Goal: Task Accomplishment & Management: Manage account settings

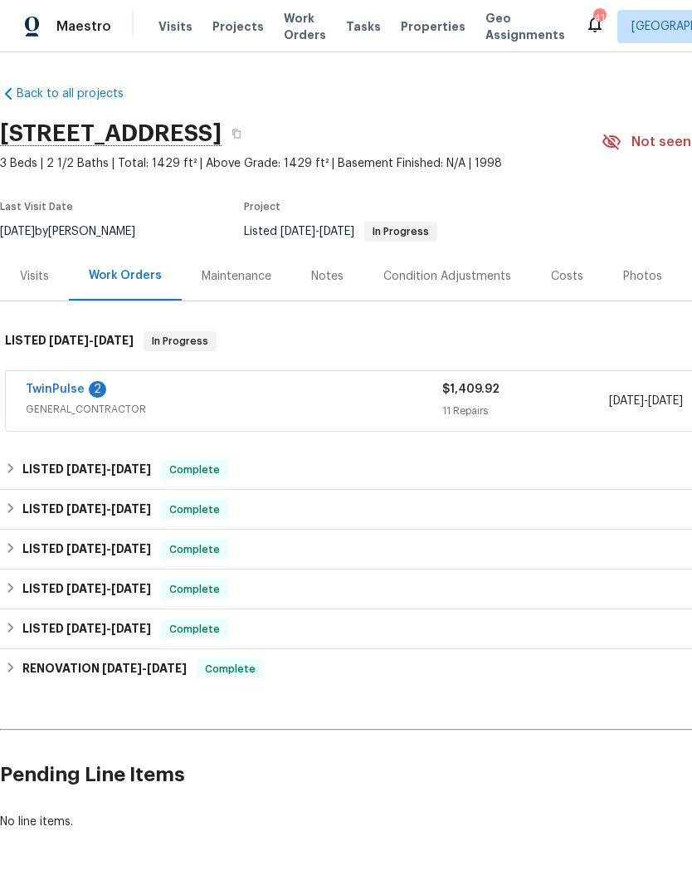
click at [56, 383] on link "TwinPulse" at bounding box center [55, 389] width 59 height 12
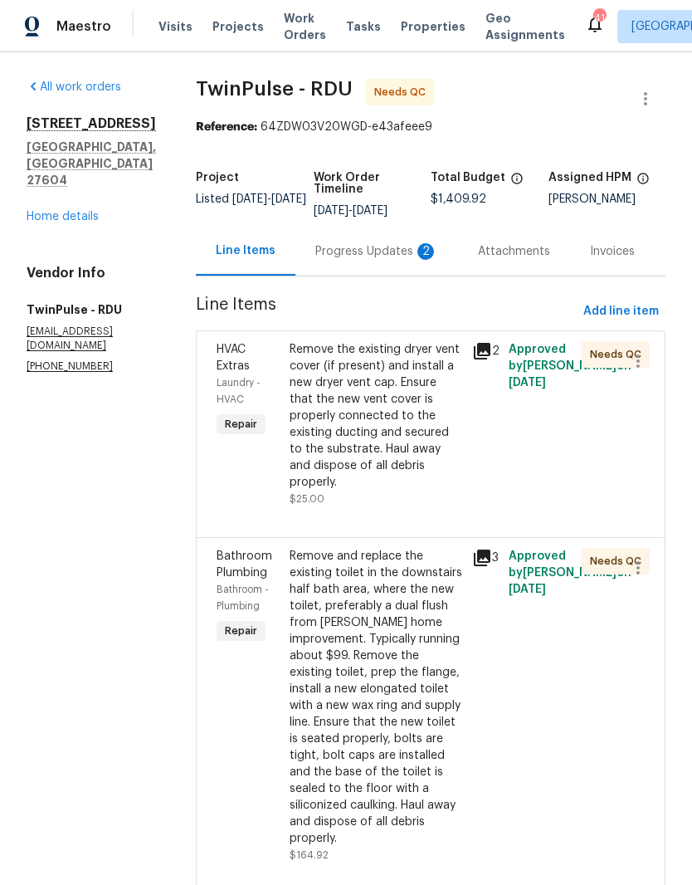
click at [378, 407] on div "Remove the existing dryer vent cover (if present) and install a new dryer vent …" at bounding box center [376, 415] width 173 height 149
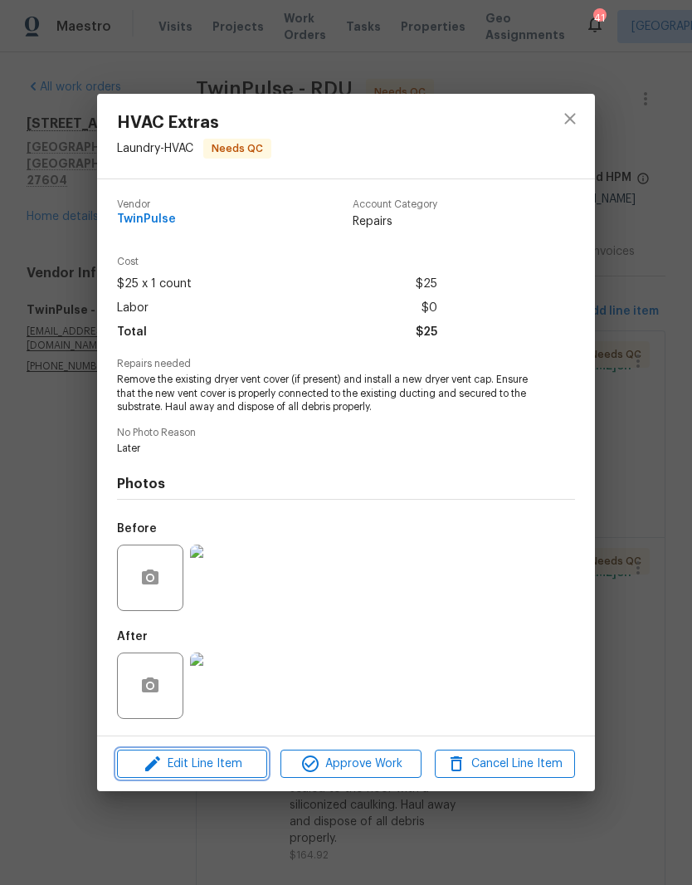
click at [232, 767] on span "Edit Line Item" at bounding box center [192, 763] width 140 height 21
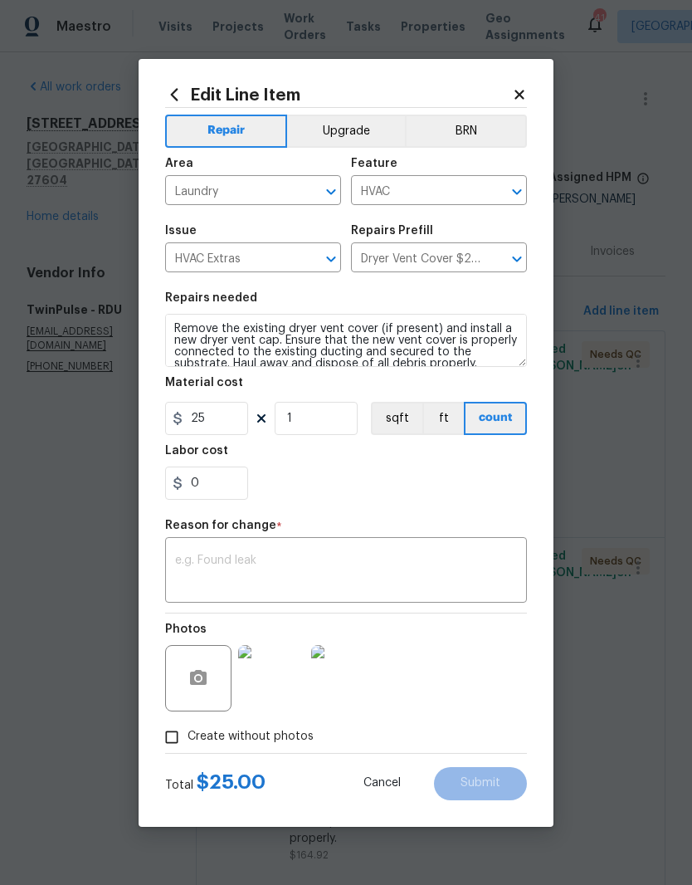
click at [539, 81] on div "Edit Line Item Repair Upgrade BRN Area Laundry ​ Feature HVAC ​ Issue HVAC Extr…" at bounding box center [346, 443] width 415 height 768
click at [533, 88] on div "Edit Line Item Repair Upgrade BRN Area Laundry ​ Feature HVAC ​ Issue HVAC Extr…" at bounding box center [346, 443] width 415 height 768
click at [522, 94] on icon at bounding box center [519, 94] width 9 height 9
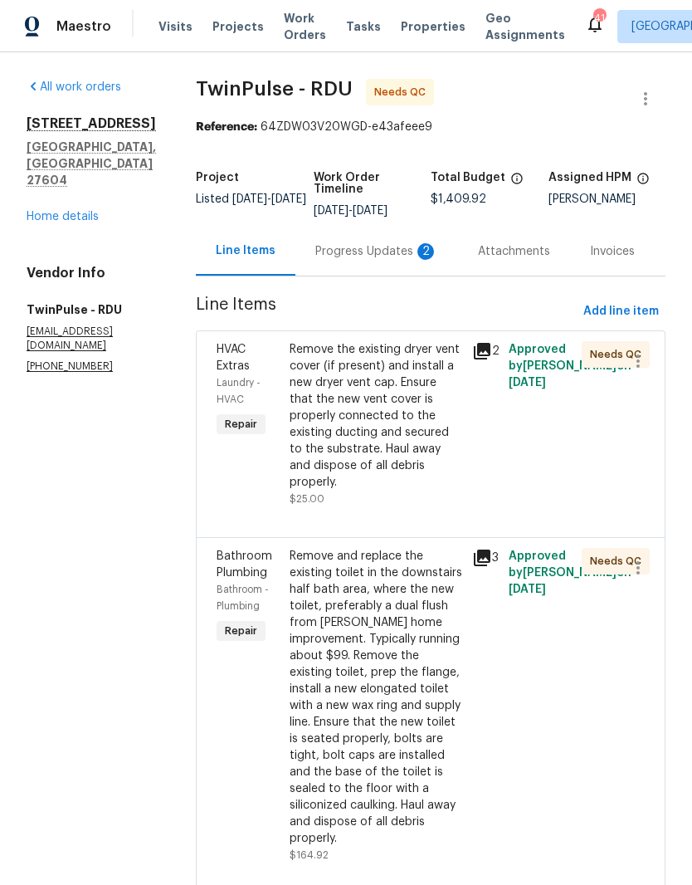
click at [402, 440] on div "Remove the existing dryer vent cover (if present) and install a new dryer vent …" at bounding box center [376, 415] width 173 height 149
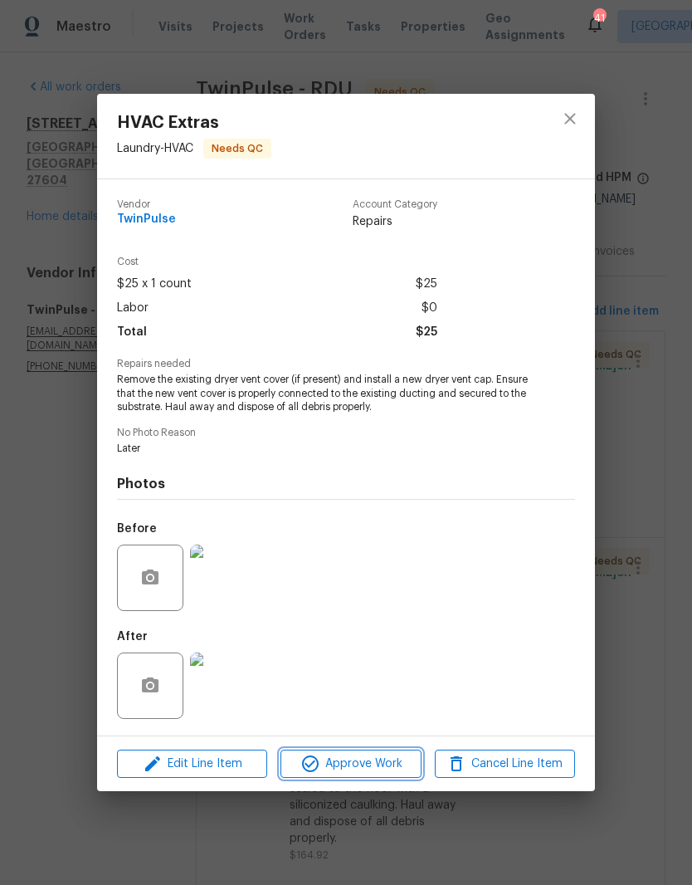
click at [358, 767] on span "Approve Work" at bounding box center [350, 763] width 130 height 21
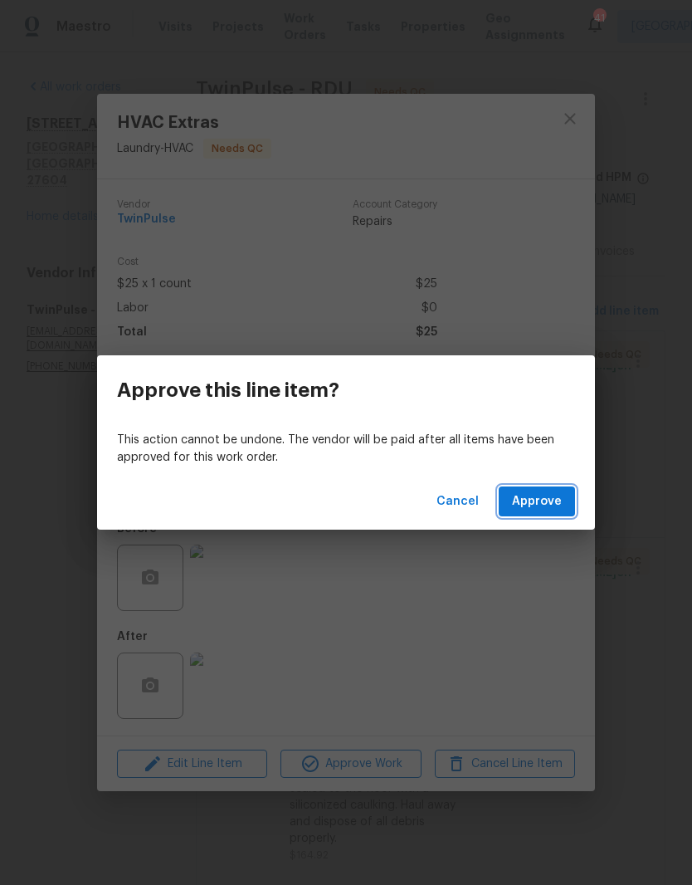
click at [541, 498] on span "Approve" at bounding box center [537, 501] width 50 height 21
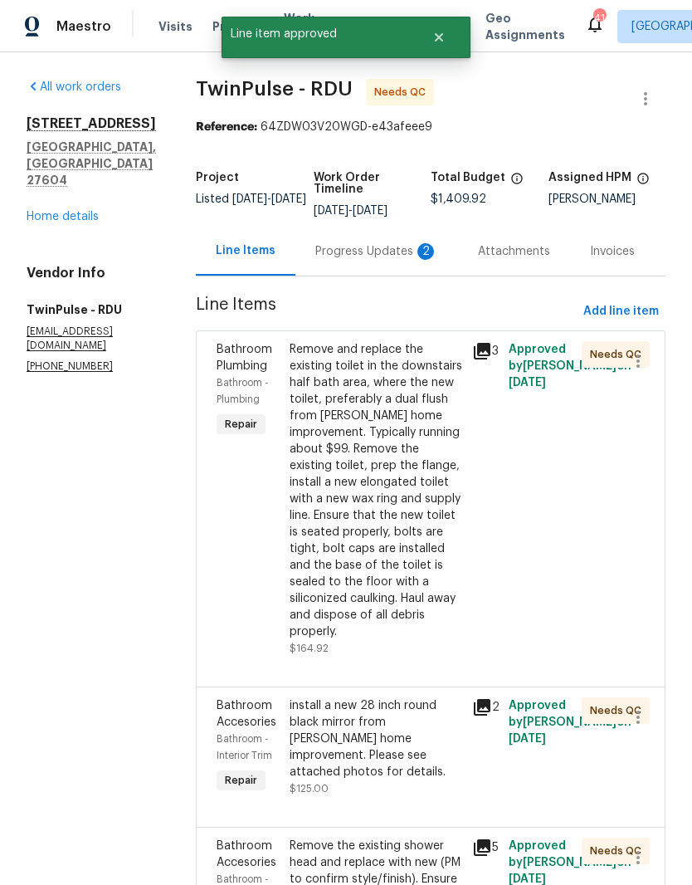
click at [407, 484] on div "Remove and replace the existing toilet in the downstairs half bath area, where …" at bounding box center [376, 490] width 173 height 299
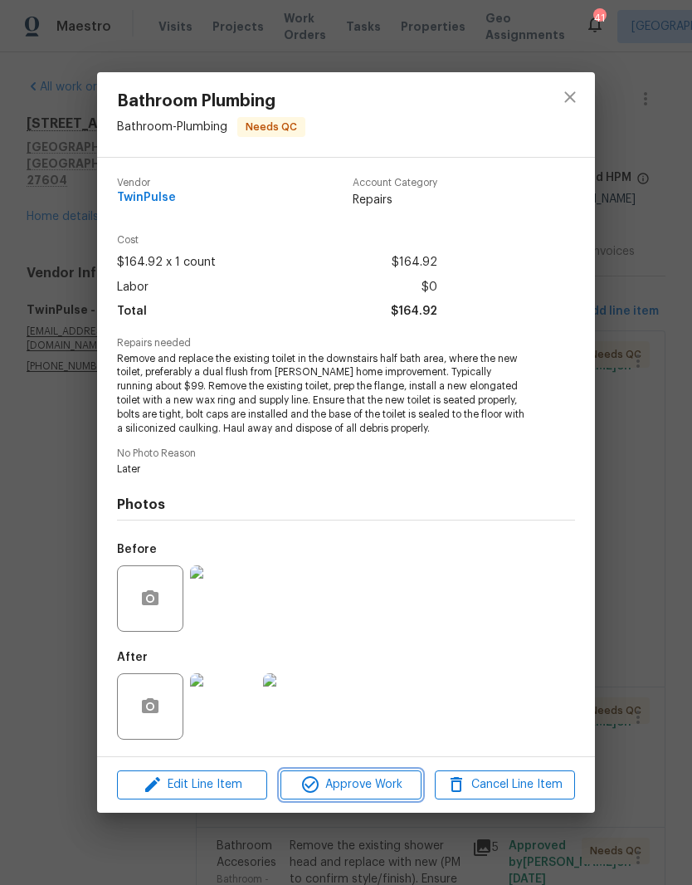
click at [355, 785] on span "Approve Work" at bounding box center [350, 784] width 130 height 21
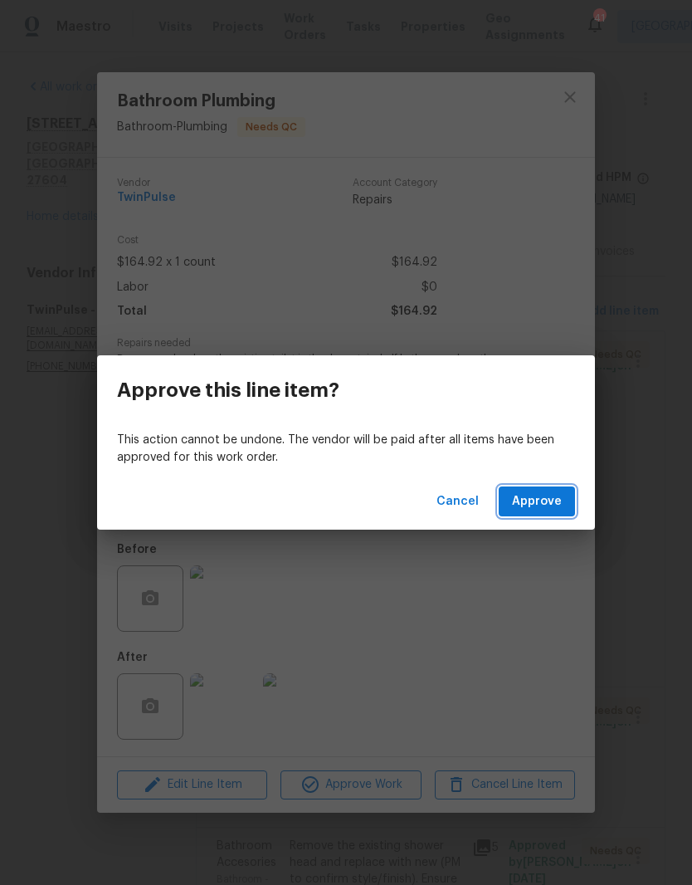
click at [551, 512] on button "Approve" at bounding box center [537, 501] width 76 height 31
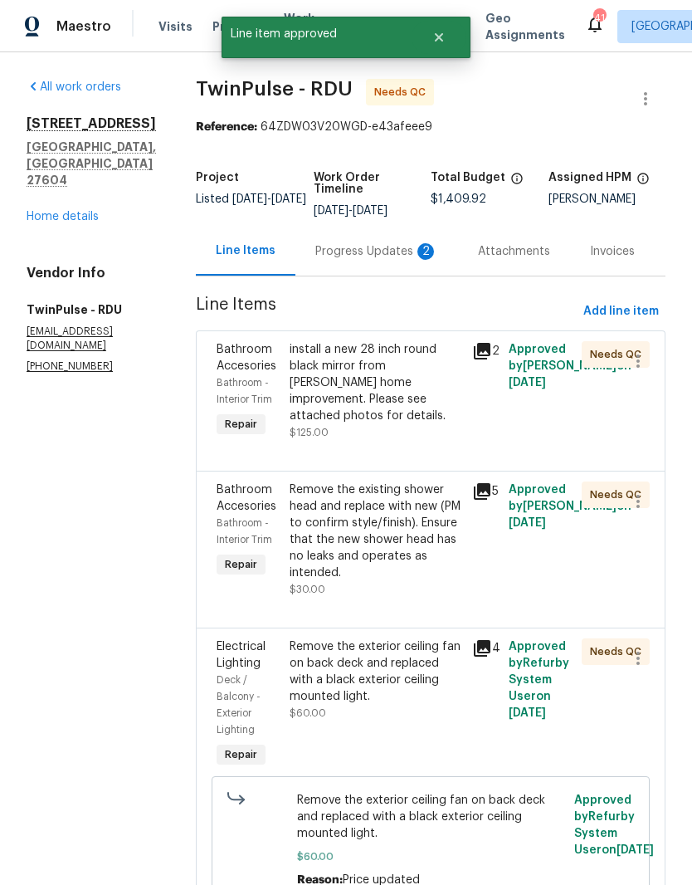
click at [402, 408] on div "install a new 28 inch round black mirror from Lowe’s home improvement. Please s…" at bounding box center [376, 391] width 173 height 100
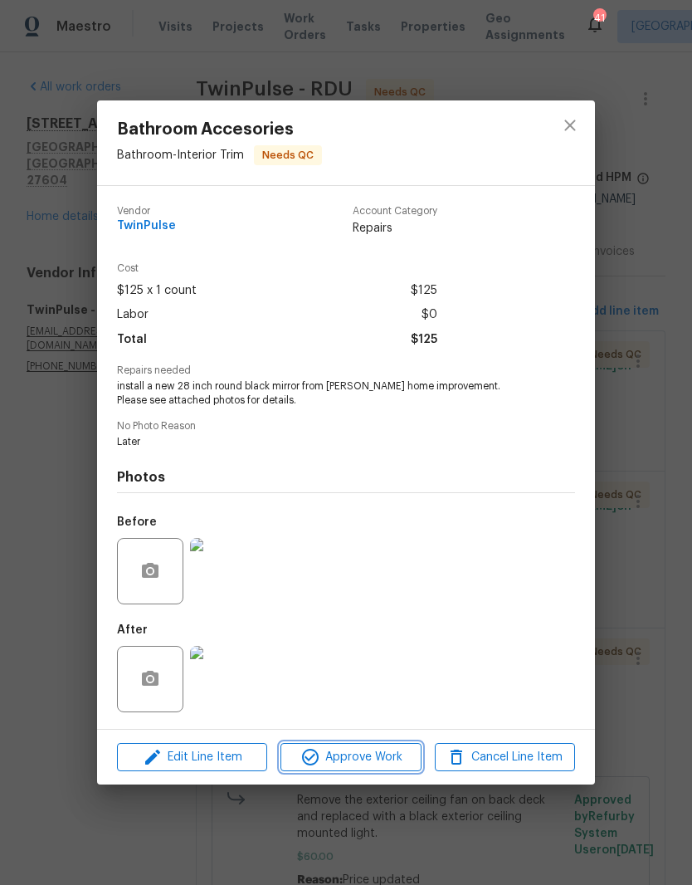
click at [359, 763] on span "Approve Work" at bounding box center [350, 757] width 130 height 21
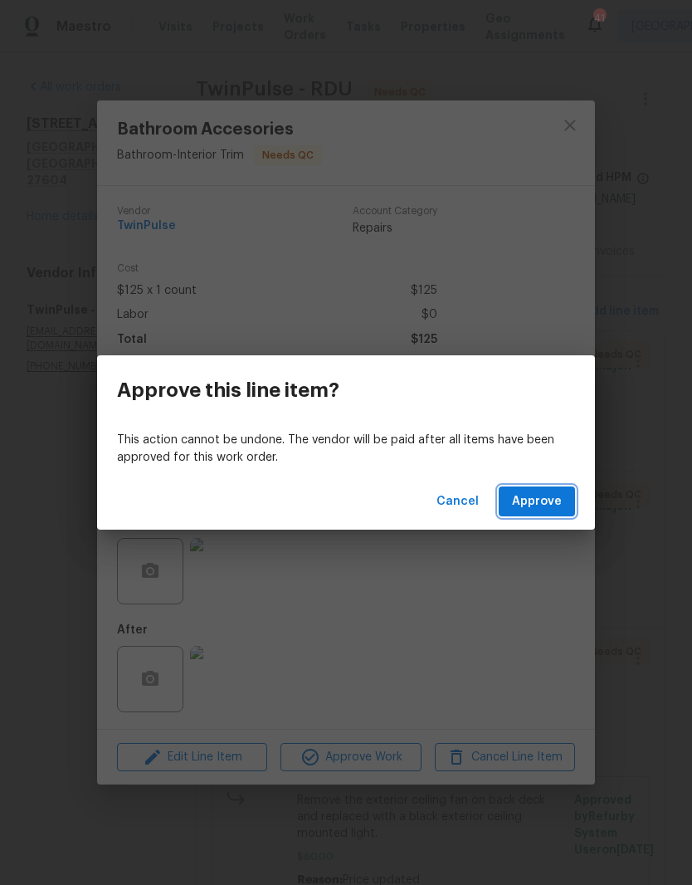
click at [544, 501] on span "Approve" at bounding box center [537, 501] width 50 height 21
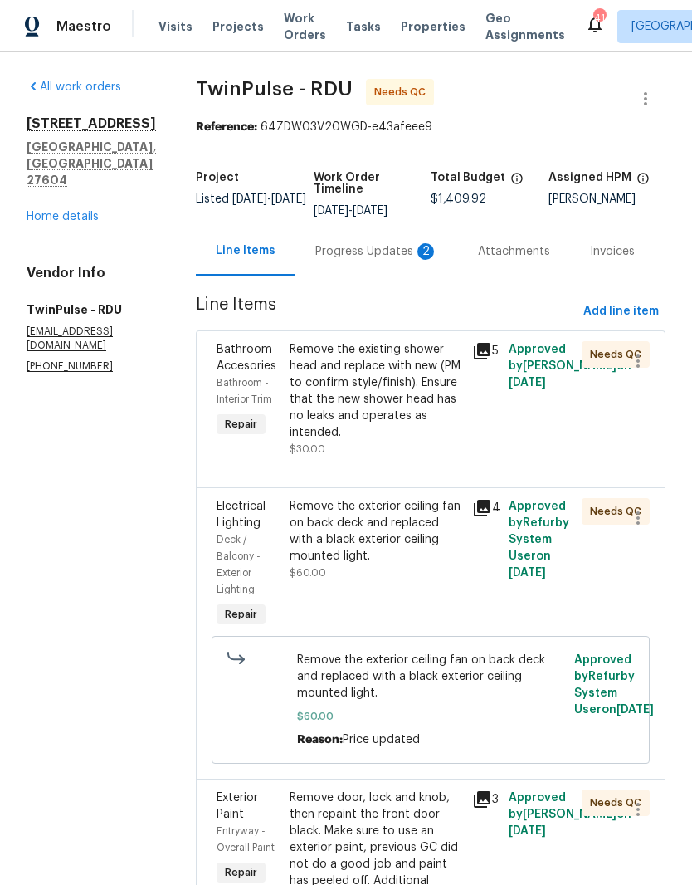
click at [408, 404] on div "Remove the existing shower head and replace with new (PM to confirm style/finis…" at bounding box center [376, 391] width 173 height 100
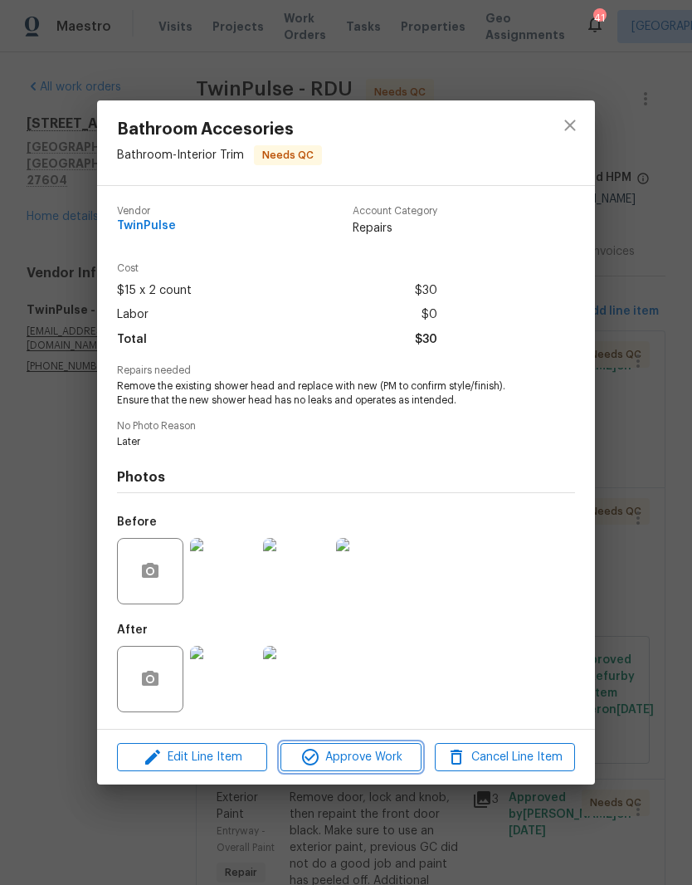
click at [362, 761] on span "Approve Work" at bounding box center [350, 757] width 130 height 21
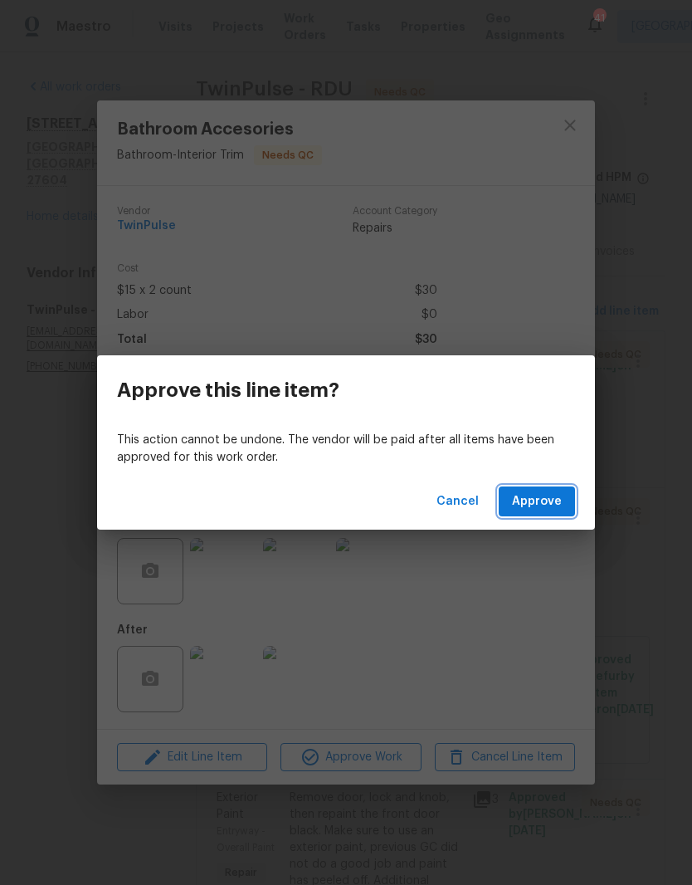
click at [573, 498] on button "Approve" at bounding box center [537, 501] width 76 height 31
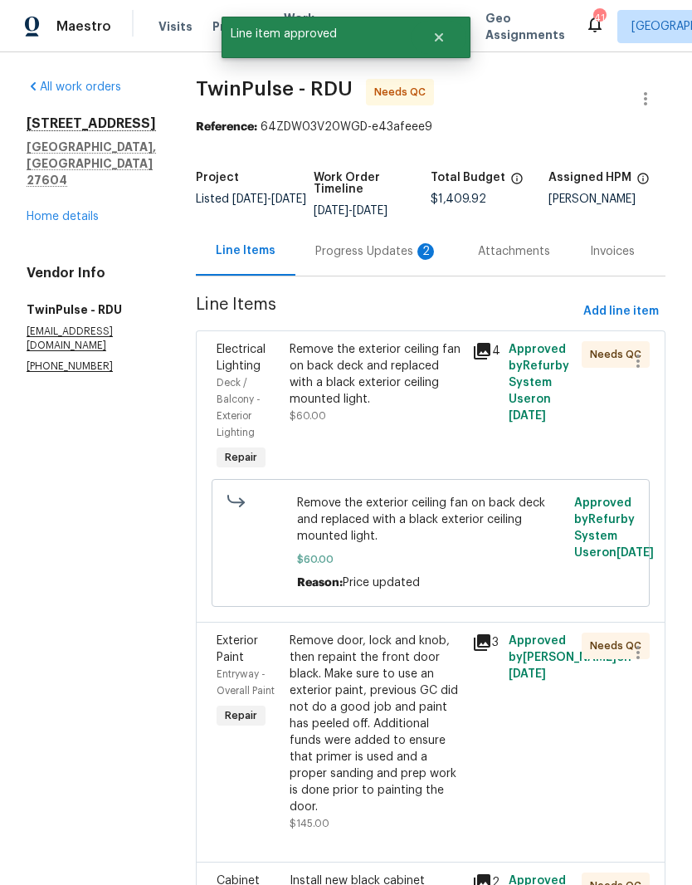
click at [397, 398] on div "Remove the exterior ceiling fan on back deck and replaced with a black exterior…" at bounding box center [376, 374] width 173 height 66
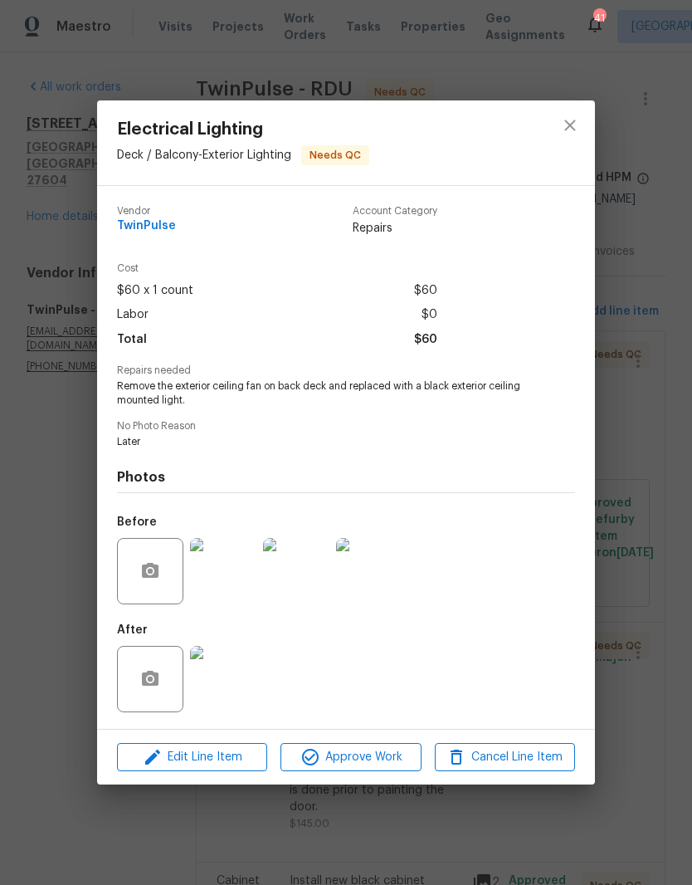
click at [232, 698] on img at bounding box center [223, 679] width 66 height 66
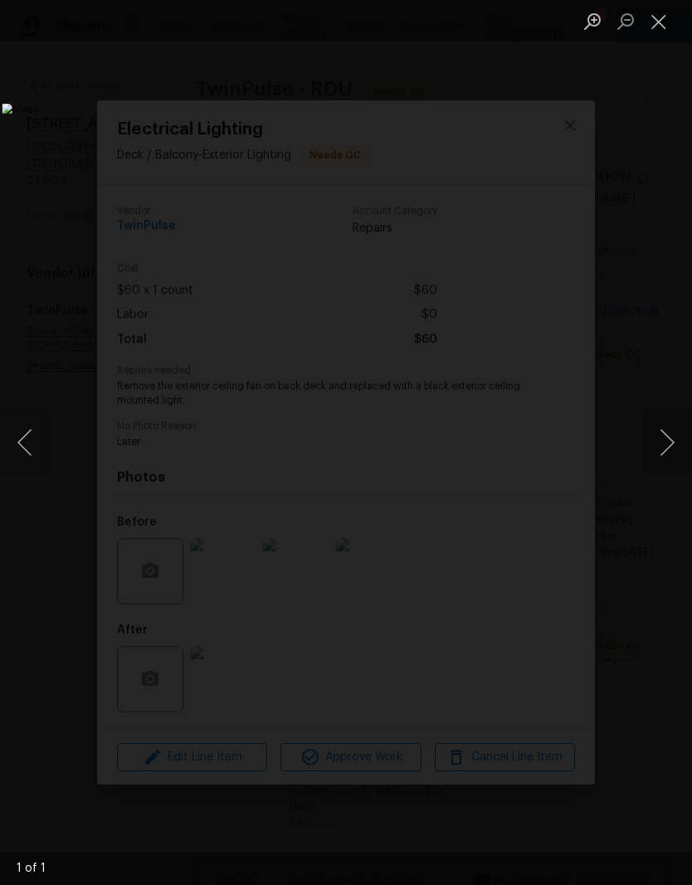
click at [683, 7] on ul "Lightbox" at bounding box center [634, 20] width 116 height 41
click at [671, 16] on button "Close lightbox" at bounding box center [658, 21] width 33 height 29
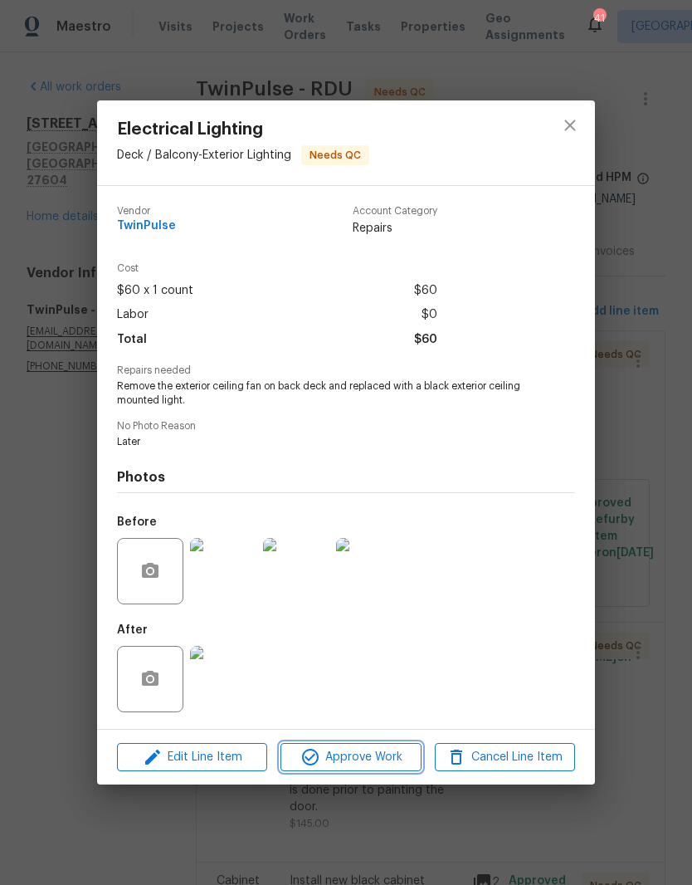
click at [291, 765] on span "Approve Work" at bounding box center [350, 757] width 130 height 21
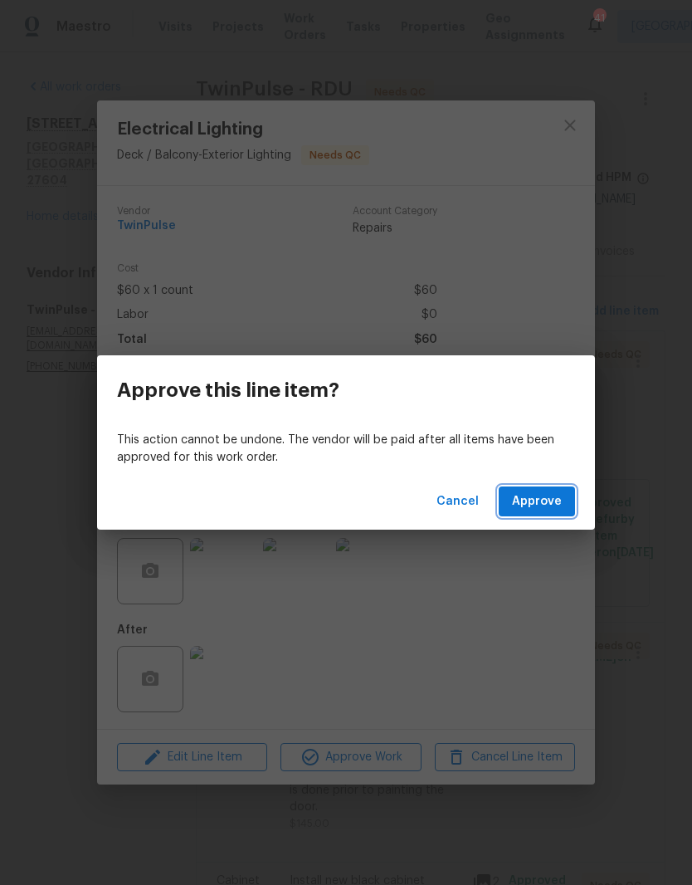
click at [545, 497] on span "Approve" at bounding box center [537, 501] width 50 height 21
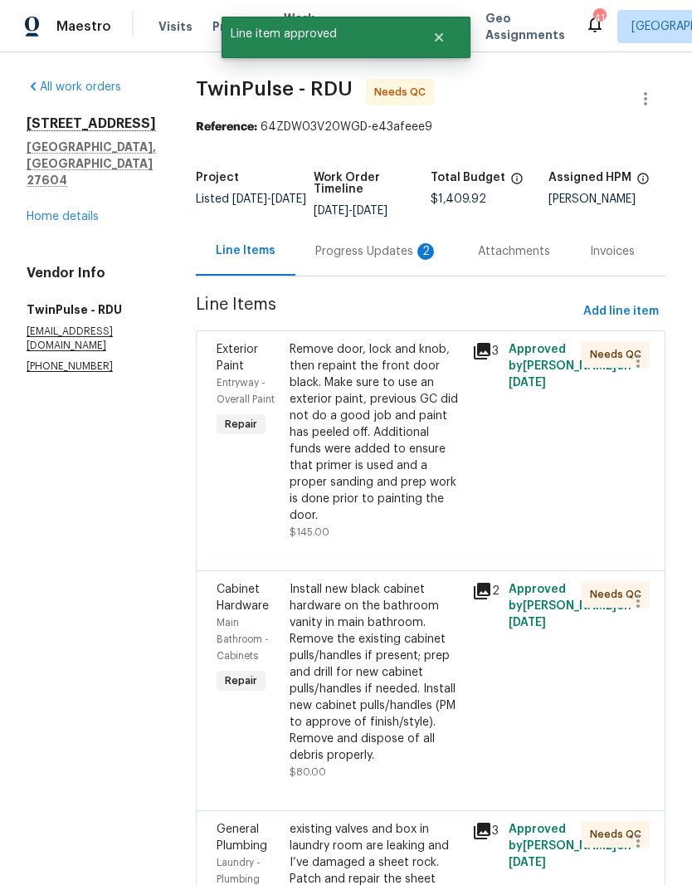
click at [405, 435] on div "Remove door, lock and knob, then repaint the front door black. Make sure to use…" at bounding box center [376, 432] width 173 height 183
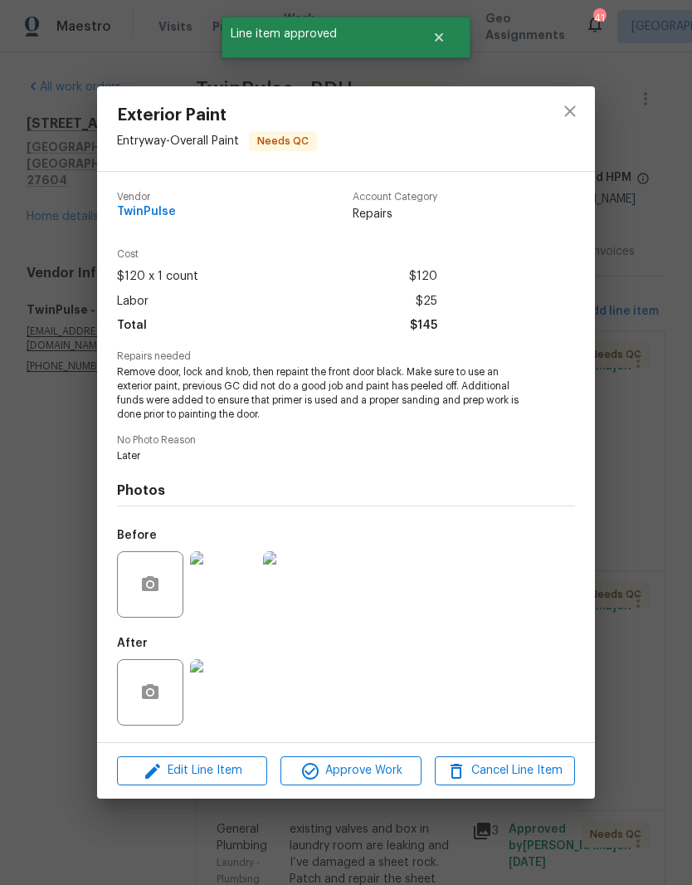
click at [240, 692] on img at bounding box center [223, 692] width 66 height 66
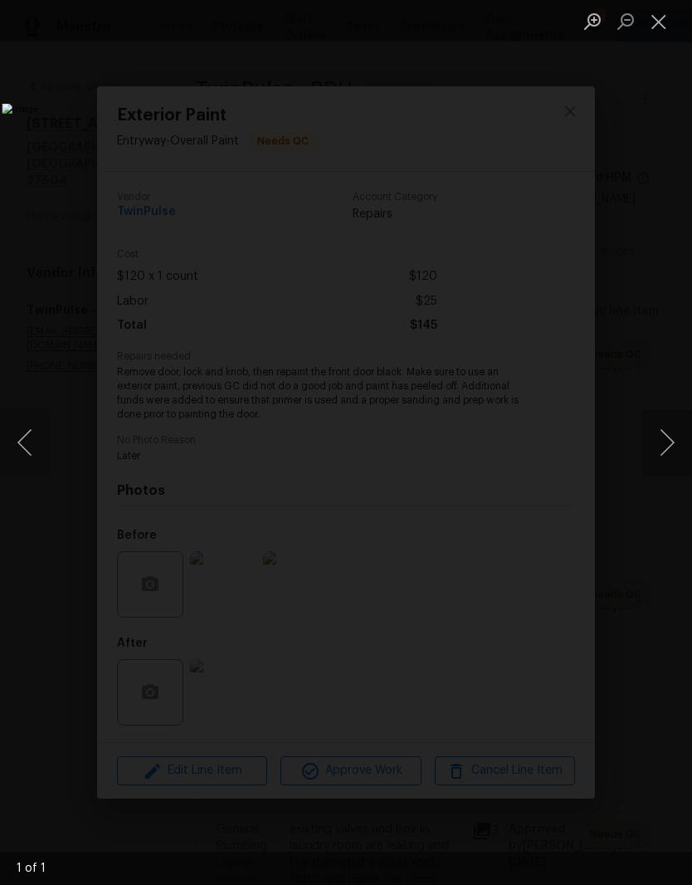
click at [666, 12] on button "Close lightbox" at bounding box center [658, 21] width 33 height 29
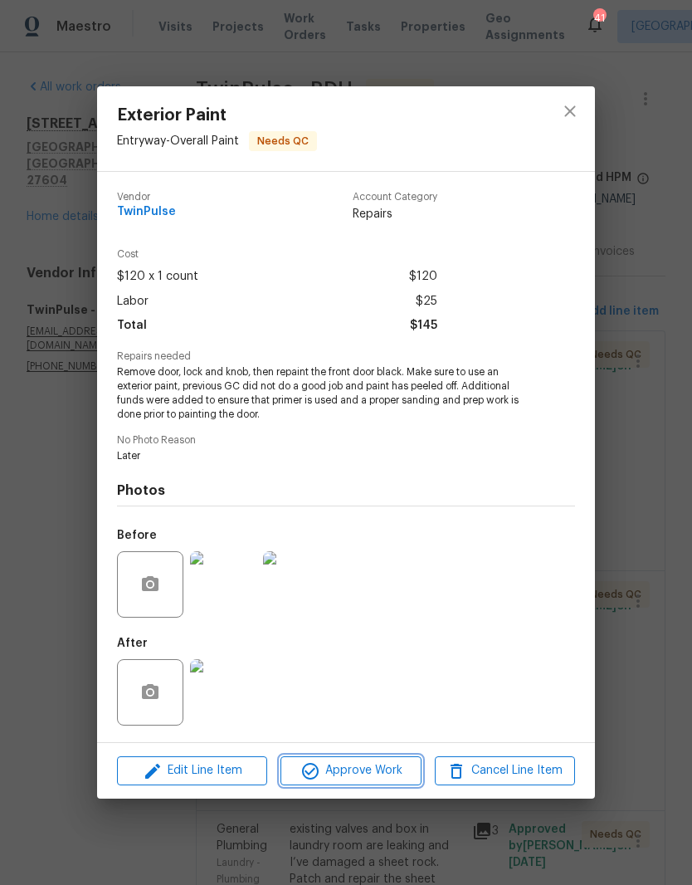
click at [346, 777] on span "Approve Work" at bounding box center [350, 770] width 130 height 21
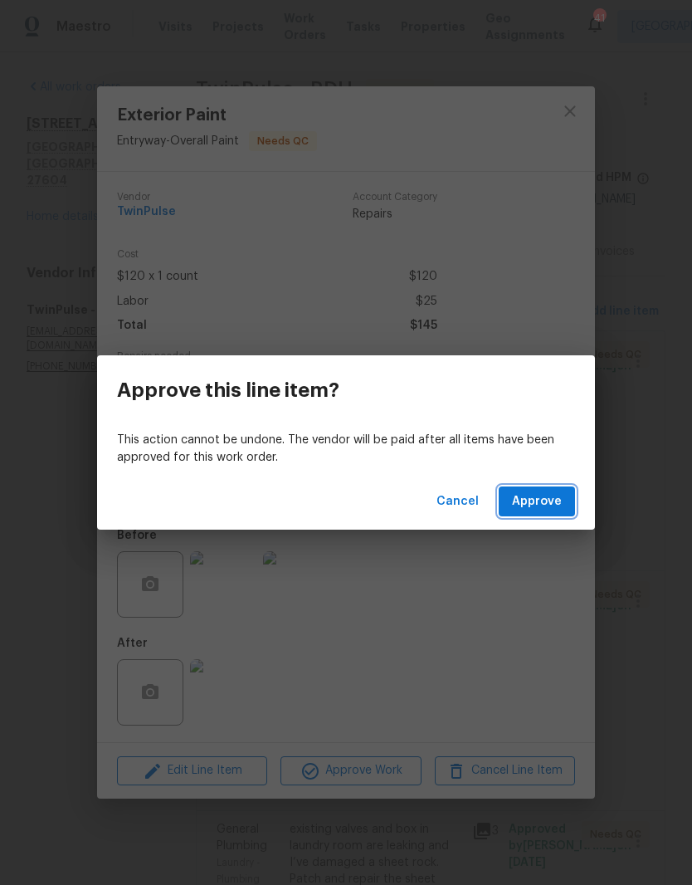
click at [537, 501] on span "Approve" at bounding box center [537, 501] width 50 height 21
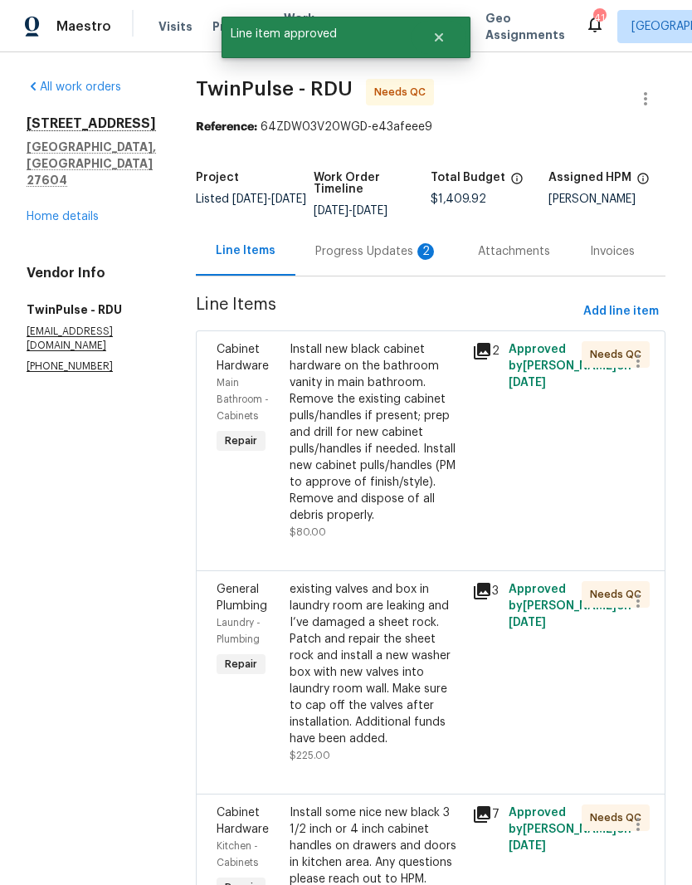
click at [395, 454] on div "Install new black cabinet hardware on the bathroom vanity in main bathroom. Rem…" at bounding box center [376, 432] width 173 height 183
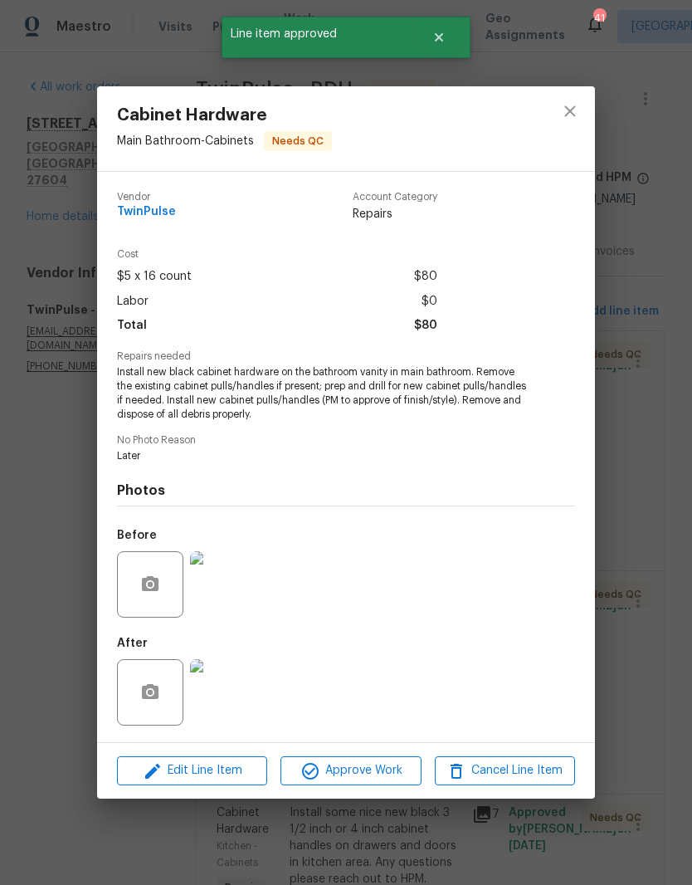
click at [228, 695] on img at bounding box center [223, 692] width 66 height 66
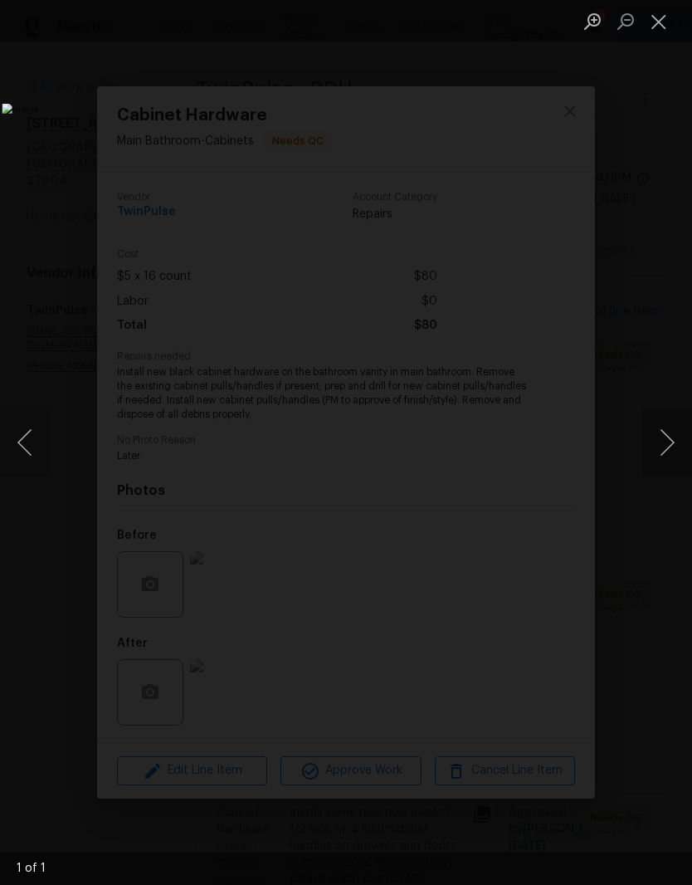
click at [666, 20] on button "Close lightbox" at bounding box center [658, 21] width 33 height 29
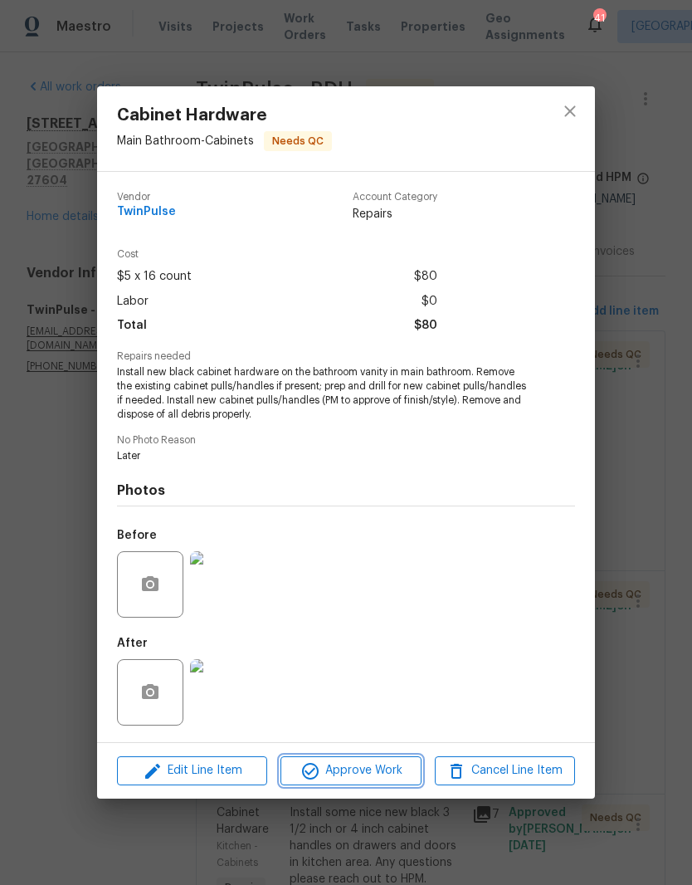
click at [340, 772] on span "Approve Work" at bounding box center [350, 770] width 130 height 21
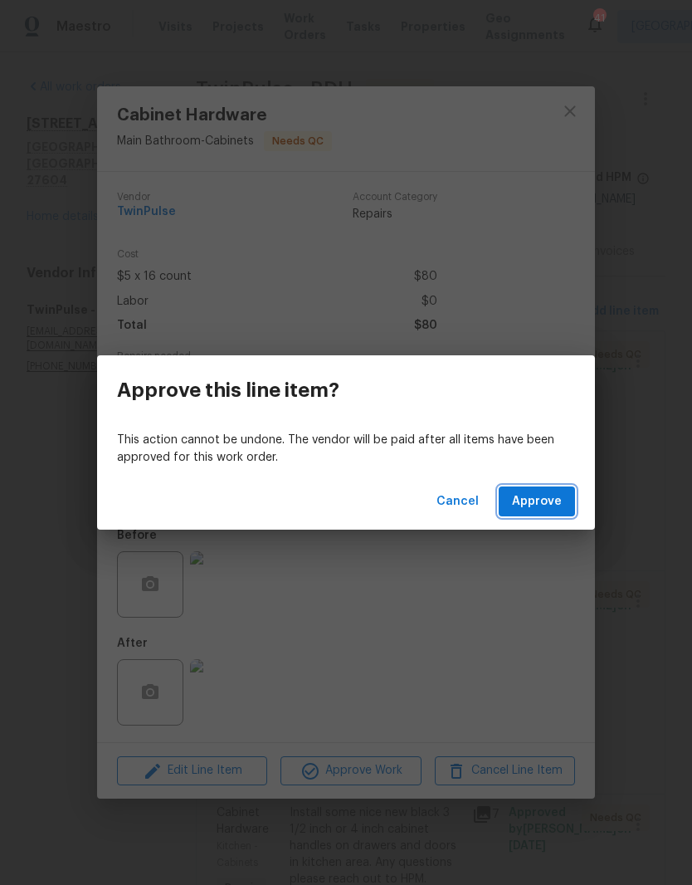
click at [534, 500] on span "Approve" at bounding box center [537, 501] width 50 height 21
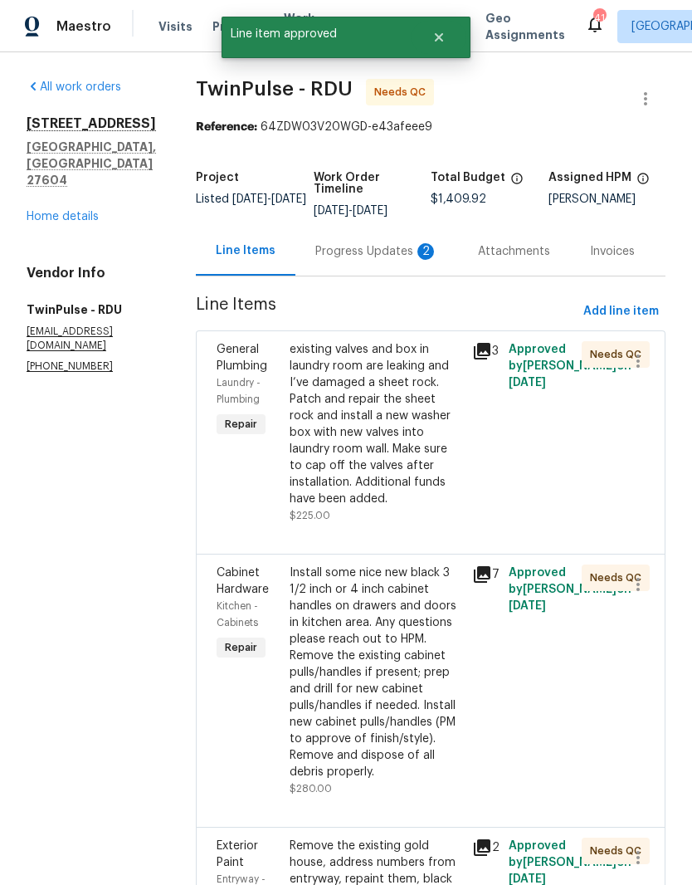
click at [381, 430] on div "existing valves and box in laundry room are leaking and I’ve damaged a sheet ro…" at bounding box center [376, 424] width 173 height 166
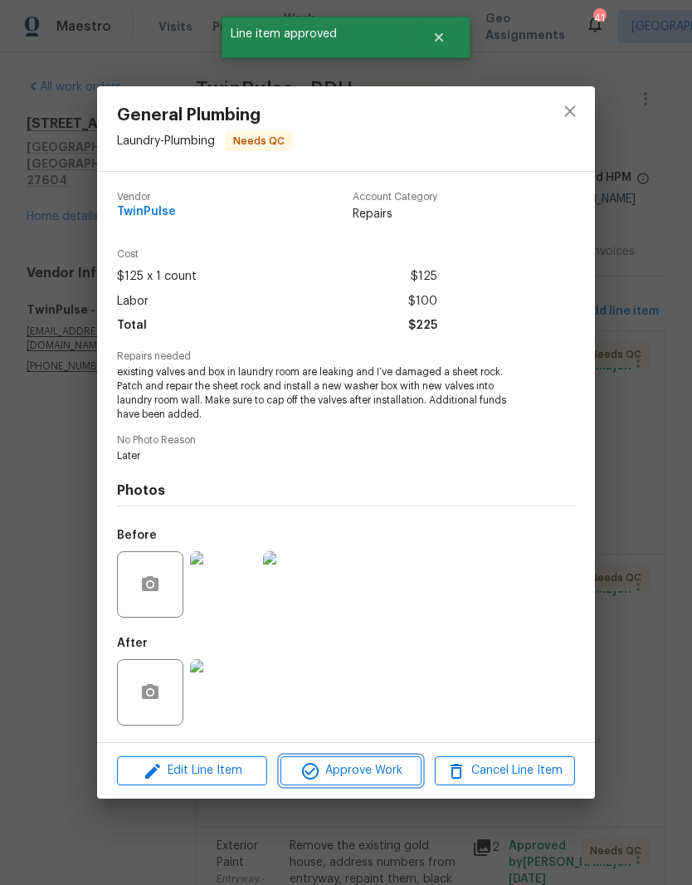
click at [360, 769] on span "Approve Work" at bounding box center [350, 770] width 130 height 21
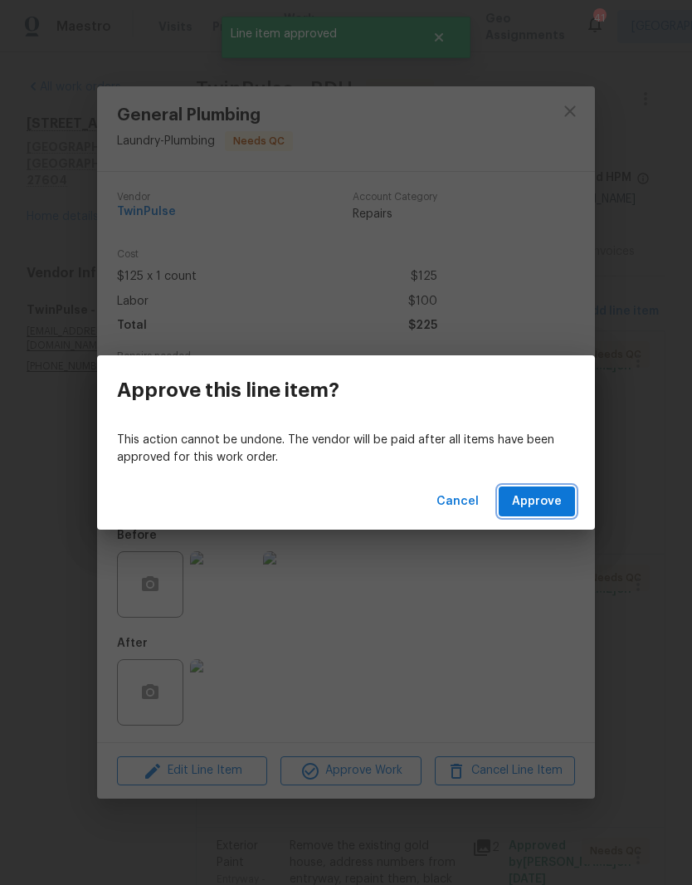
click at [538, 506] on span "Approve" at bounding box center [537, 501] width 50 height 21
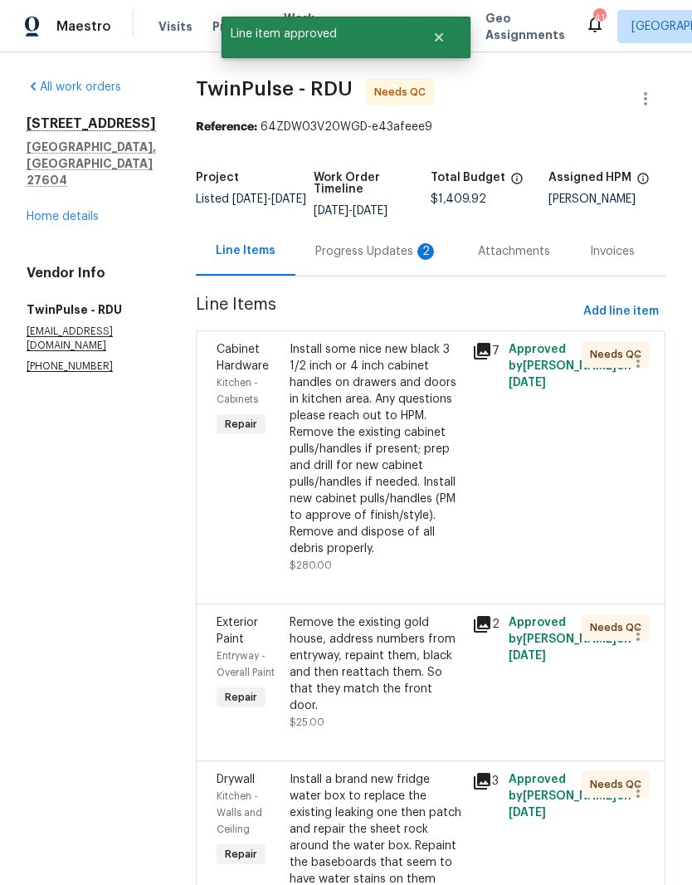
click at [401, 451] on div "Install some nice new black 3 1/2 inch or 4 inch cabinet handles on drawers and…" at bounding box center [376, 449] width 173 height 216
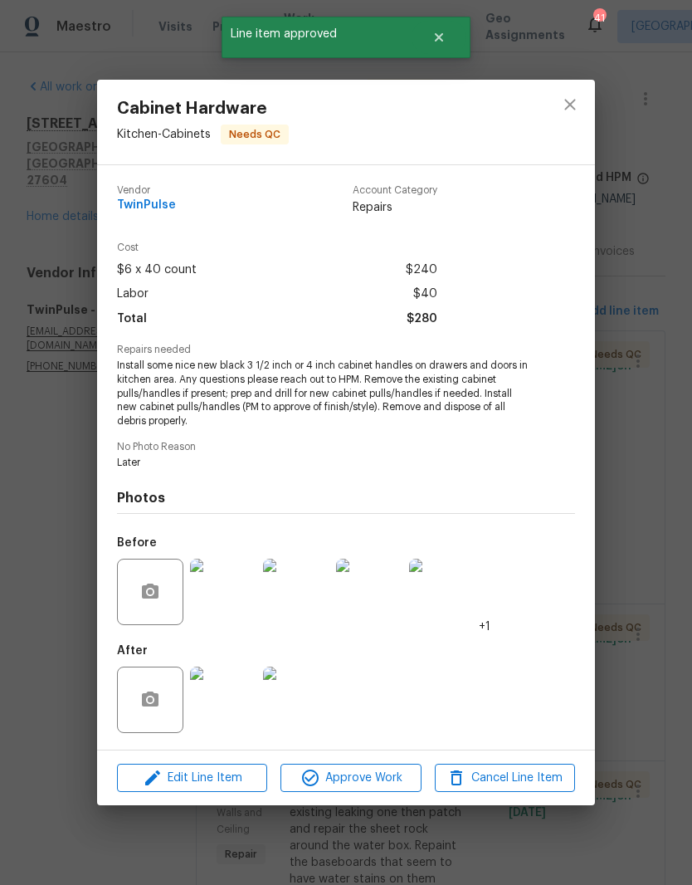
click at [226, 694] on img at bounding box center [223, 699] width 66 height 66
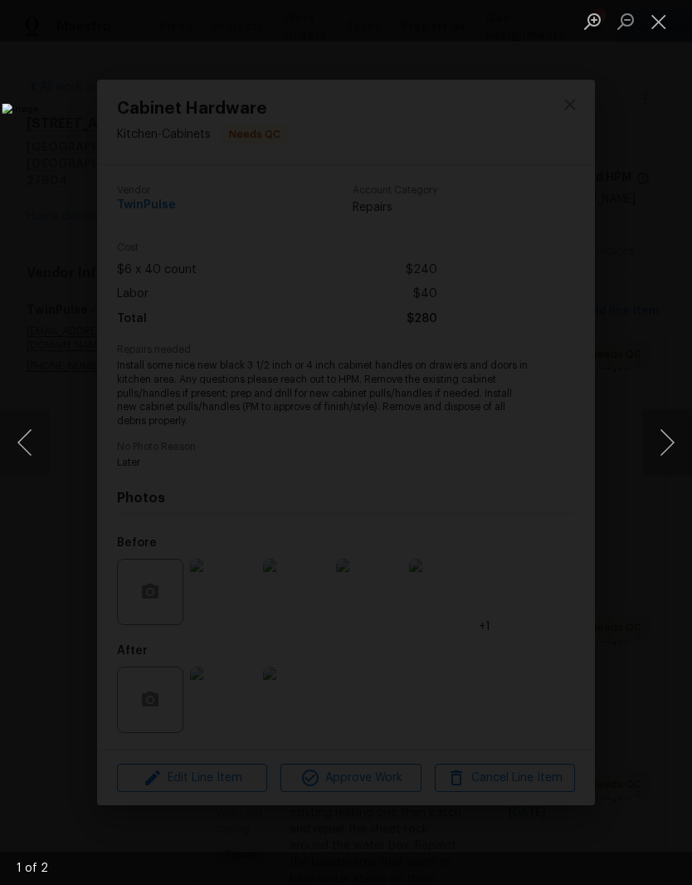
click at [669, 454] on button "Next image" at bounding box center [667, 442] width 50 height 66
click at [668, 462] on button "Next image" at bounding box center [667, 442] width 50 height 66
click at [674, 27] on button "Close lightbox" at bounding box center [658, 21] width 33 height 29
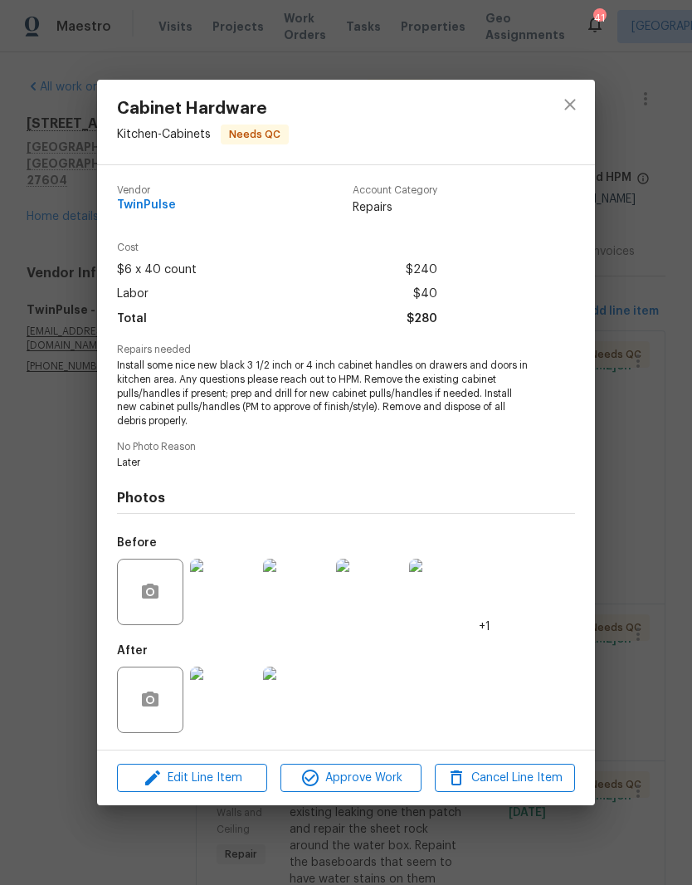
click at [226, 711] on img at bounding box center [223, 699] width 66 height 66
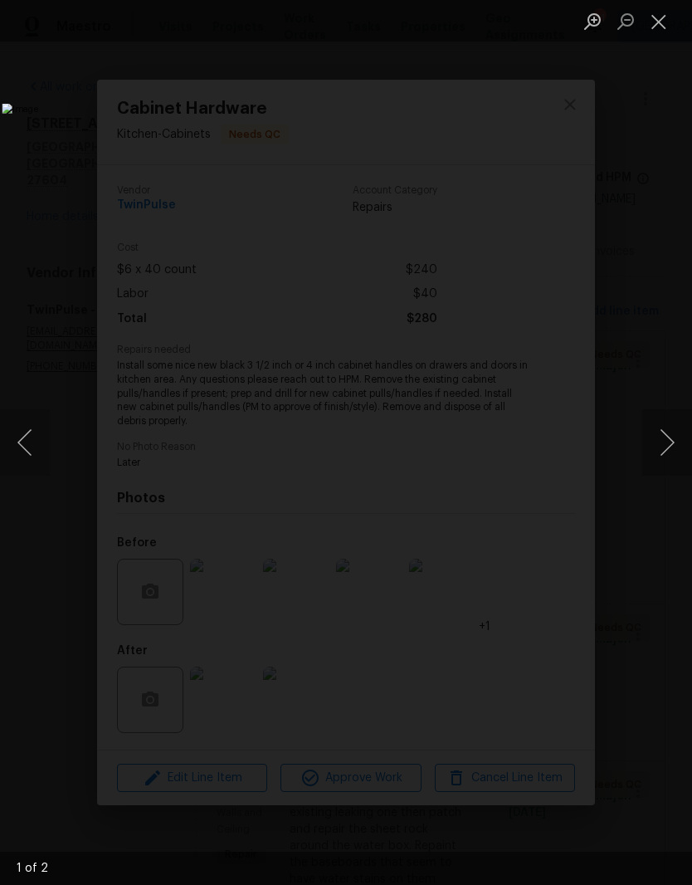
click at [670, 439] on button "Next image" at bounding box center [667, 442] width 50 height 66
click at [668, 456] on button "Next image" at bounding box center [667, 442] width 50 height 66
click at [675, 26] on button "Close lightbox" at bounding box center [658, 21] width 33 height 29
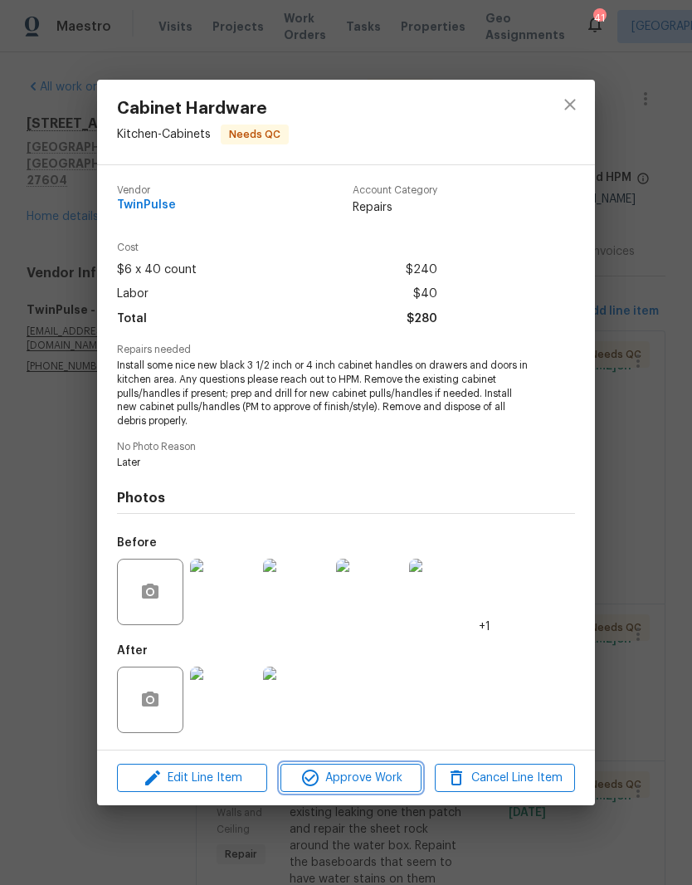
click at [355, 784] on span "Approve Work" at bounding box center [350, 778] width 130 height 21
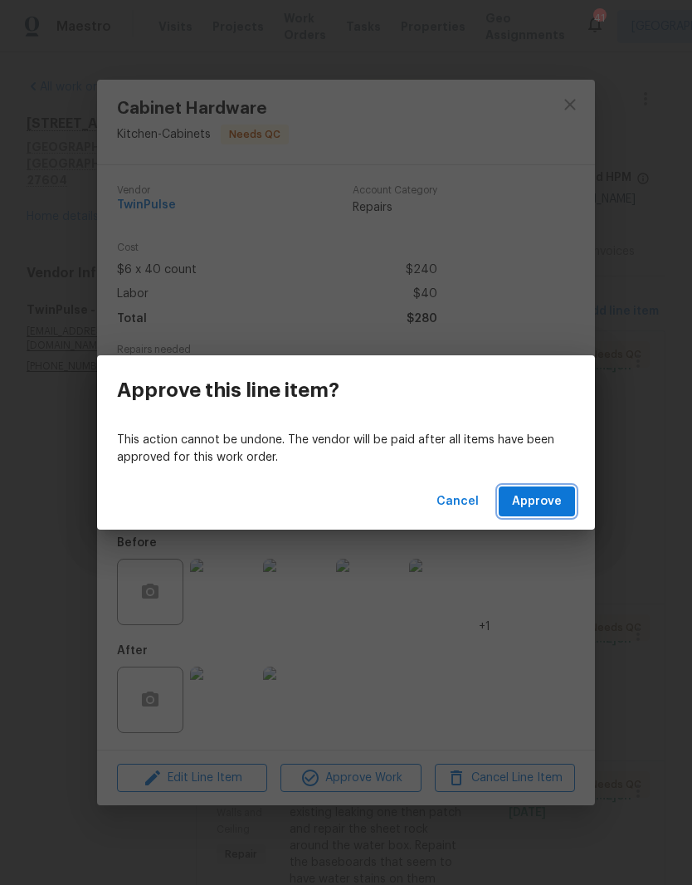
click at [550, 494] on span "Approve" at bounding box center [537, 501] width 50 height 21
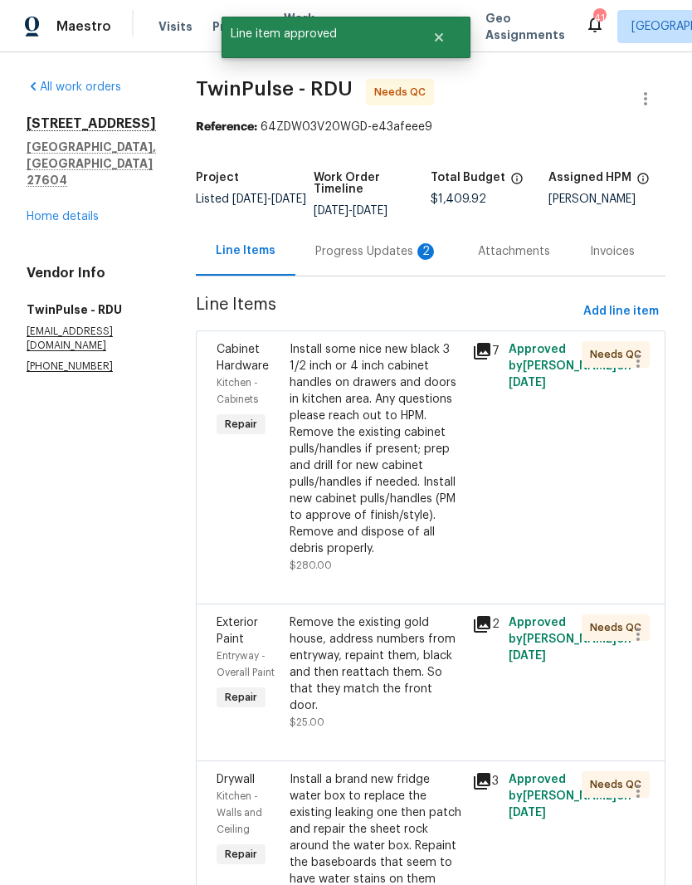
click at [403, 446] on div "Install some nice new black 3 1/2 inch or 4 inch cabinet handles on drawers and…" at bounding box center [376, 449] width 173 height 216
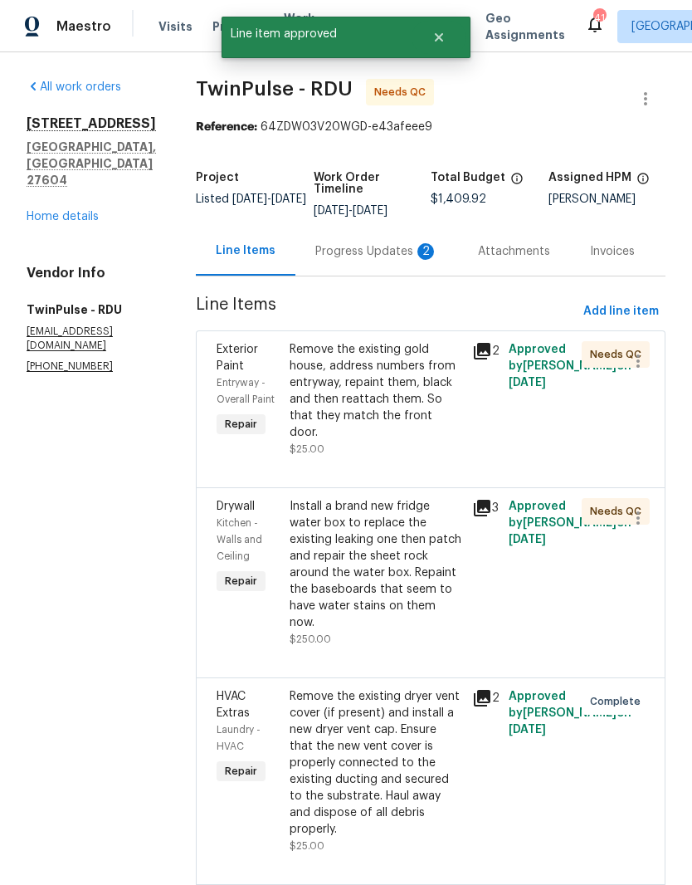
click at [373, 401] on div "Remove the existing gold house, address numbers from entryway, repaint them, bl…" at bounding box center [376, 391] width 173 height 100
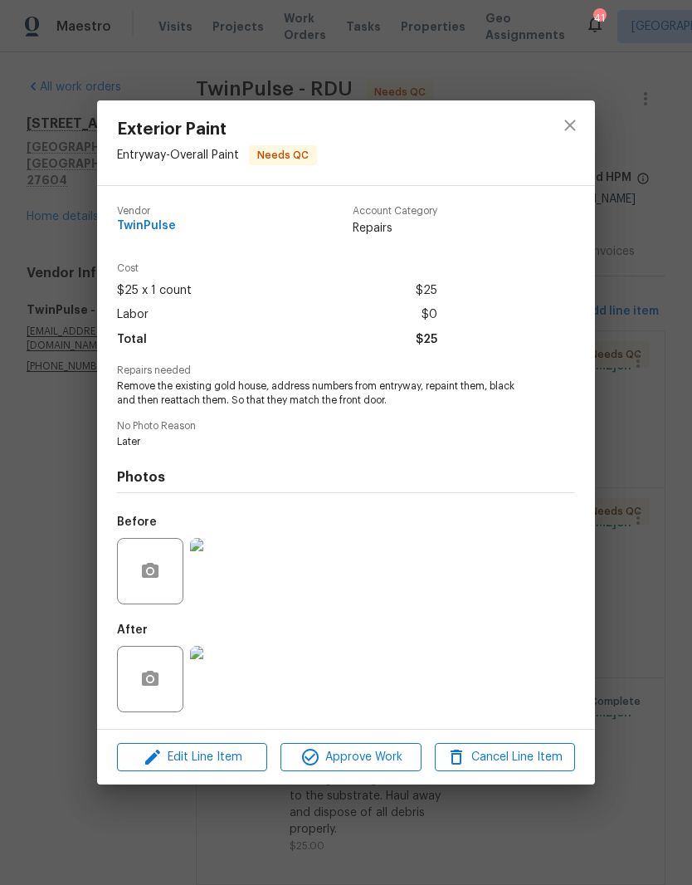
click at [248, 675] on img at bounding box center [223, 679] width 66 height 66
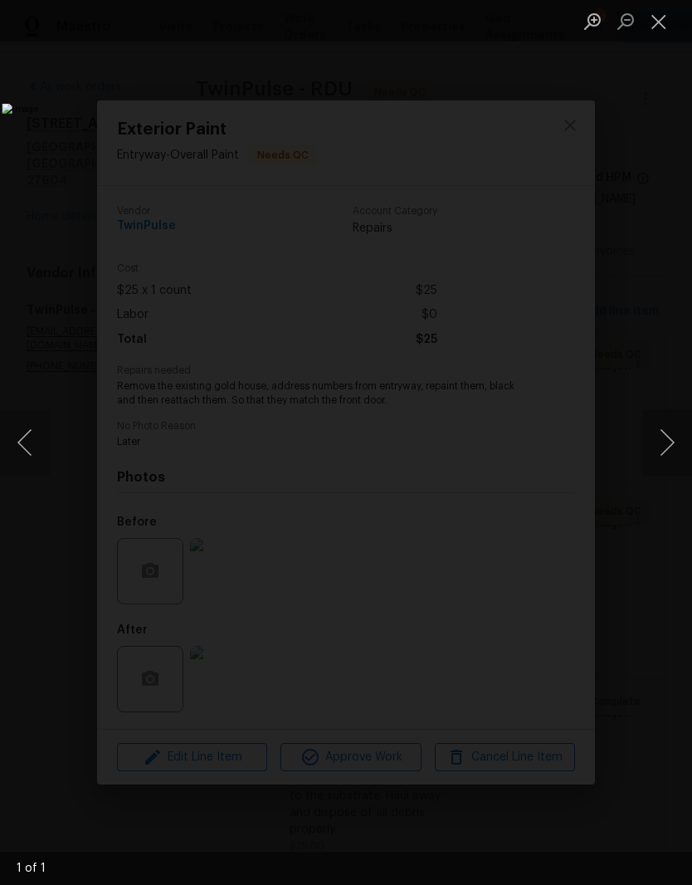
click at [672, 21] on button "Close lightbox" at bounding box center [658, 21] width 33 height 29
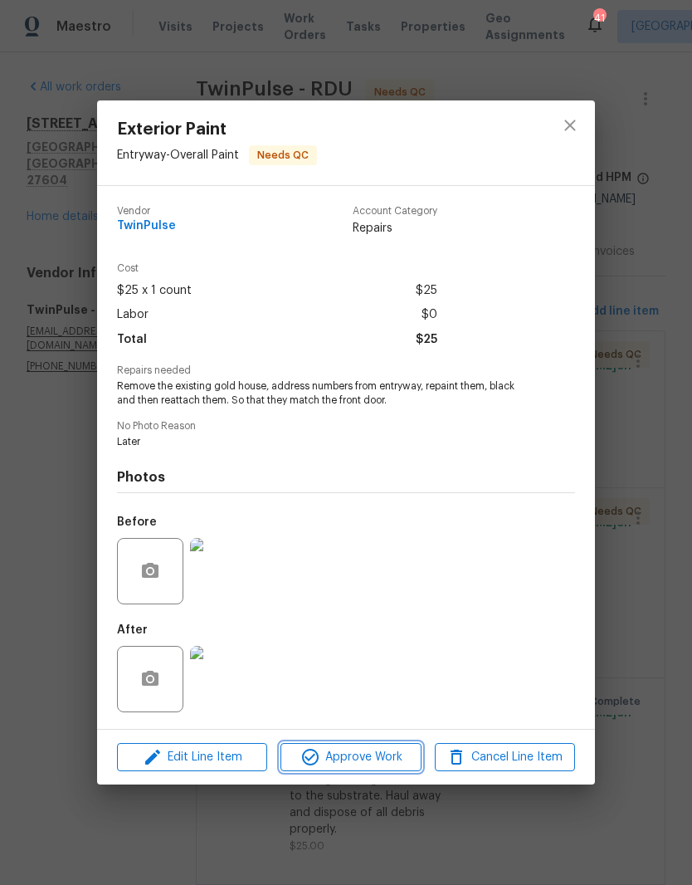
click at [367, 758] on span "Approve Work" at bounding box center [350, 757] width 130 height 21
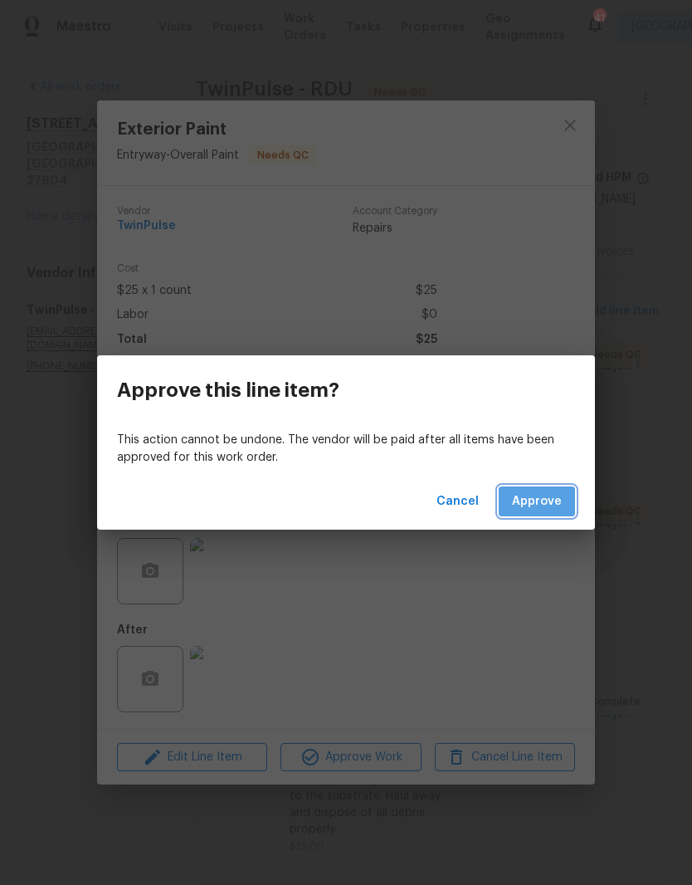
click at [547, 514] on button "Approve" at bounding box center [537, 501] width 76 height 31
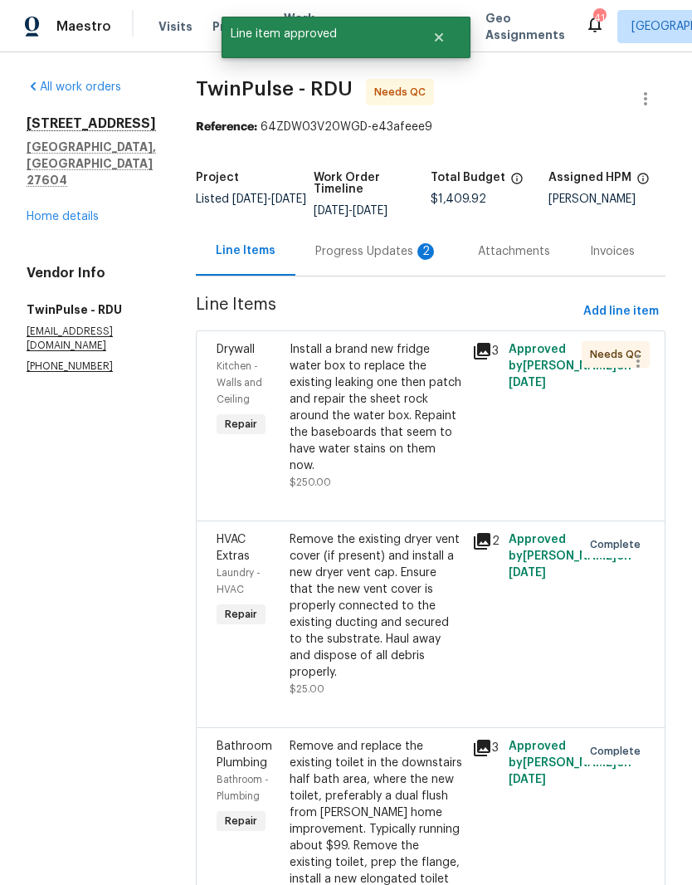
click at [386, 404] on div "Install a brand new fridge water box to replace the existing leaking one then p…" at bounding box center [376, 407] width 173 height 133
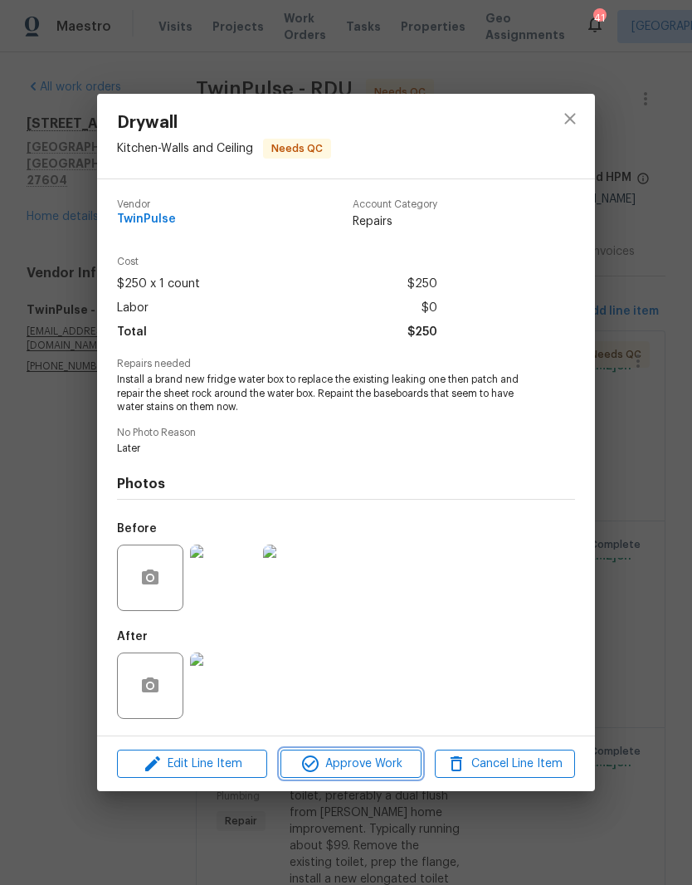
click at [328, 764] on span "Approve Work" at bounding box center [350, 763] width 130 height 21
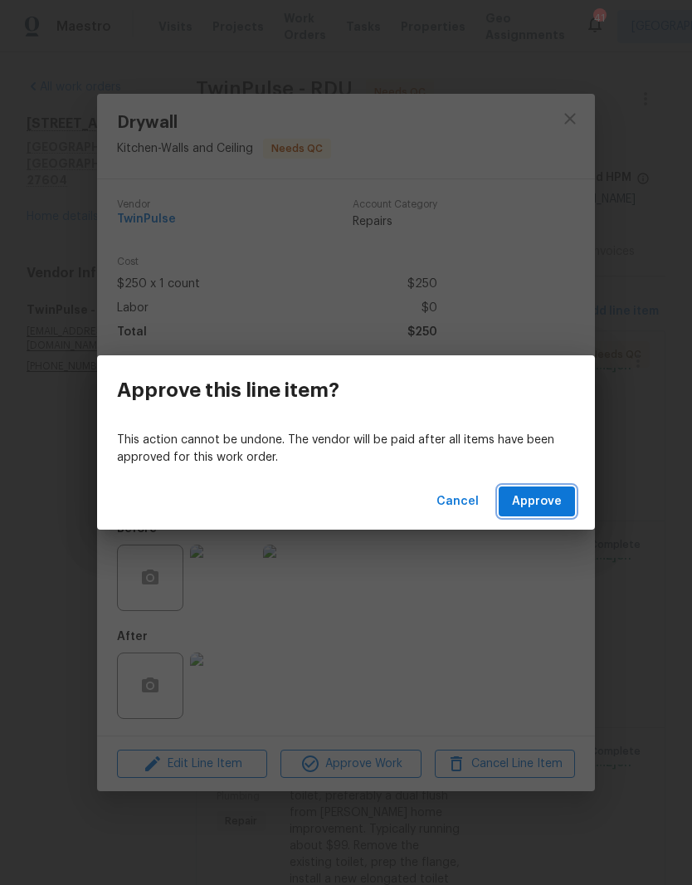
click at [536, 490] on button "Approve" at bounding box center [537, 501] width 76 height 31
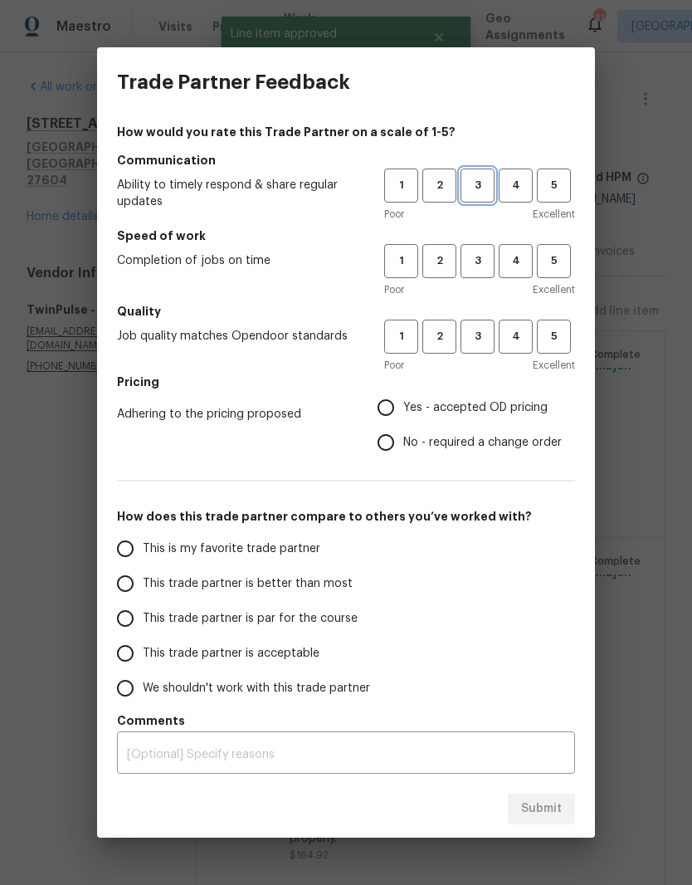
click at [490, 175] on button "3" at bounding box center [478, 185] width 34 height 34
click at [486, 263] on span "3" at bounding box center [477, 260] width 31 height 19
click at [489, 338] on span "3" at bounding box center [477, 336] width 31 height 19
click at [397, 410] on input "Yes - accepted OD pricing" at bounding box center [385, 407] width 35 height 35
radio input "true"
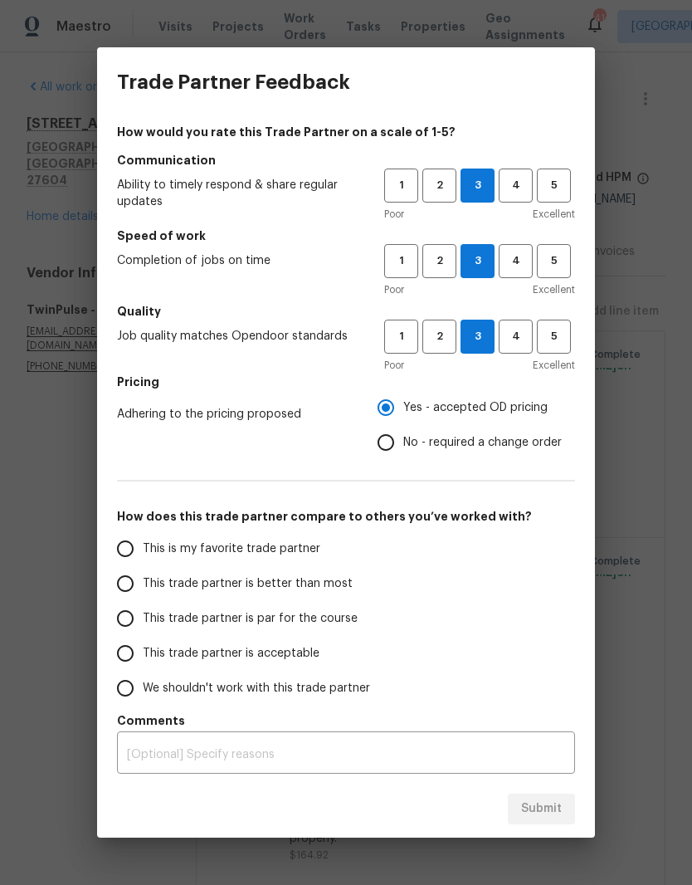
click at [241, 627] on span "This trade partner is par for the course" at bounding box center [250, 618] width 215 height 17
click at [143, 627] on input "This trade partner is par for the course" at bounding box center [125, 618] width 35 height 35
click at [536, 802] on span "Submit" at bounding box center [541, 808] width 41 height 21
radio input "true"
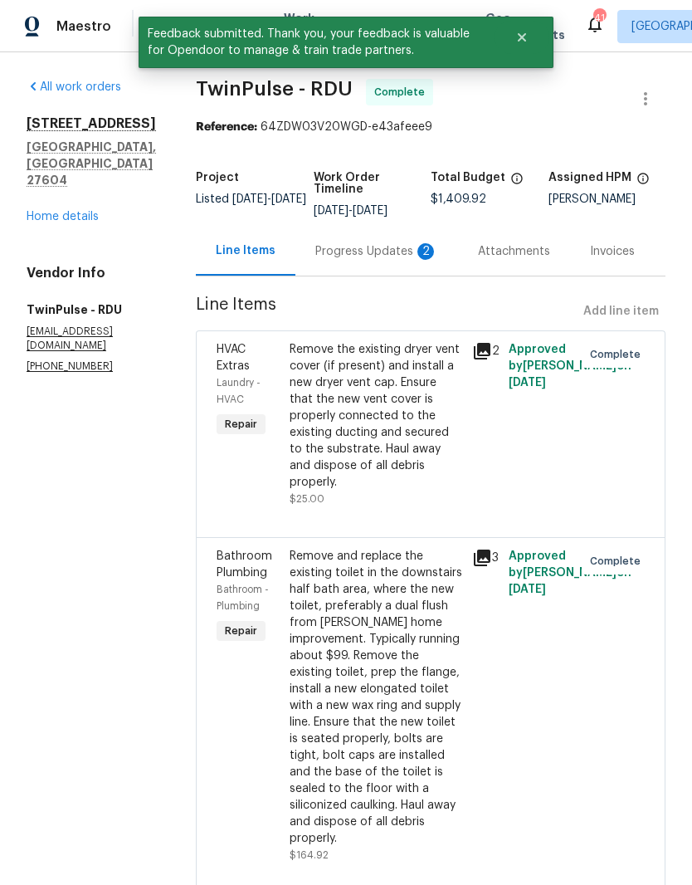
click at [387, 261] on div "Progress Updates 2" at bounding box center [376, 251] width 163 height 49
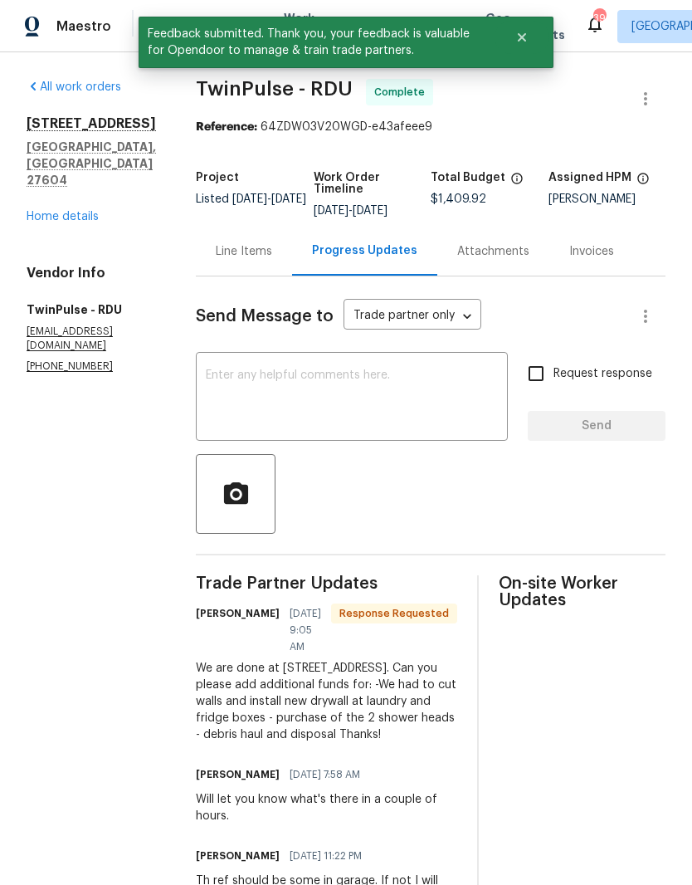
click at [370, 406] on textarea at bounding box center [352, 398] width 292 height 58
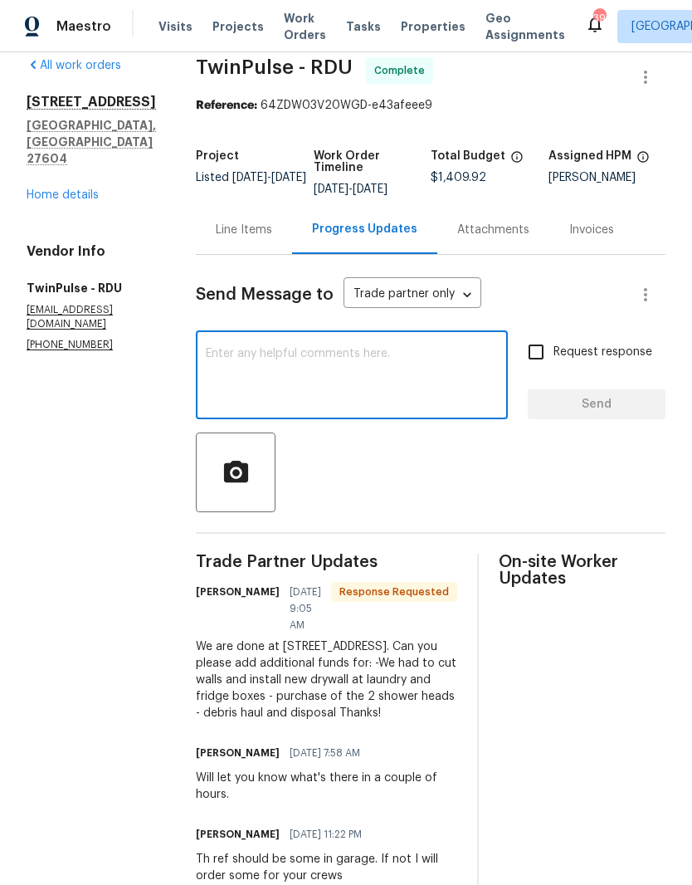
scroll to position [17, 0]
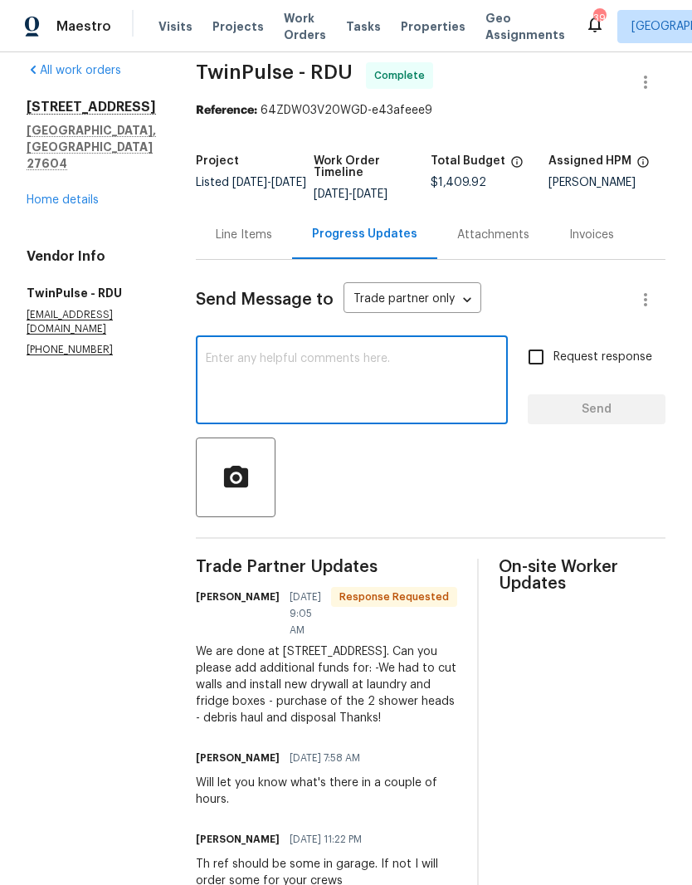
click at [261, 231] on div "Line Items" at bounding box center [244, 235] width 56 height 17
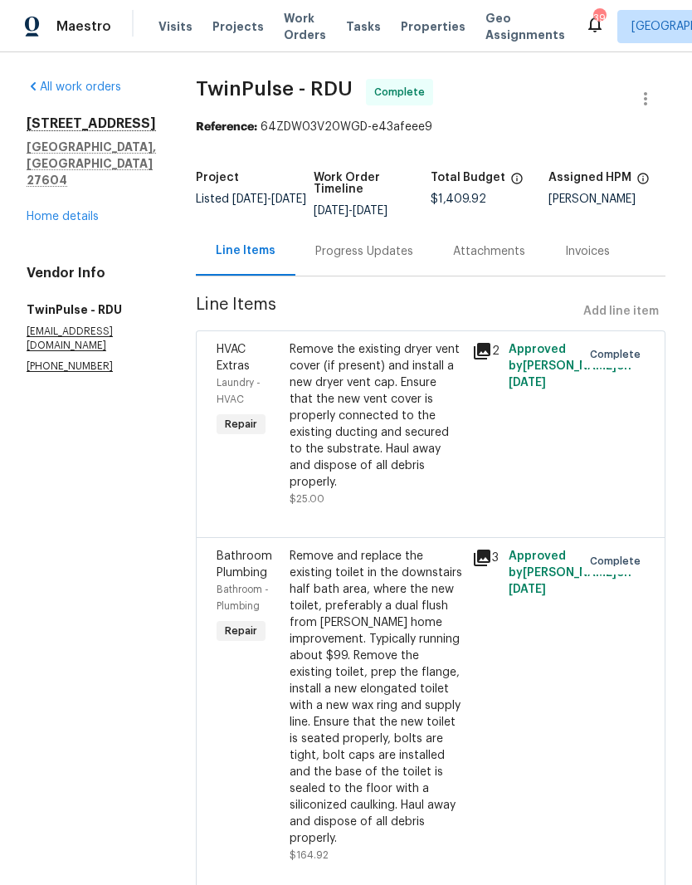
click at [66, 211] on link "Home details" at bounding box center [63, 217] width 72 height 12
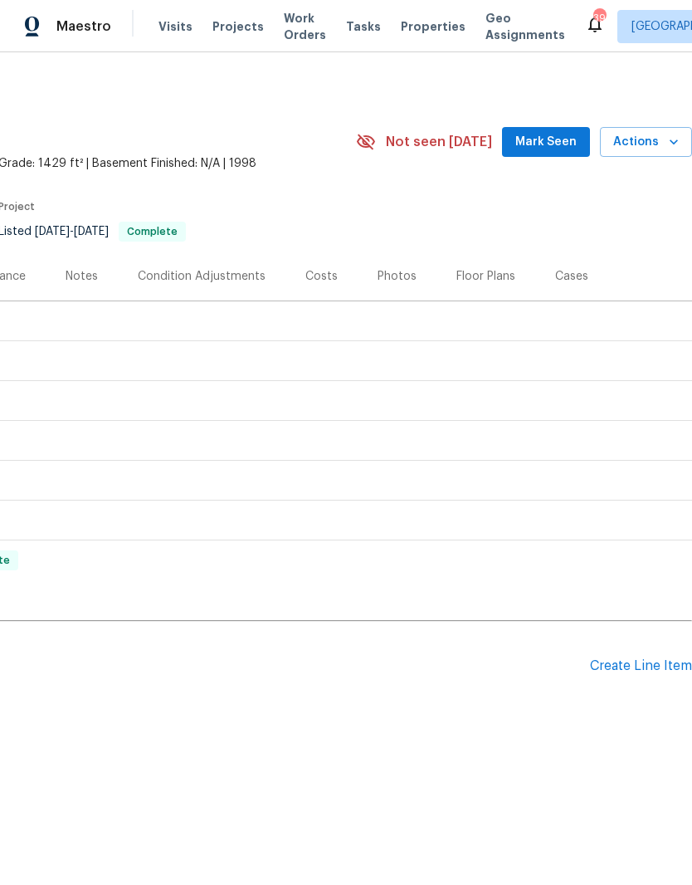
scroll to position [0, 246]
click at [613, 673] on div "Create Line Item" at bounding box center [641, 666] width 102 height 16
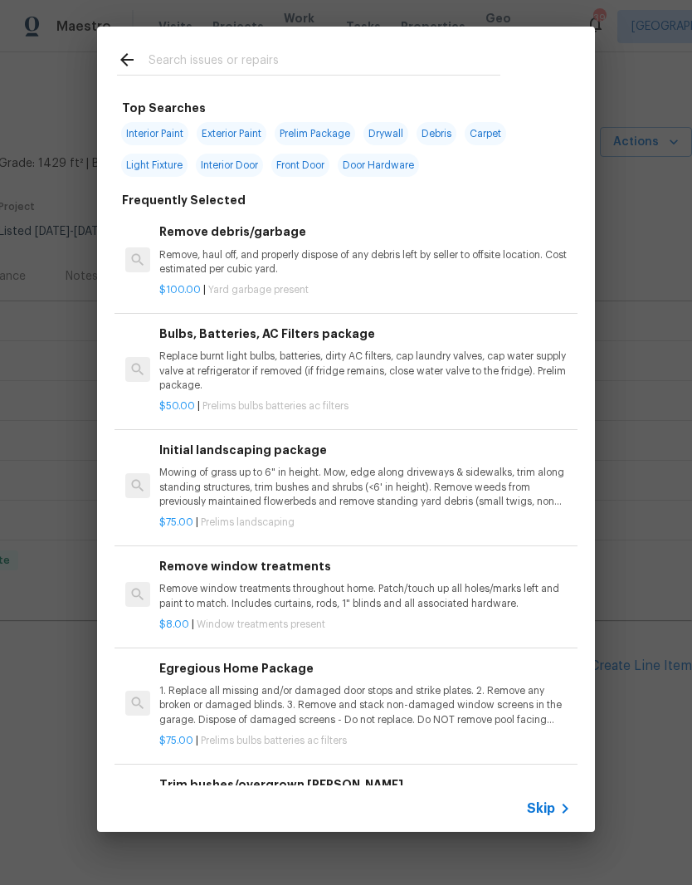
click at [184, 62] on input "text" at bounding box center [325, 62] width 352 height 25
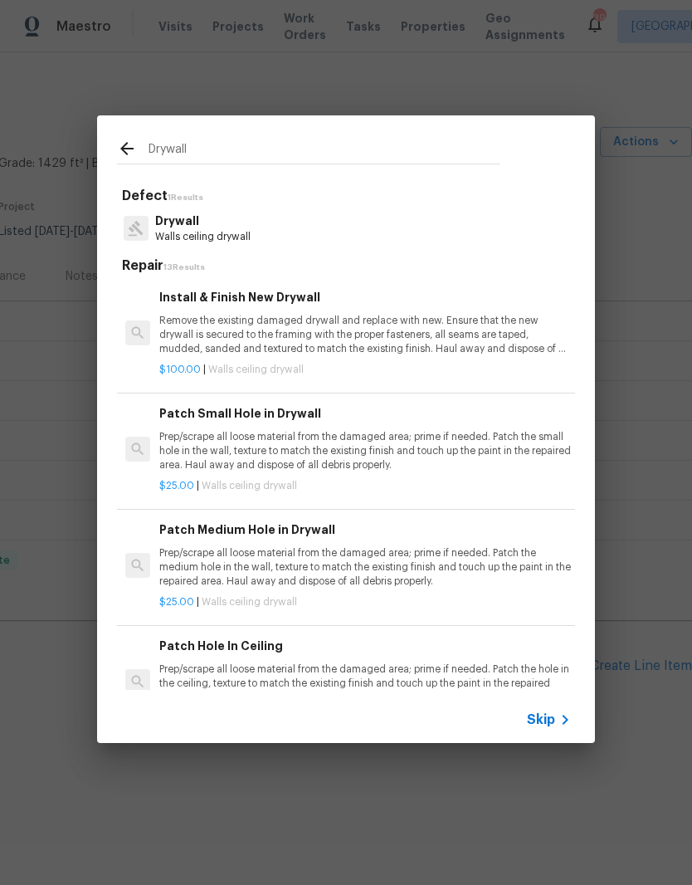
type input "Drywall"
click at [242, 231] on p "Walls ceiling drywall" at bounding box center [202, 237] width 95 height 14
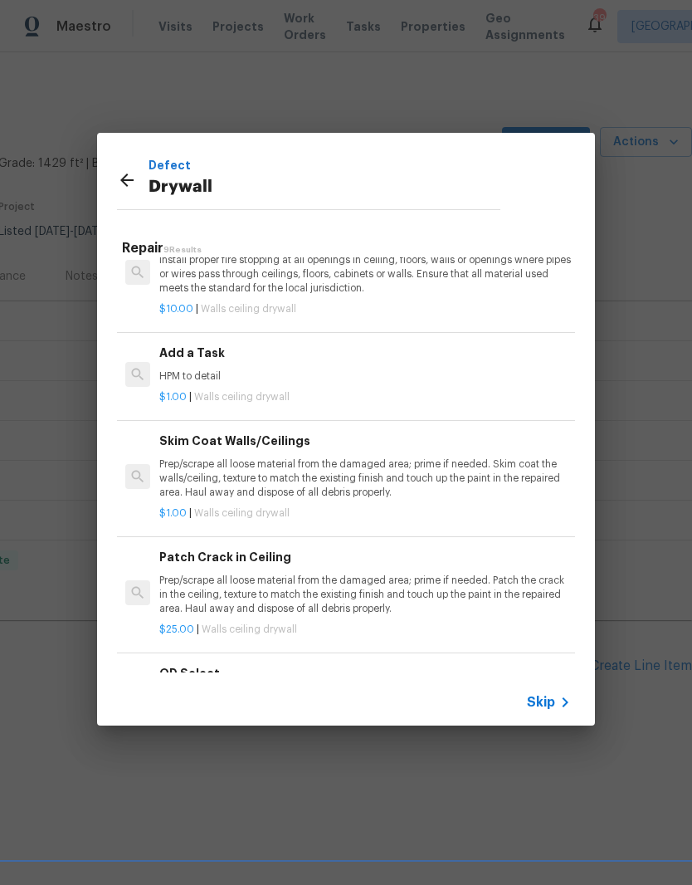
scroll to position [510, 0]
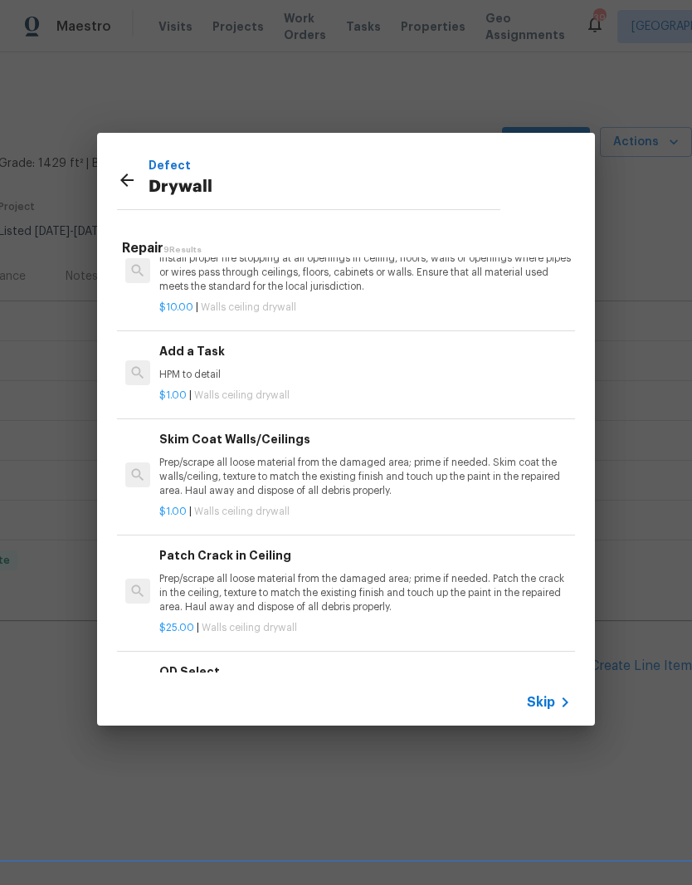
click at [435, 382] on div "$1.00 | Walls ceiling drywall" at bounding box center [365, 392] width 412 height 21
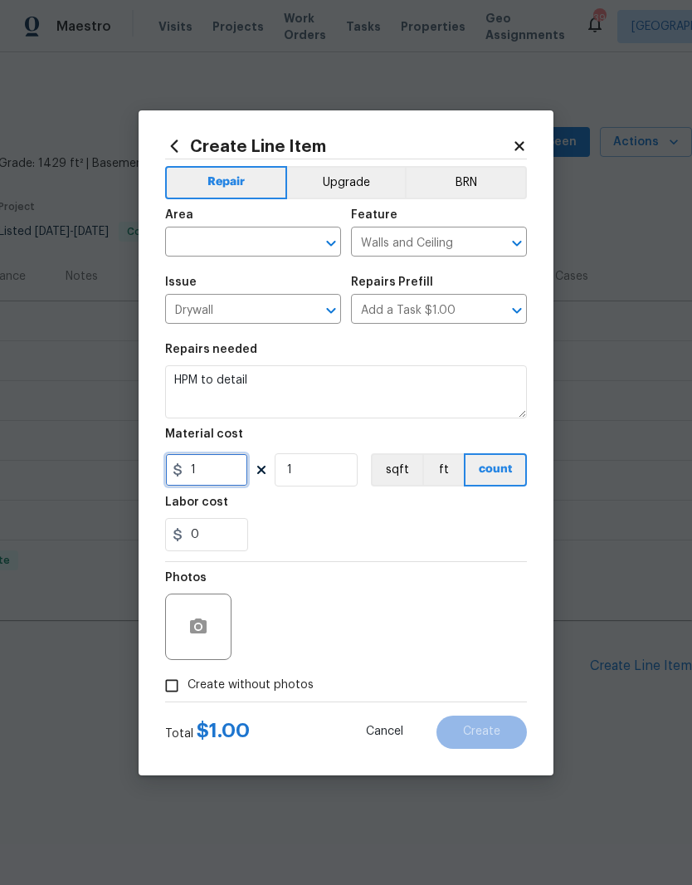
click at [238, 475] on input "1" at bounding box center [206, 469] width 83 height 33
type input "150"
click at [212, 248] on input "text" at bounding box center [229, 244] width 129 height 26
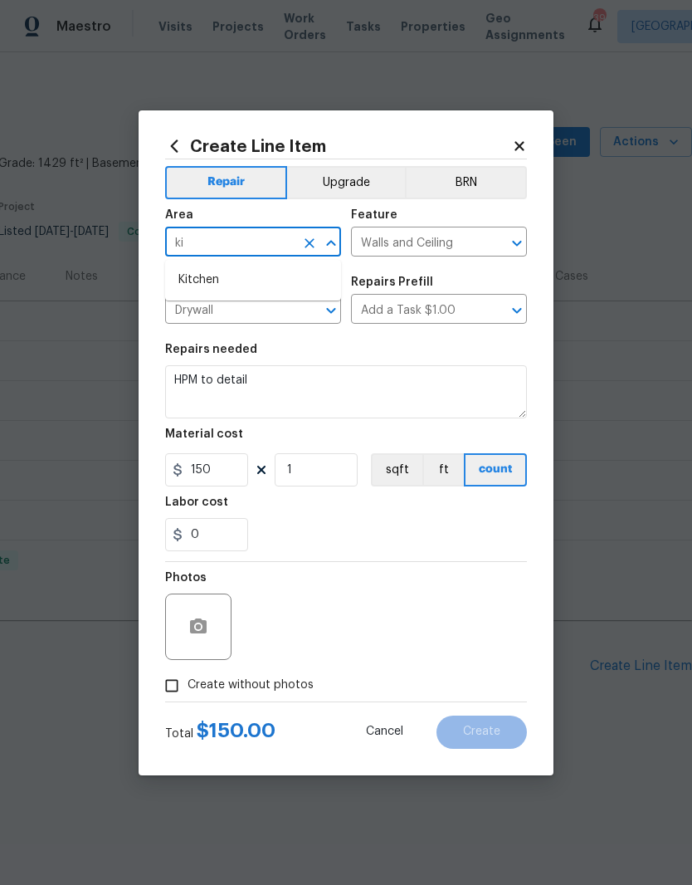
type input "k"
click at [207, 310] on li "Interior Overall" at bounding box center [253, 307] width 176 height 27
type input "Interior Overall"
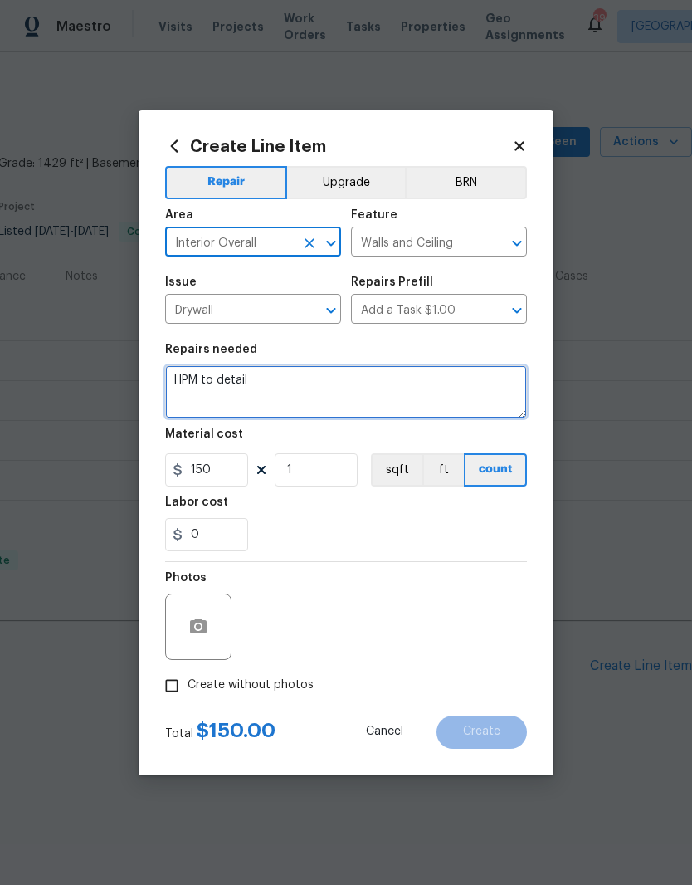
click at [360, 393] on textarea "HPM to detail" at bounding box center [346, 391] width 362 height 53
type textarea "H"
type textarea "Additional funds for drywall work and debris removal"
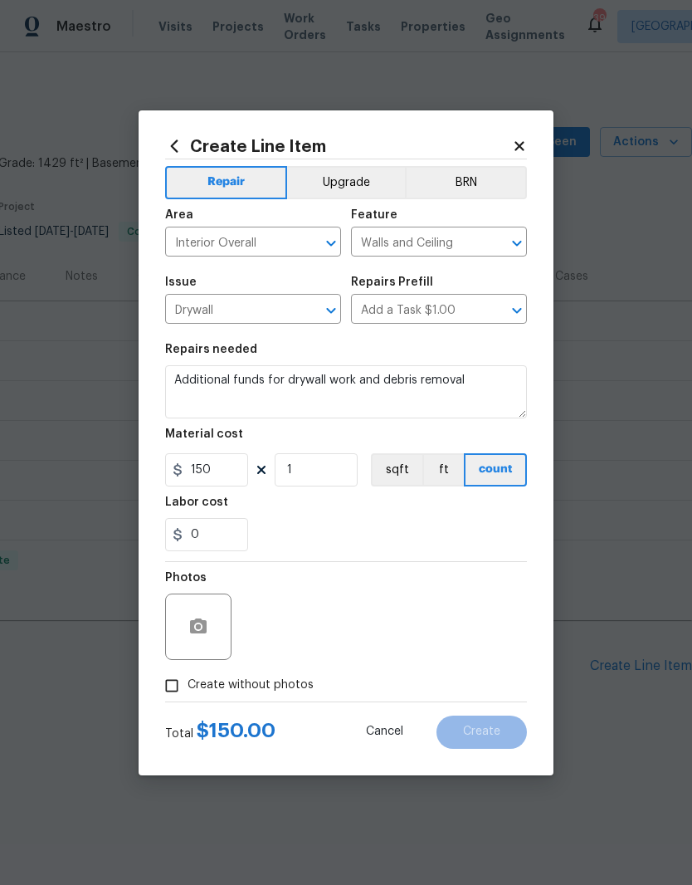
click at [164, 678] on input "Create without photos" at bounding box center [172, 686] width 32 height 32
checkbox input "true"
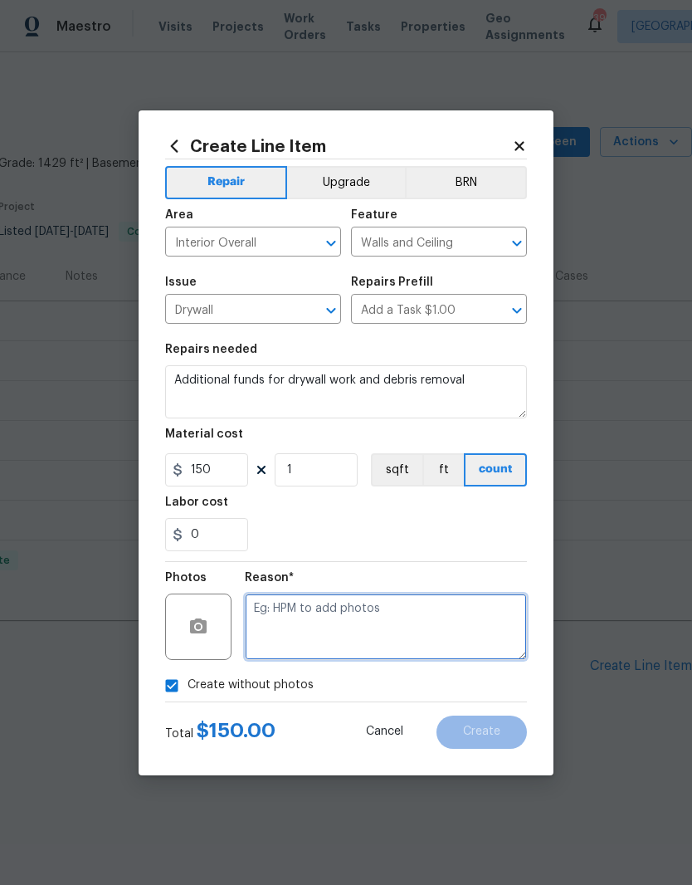
click at [397, 645] on textarea at bounding box center [386, 626] width 282 height 66
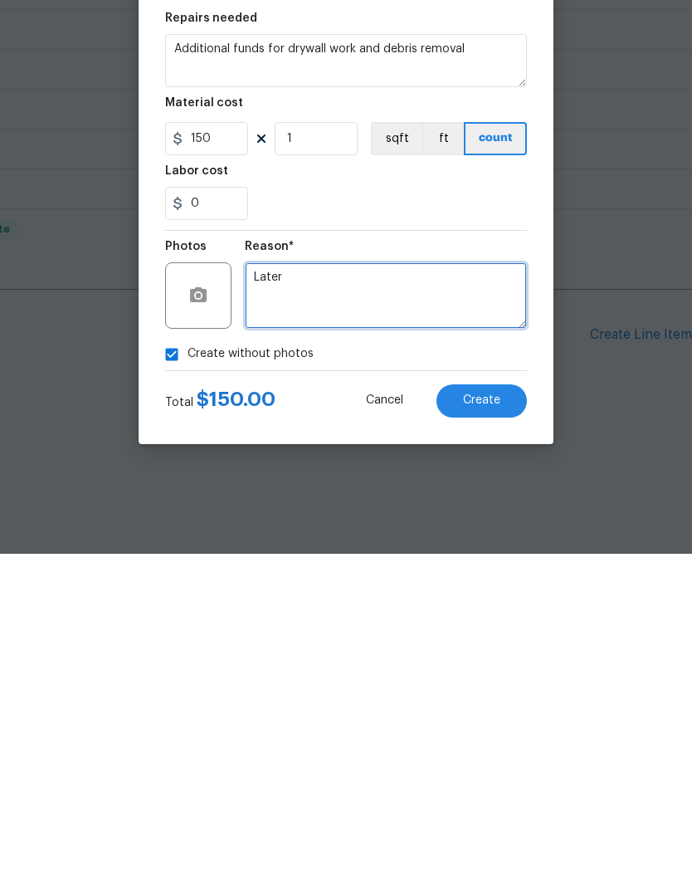
type textarea "Later"
click at [497, 715] on button "Create" at bounding box center [481, 731] width 90 height 33
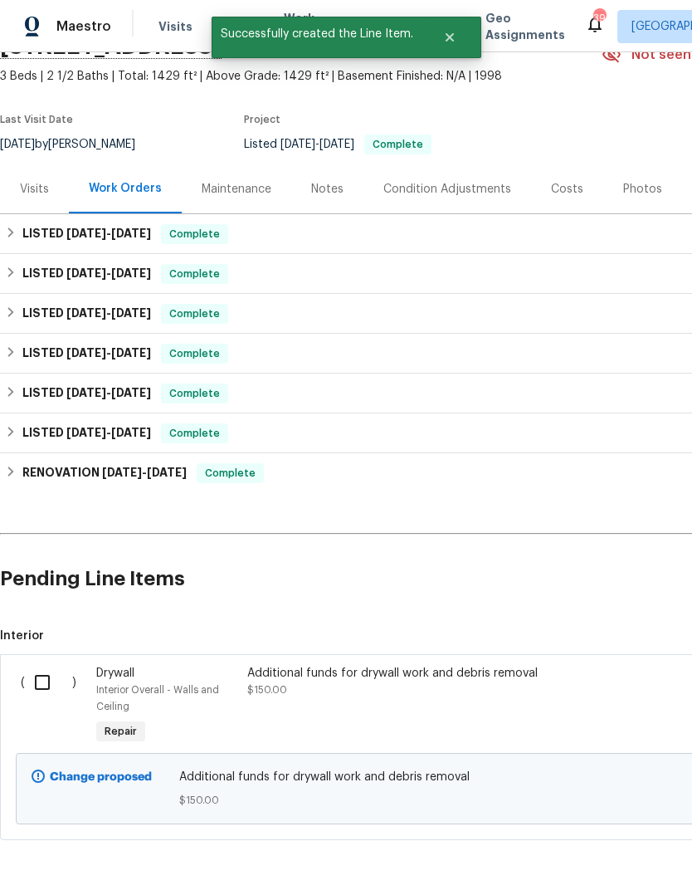
scroll to position [88, 0]
click at [43, 678] on input "checkbox" at bounding box center [48, 681] width 47 height 35
checkbox input "true"
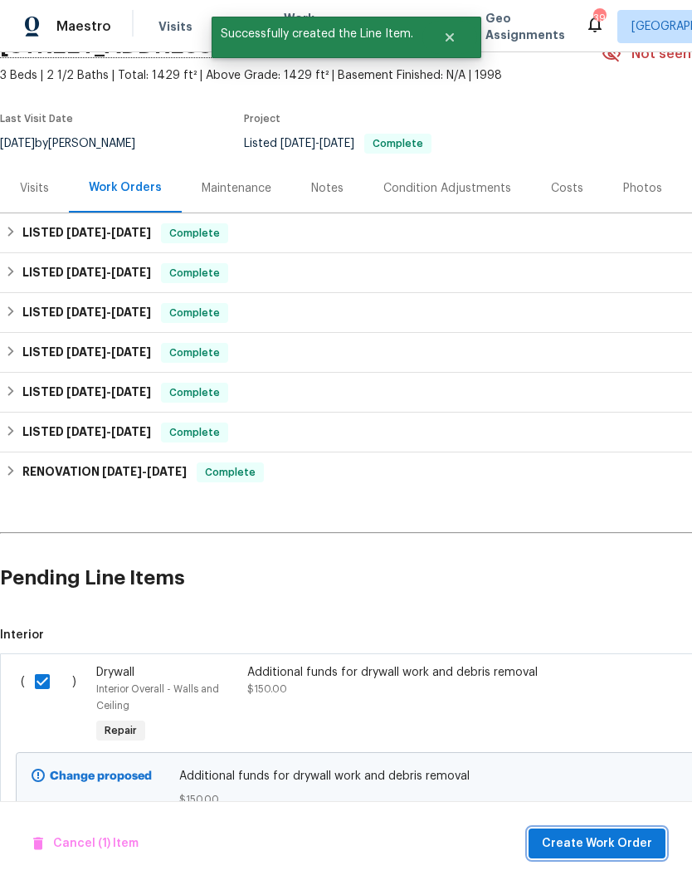
click at [602, 857] on button "Create Work Order" at bounding box center [597, 843] width 137 height 31
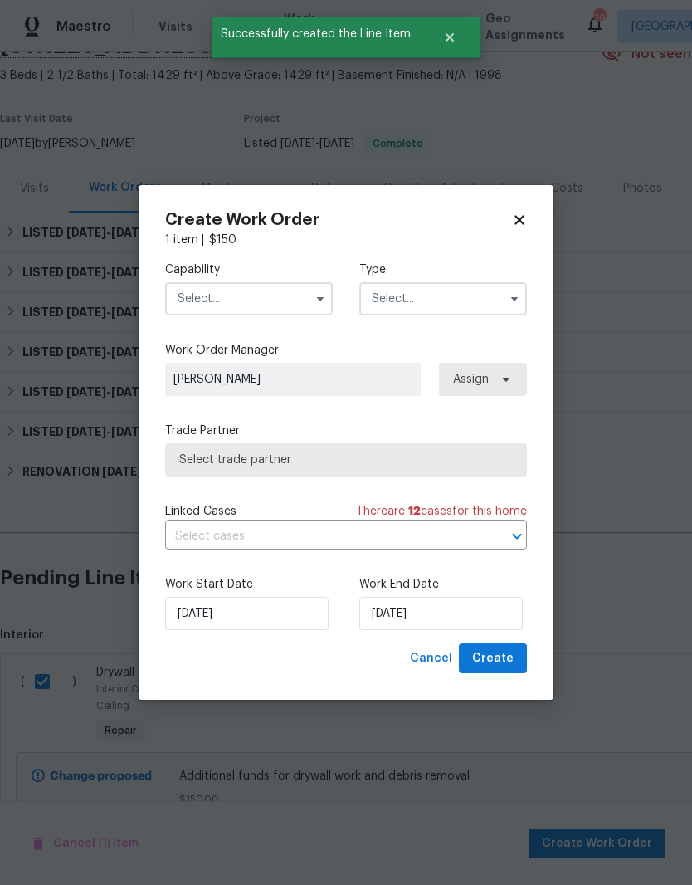
click at [289, 313] on input "text" at bounding box center [249, 298] width 168 height 33
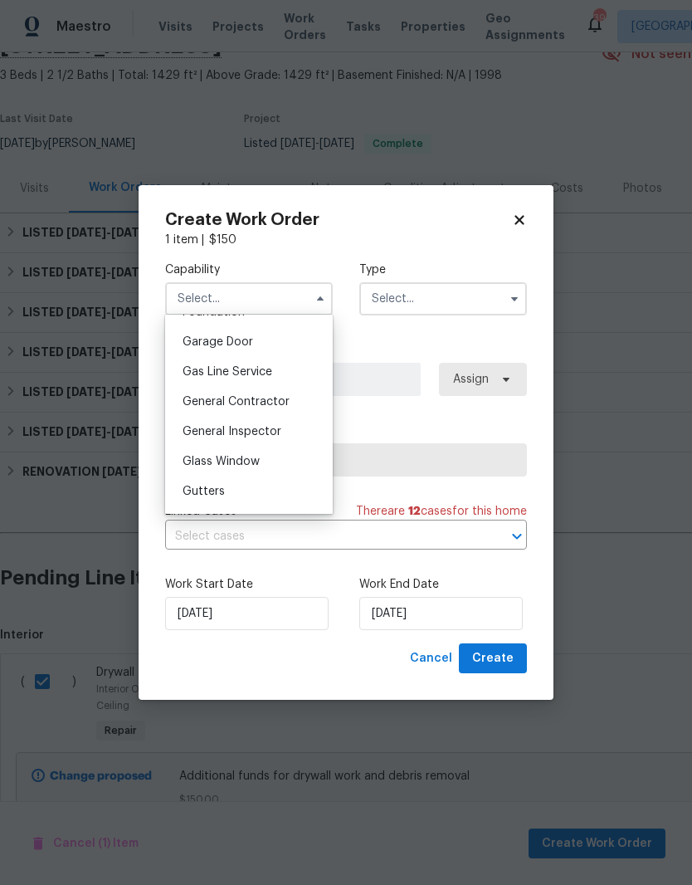
scroll to position [744, 0]
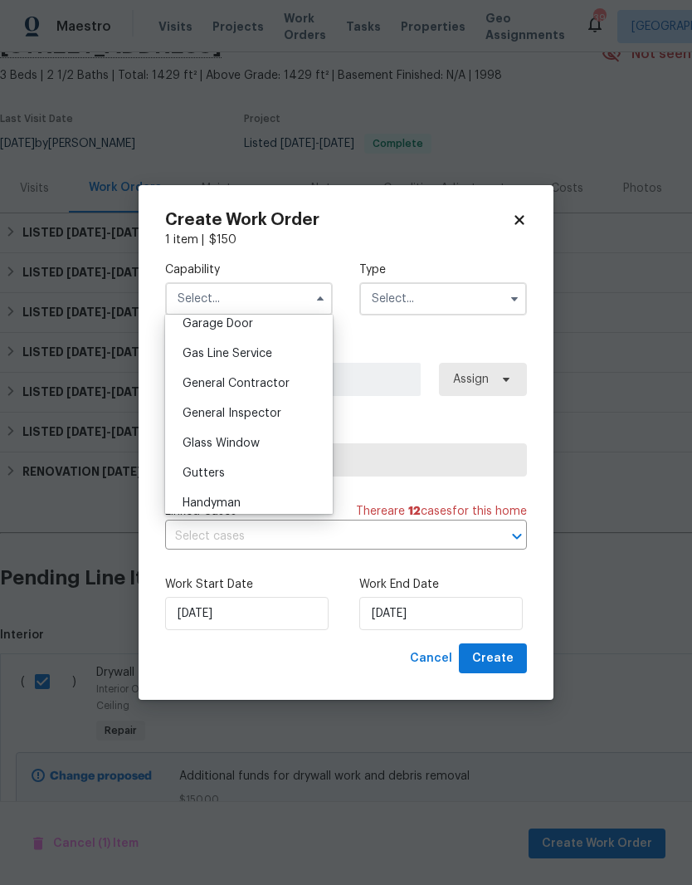
click at [280, 383] on span "General Contractor" at bounding box center [236, 384] width 107 height 12
type input "General Contractor"
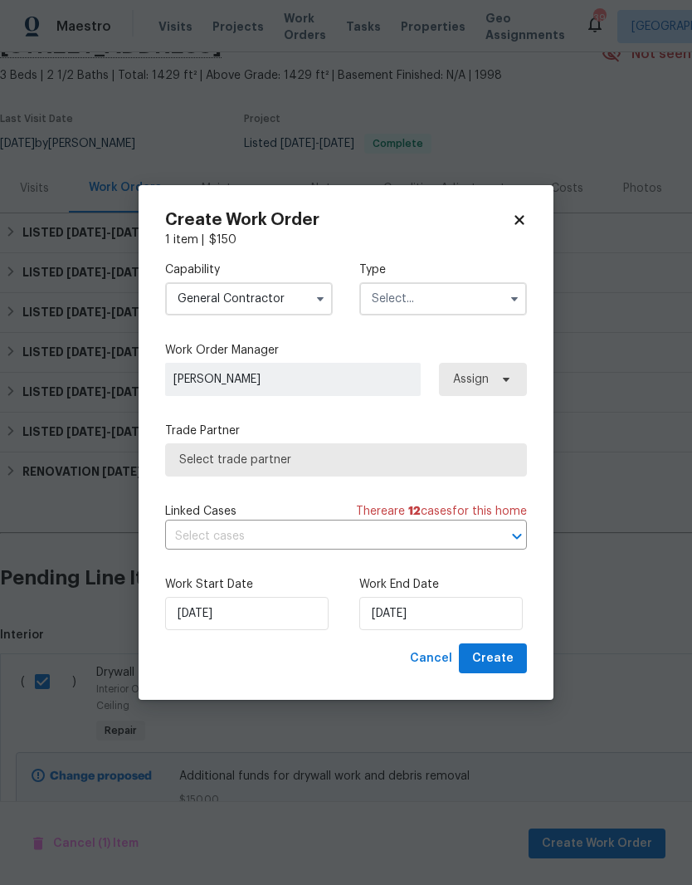
click at [409, 300] on input "text" at bounding box center [443, 298] width 168 height 33
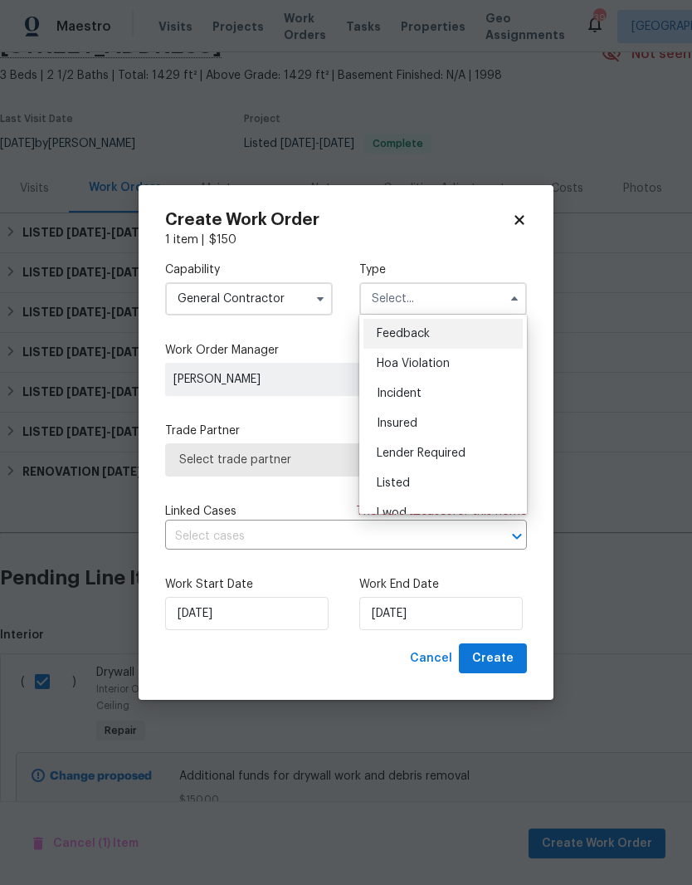
click at [410, 481] on div "Listed" at bounding box center [442, 483] width 159 height 30
type input "Listed"
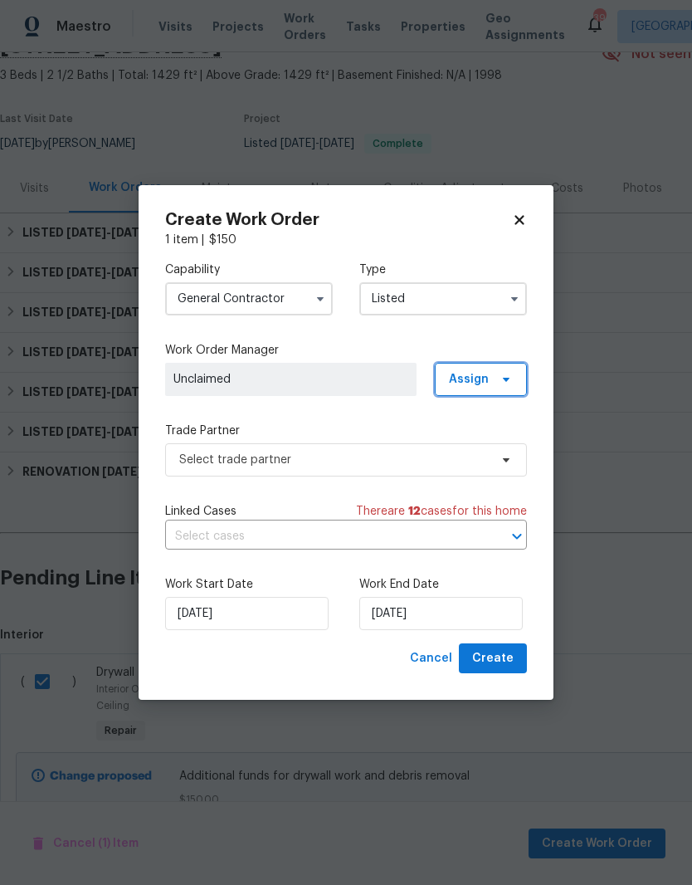
click at [496, 380] on span at bounding box center [504, 379] width 18 height 13
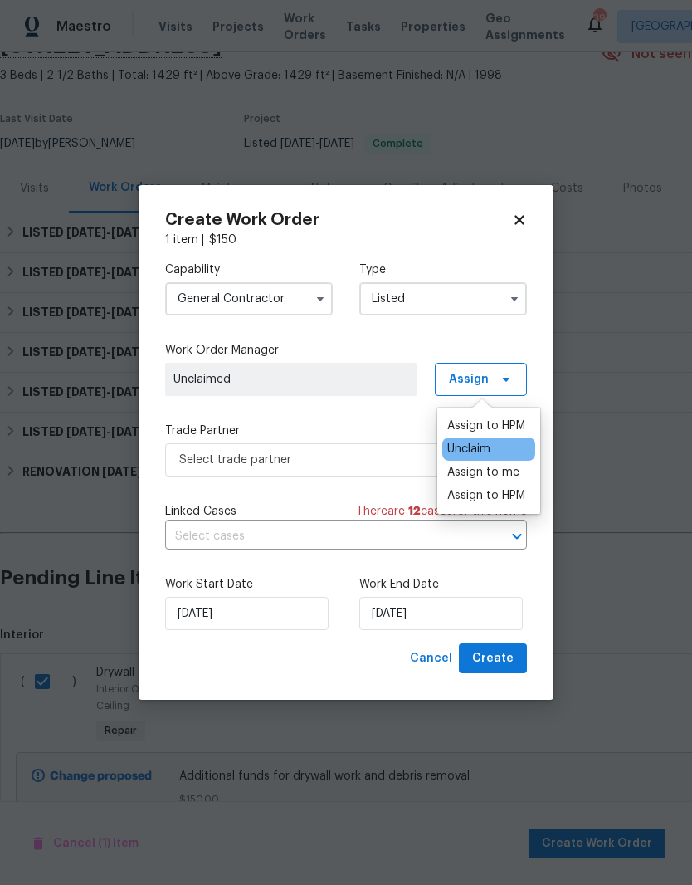
click at [503, 422] on div "Assign to HPM" at bounding box center [486, 425] width 78 height 17
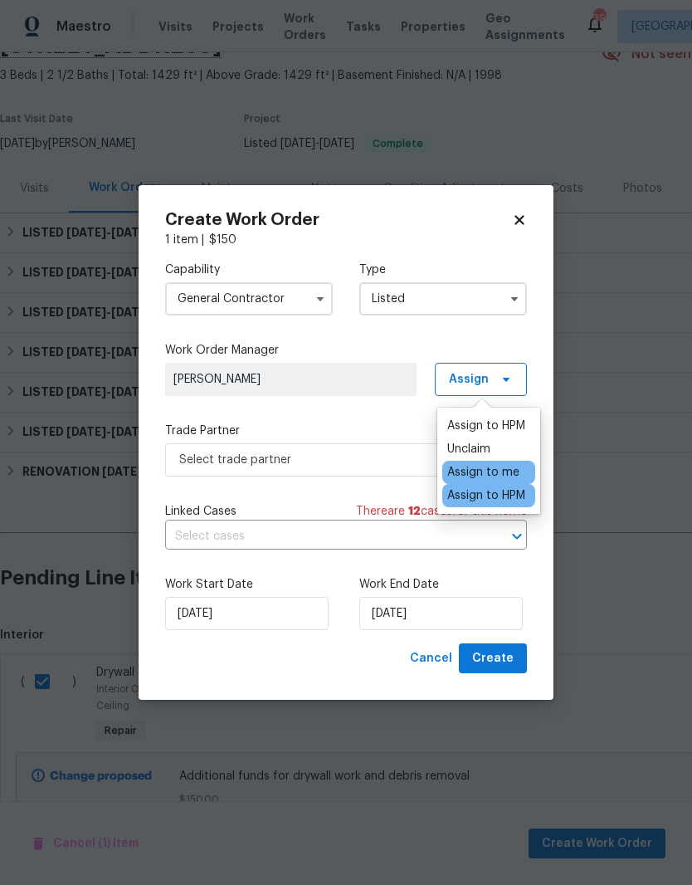
click at [385, 432] on label "Trade Partner" at bounding box center [346, 430] width 362 height 17
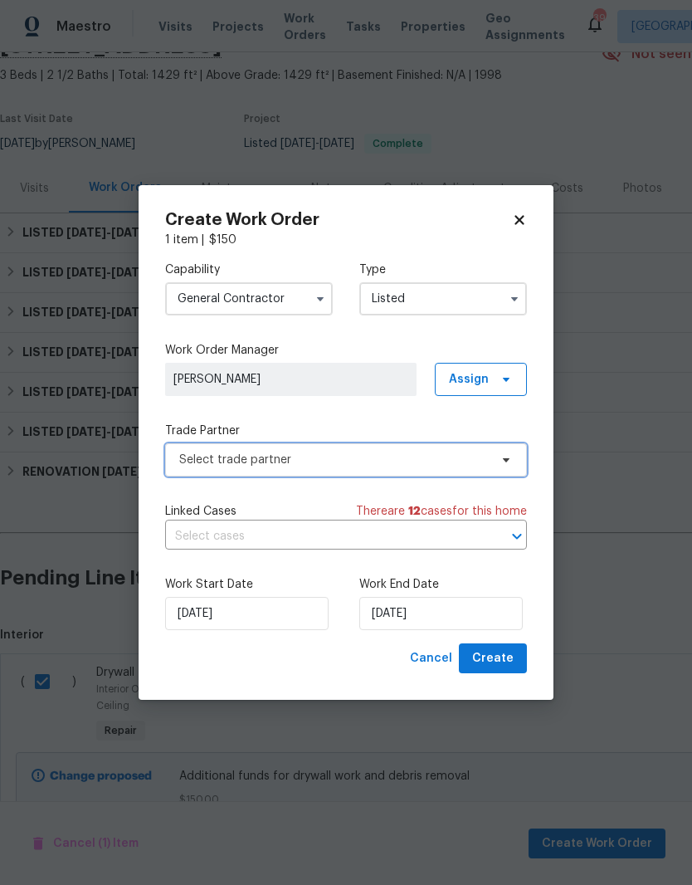
click at [440, 455] on span "Select trade partner" at bounding box center [334, 459] width 310 height 17
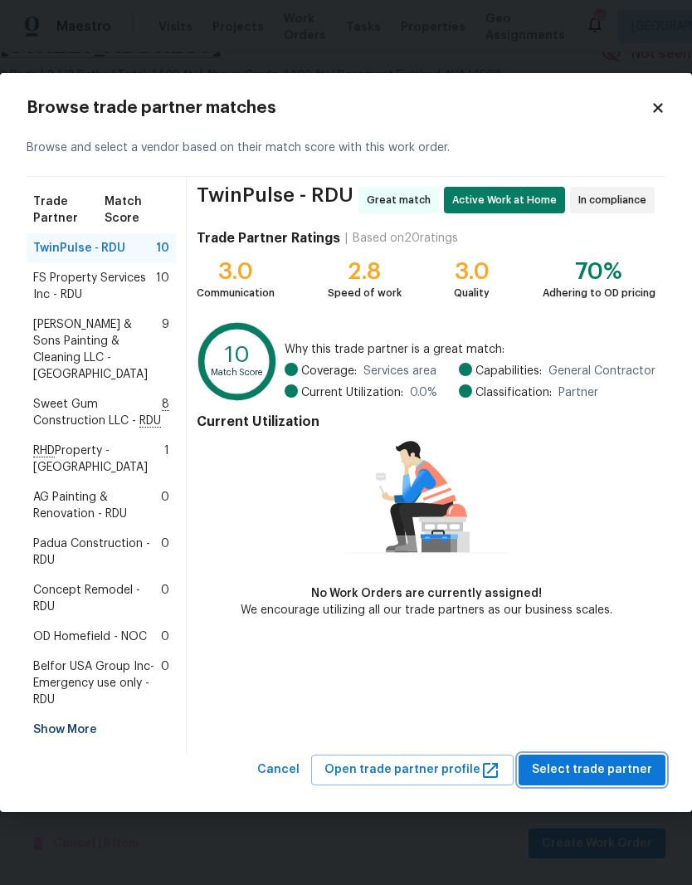
click at [622, 759] on span "Select trade partner" at bounding box center [592, 769] width 120 height 21
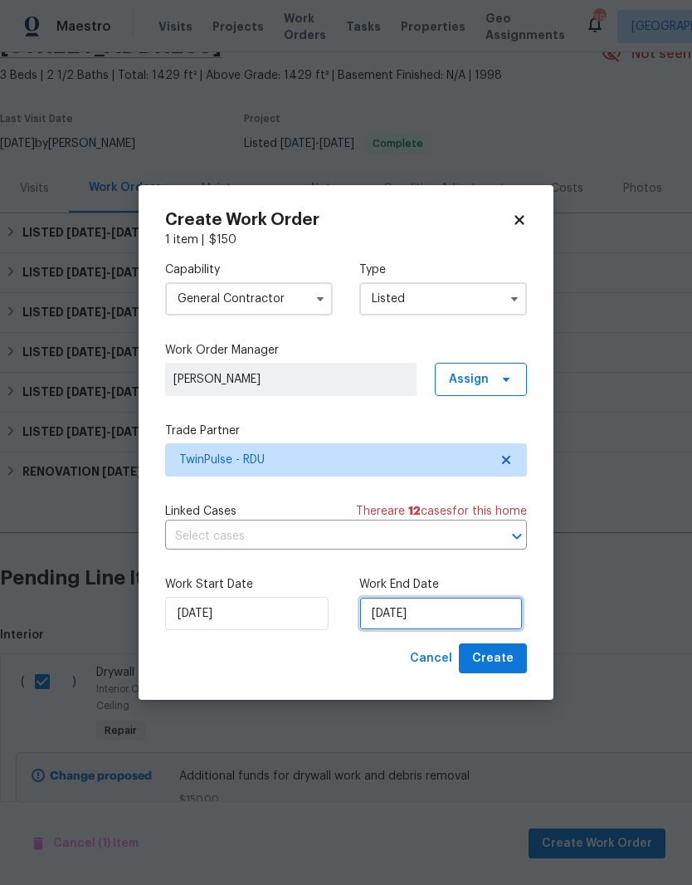
click at [453, 627] on input "10/3/2025" at bounding box center [440, 613] width 163 height 33
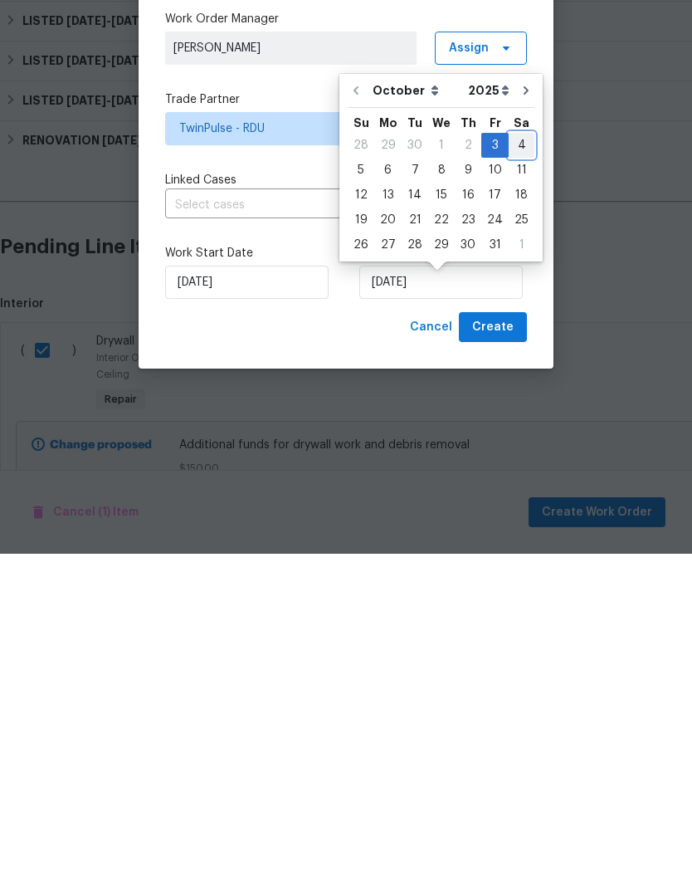
click at [509, 465] on div "4" at bounding box center [522, 476] width 26 height 23
type input "10/4/2025"
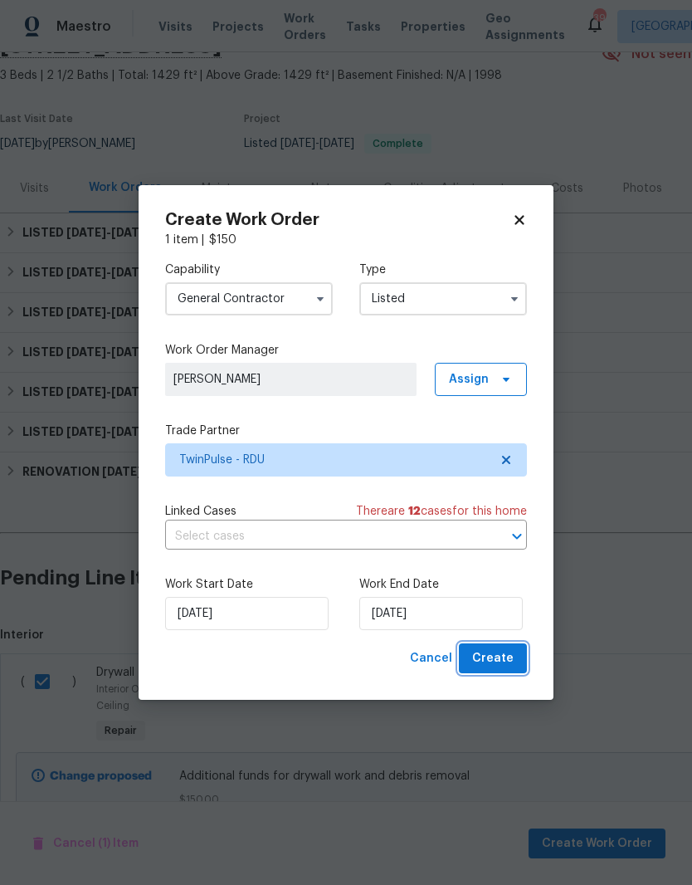
click at [497, 664] on span "Create" at bounding box center [492, 658] width 41 height 21
checkbox input "false"
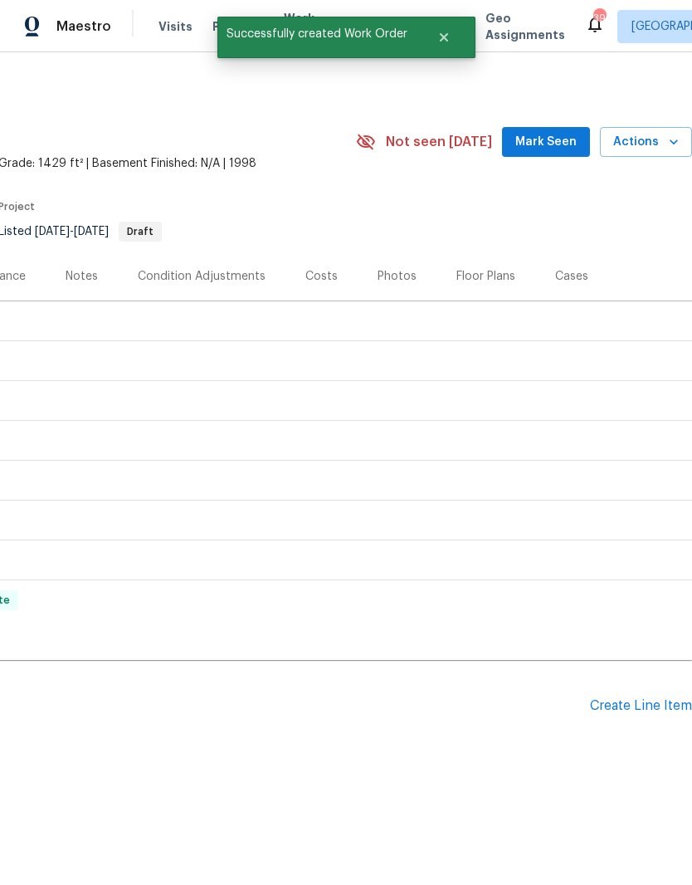
scroll to position [0, 246]
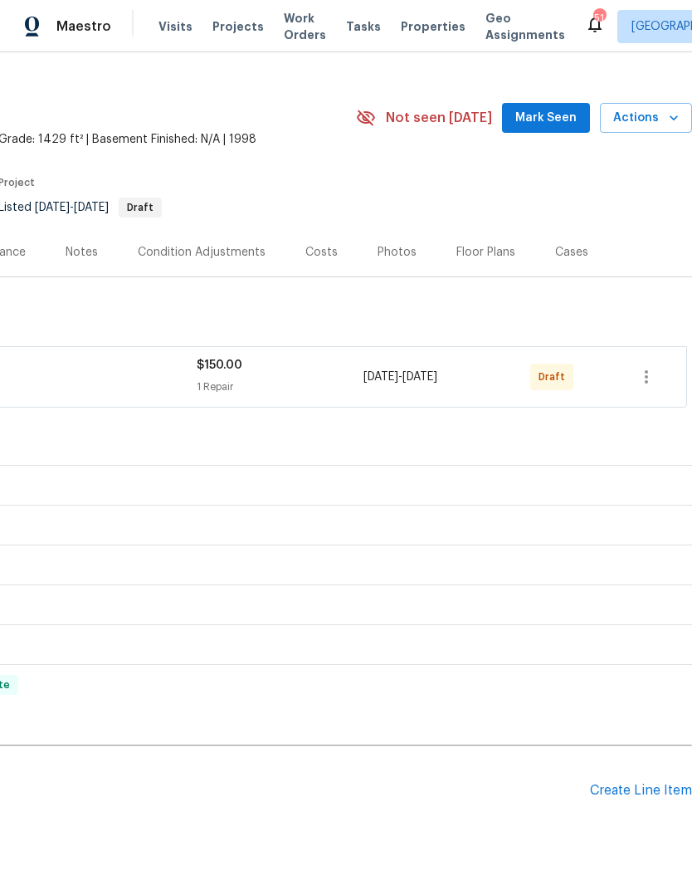
scroll to position [24, 246]
click at [650, 390] on button "button" at bounding box center [647, 377] width 40 height 40
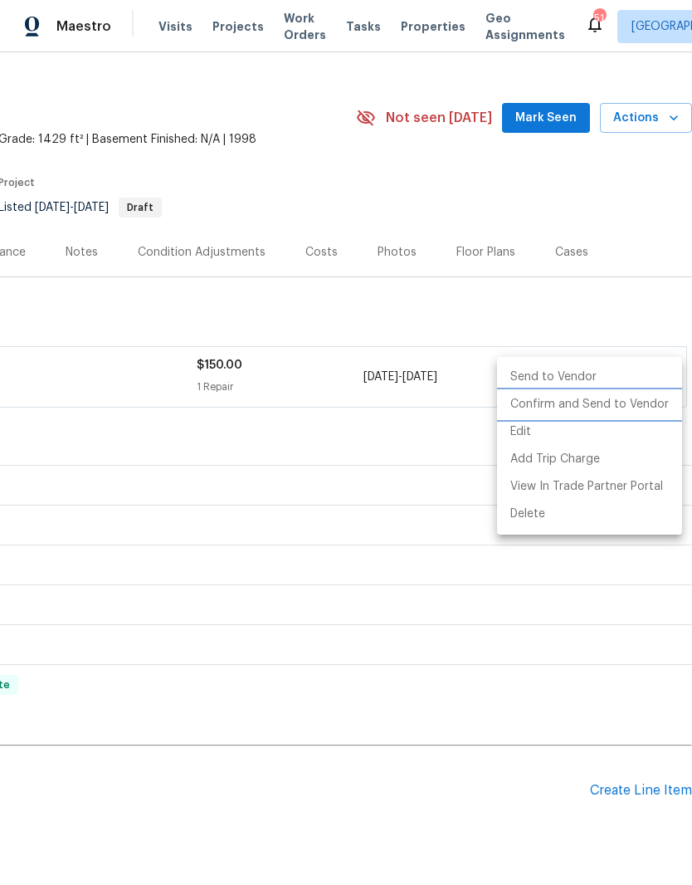
click at [593, 413] on li "Confirm and Send to Vendor" at bounding box center [589, 404] width 185 height 27
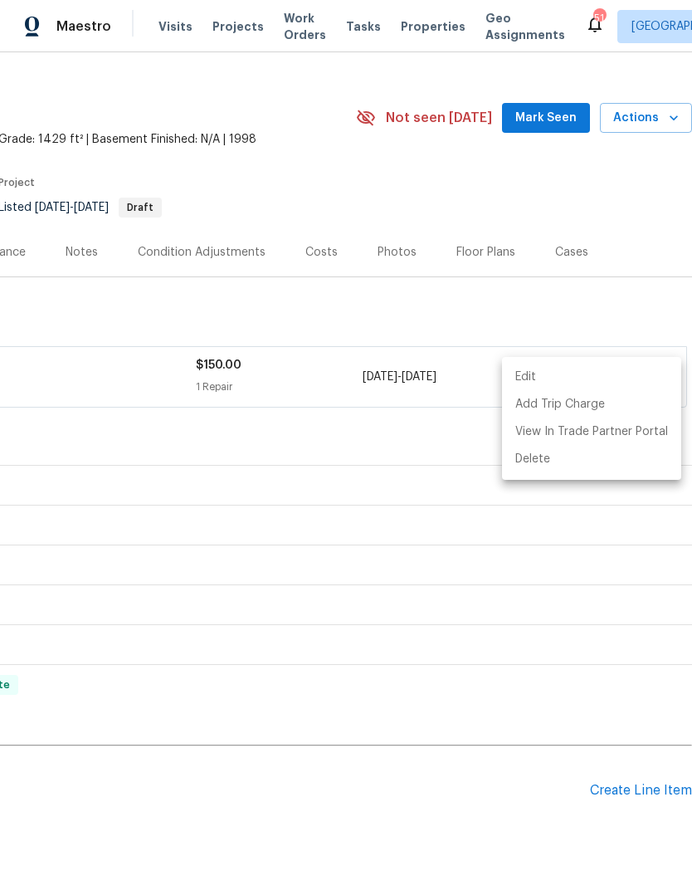
click at [95, 649] on div at bounding box center [346, 442] width 692 height 885
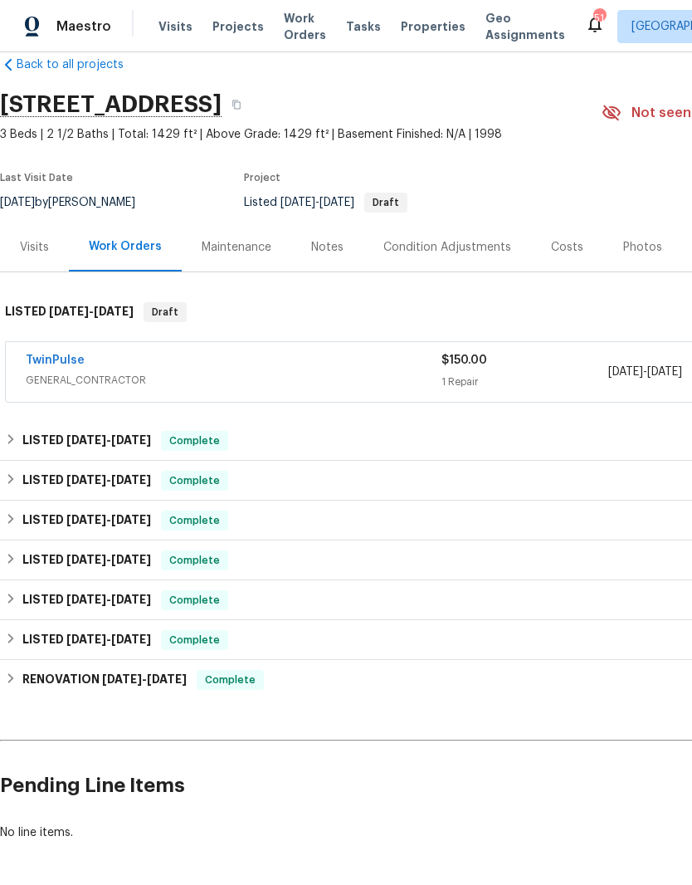
scroll to position [29, 0]
click at [56, 440] on h6 "LISTED 9/30/25 - 10/6/25" at bounding box center [86, 441] width 129 height 20
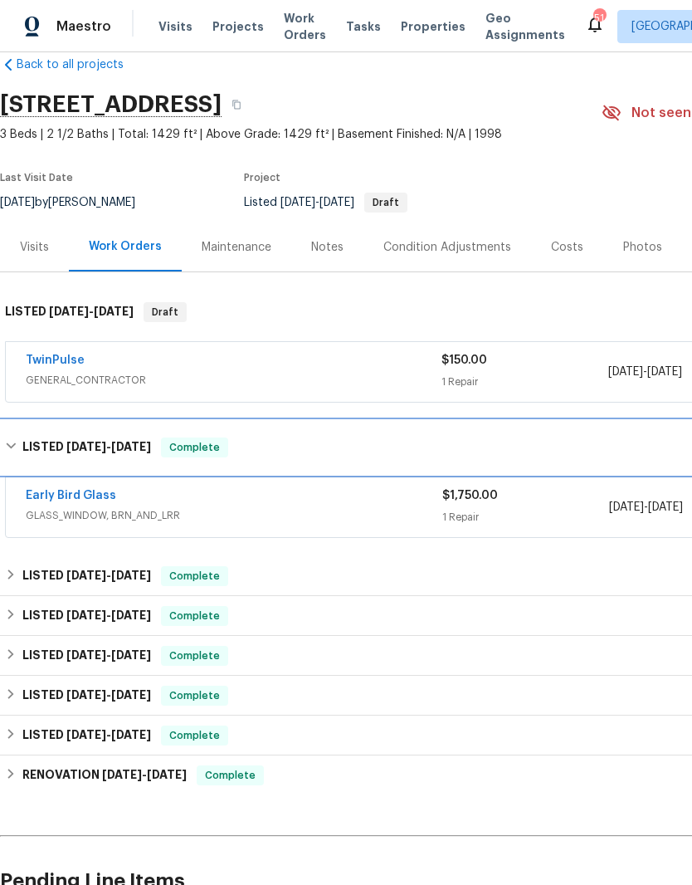
click at [43, 443] on h6 "LISTED 9/30/25 - 10/6/25" at bounding box center [86, 447] width 129 height 20
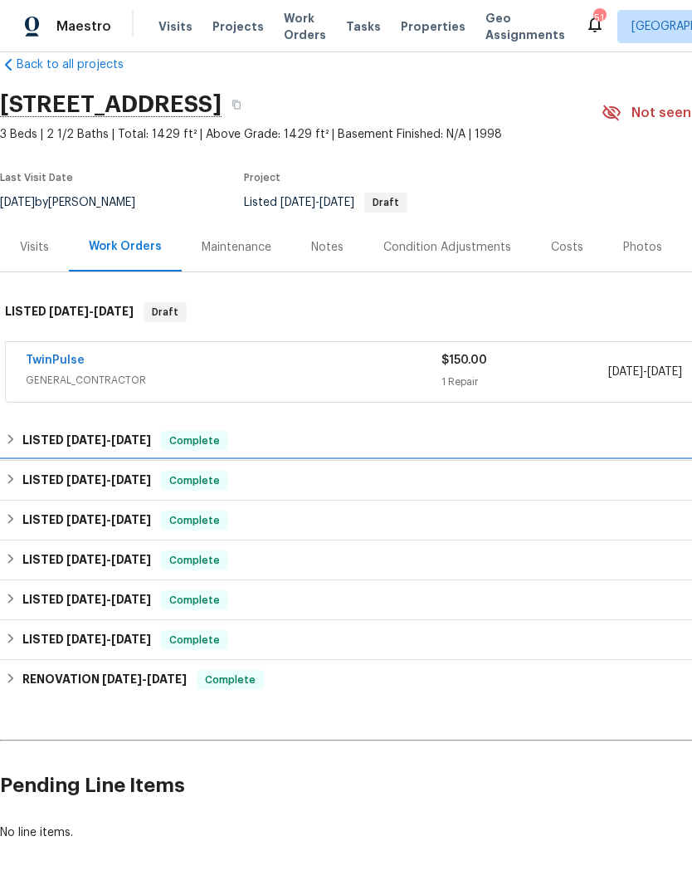
click at [39, 481] on h6 "LISTED 9/30/25 - 10/6/25" at bounding box center [86, 481] width 129 height 20
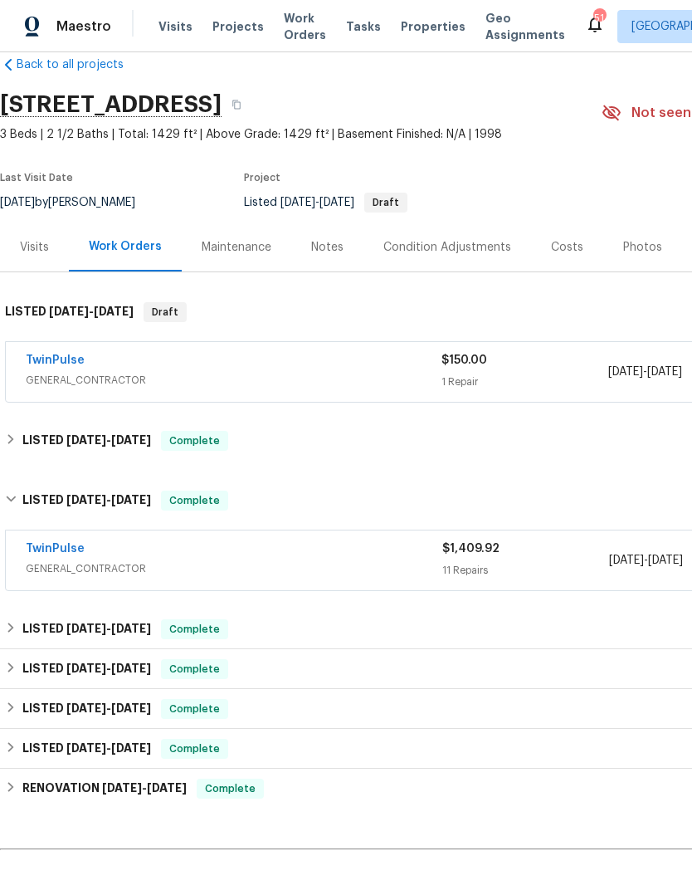
click at [49, 546] on link "TwinPulse" at bounding box center [55, 549] width 59 height 12
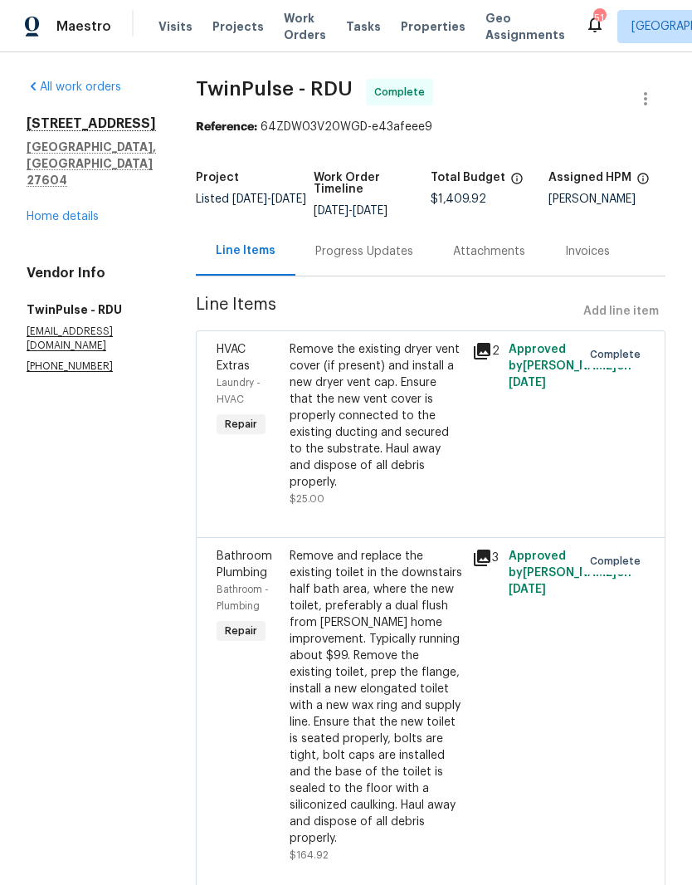
click at [374, 260] on div "Progress Updates" at bounding box center [364, 251] width 98 height 17
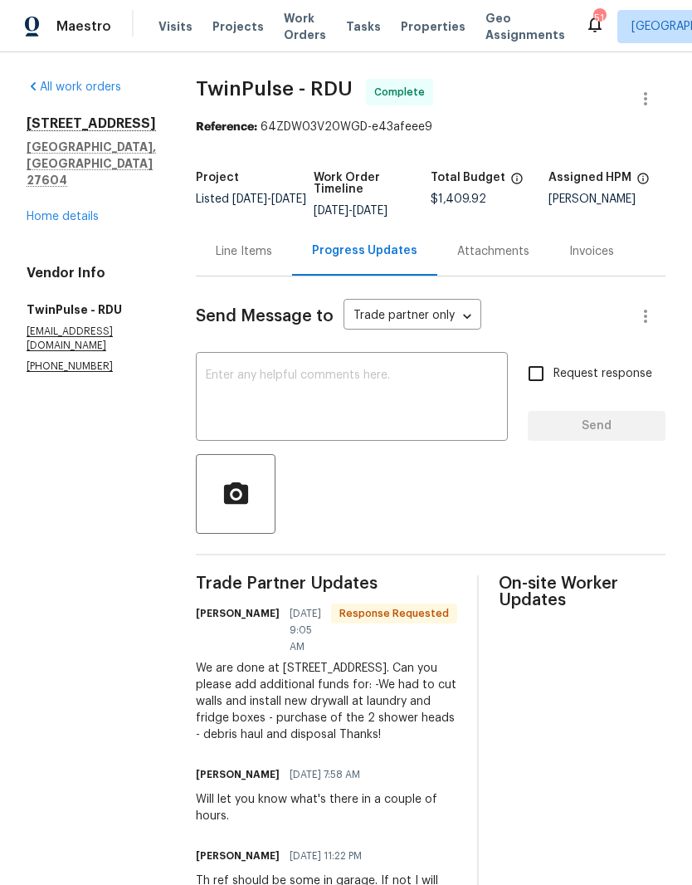
click at [427, 393] on textarea at bounding box center [352, 398] width 292 height 58
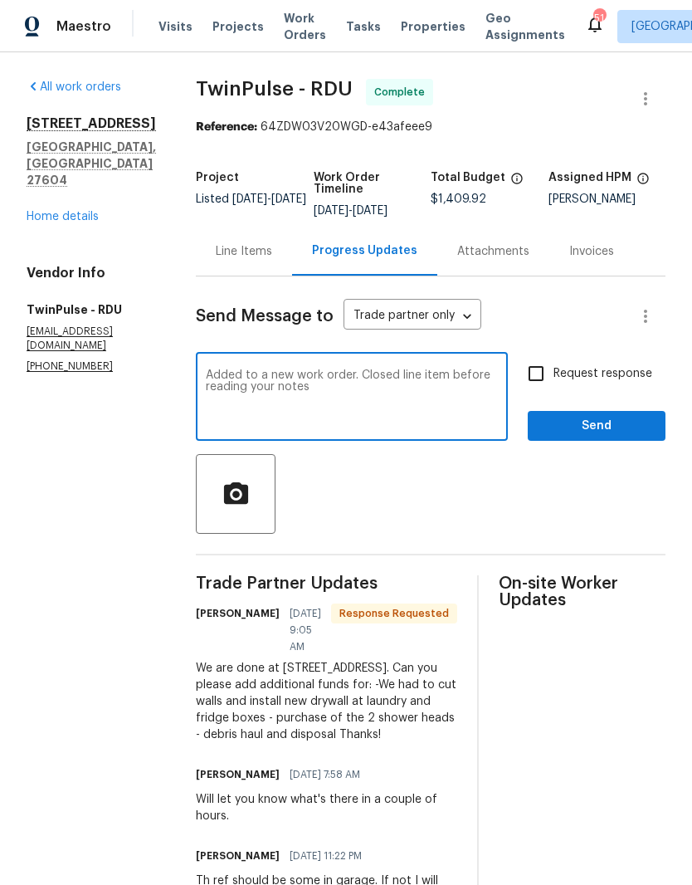
type textarea "Added to a new work order. Closed line item before reading your notes"
click at [540, 378] on input "Request response" at bounding box center [536, 373] width 35 height 35
checkbox input "true"
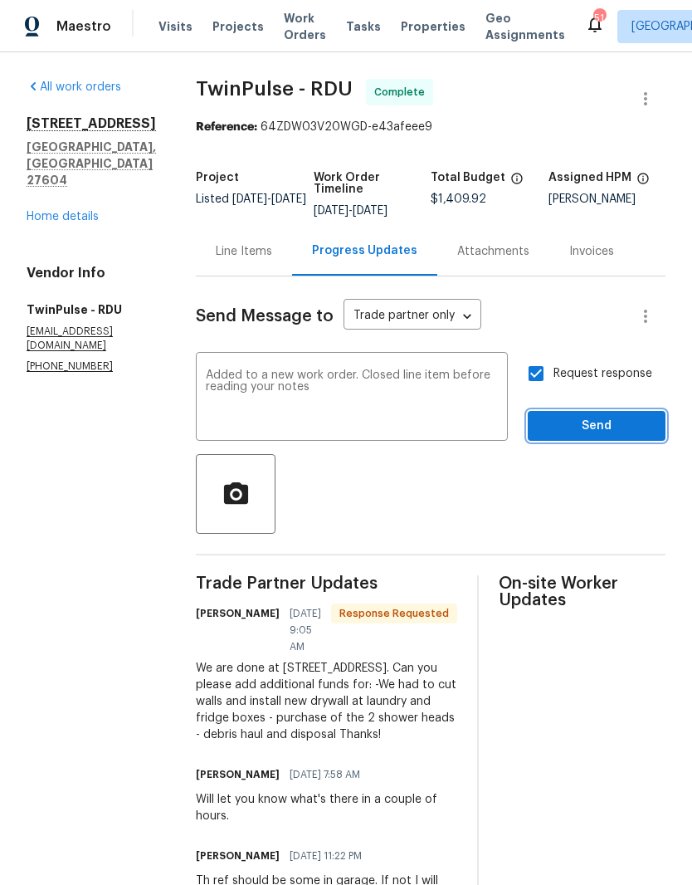
click at [578, 413] on button "Send" at bounding box center [597, 426] width 138 height 31
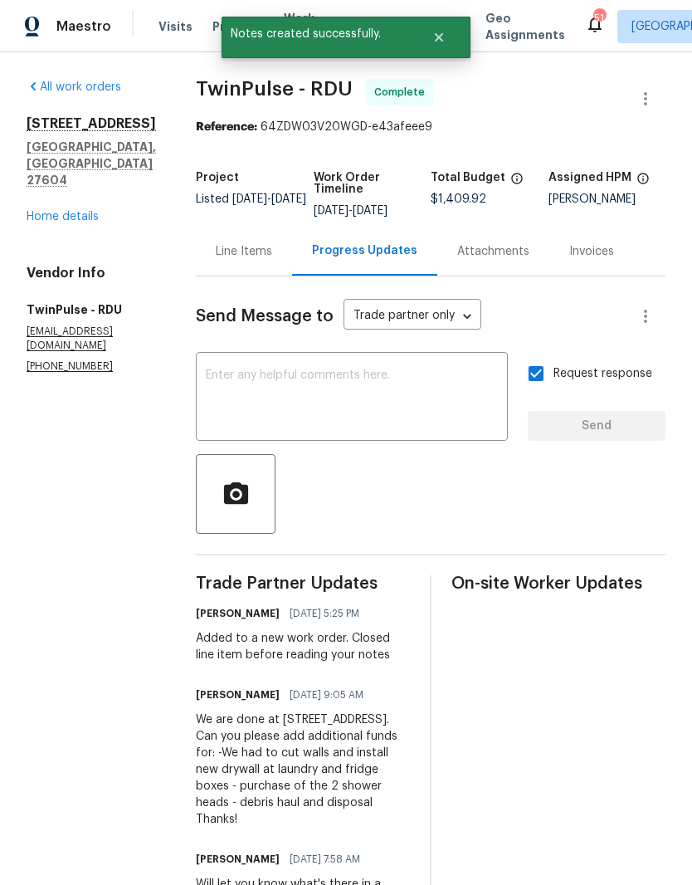
click at [44, 211] on link "Home details" at bounding box center [63, 217] width 72 height 12
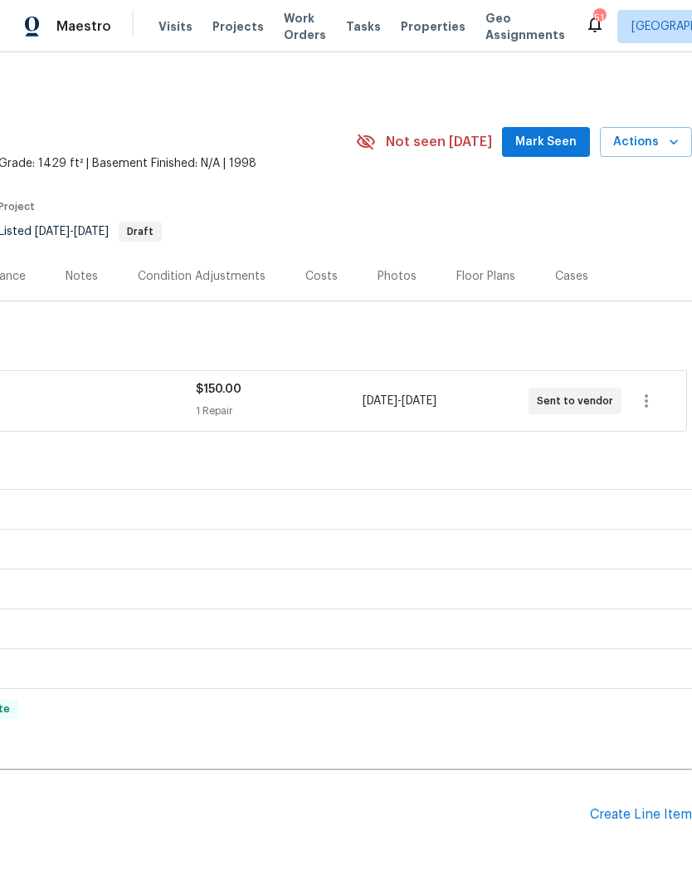
scroll to position [0, 246]
click at [638, 153] on button "Actions" at bounding box center [646, 142] width 92 height 31
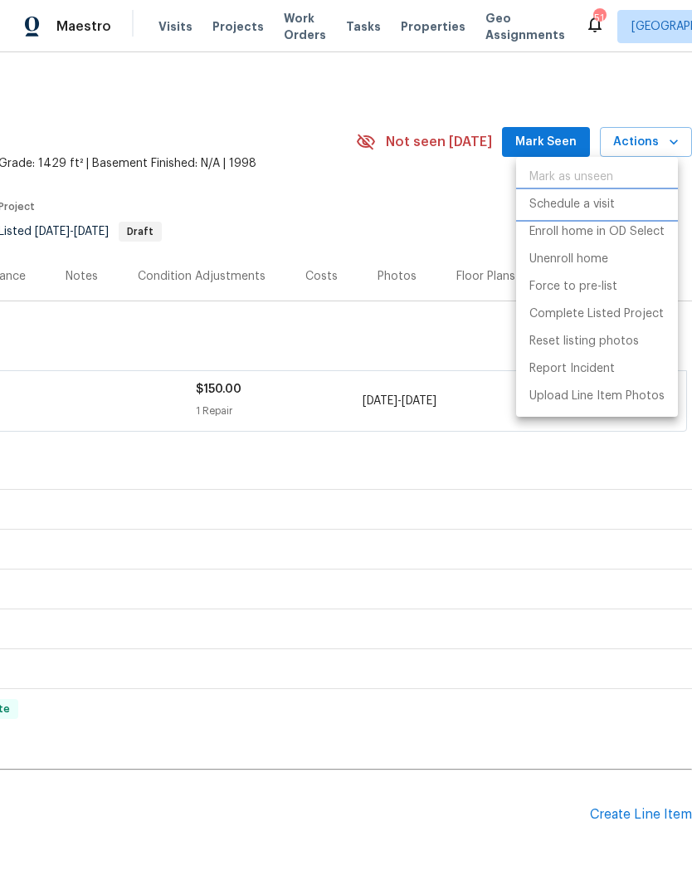
click at [618, 207] on li "Schedule a visit" at bounding box center [597, 204] width 162 height 27
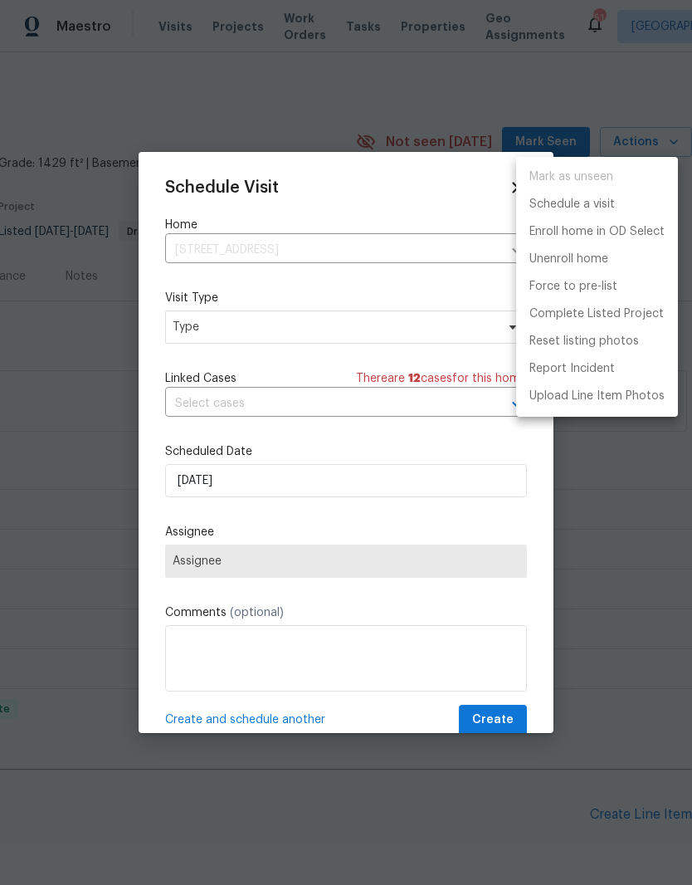
click at [322, 329] on div at bounding box center [346, 442] width 692 height 885
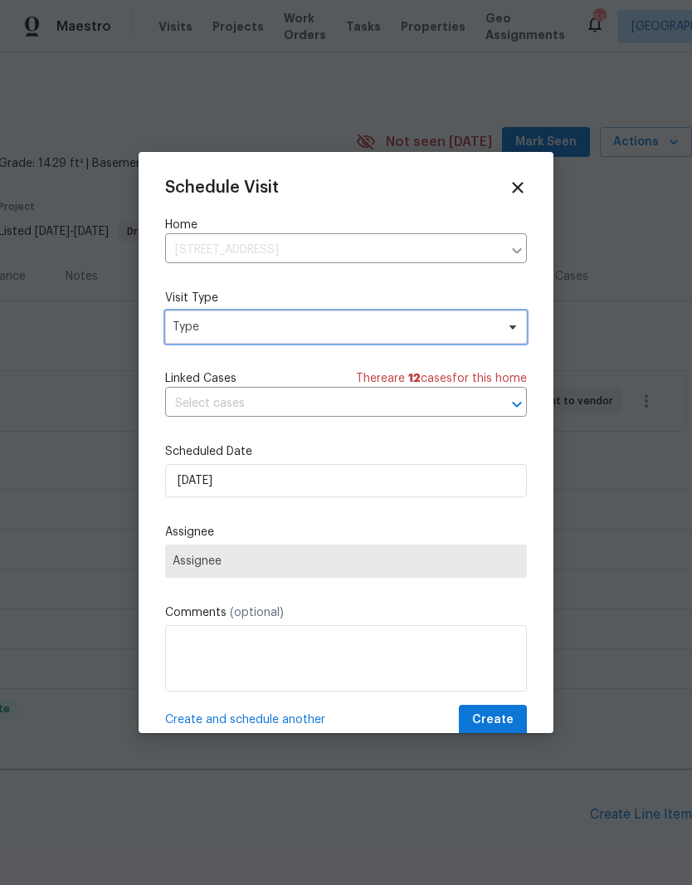
click at [201, 329] on span "Type" at bounding box center [334, 327] width 323 height 17
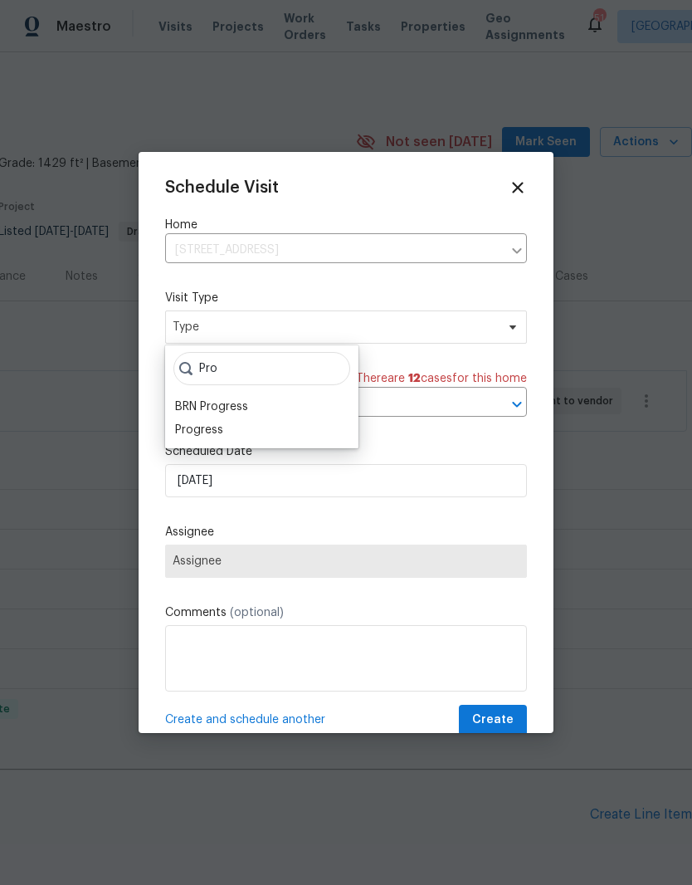
type input "Pro"
click at [198, 431] on div "Progress" at bounding box center [199, 430] width 48 height 17
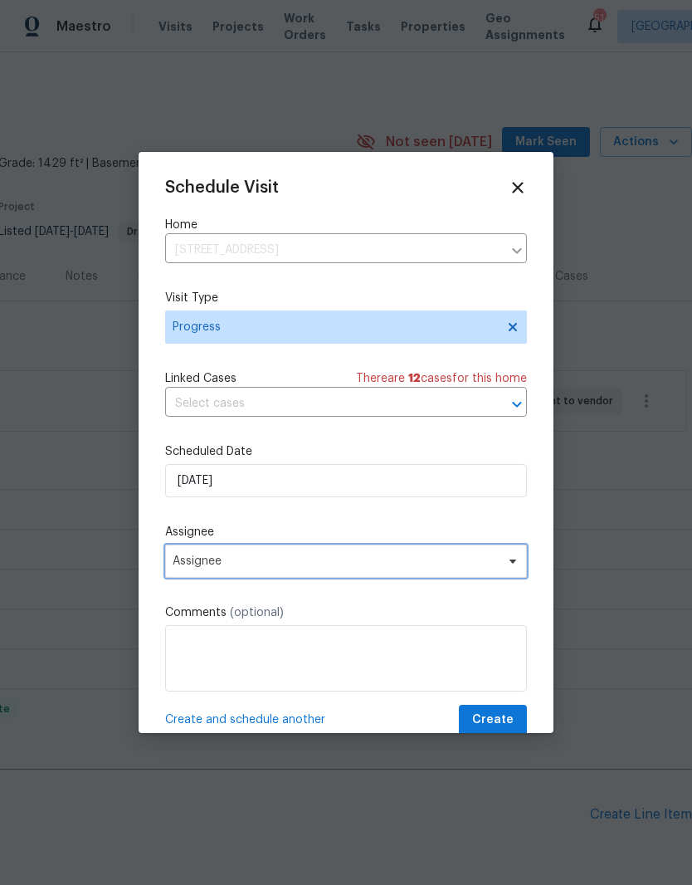
click at [190, 575] on span "Assignee" at bounding box center [346, 560] width 362 height 33
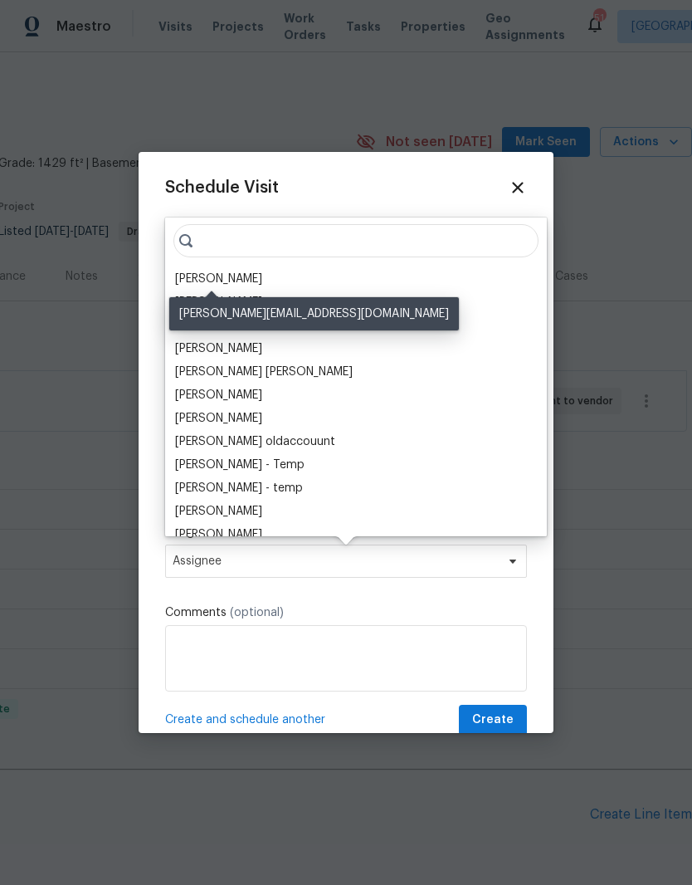
click at [212, 273] on div "[PERSON_NAME]" at bounding box center [218, 279] width 87 height 17
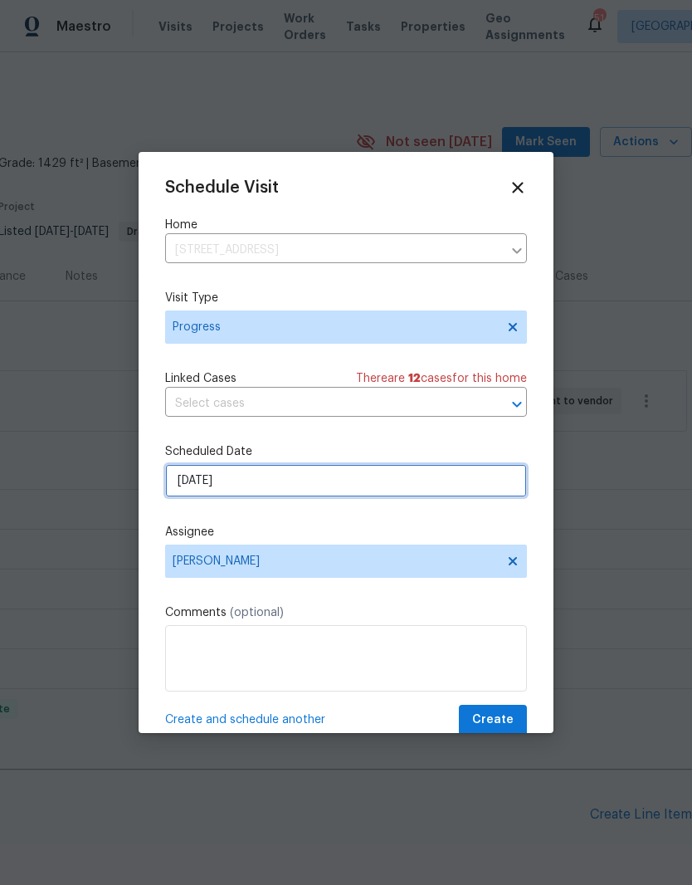
click at [197, 490] on input "[DATE]" at bounding box center [346, 480] width 362 height 33
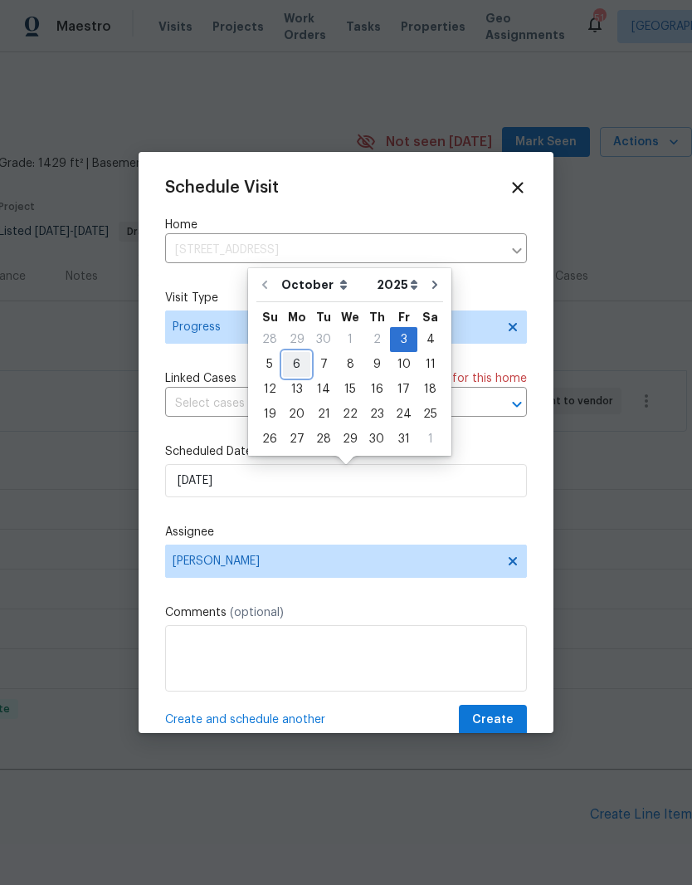
click at [295, 359] on div "6" at bounding box center [296, 364] width 27 height 23
type input "10/6/2025"
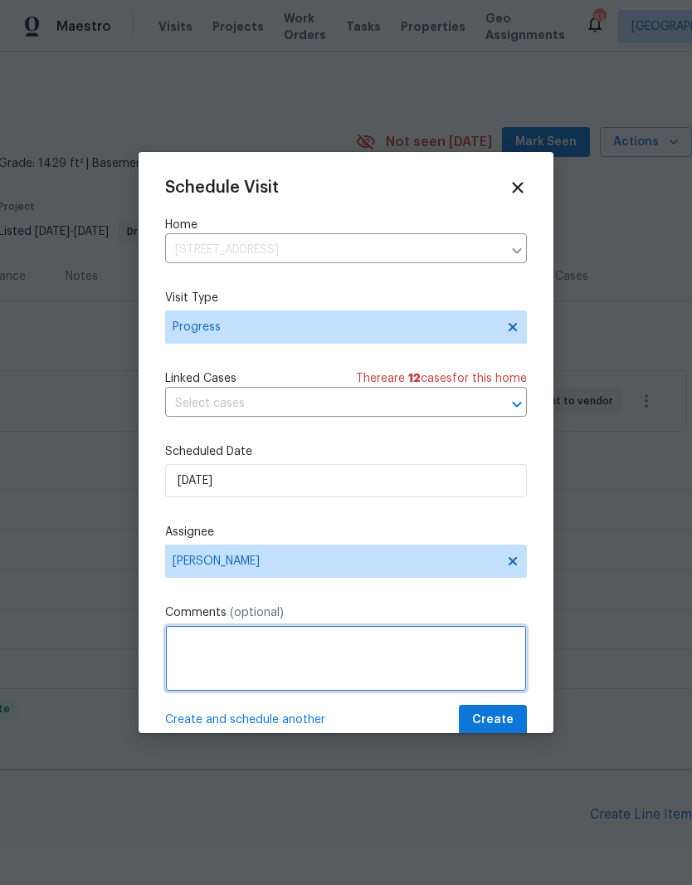
click at [439, 652] on textarea at bounding box center [346, 658] width 362 height 66
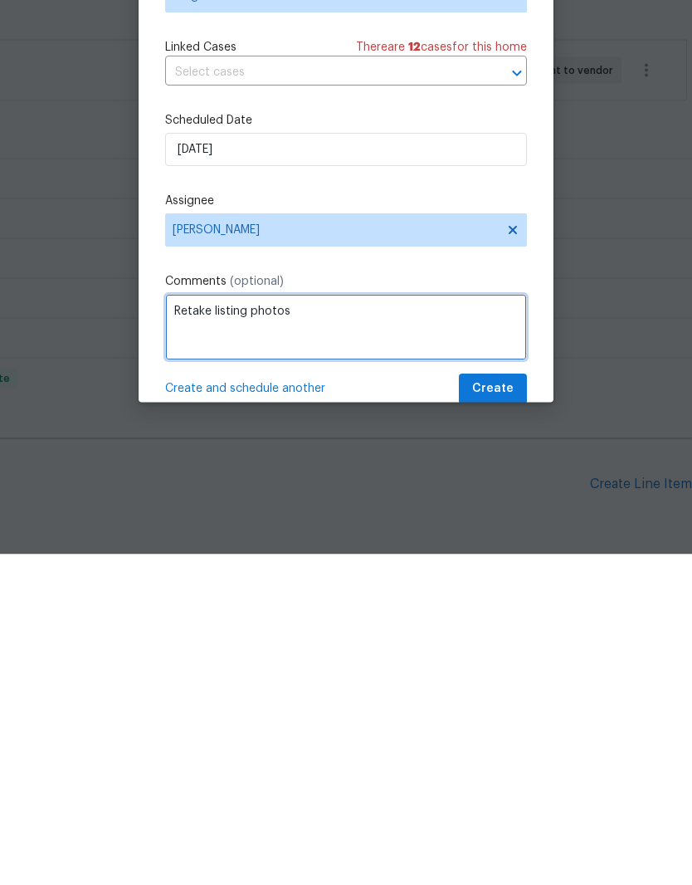
type textarea "Retake listing photos"
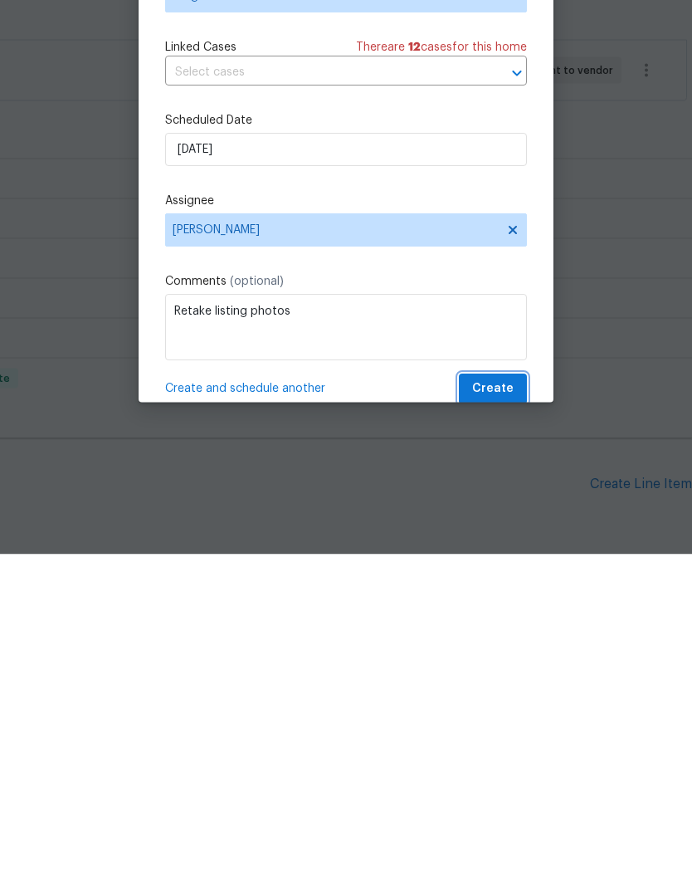
click at [509, 710] on span "Create" at bounding box center [492, 720] width 41 height 21
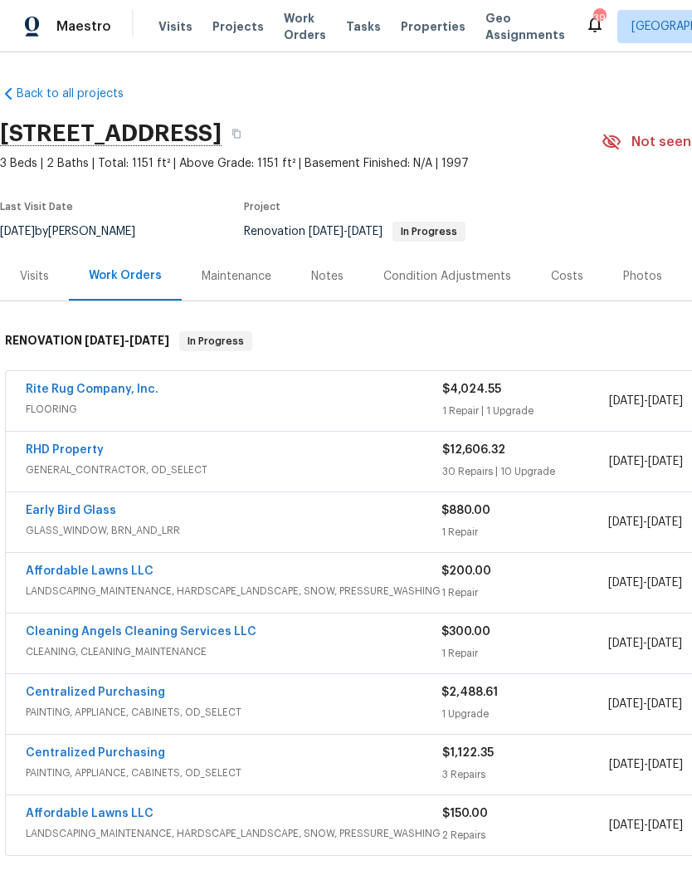
click at [62, 448] on link "RHD Property" at bounding box center [65, 450] width 78 height 12
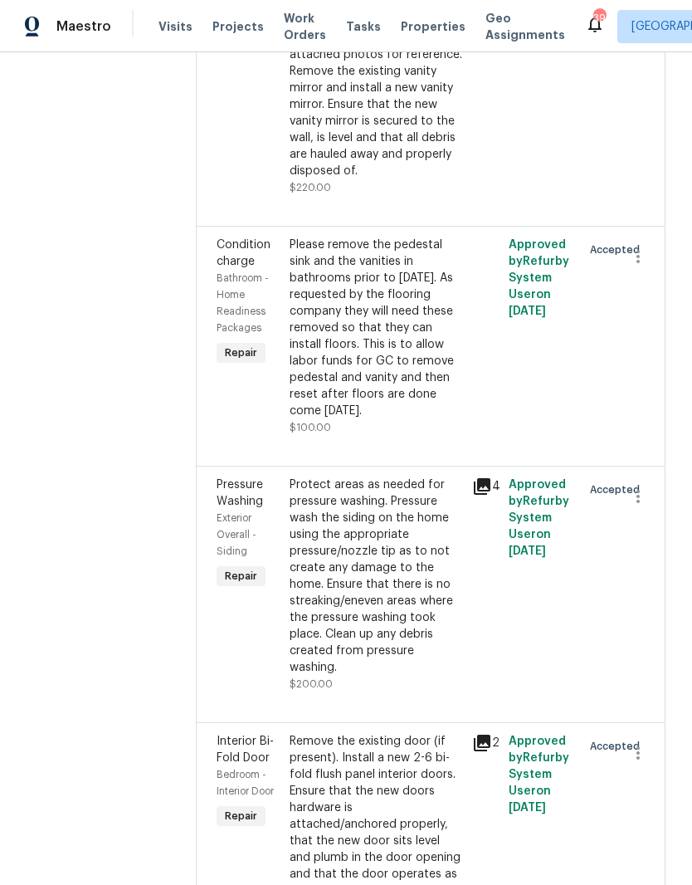
scroll to position [2221, 0]
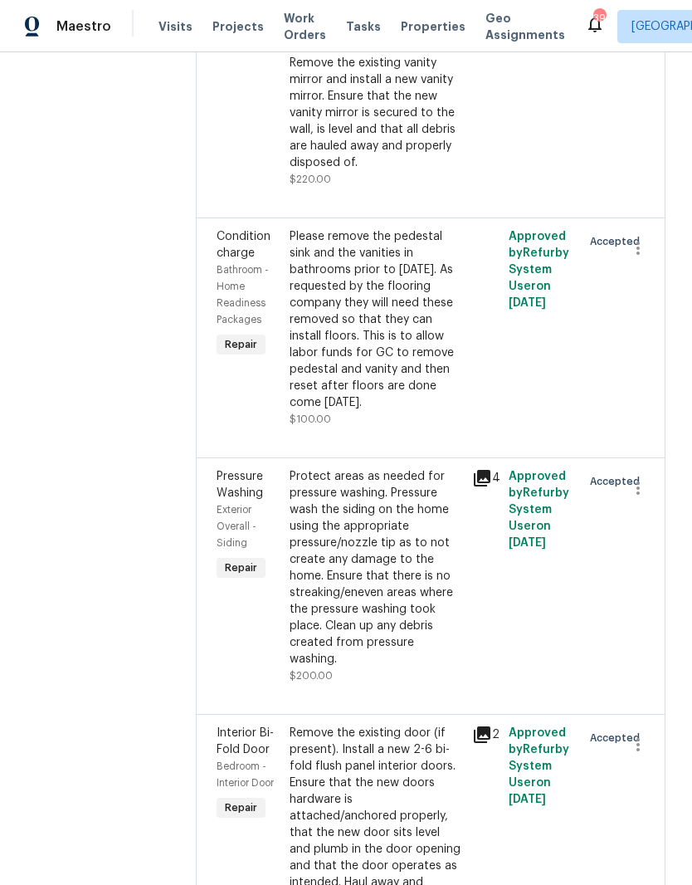
click at [387, 397] on div "Please remove the pedestal sink and the vanities in bathrooms prior to Monday 1…" at bounding box center [376, 319] width 173 height 183
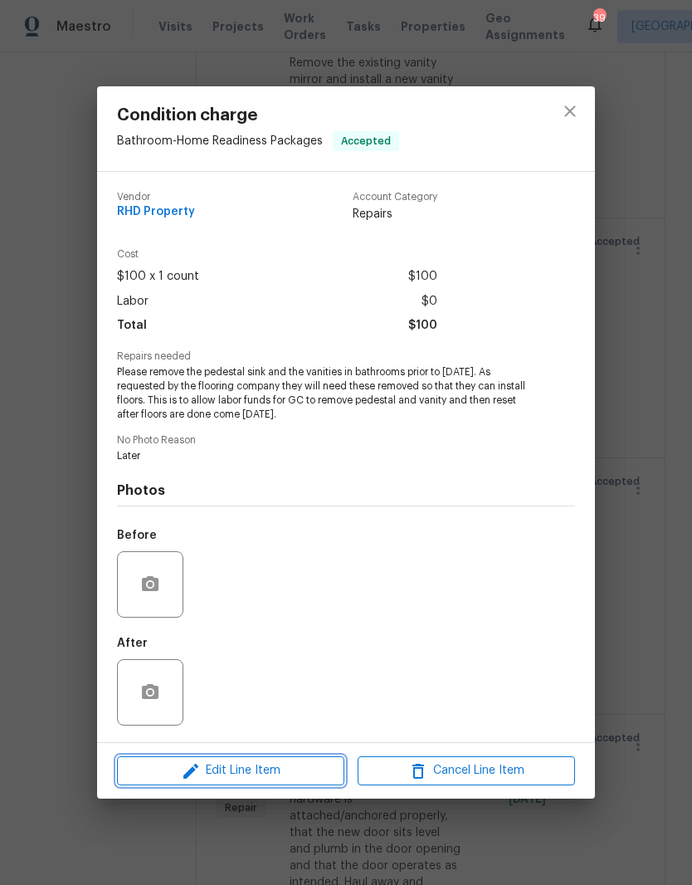
click at [258, 778] on span "Edit Line Item" at bounding box center [230, 770] width 217 height 21
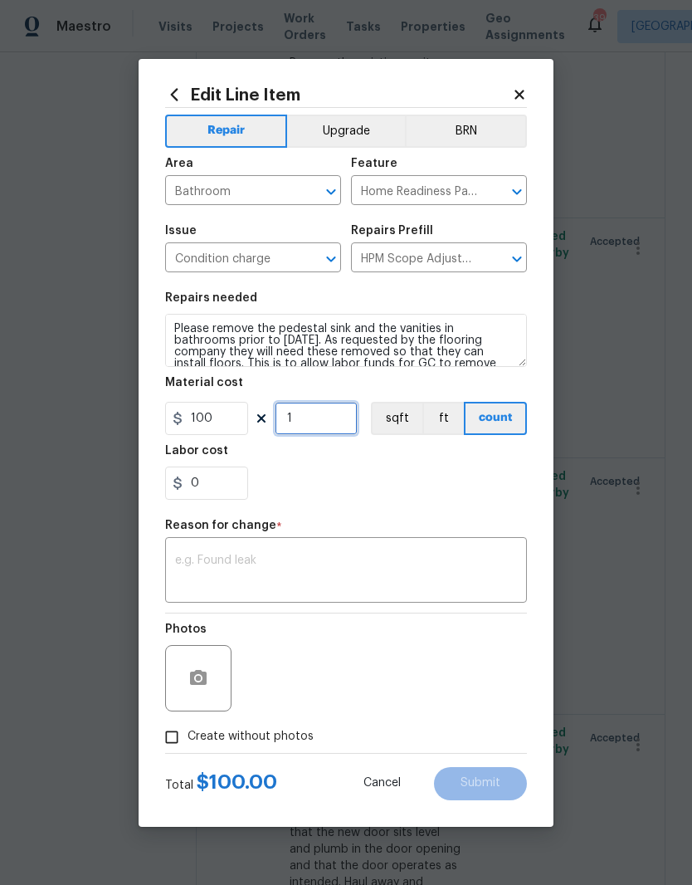
click at [318, 412] on input "1" at bounding box center [316, 418] width 83 height 33
type input "2"
click at [385, 510] on section "Repairs needed Please remove the pedestal sink and the vanities in bathrooms pr…" at bounding box center [346, 395] width 362 height 227
click at [324, 577] on textarea at bounding box center [346, 571] width 342 height 35
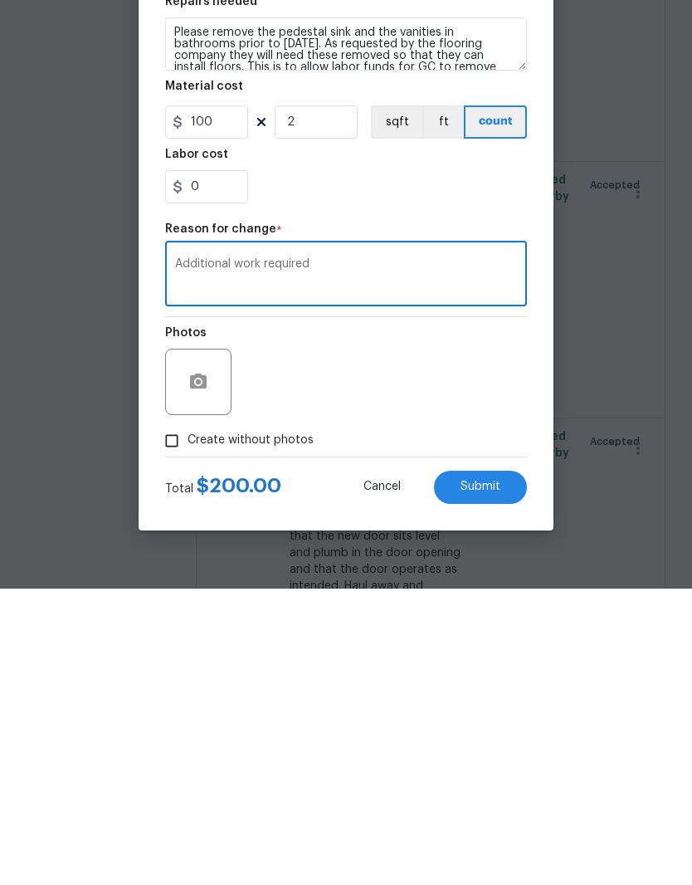
type textarea "Additional work required"
click at [179, 721] on input "Create without photos" at bounding box center [172, 737] width 32 height 32
checkbox input "true"
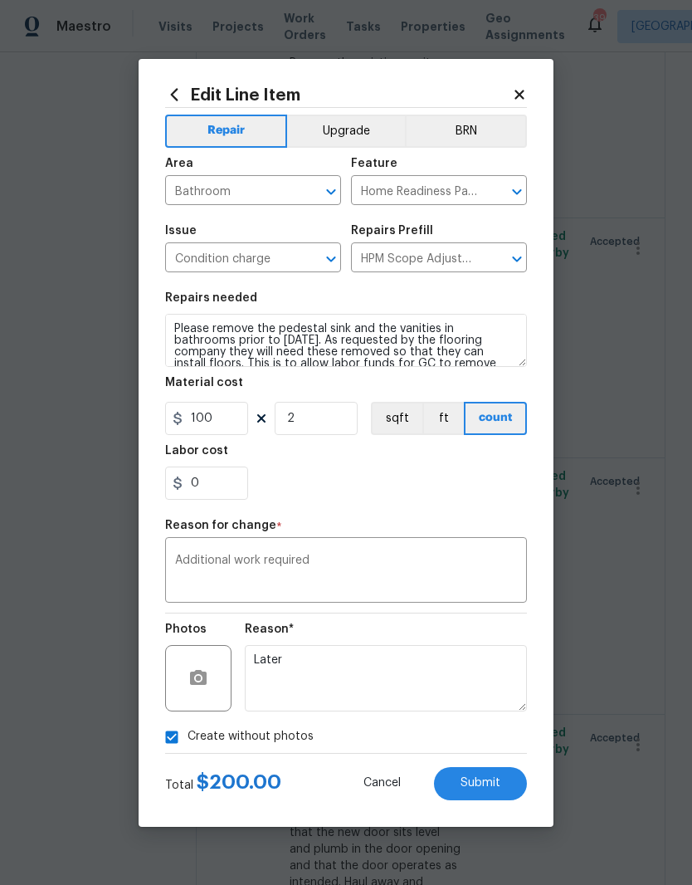
click at [490, 799] on button "Submit" at bounding box center [480, 783] width 93 height 33
type input "1"
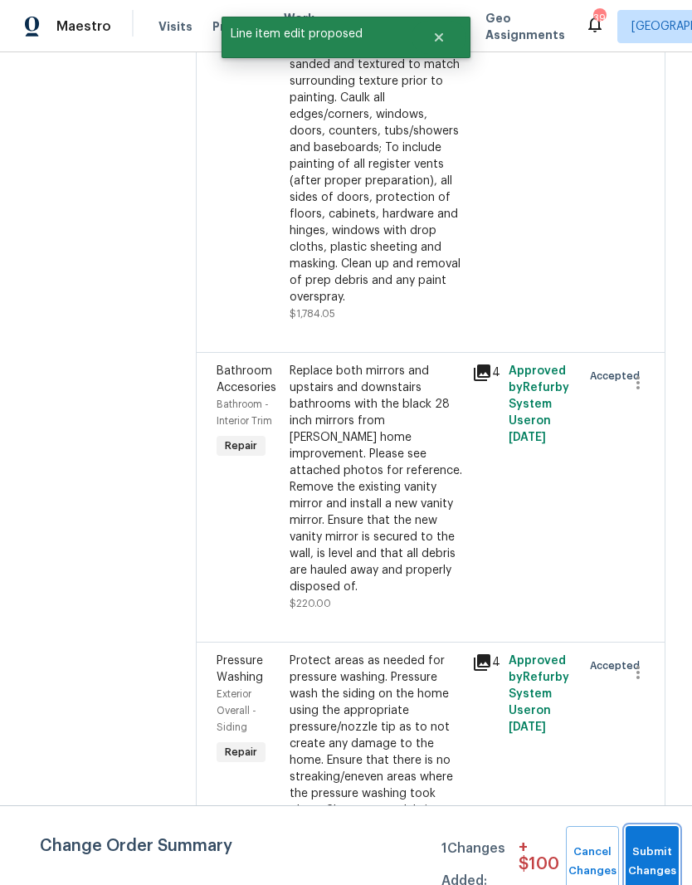
click at [652, 861] on span "Submit Changes" at bounding box center [652, 861] width 37 height 38
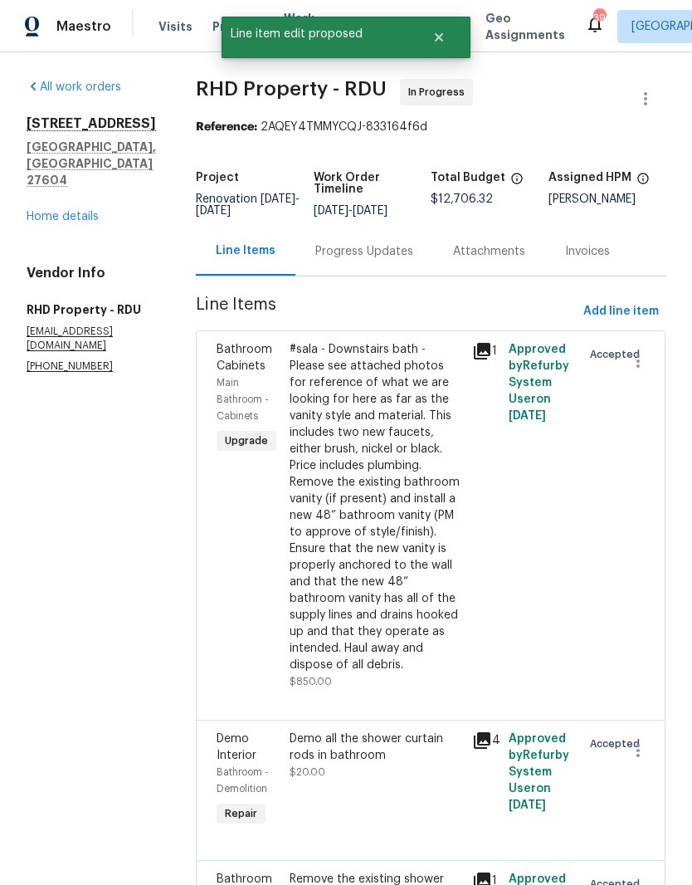
scroll to position [0, 0]
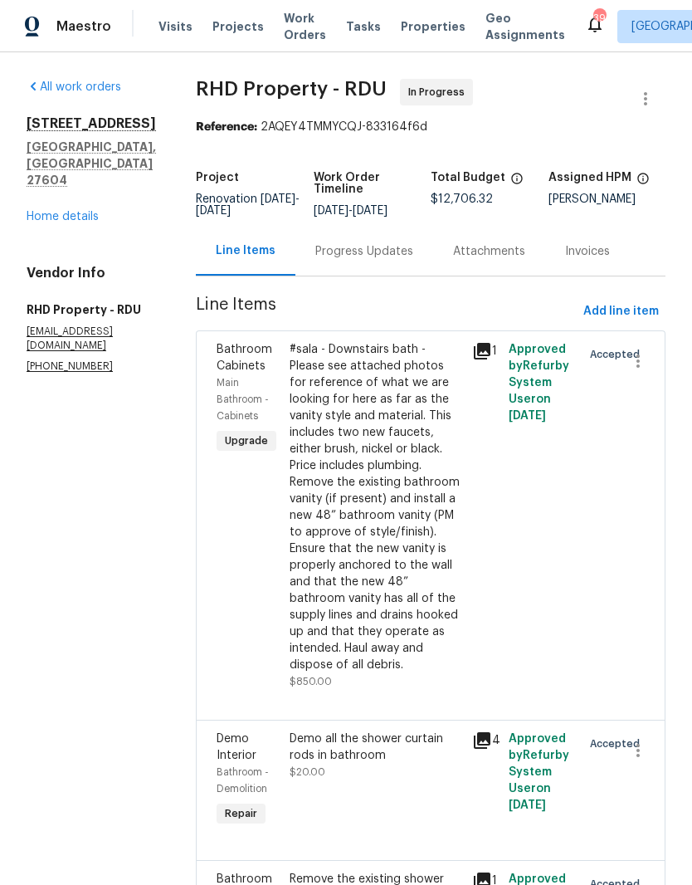
click at [59, 211] on link "Home details" at bounding box center [63, 217] width 72 height 12
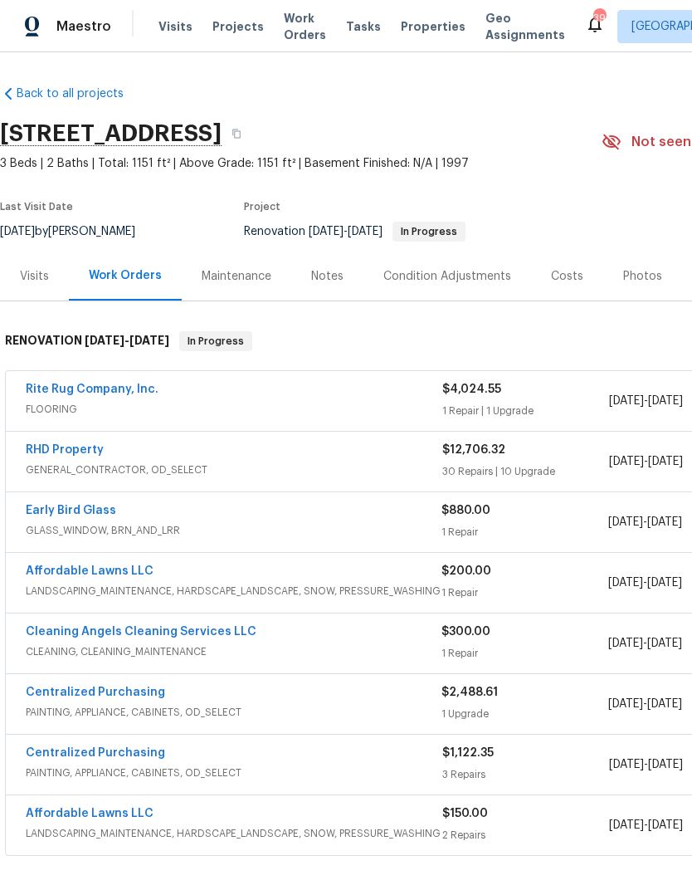
click at [74, 444] on link "RHD Property" at bounding box center [65, 450] width 78 height 12
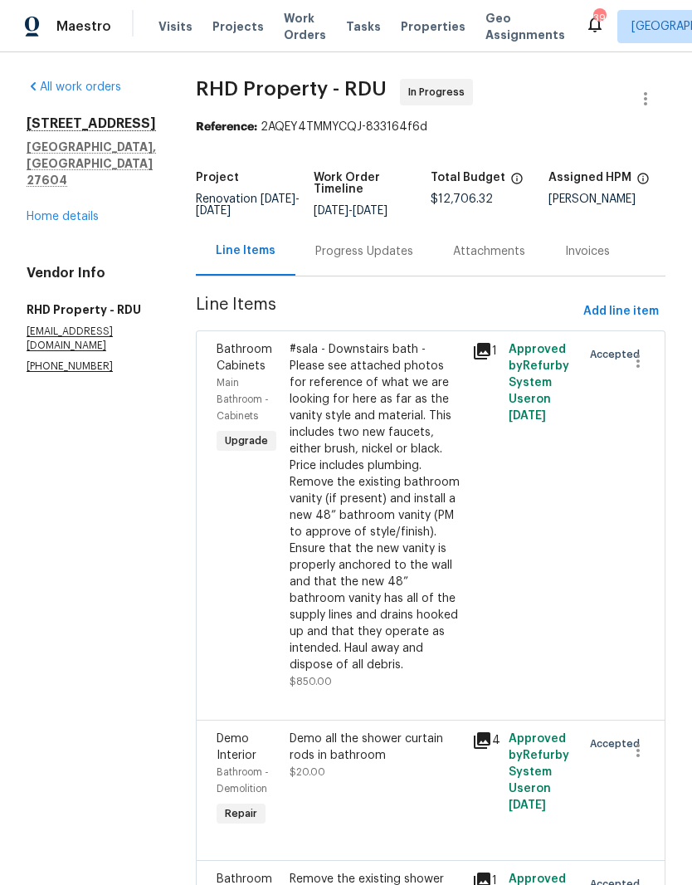
click at [402, 260] on div "Progress Updates" at bounding box center [364, 251] width 98 height 17
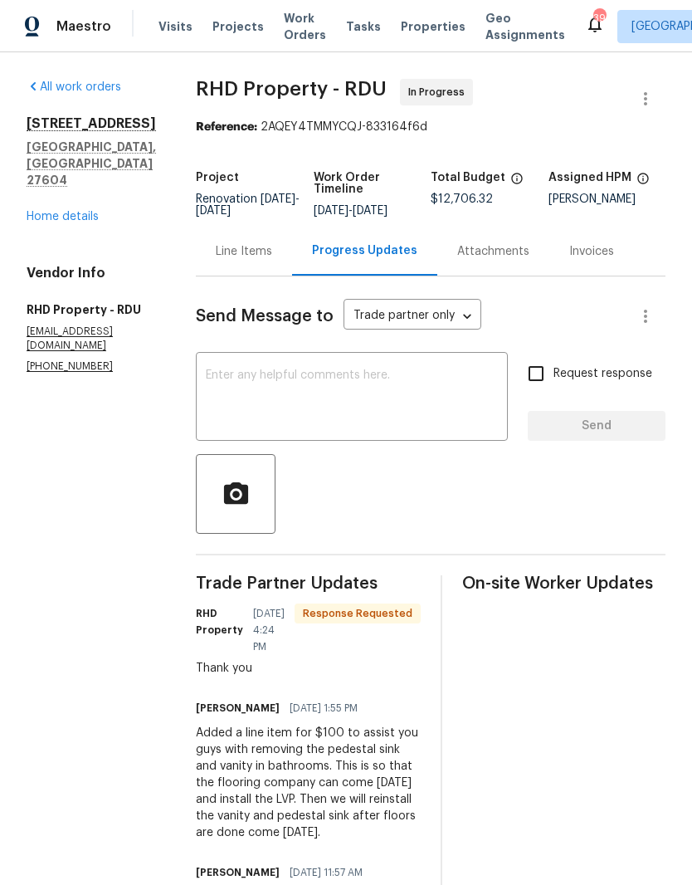
click at [60, 211] on link "Home details" at bounding box center [63, 217] width 72 height 12
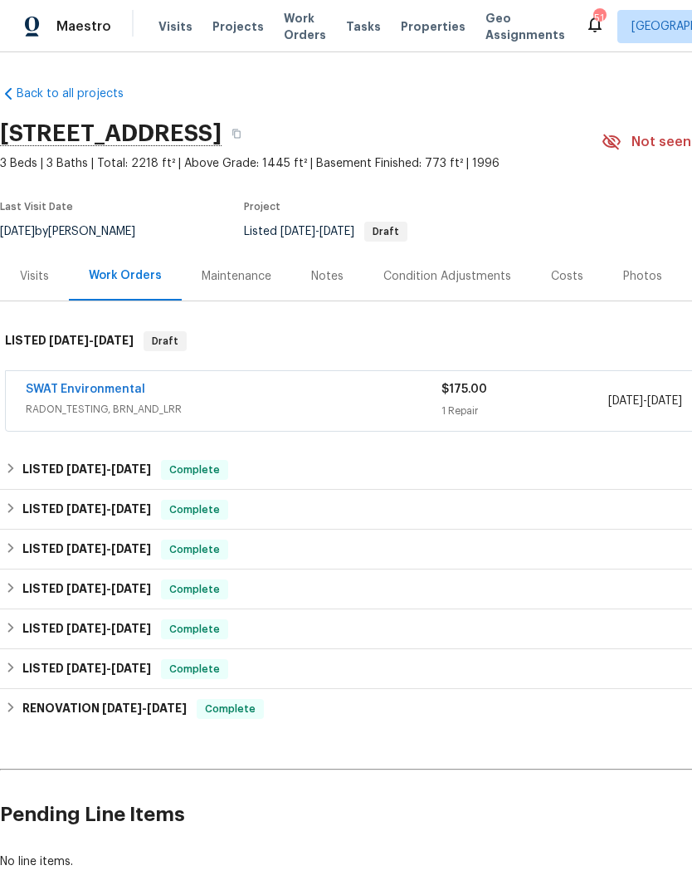
click at [95, 383] on link "SWAT Environmental" at bounding box center [85, 389] width 119 height 12
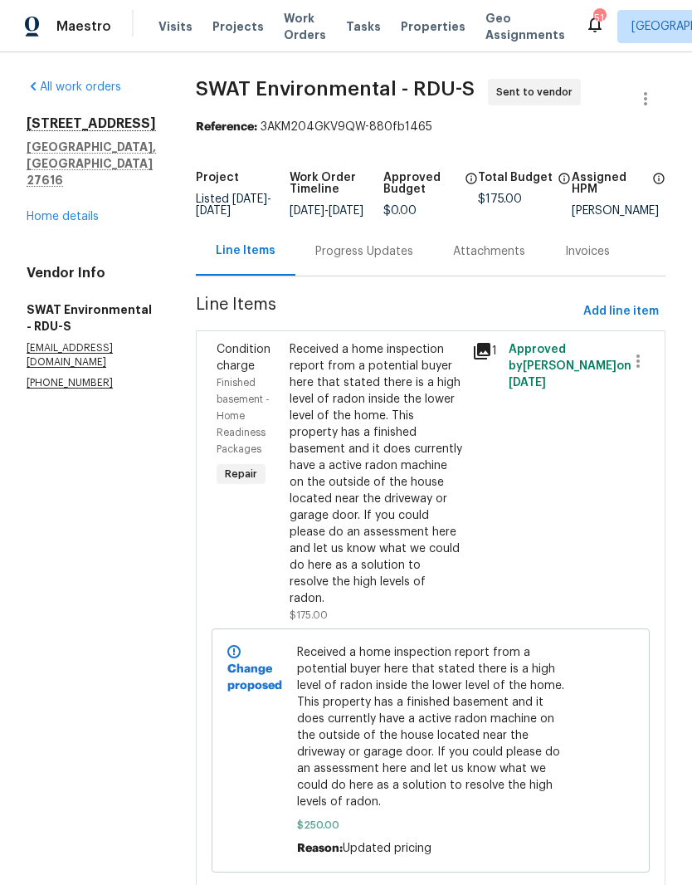
click at [333, 272] on div "Progress Updates" at bounding box center [364, 251] width 138 height 49
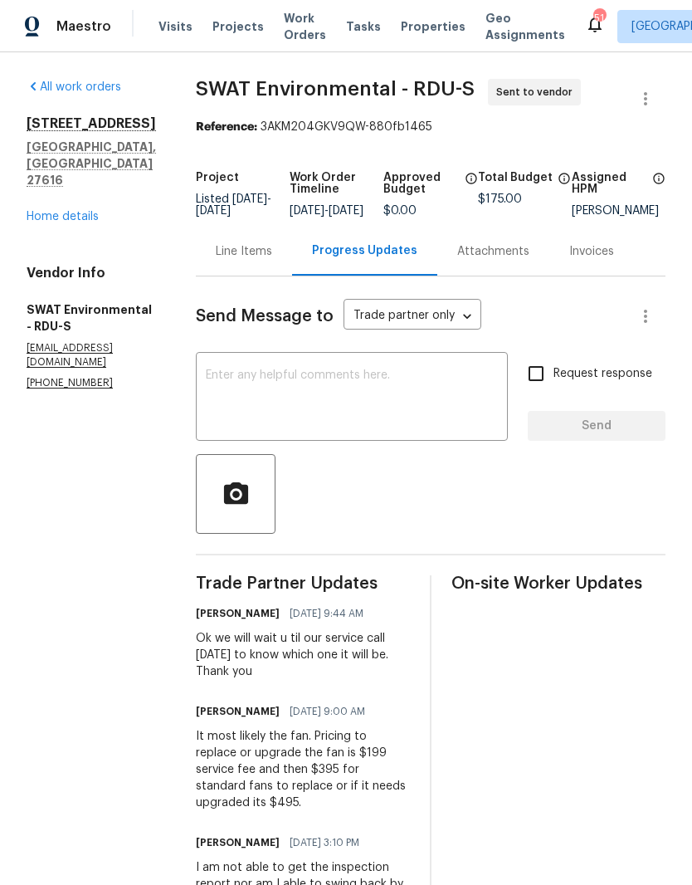
click at [239, 414] on textarea at bounding box center [352, 398] width 292 height 58
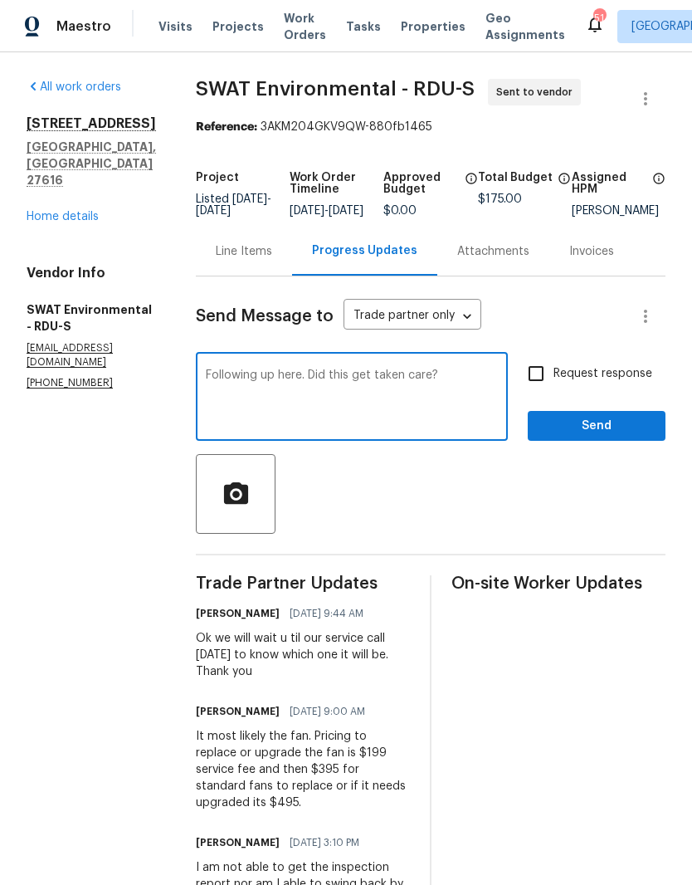
type textarea "Following up here. Did this get taken care?"
click at [544, 391] on input "Request response" at bounding box center [536, 373] width 35 height 35
checkbox input "true"
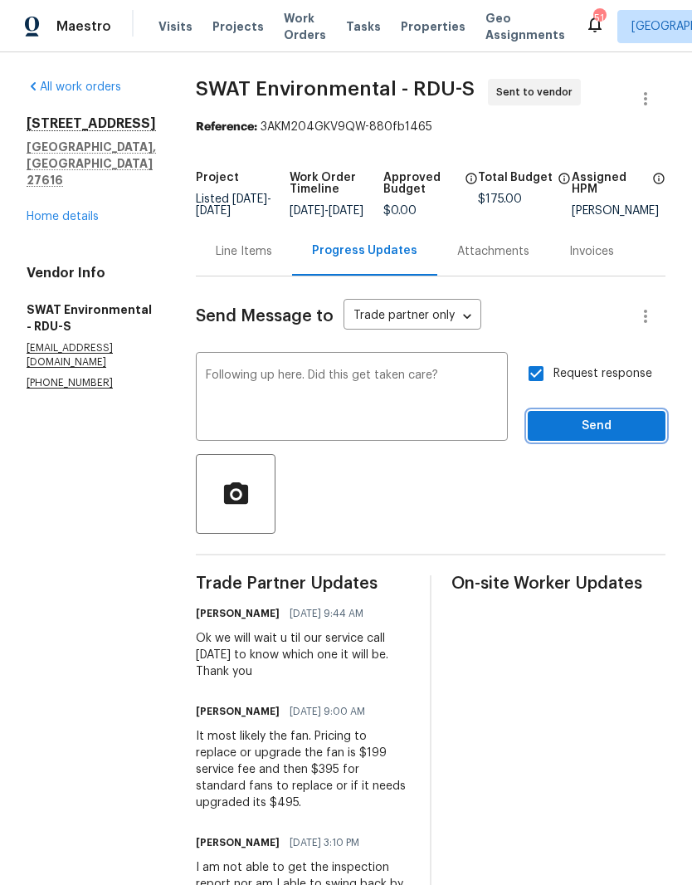
click at [581, 436] on span "Send" at bounding box center [596, 426] width 111 height 21
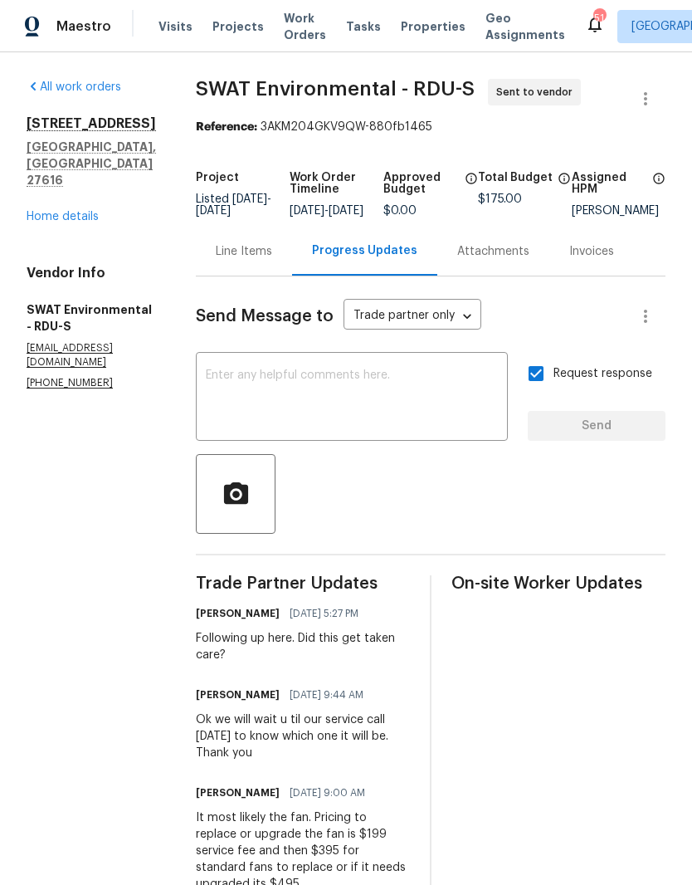
click at [65, 189] on div "[STREET_ADDRESS] Home details" at bounding box center [91, 170] width 129 height 110
click at [79, 211] on link "Home details" at bounding box center [63, 217] width 72 height 12
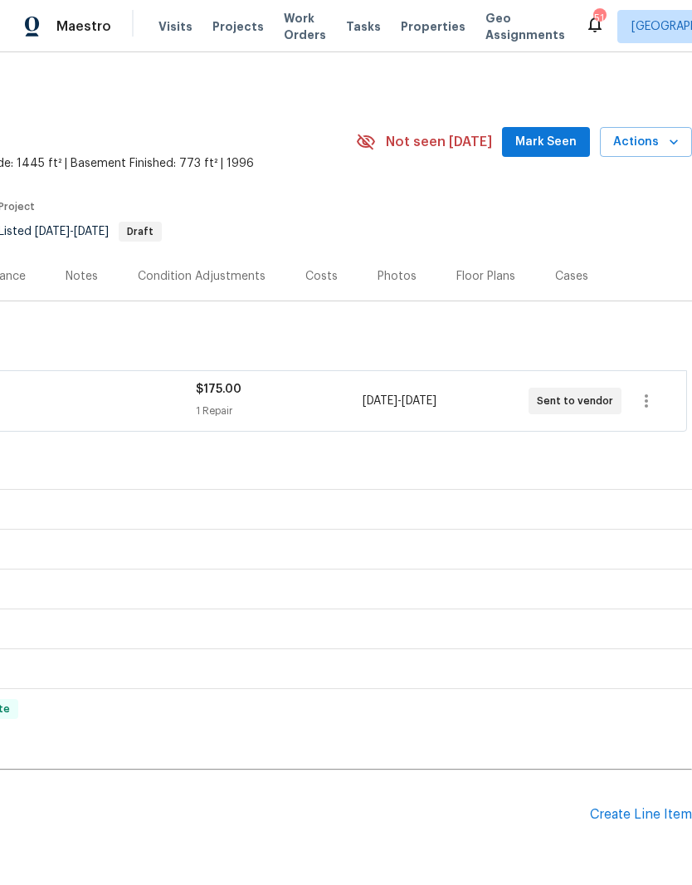
scroll to position [0, 246]
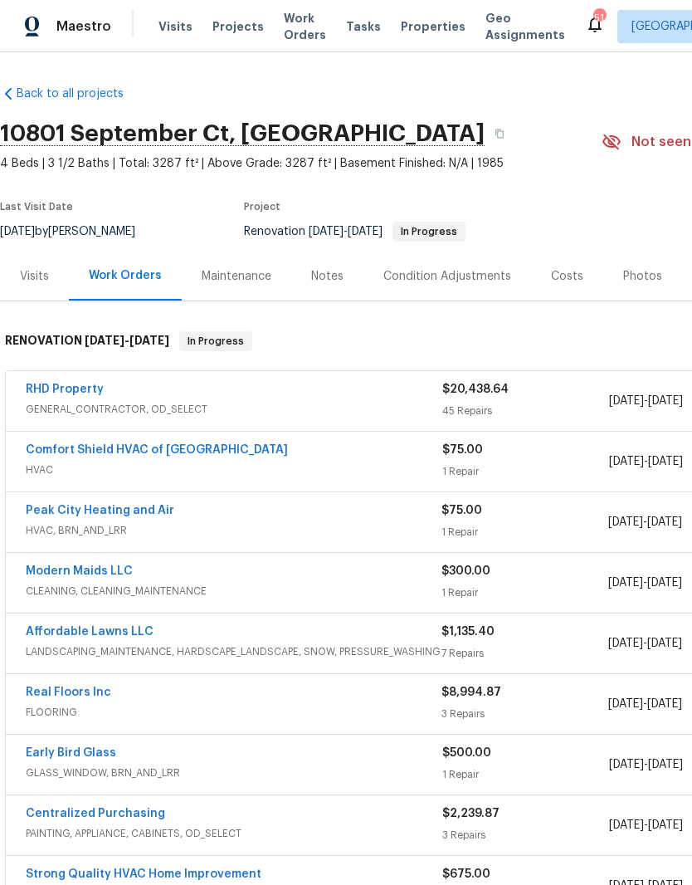
click at [49, 393] on link "RHD Property" at bounding box center [65, 389] width 78 height 12
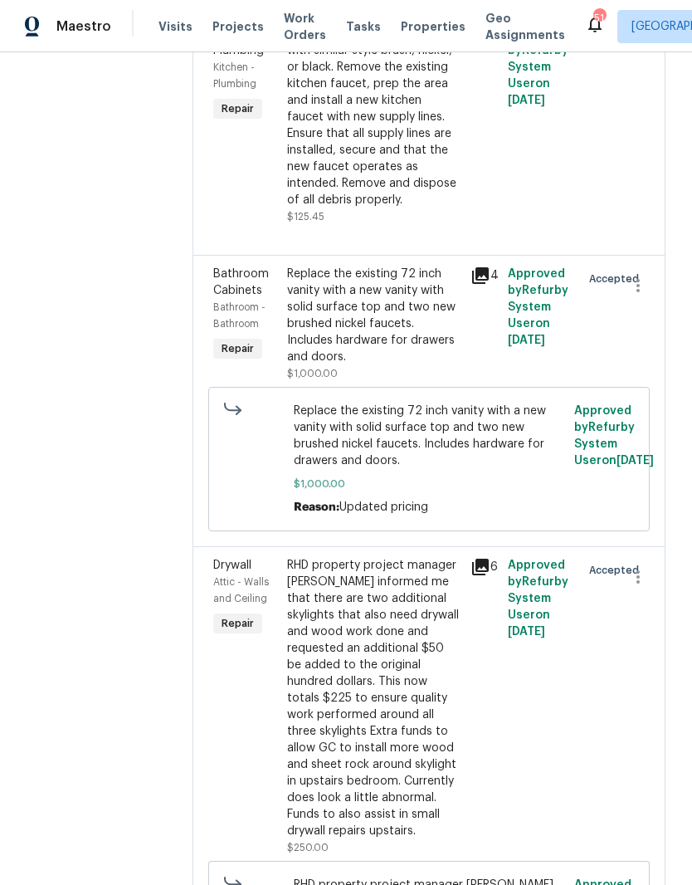
scroll to position [2516, 0]
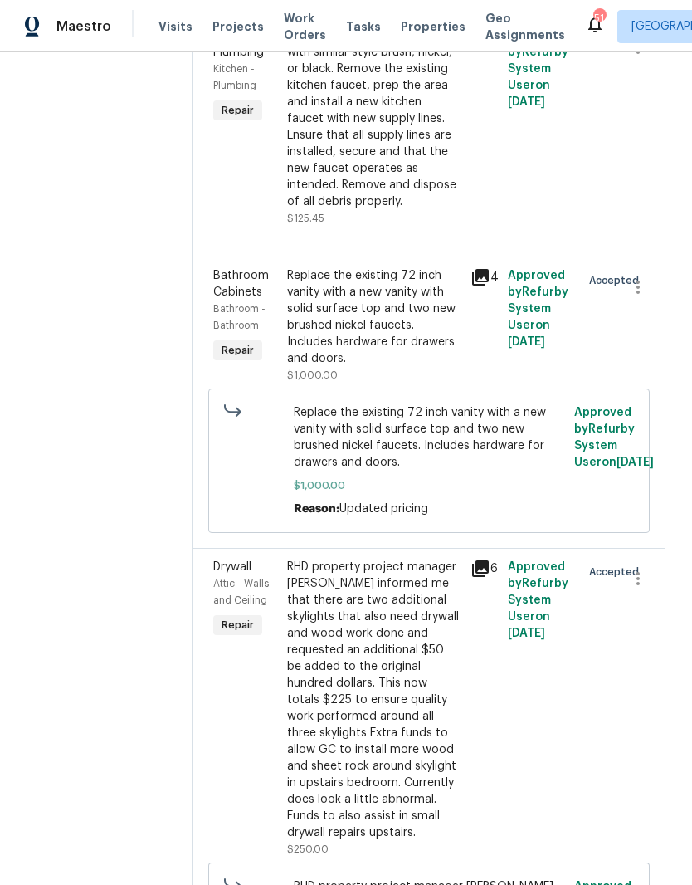
click at [401, 367] on div "Replace the existing 72 inch vanity with a new vanity with solid surface top an…" at bounding box center [374, 317] width 174 height 100
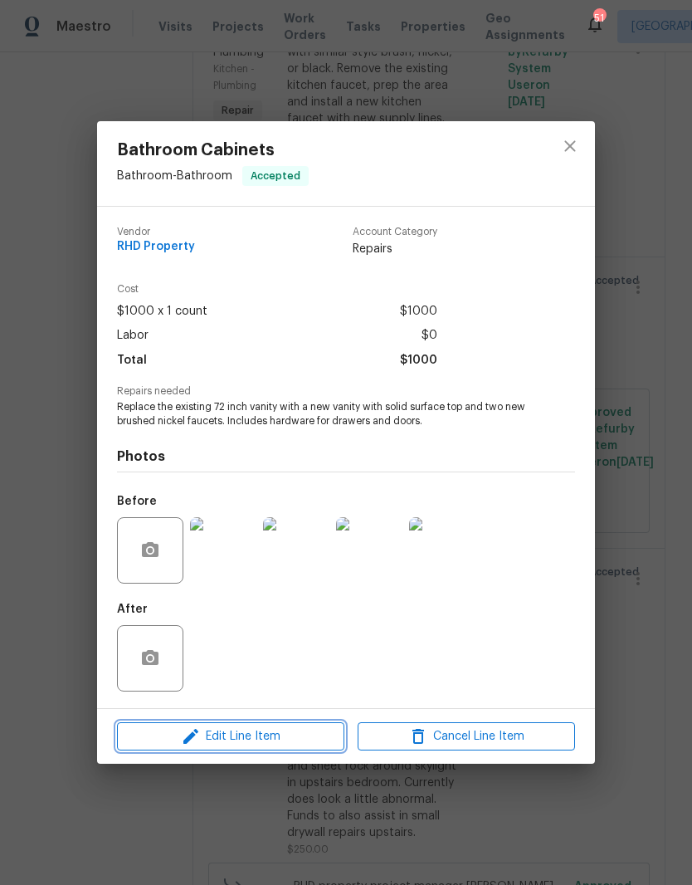
click at [263, 737] on span "Edit Line Item" at bounding box center [230, 736] width 217 height 21
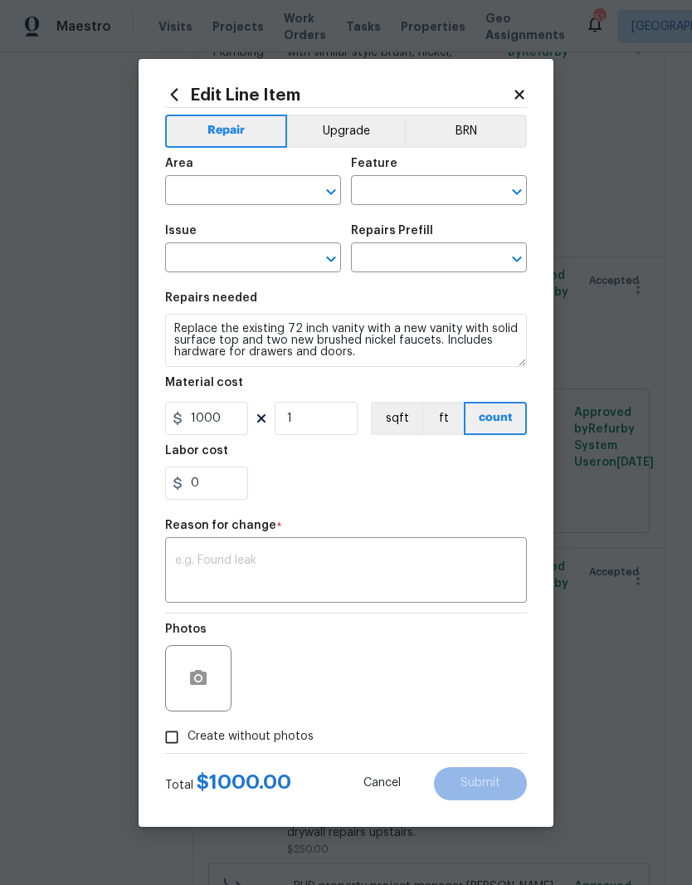
type input "Bathroom"
type input "Bathroom Cabinets"
type input "Add a Task $1.00"
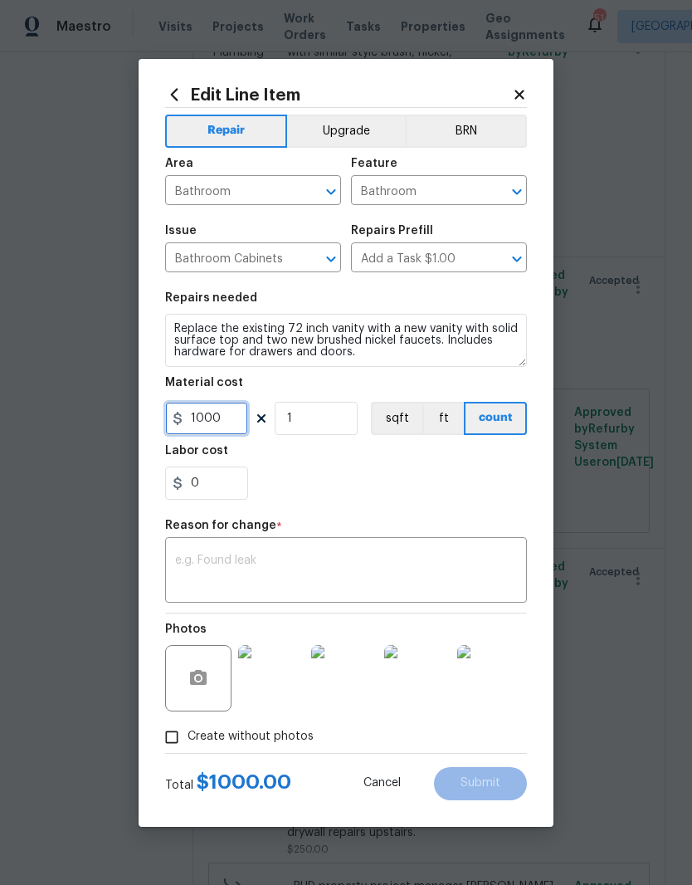
click at [247, 425] on input "1000" at bounding box center [206, 418] width 83 height 33
type input "1400"
click at [290, 506] on section "Repairs needed Replace the existing 72 inch vanity with a new vanity with solid…" at bounding box center [346, 395] width 362 height 227
click at [191, 583] on textarea at bounding box center [346, 571] width 342 height 35
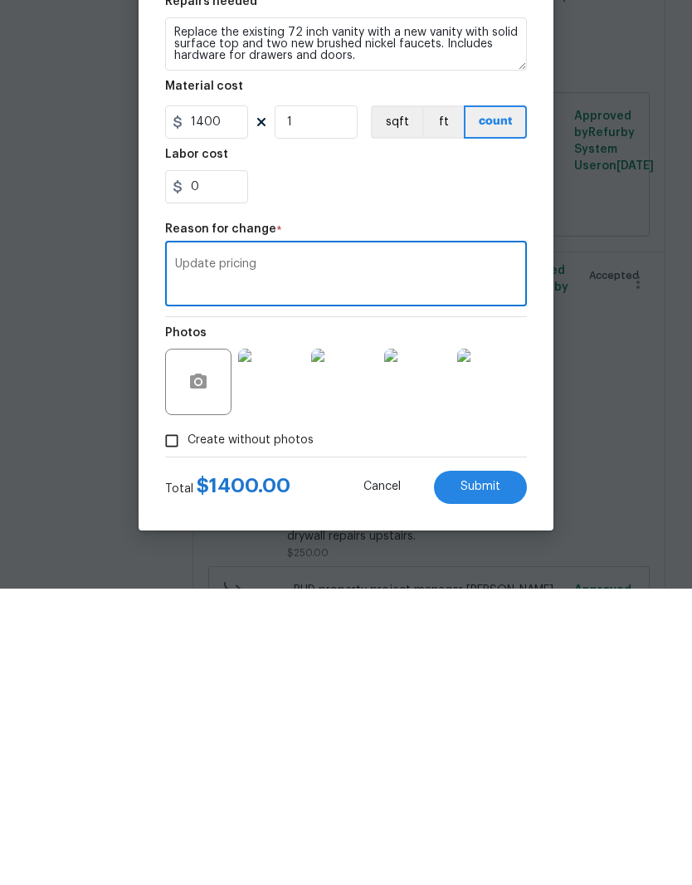
type textarea "Update pricing"
click at [499, 767] on button "Submit" at bounding box center [480, 783] width 93 height 33
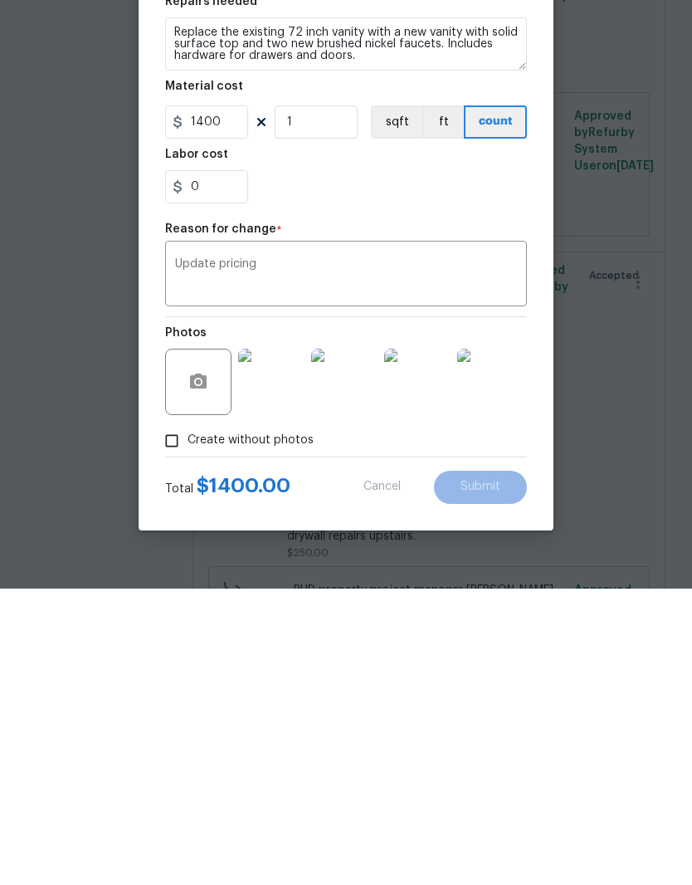
scroll to position [68, 0]
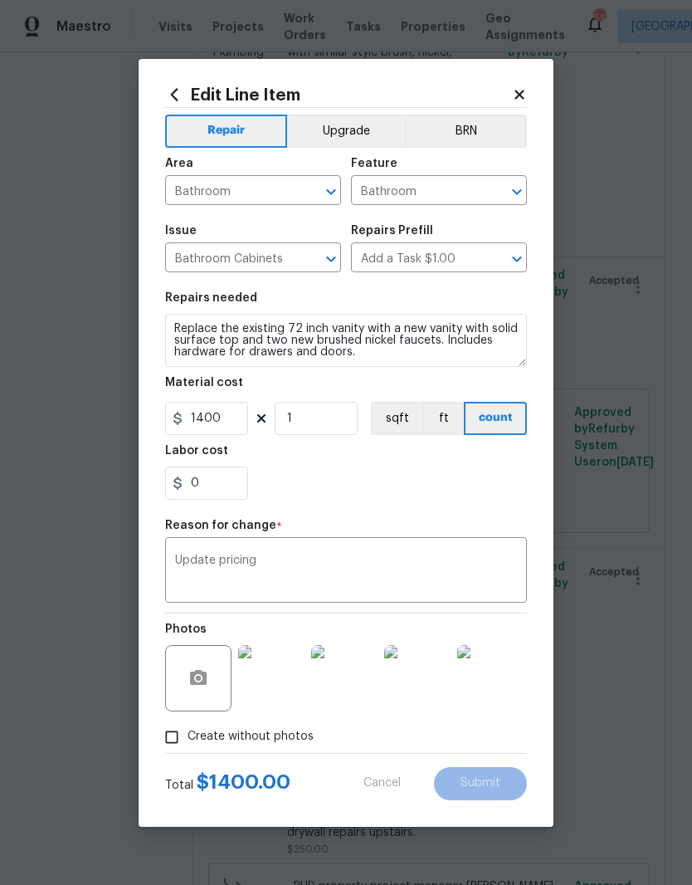
type input "1000"
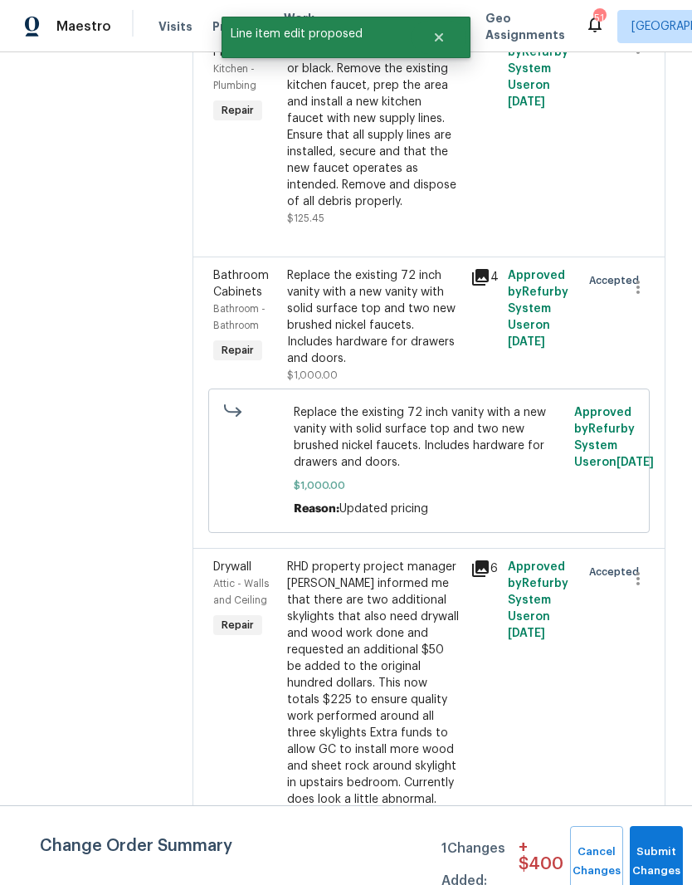
scroll to position [0, 0]
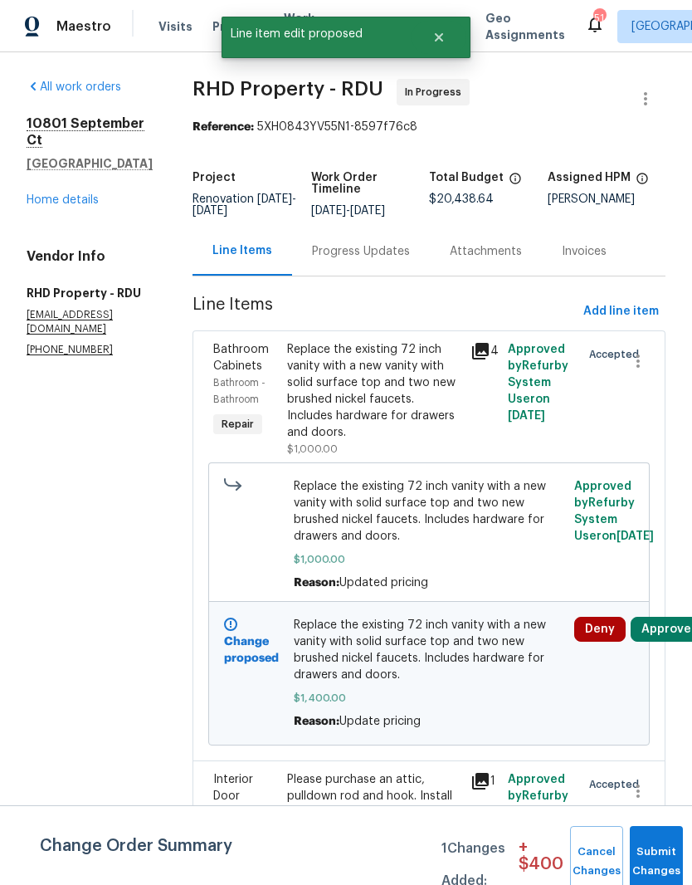
click at [663, 641] on button "Approve" at bounding box center [666, 629] width 71 height 25
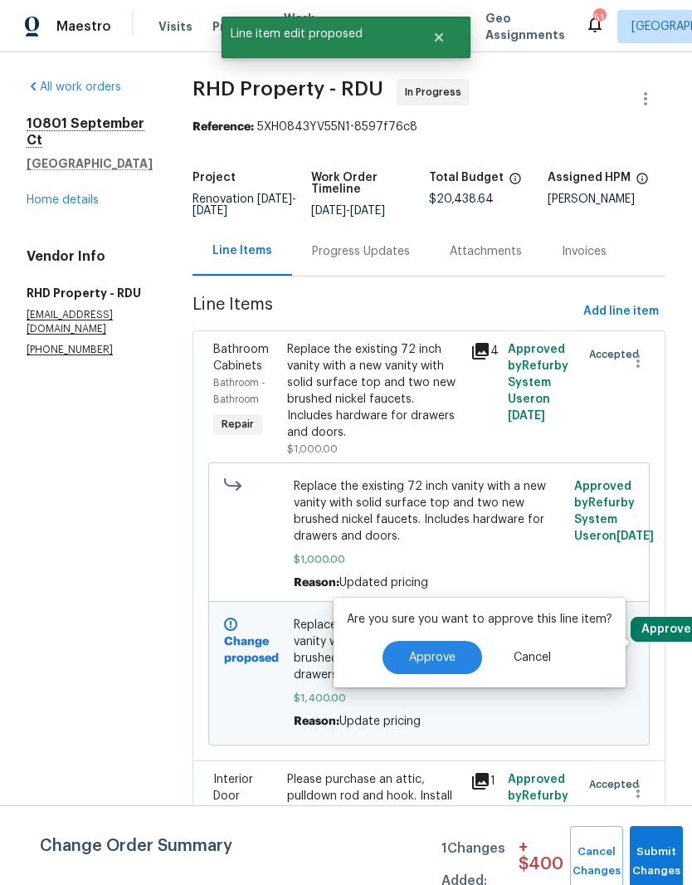
click at [451, 656] on span "Approve" at bounding box center [432, 657] width 46 height 12
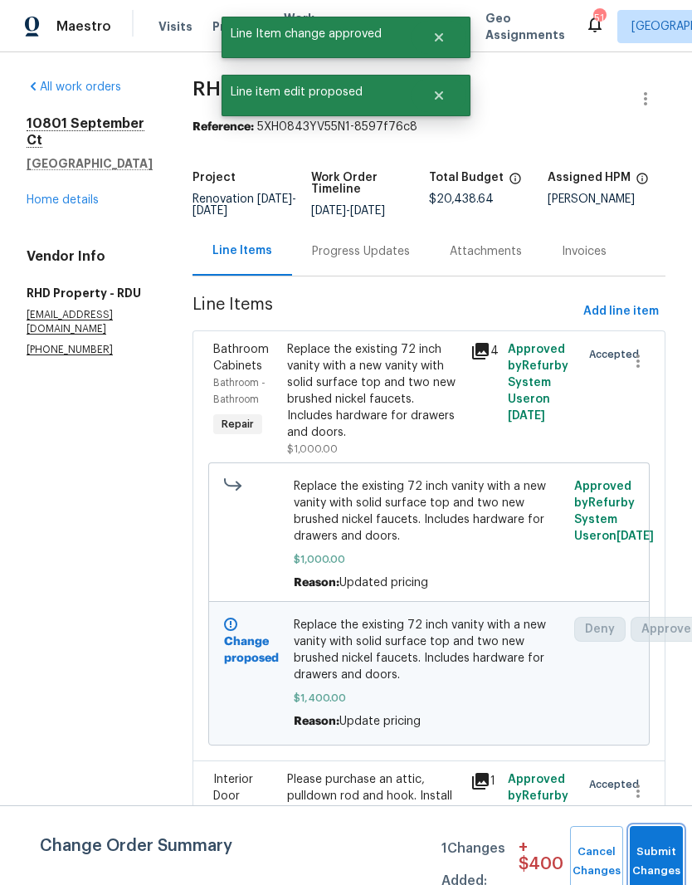
click at [648, 855] on button "Submit Changes" at bounding box center [656, 861] width 53 height 71
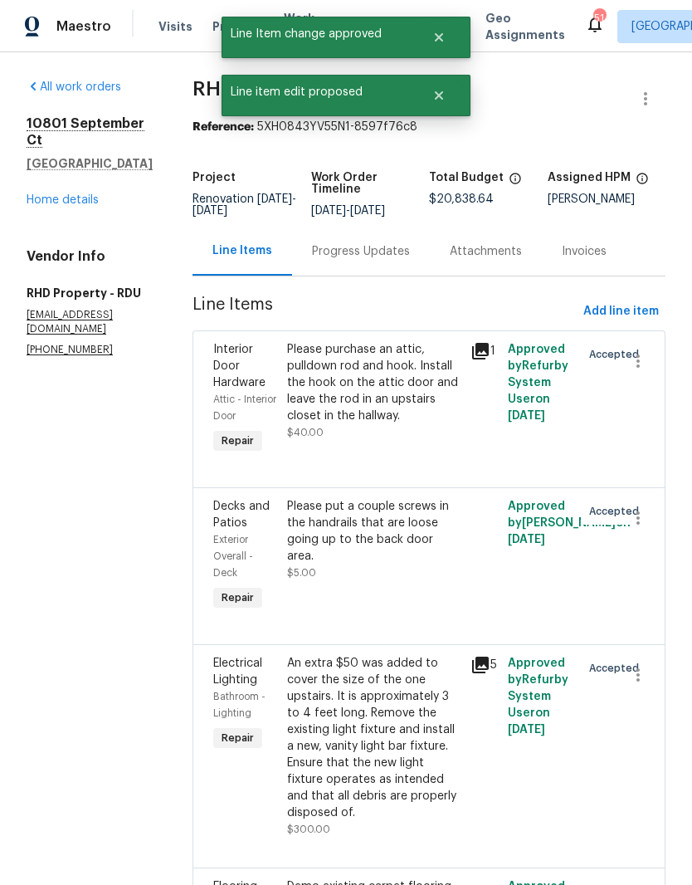
click at [664, 641] on div "Decks and Patios Exterior Overall - Deck Repair Please put a couple screws in t…" at bounding box center [429, 565] width 473 height 157
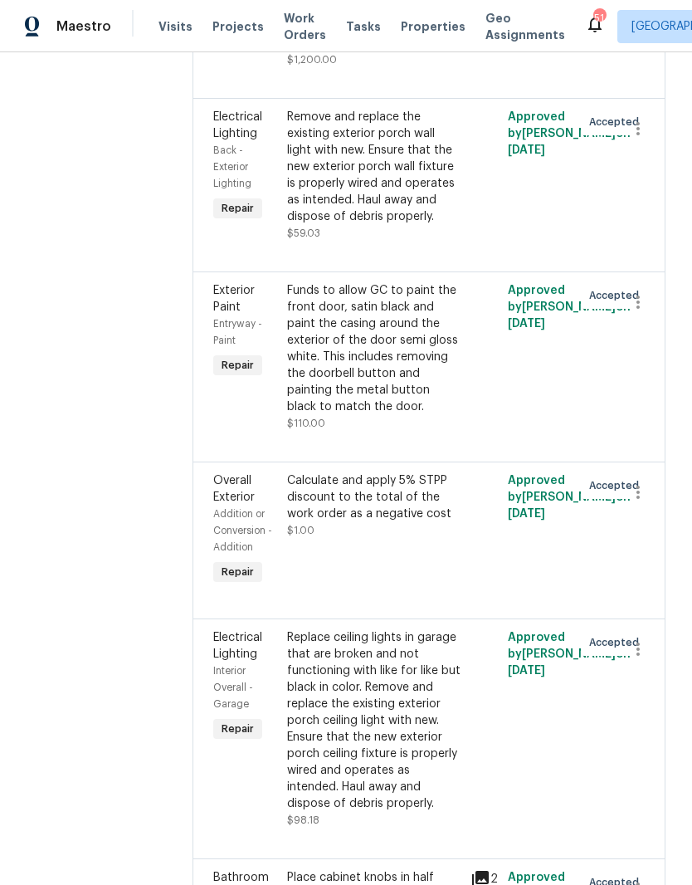
scroll to position [4928, 0]
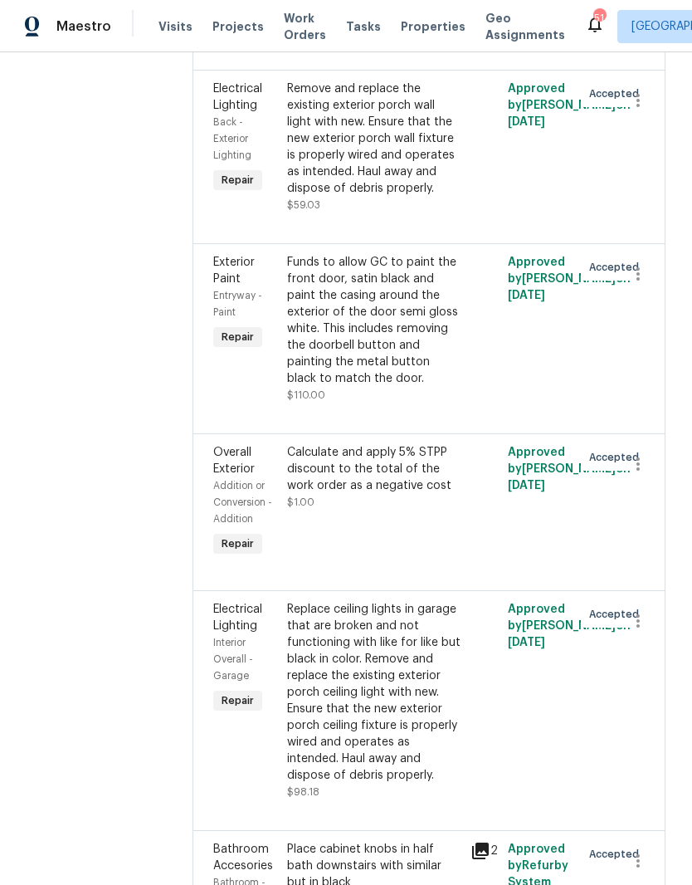
click at [461, 387] on div "Funds to allow GC to paint the front door, satin black and paint the casing aro…" at bounding box center [374, 320] width 174 height 133
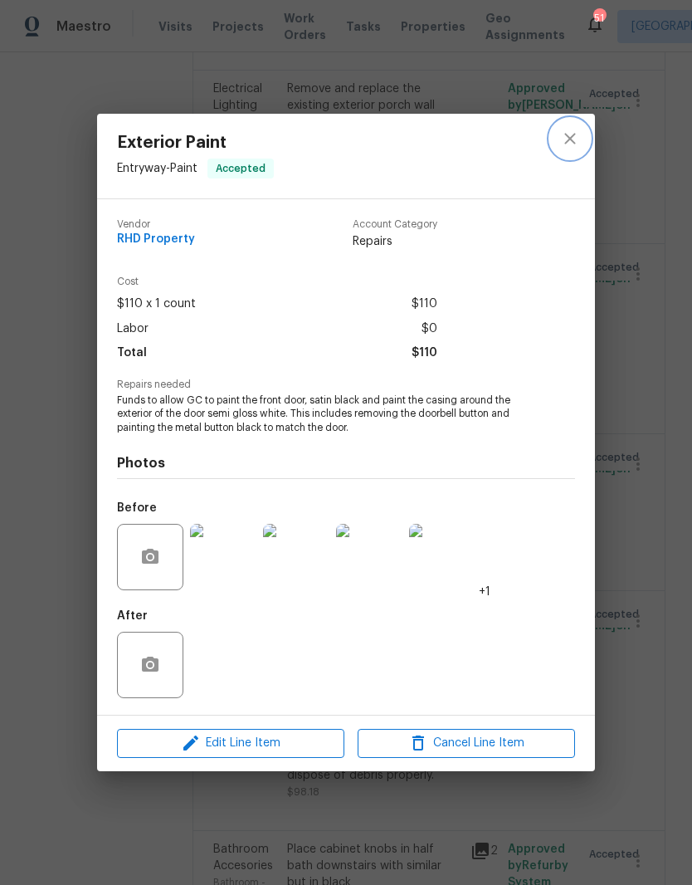
click at [568, 136] on icon "close" at bounding box center [569, 139] width 11 height 11
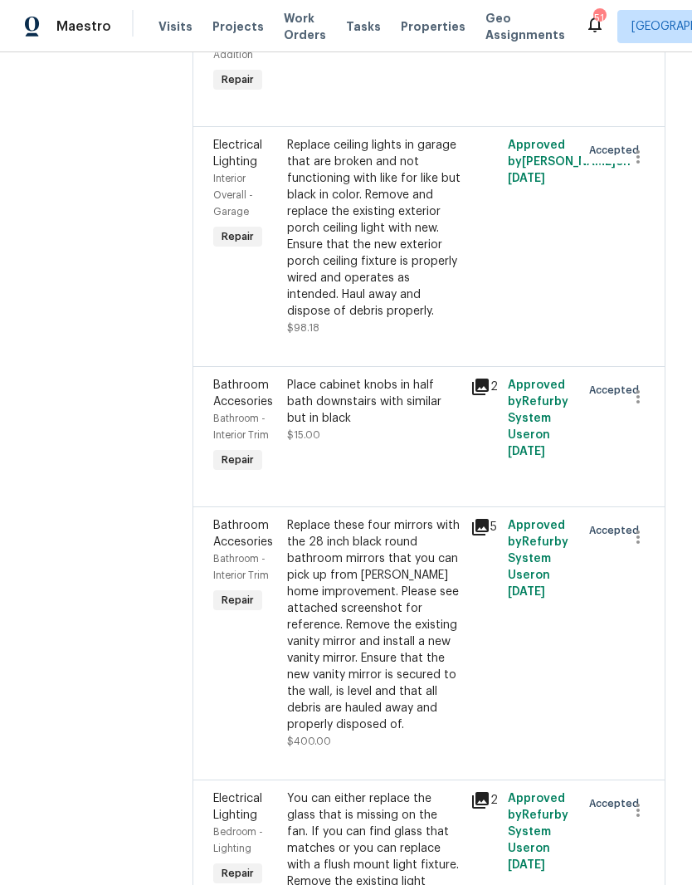
scroll to position [5403, 0]
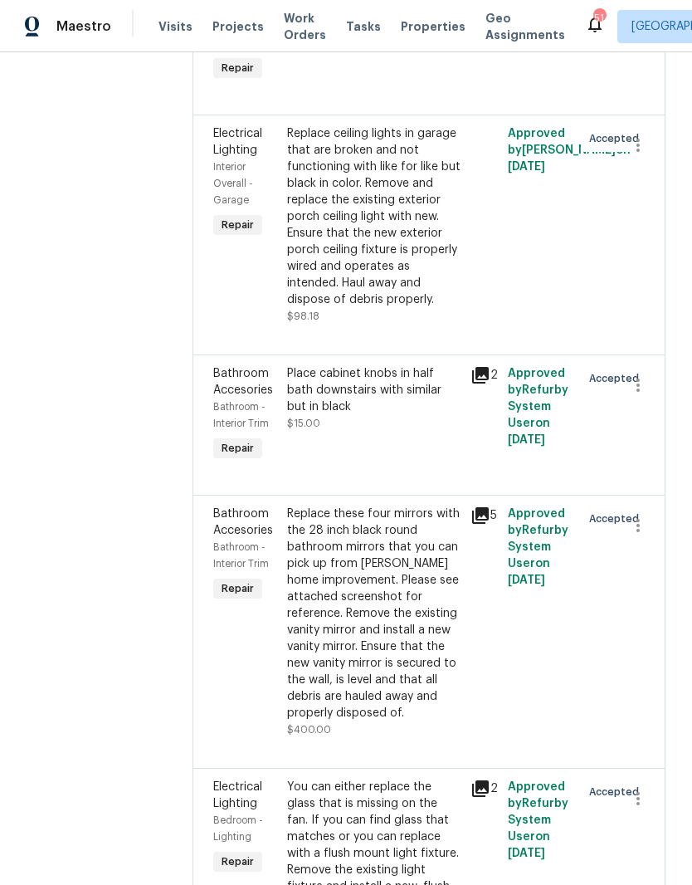
click at [394, 308] on div "Replace ceiling lights in garage that are broken and not functioning with like …" at bounding box center [374, 216] width 174 height 183
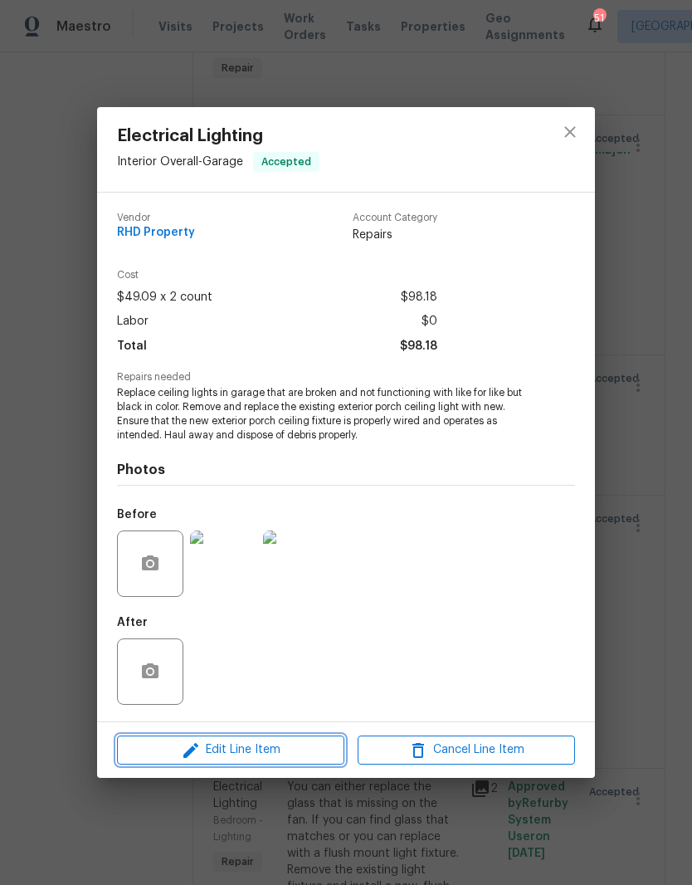
click at [229, 757] on span "Edit Line Item" at bounding box center [230, 749] width 217 height 21
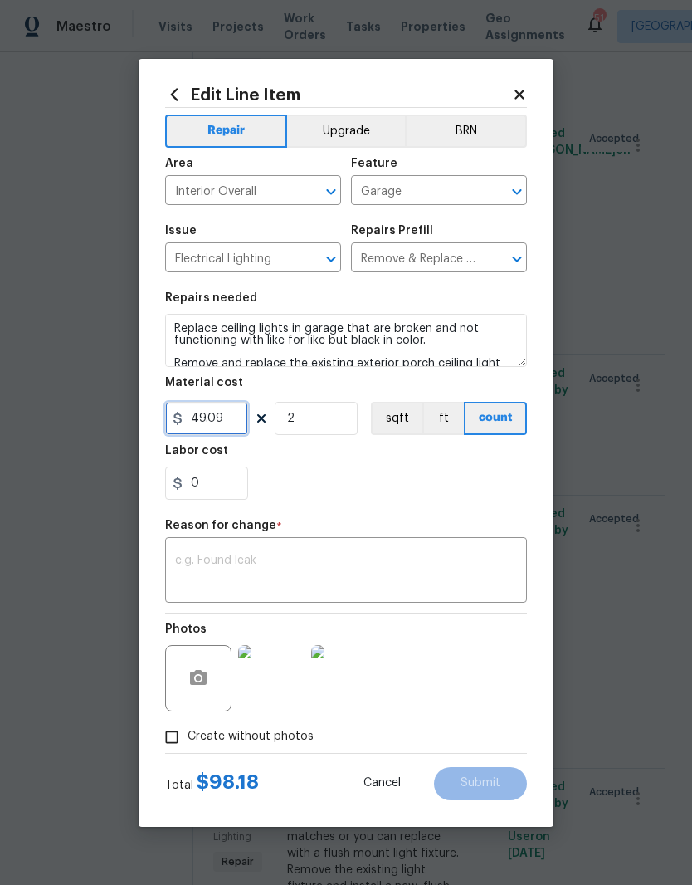
click at [224, 420] on input "49.09" at bounding box center [206, 418] width 83 height 33
type input "60"
click at [177, 568] on textarea at bounding box center [346, 571] width 342 height 35
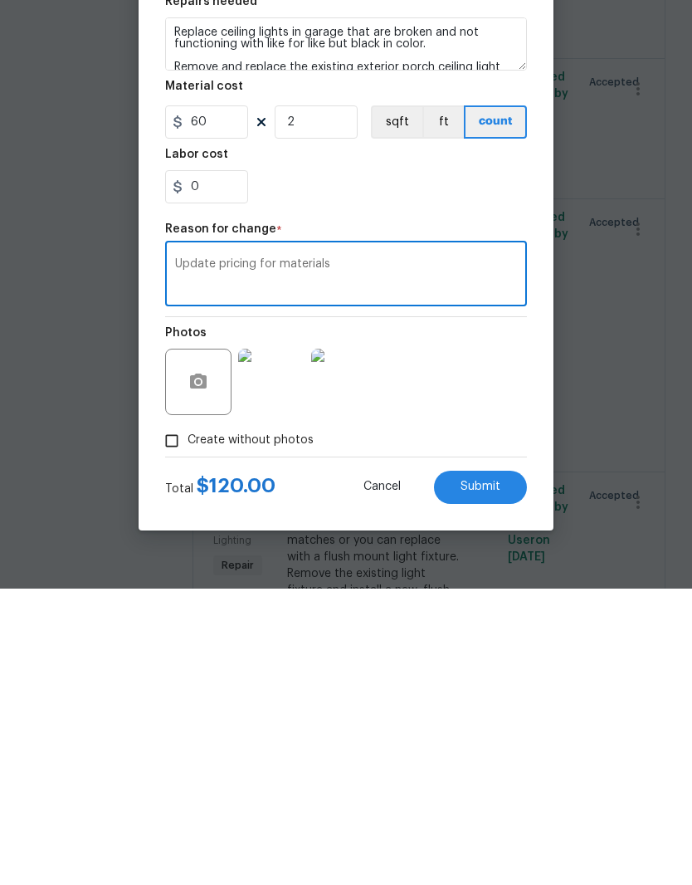
type textarea "Update pricing for materials"
click at [498, 767] on button "Submit" at bounding box center [480, 783] width 93 height 33
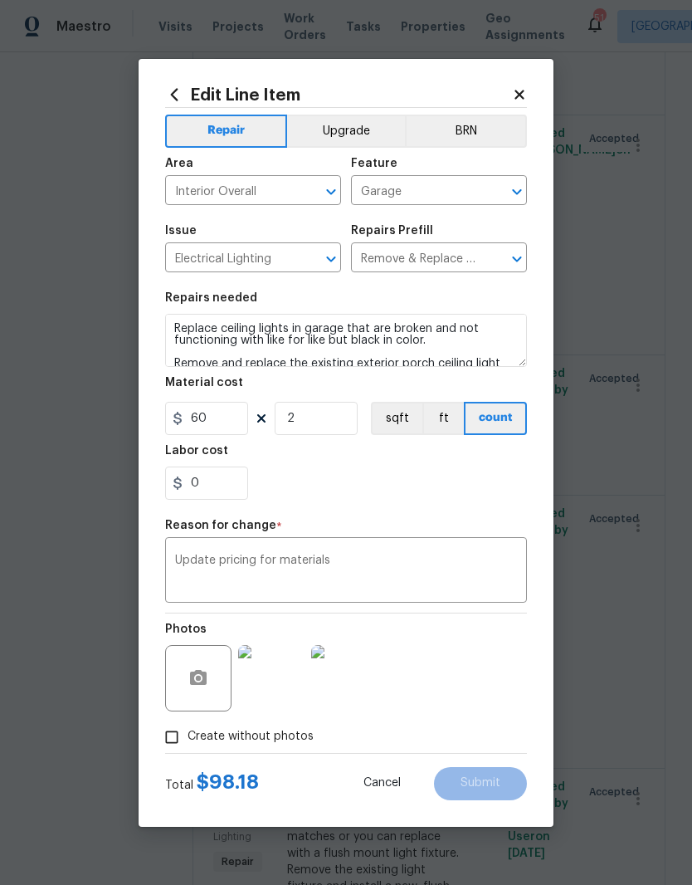
type input "49.09"
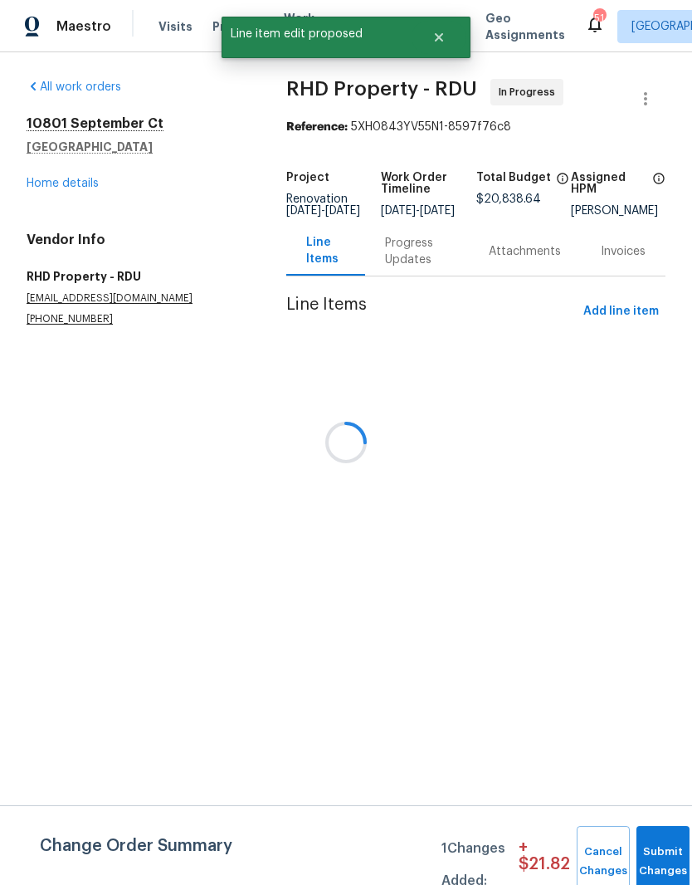
scroll to position [0, 0]
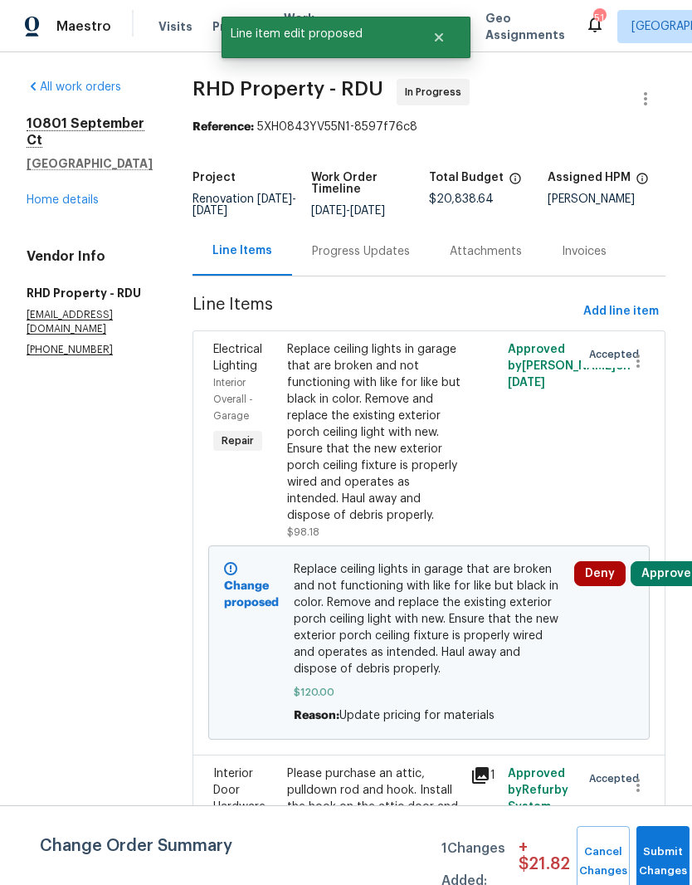
click at [661, 586] on button "Approve" at bounding box center [666, 573] width 71 height 25
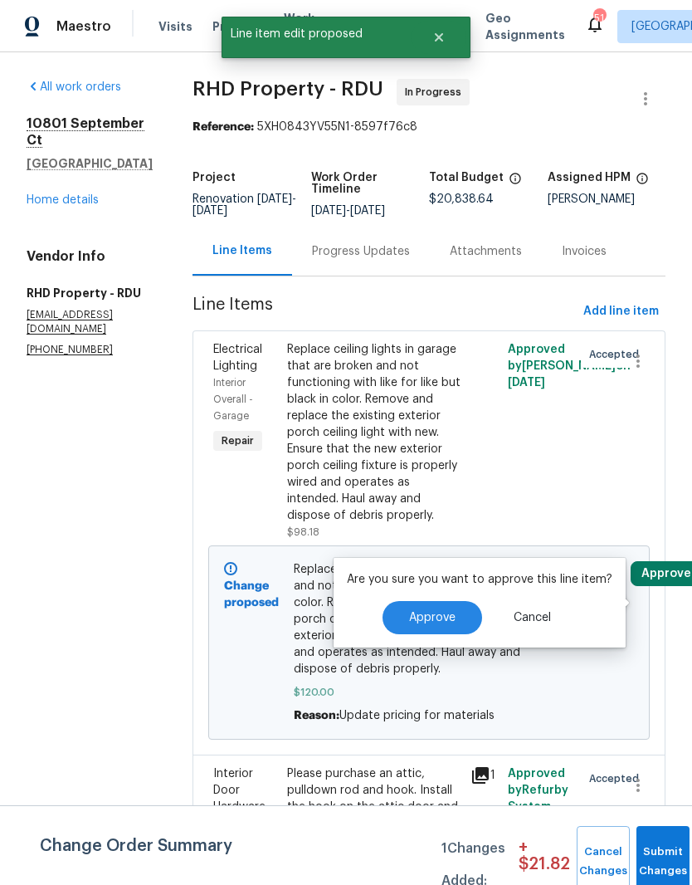
click at [441, 607] on button "Approve" at bounding box center [433, 617] width 100 height 33
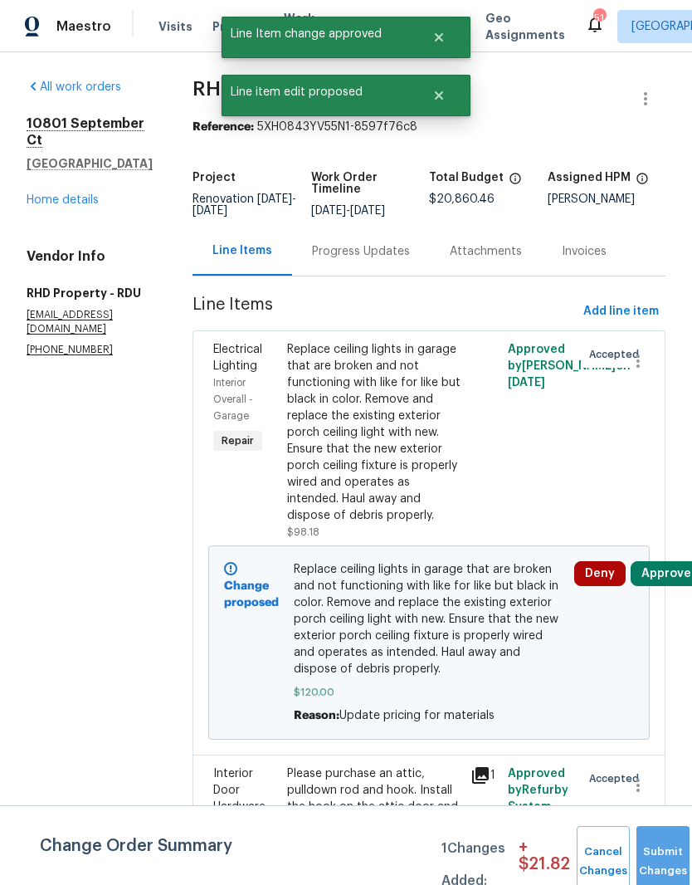
click at [658, 856] on button "Submit Changes" at bounding box center [662, 861] width 53 height 71
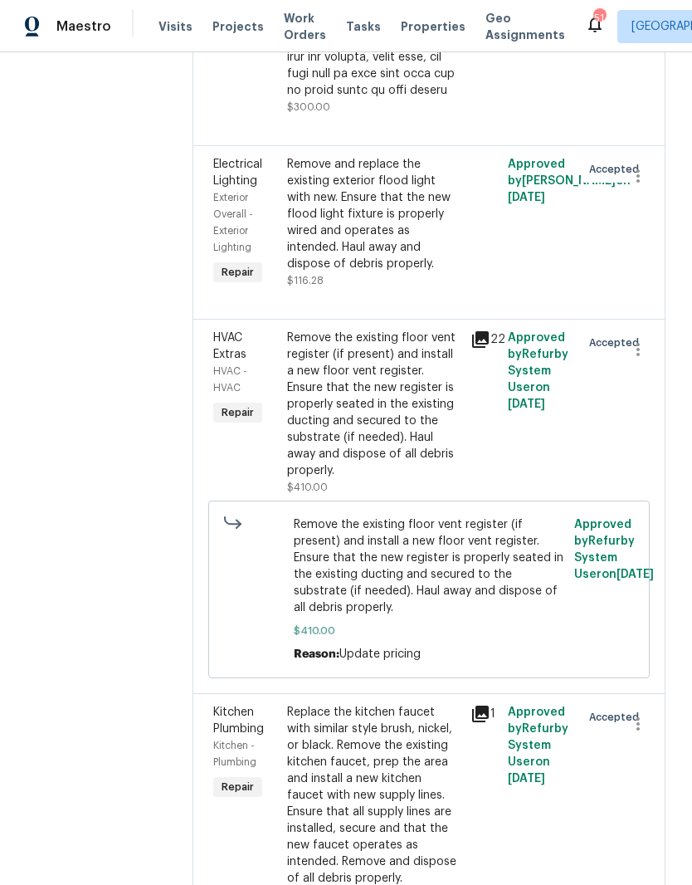
scroll to position [1841, 0]
click at [373, 478] on div "Remove the existing floor vent register (if present) and install a new floor ve…" at bounding box center [374, 403] width 174 height 149
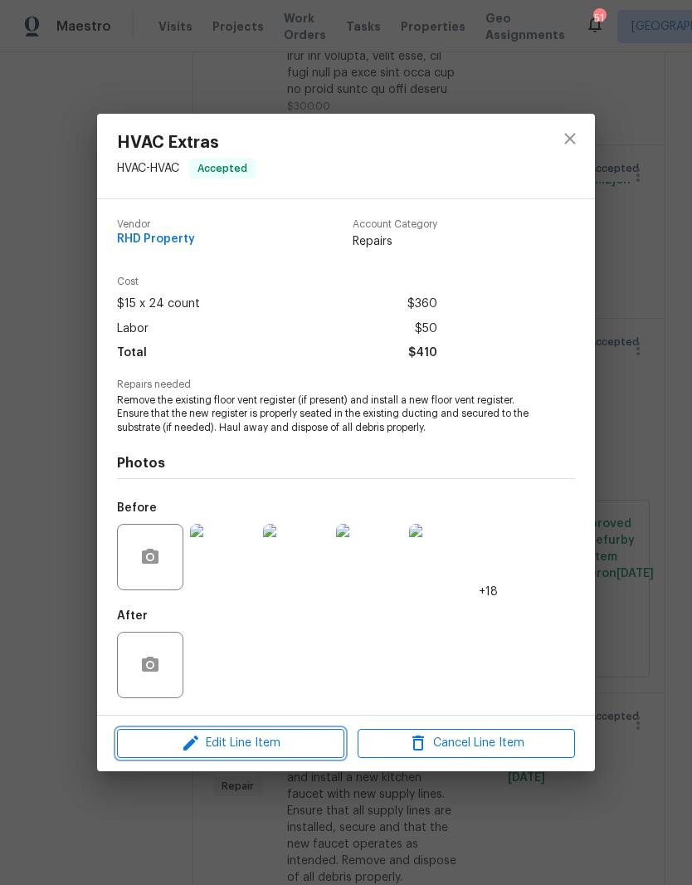
click at [298, 754] on button "Edit Line Item" at bounding box center [230, 743] width 227 height 29
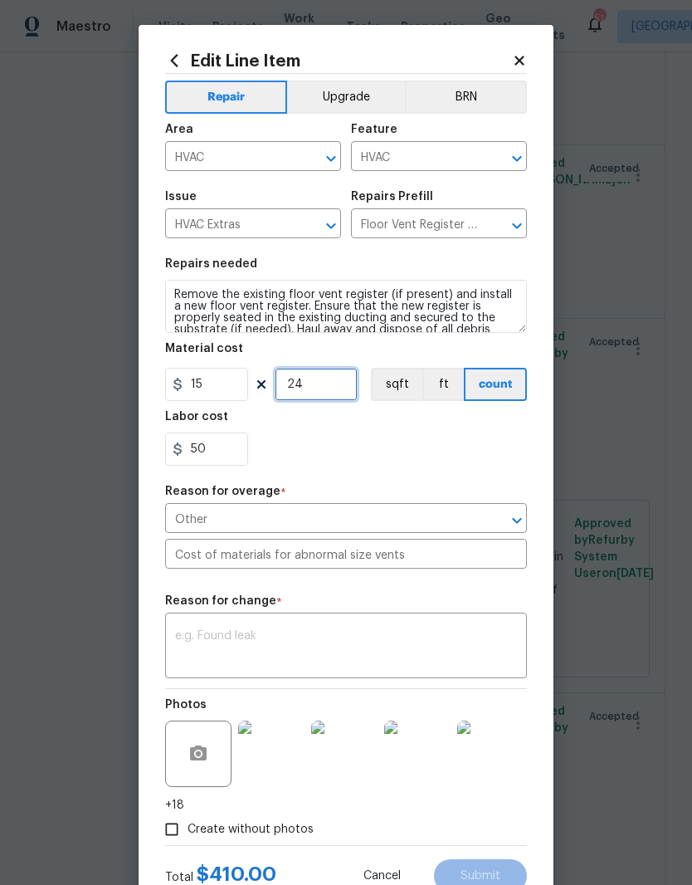
click at [321, 391] on input "24" at bounding box center [316, 384] width 83 height 33
type input "34"
click at [291, 462] on div "50" at bounding box center [346, 448] width 362 height 33
click at [439, 525] on input "Other" at bounding box center [322, 520] width 315 height 26
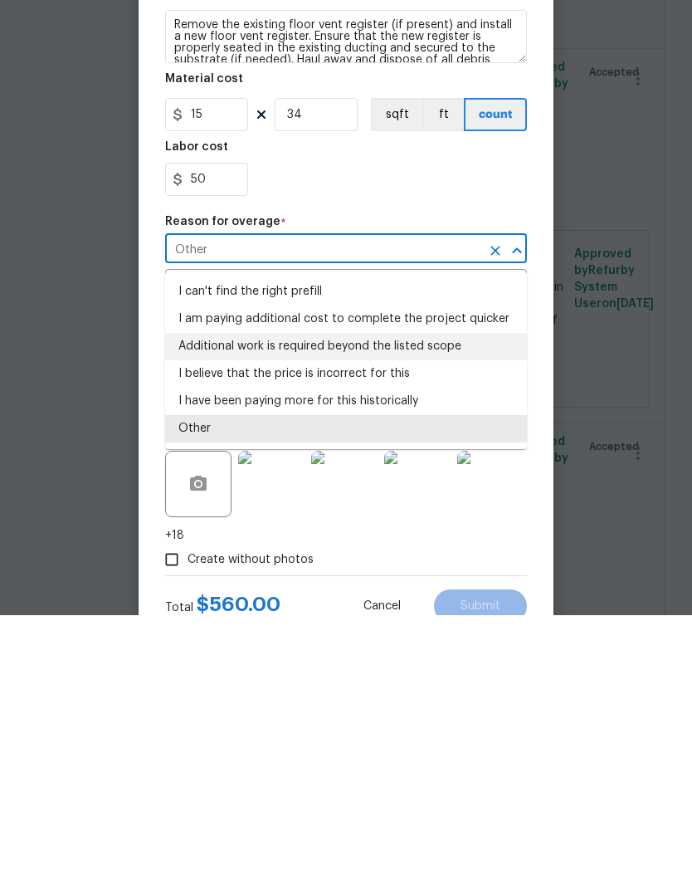
click at [412, 602] on li "Additional work is required beyond the listed scope" at bounding box center [346, 615] width 362 height 27
type input "Additional work is required beyond the listed scope"
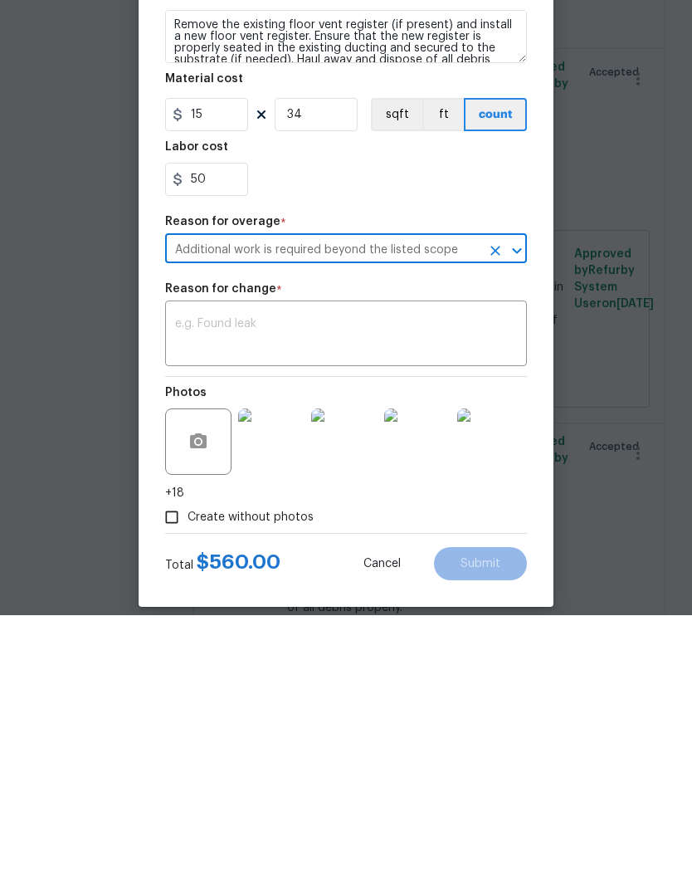
click at [414, 588] on textarea at bounding box center [346, 605] width 342 height 35
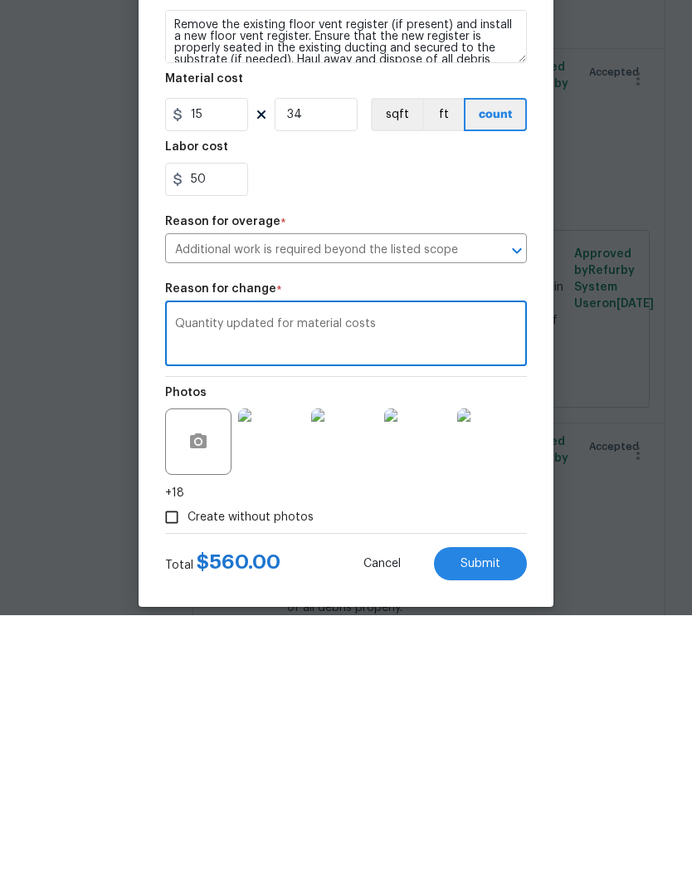
scroll to position [68, 0]
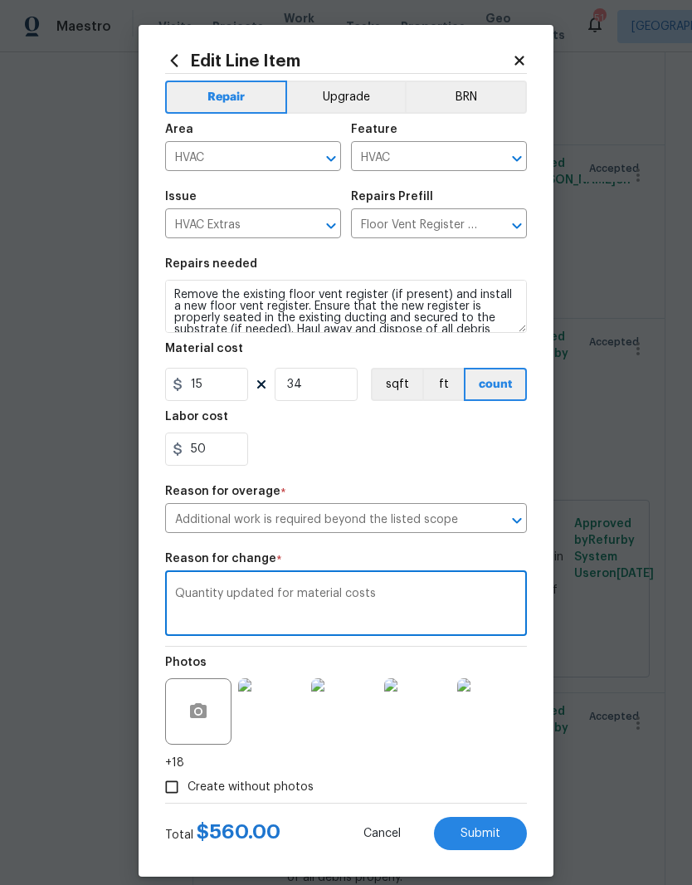
type textarea "Quantity updated for material costs"
click at [495, 840] on span "Submit" at bounding box center [481, 833] width 40 height 12
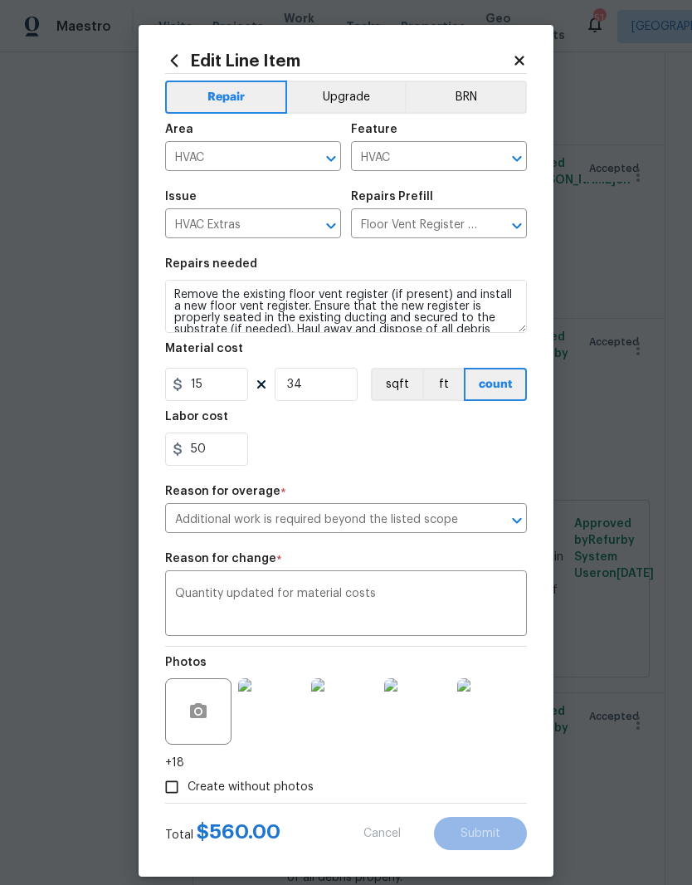
type input "24"
type input "Other"
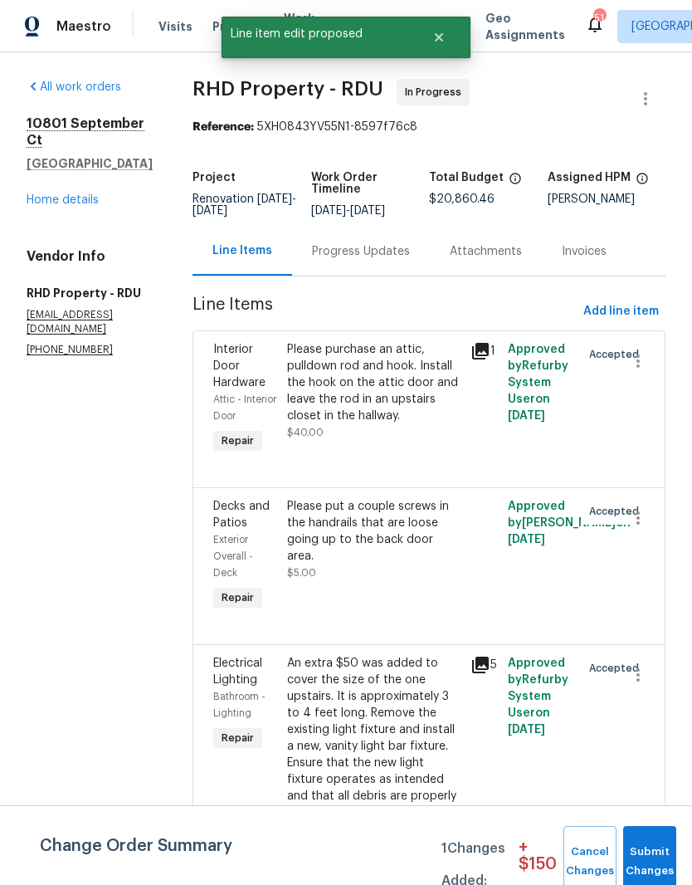
scroll to position [0, 0]
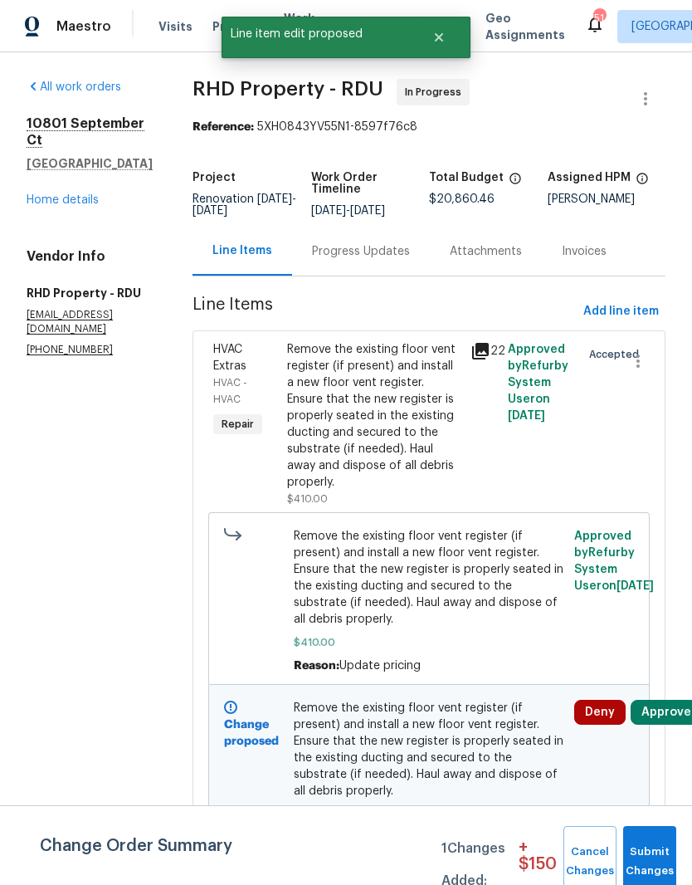
click at [663, 724] on button "Approve" at bounding box center [666, 712] width 71 height 25
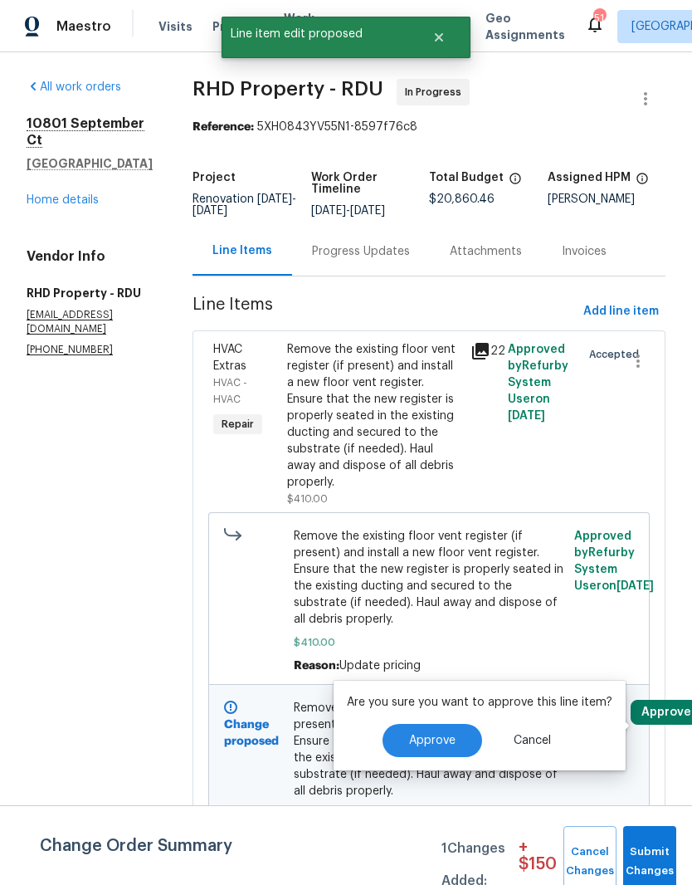
click at [456, 737] on button "Approve" at bounding box center [433, 740] width 100 height 33
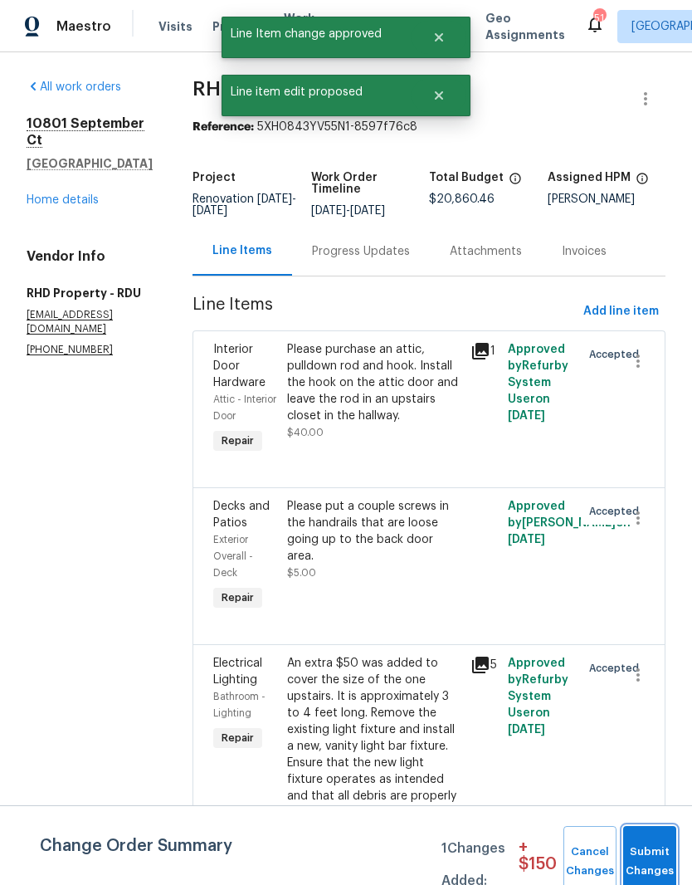
click at [650, 843] on button "Submit Changes" at bounding box center [649, 861] width 53 height 71
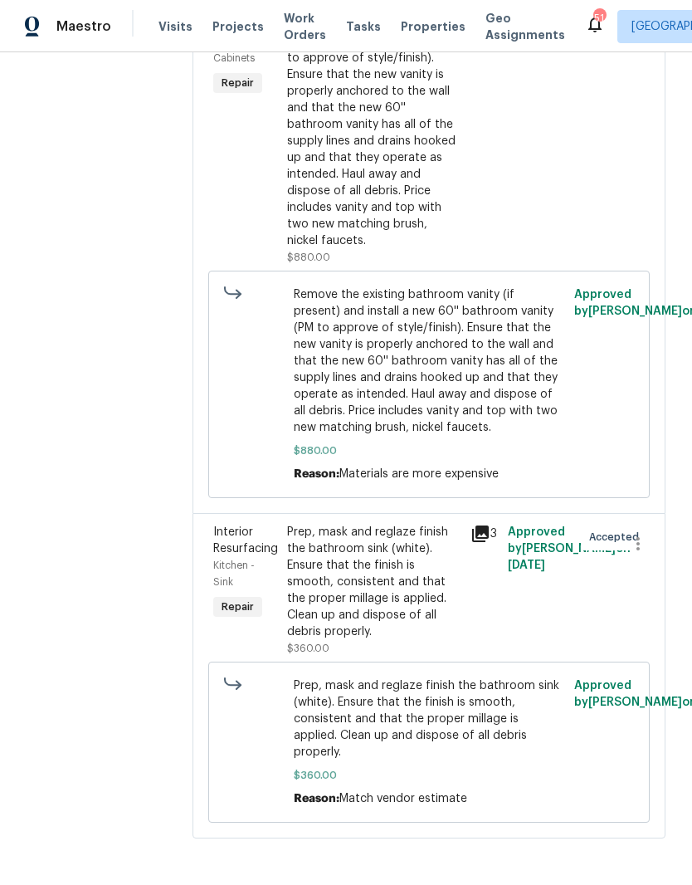
scroll to position [12652, 0]
click at [421, 241] on div "Remove the existing bathroom vanity (if present) and install a new 60'' bathroo…" at bounding box center [374, 124] width 174 height 249
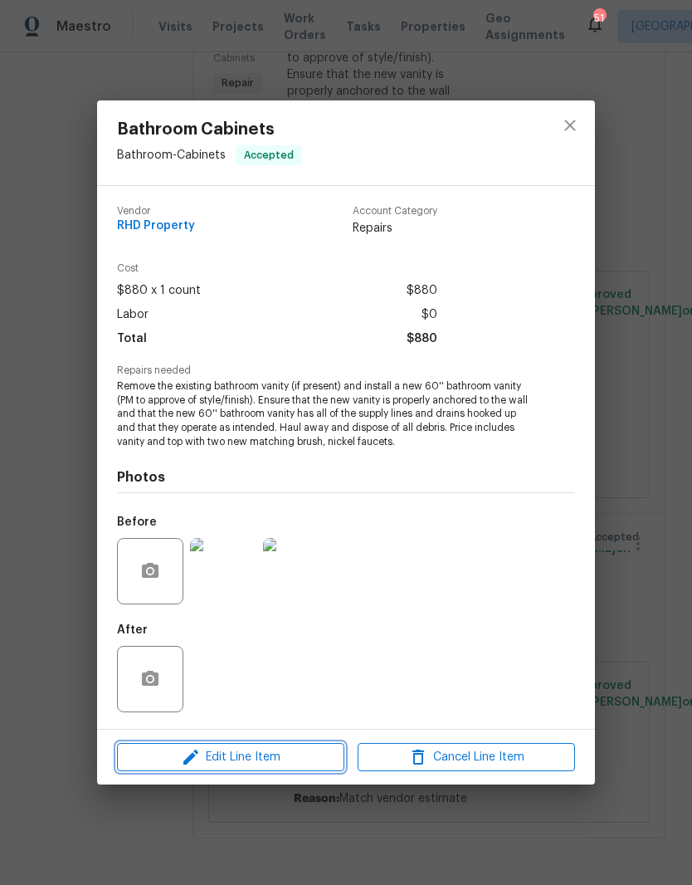
click at [245, 759] on span "Edit Line Item" at bounding box center [230, 757] width 217 height 21
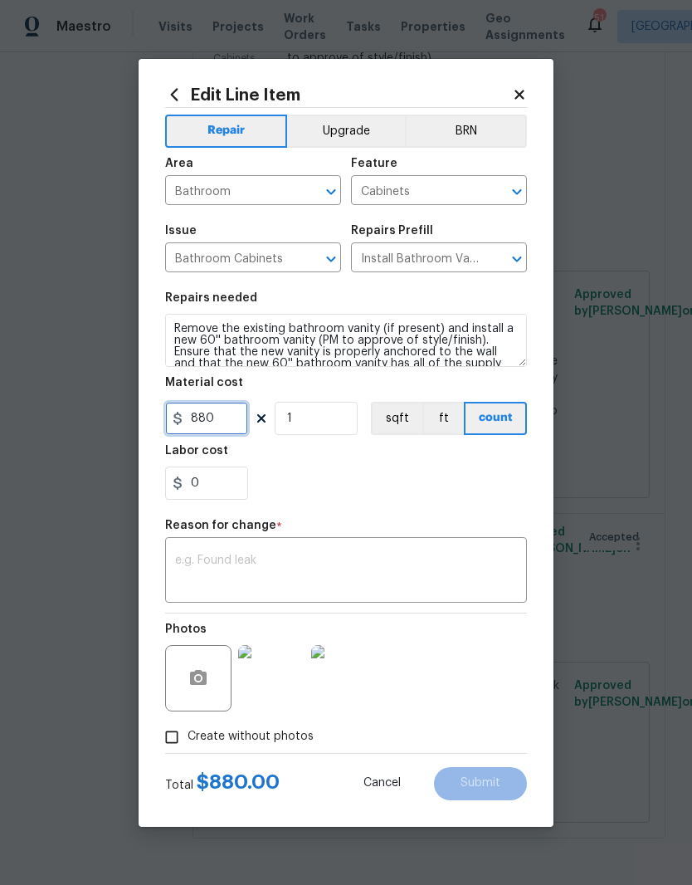
click at [214, 428] on input "880" at bounding box center [206, 418] width 83 height 33
type input "1000"
click at [419, 509] on section "Repairs needed Remove the existing bathroom vanity (if present) and install a n…" at bounding box center [346, 395] width 362 height 227
click at [383, 568] on textarea at bounding box center [346, 571] width 342 height 35
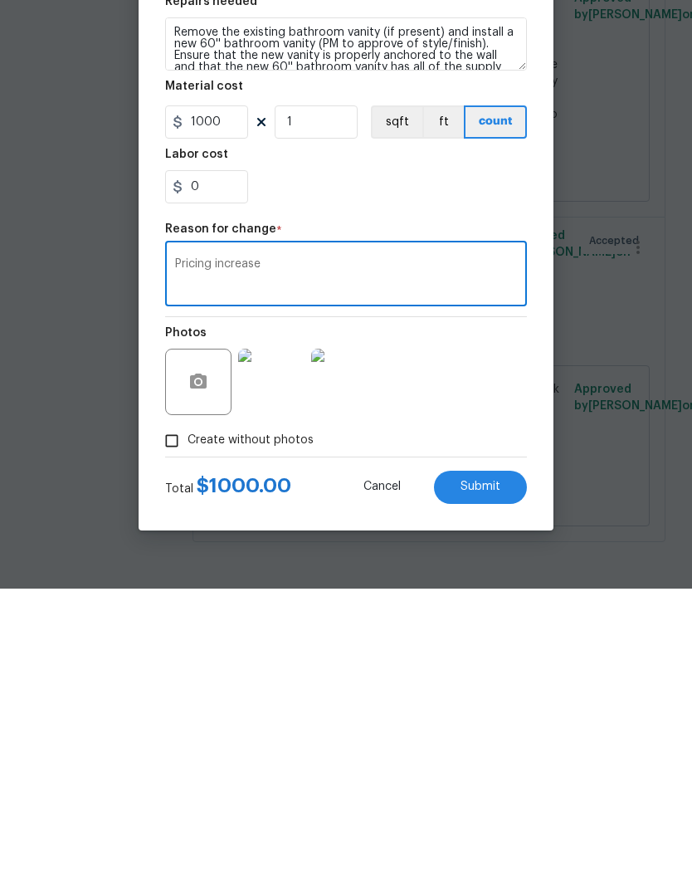
type textarea "Pricing increase"
click at [498, 767] on button "Submit" at bounding box center [480, 783] width 93 height 33
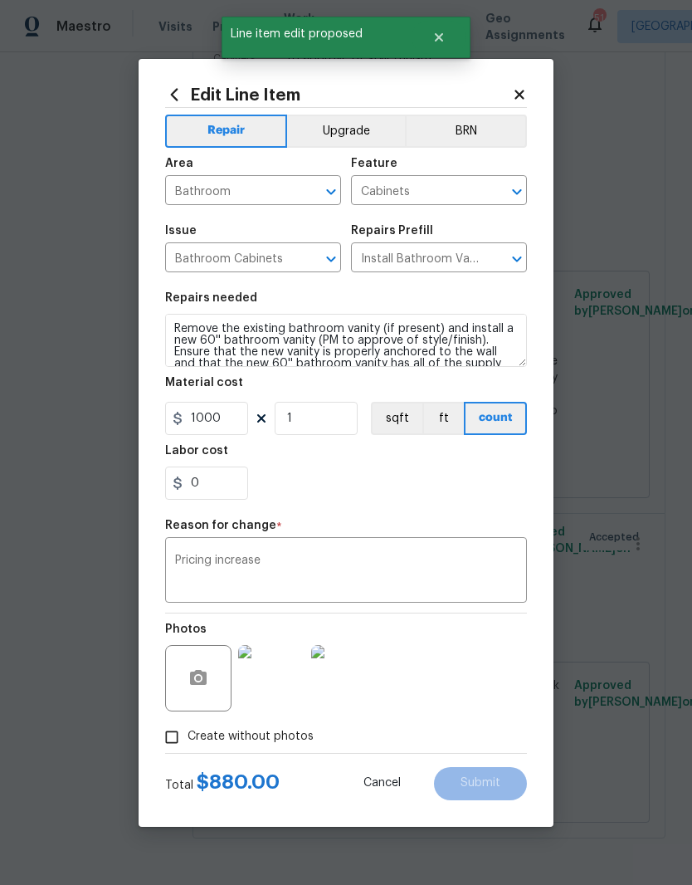
type input "880"
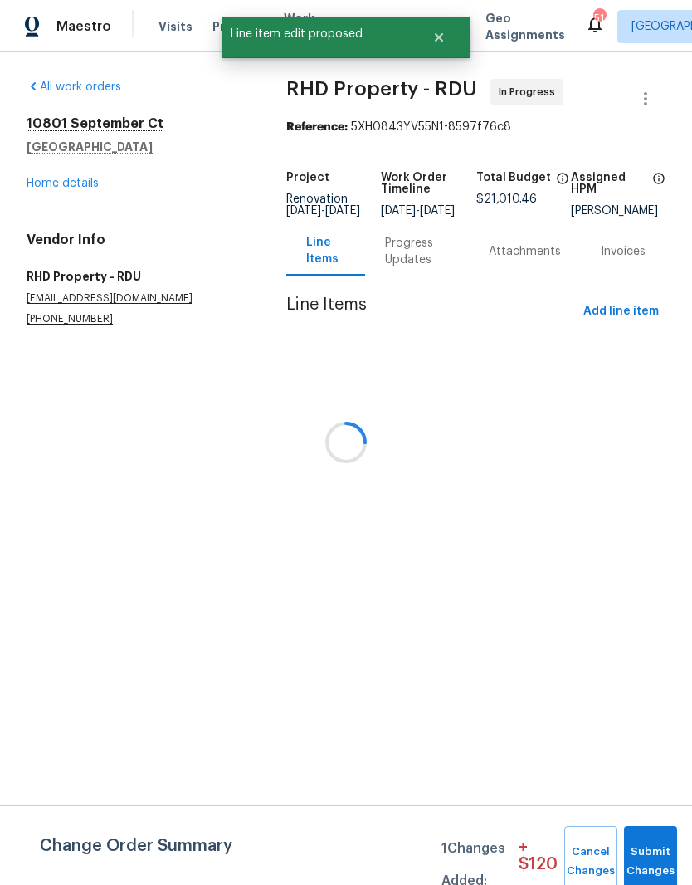
scroll to position [0, 0]
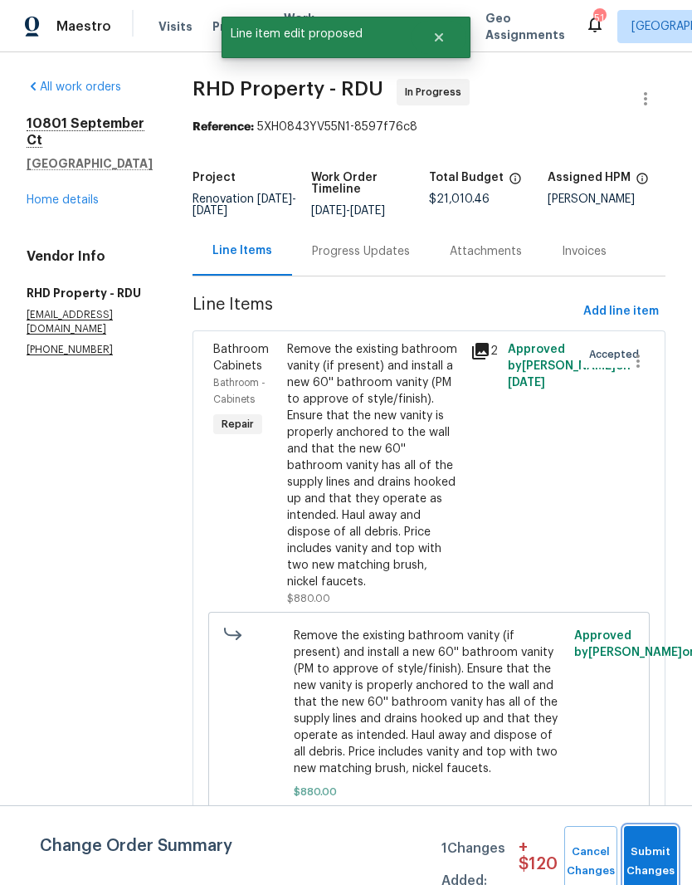
click at [654, 856] on button "Submit Changes" at bounding box center [650, 861] width 53 height 71
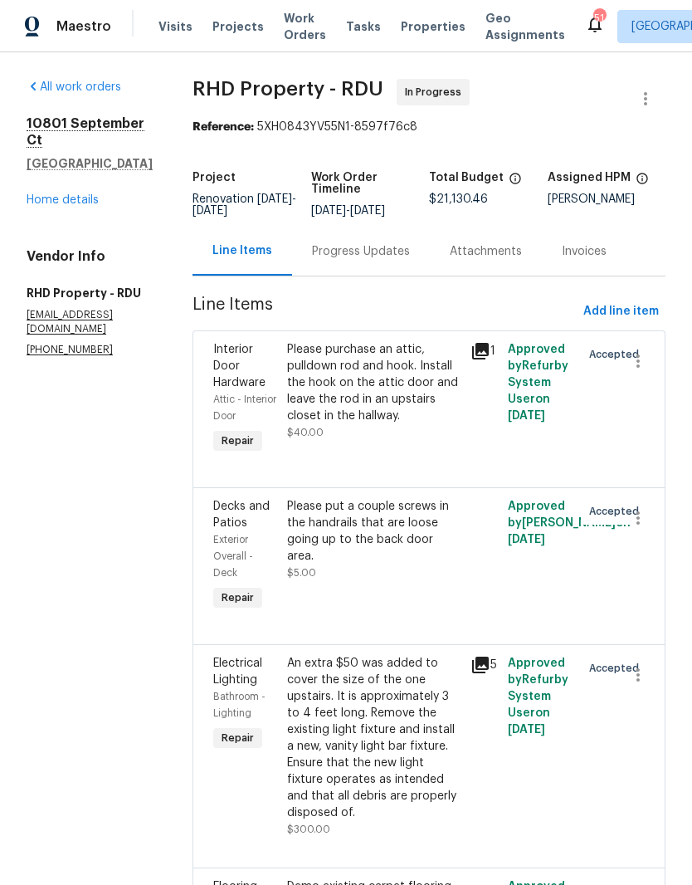
click at [378, 227] on div "Progress Updates" at bounding box center [361, 251] width 138 height 49
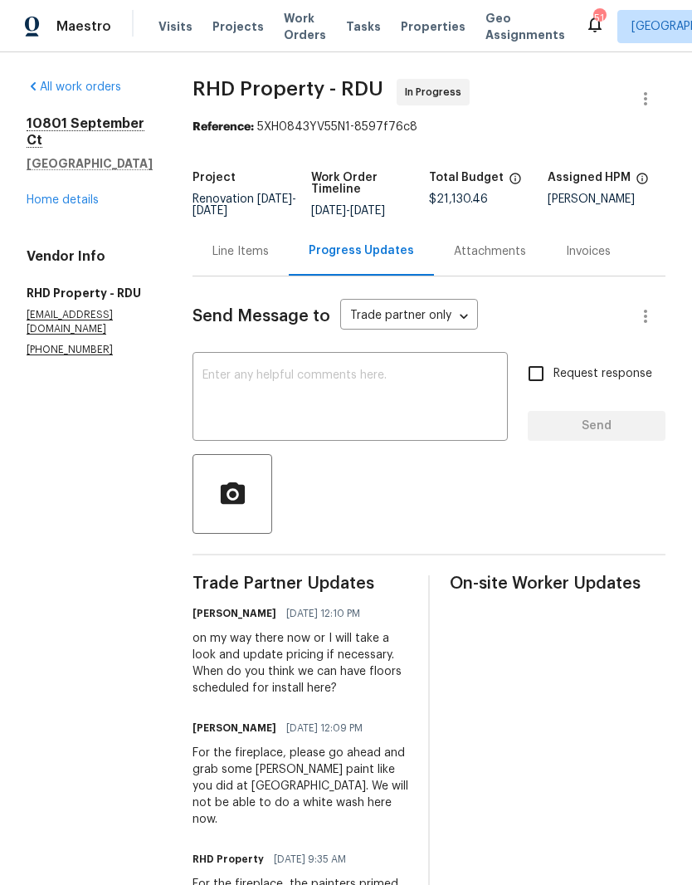
click at [311, 412] on textarea at bounding box center [349, 398] width 295 height 58
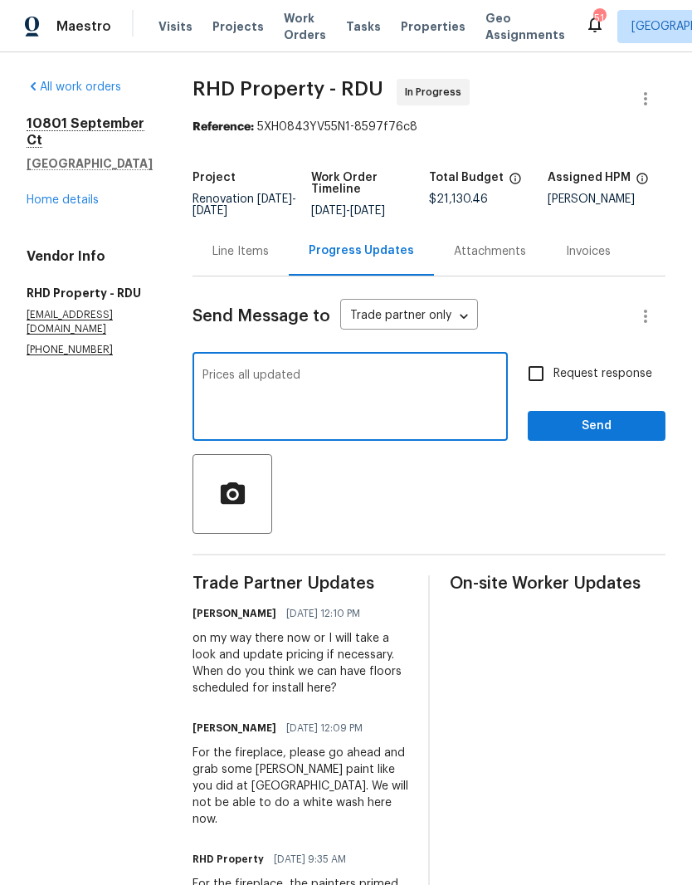
type textarea "Prices all updated"
click at [547, 385] on input "Request response" at bounding box center [536, 373] width 35 height 35
checkbox input "true"
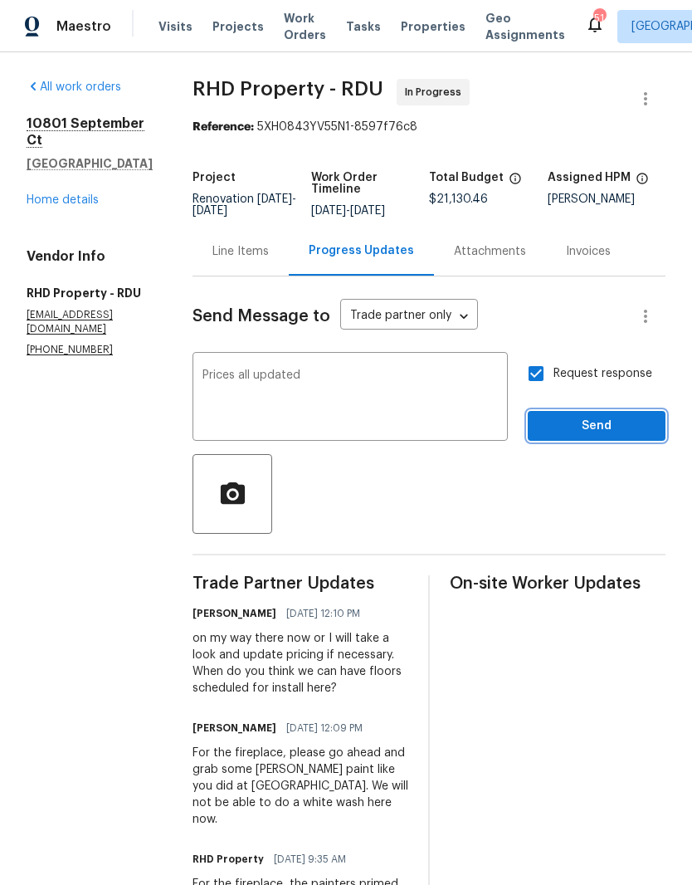
click at [614, 436] on span "Send" at bounding box center [596, 426] width 111 height 21
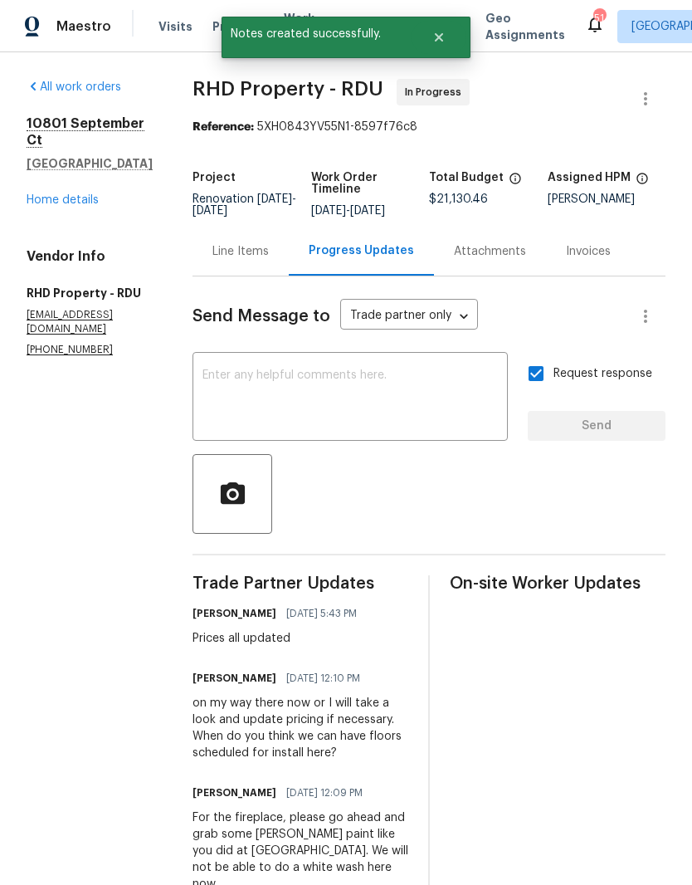
click at [64, 194] on link "Home details" at bounding box center [63, 200] width 72 height 12
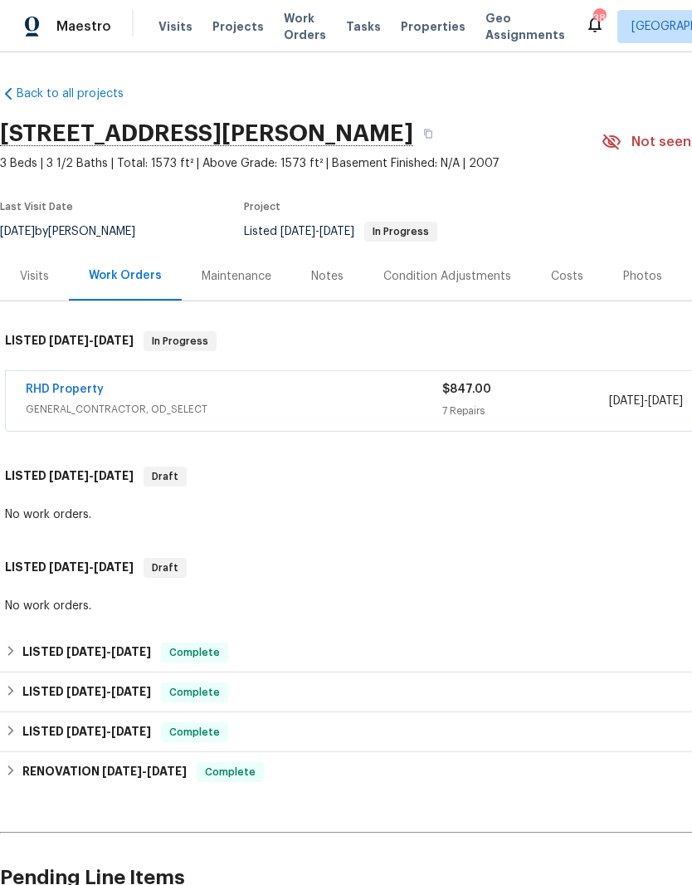
scroll to position [0, -2]
click at [49, 387] on link "RHD Property" at bounding box center [65, 389] width 78 height 12
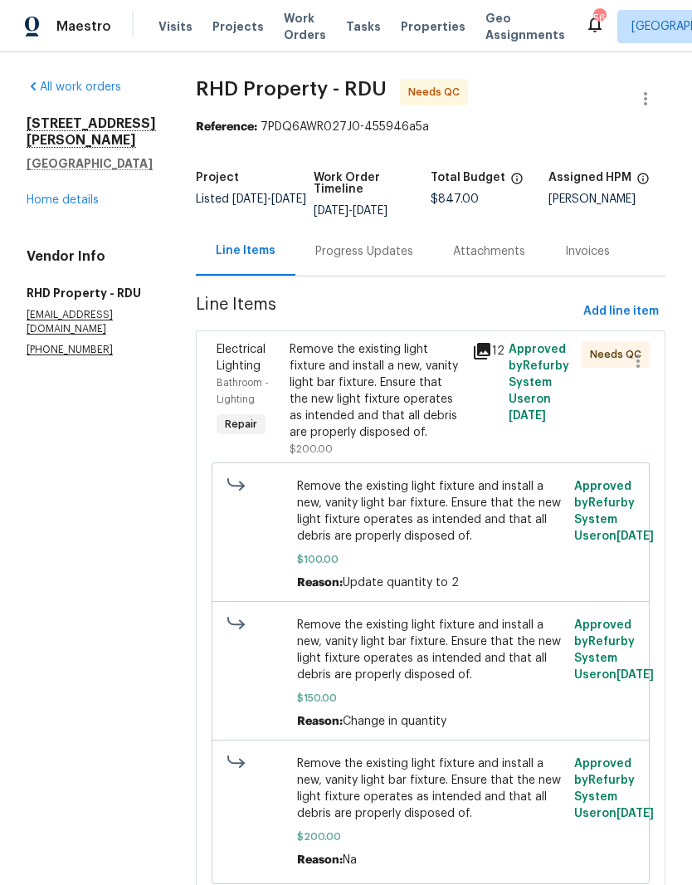
click at [327, 441] on div "Remove the existing light fixture and install a new, vanity light bar fixture. …" at bounding box center [376, 391] width 173 height 100
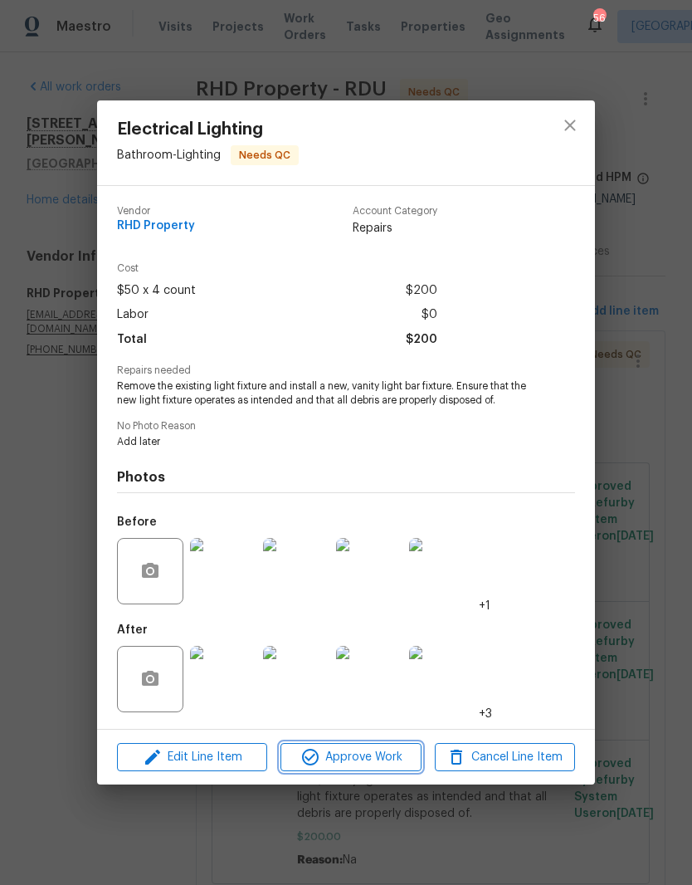
click at [382, 768] on span "Approve Work" at bounding box center [350, 757] width 130 height 21
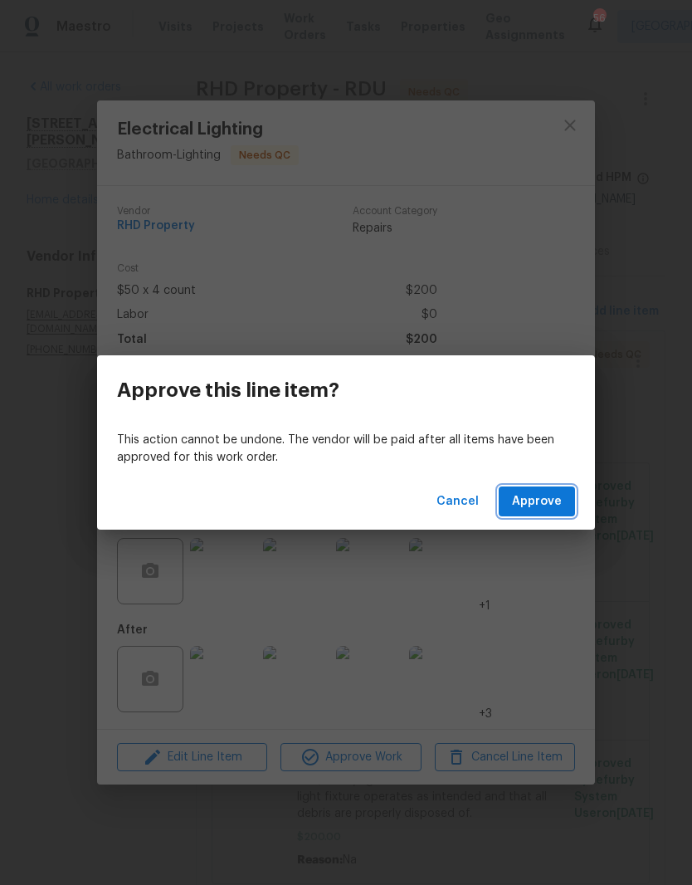
click at [563, 491] on button "Approve" at bounding box center [537, 501] width 76 height 31
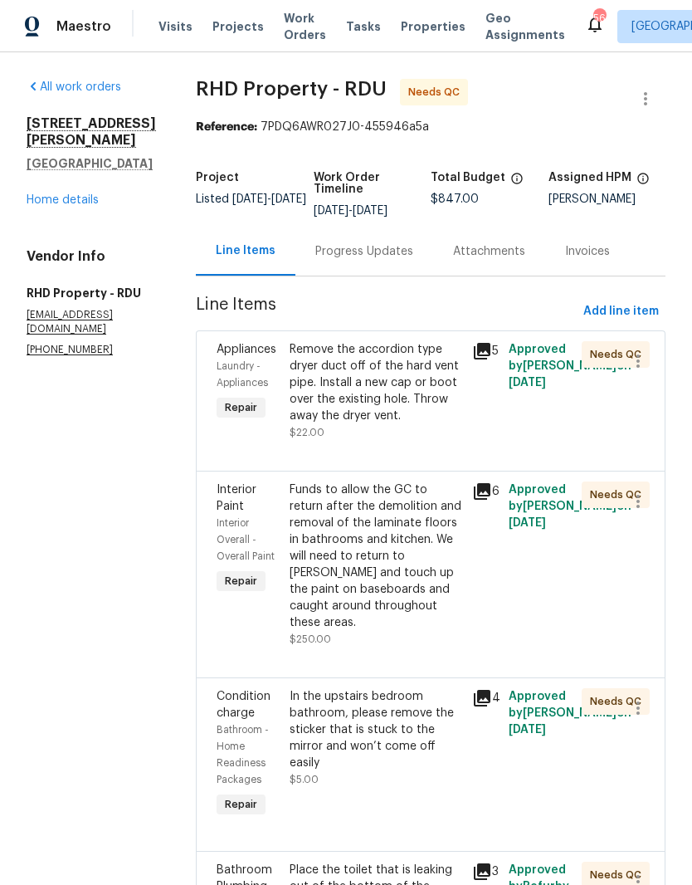
click at [332, 424] on div "Remove the accordion type dryer duct off of the hard vent pipe. Install a new c…" at bounding box center [376, 382] width 173 height 83
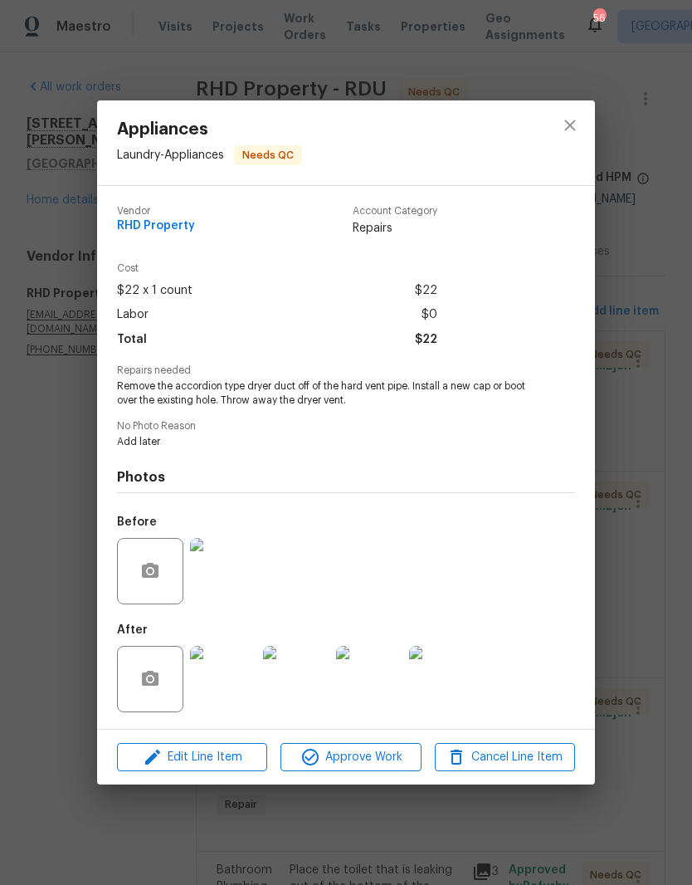
click at [212, 675] on img at bounding box center [223, 679] width 66 height 66
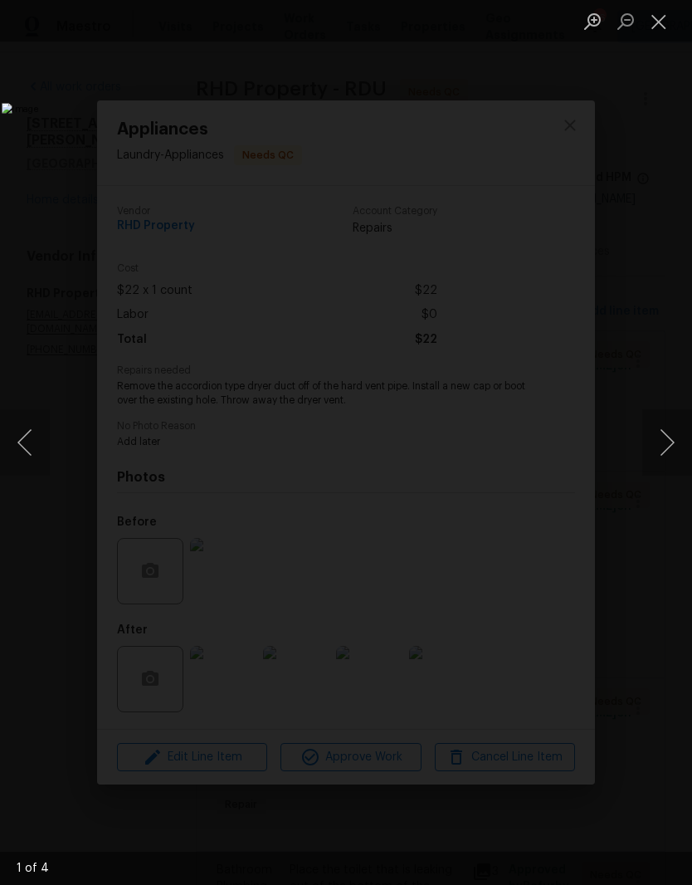
click at [671, 436] on button "Next image" at bounding box center [667, 442] width 50 height 66
click at [661, 436] on button "Next image" at bounding box center [667, 442] width 50 height 66
click at [660, 435] on button "Next image" at bounding box center [667, 442] width 50 height 66
click at [660, 437] on button "Next image" at bounding box center [667, 442] width 50 height 66
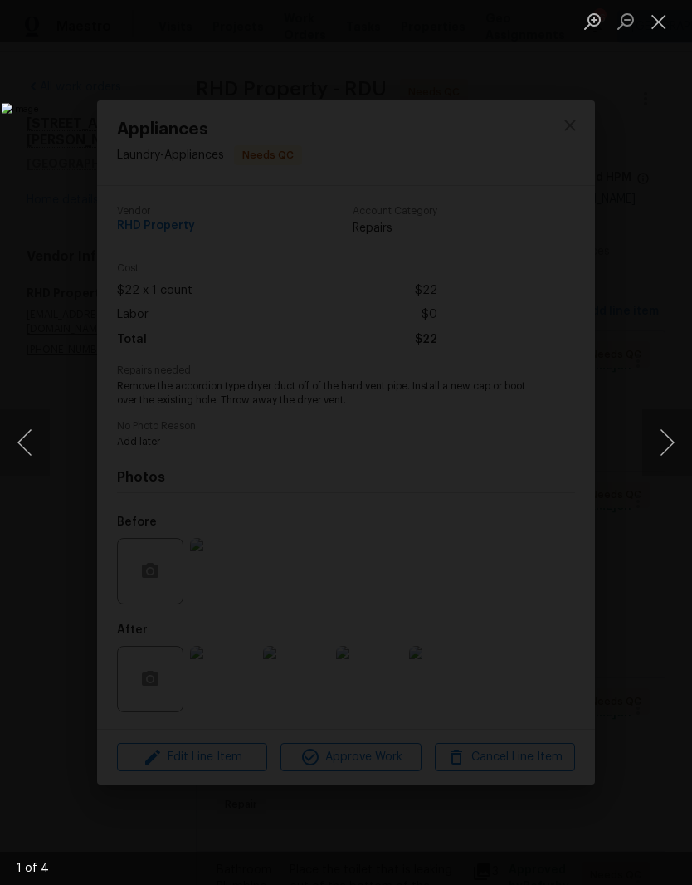
click at [661, 434] on button "Next image" at bounding box center [667, 442] width 50 height 66
click at [656, 439] on button "Next image" at bounding box center [667, 442] width 50 height 66
click at [655, 439] on button "Next image" at bounding box center [667, 442] width 50 height 66
click at [663, 10] on button "Close lightbox" at bounding box center [658, 21] width 33 height 29
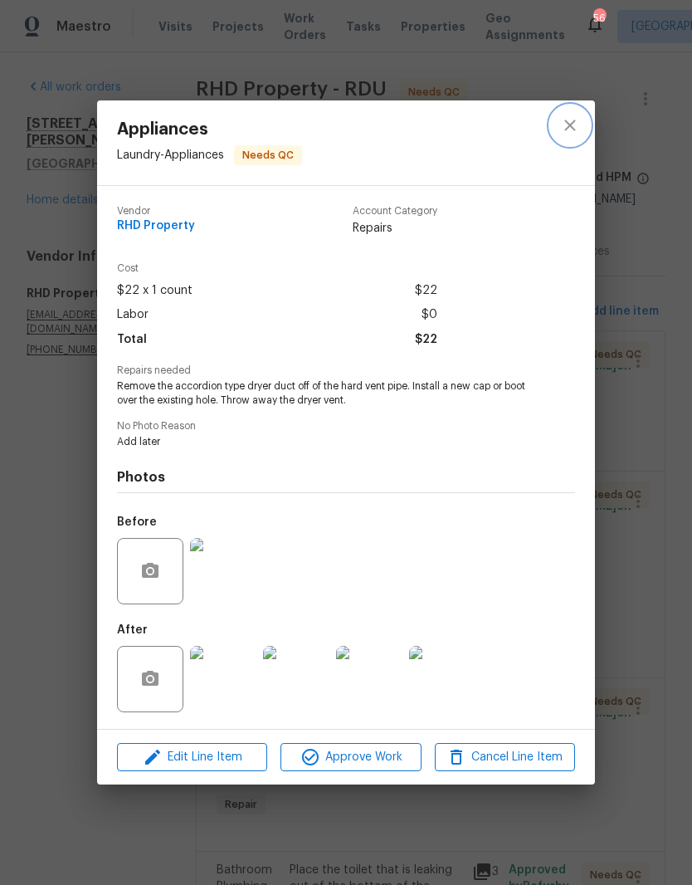
click at [576, 117] on icon "close" at bounding box center [570, 125] width 20 height 20
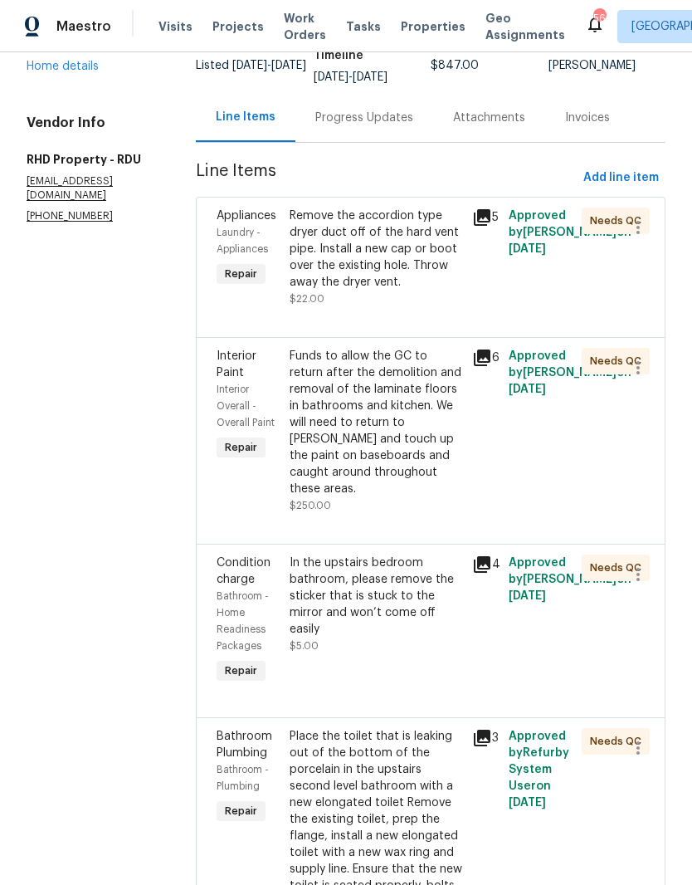
scroll to position [144, 0]
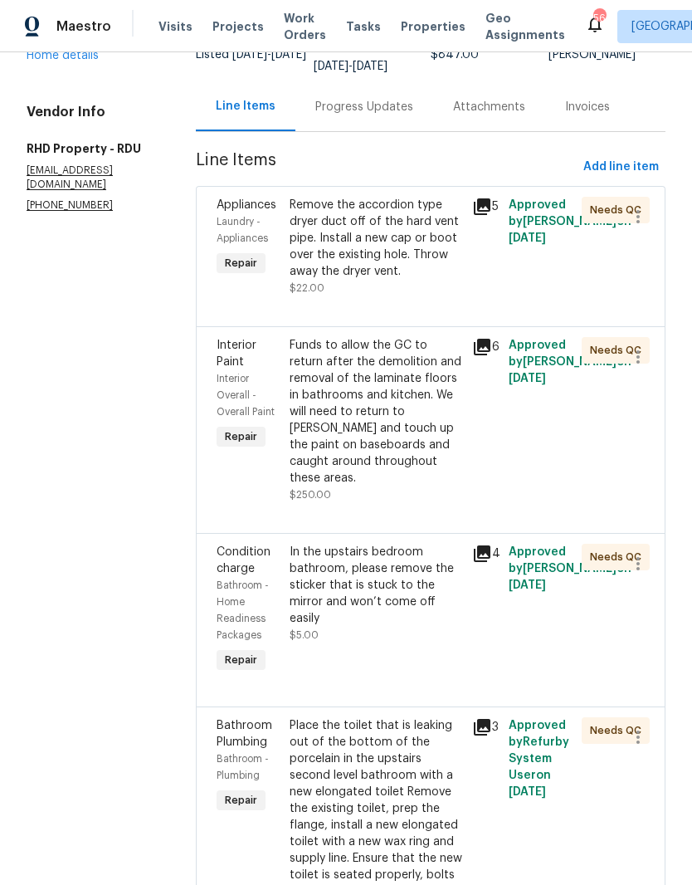
click at [407, 435] on div "Funds to allow the GC to return after the demolition and removal of the laminat…" at bounding box center [376, 411] width 173 height 149
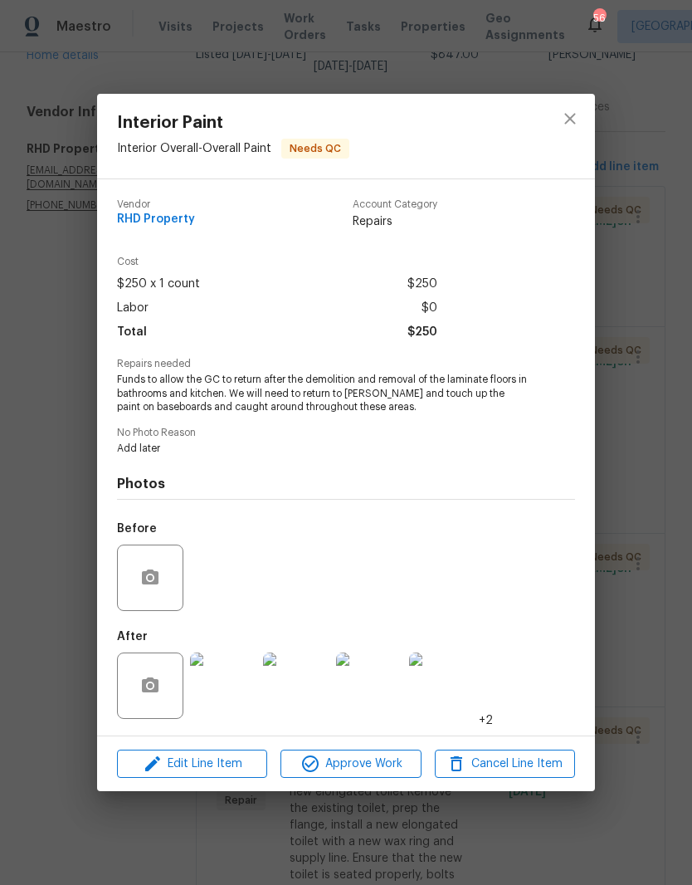
click at [218, 690] on img at bounding box center [223, 685] width 66 height 66
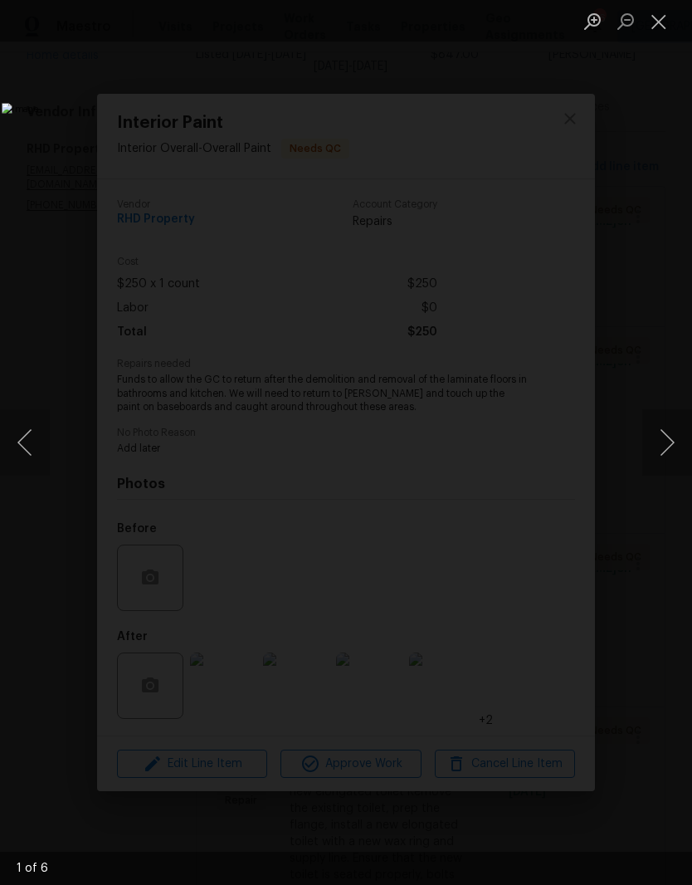
click at [668, 448] on button "Next image" at bounding box center [667, 442] width 50 height 66
click at [662, 460] on button "Next image" at bounding box center [667, 442] width 50 height 66
click at [660, 459] on button "Next image" at bounding box center [667, 442] width 50 height 66
click at [666, 456] on button "Next image" at bounding box center [667, 442] width 50 height 66
click at [662, 455] on button "Next image" at bounding box center [667, 442] width 50 height 66
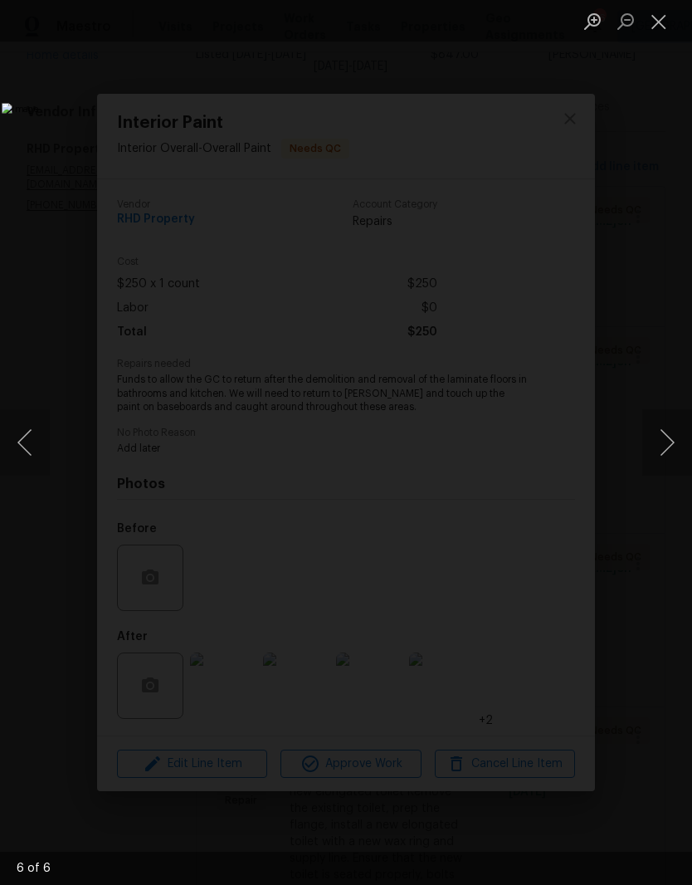
click at [662, 457] on button "Next image" at bounding box center [667, 442] width 50 height 66
click at [659, 456] on button "Next image" at bounding box center [667, 442] width 50 height 66
click at [661, 18] on button "Close lightbox" at bounding box center [658, 21] width 33 height 29
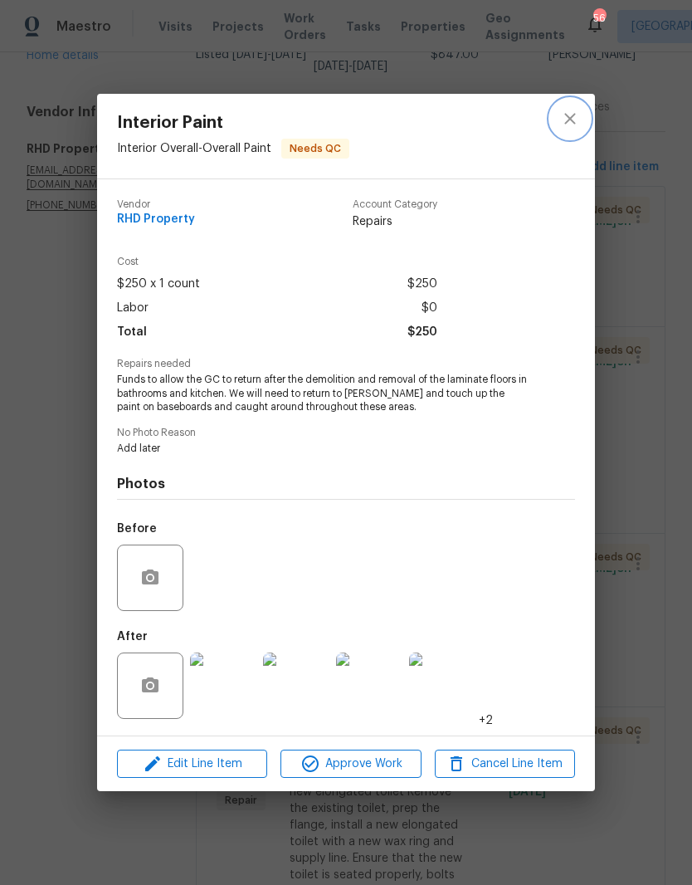
click at [571, 122] on icon "close" at bounding box center [570, 119] width 20 height 20
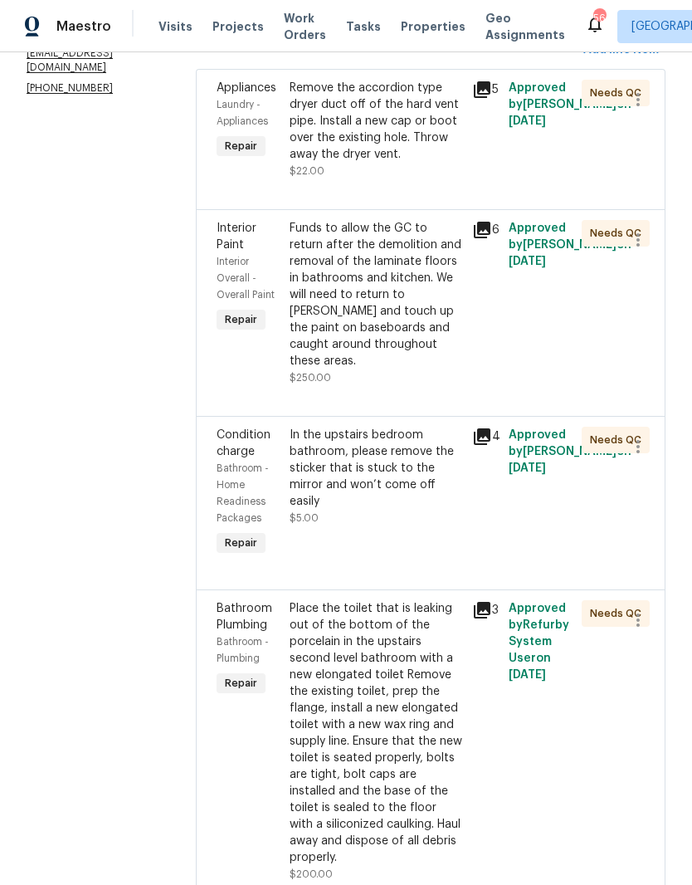
scroll to position [266, 0]
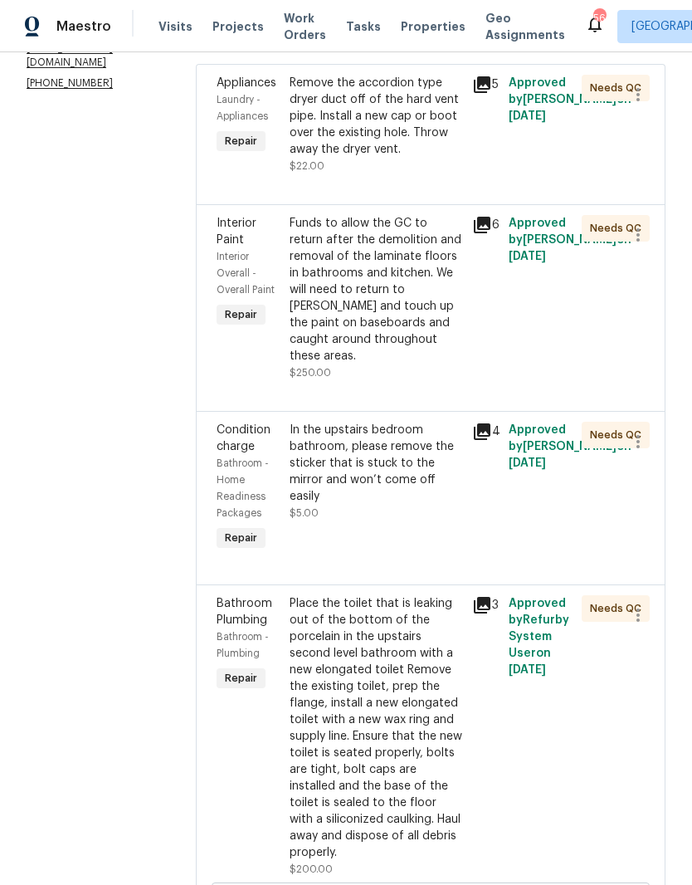
click at [420, 521] on div "In the upstairs bedroom bathroom, please remove the sticker that is stuck to th…" at bounding box center [376, 472] width 173 height 100
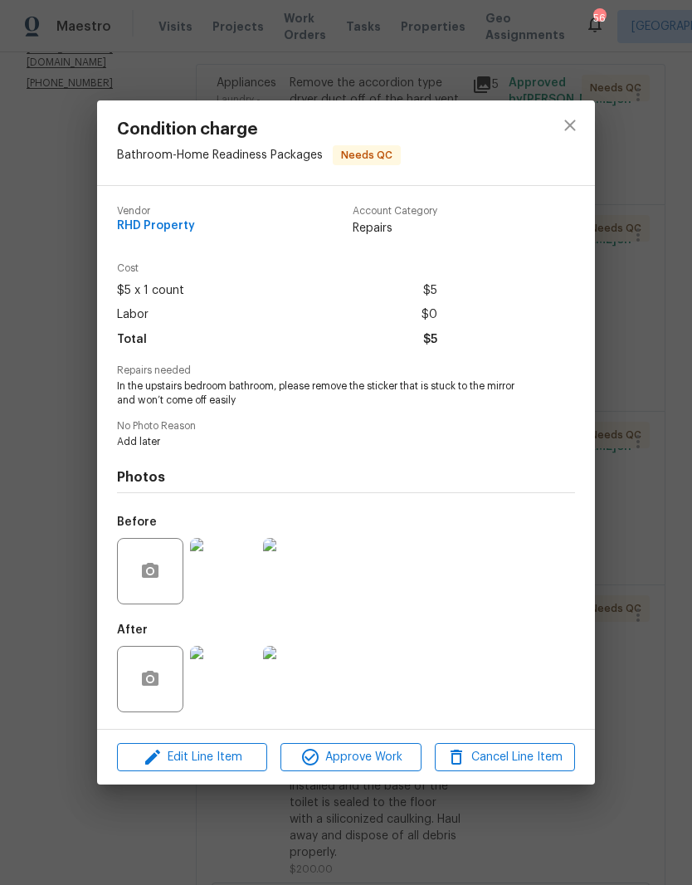
click at [214, 684] on img at bounding box center [223, 679] width 66 height 66
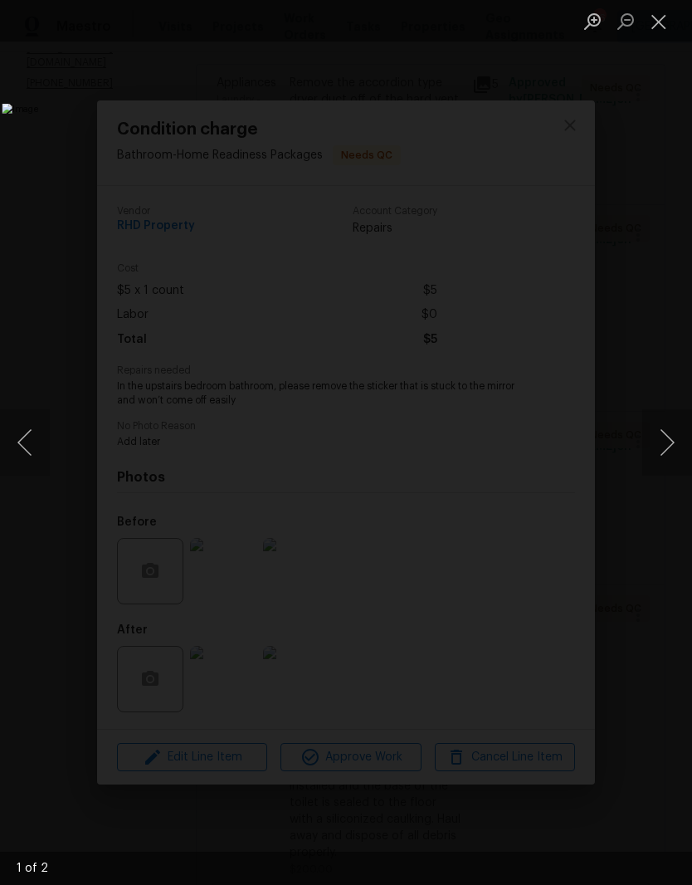
click at [67, 605] on img "Lightbox" at bounding box center [267, 443] width 530 height 678
click at [662, 455] on button "Next image" at bounding box center [667, 442] width 50 height 66
click at [663, 451] on button "Next image" at bounding box center [667, 442] width 50 height 66
click at [673, 27] on button "Close lightbox" at bounding box center [658, 21] width 33 height 29
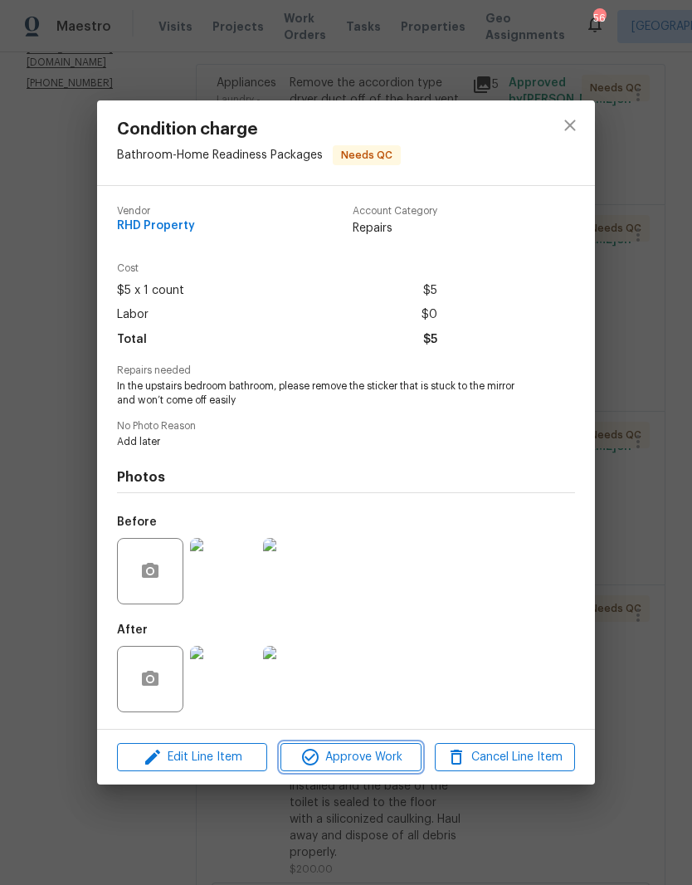
click at [358, 759] on span "Approve Work" at bounding box center [350, 757] width 130 height 21
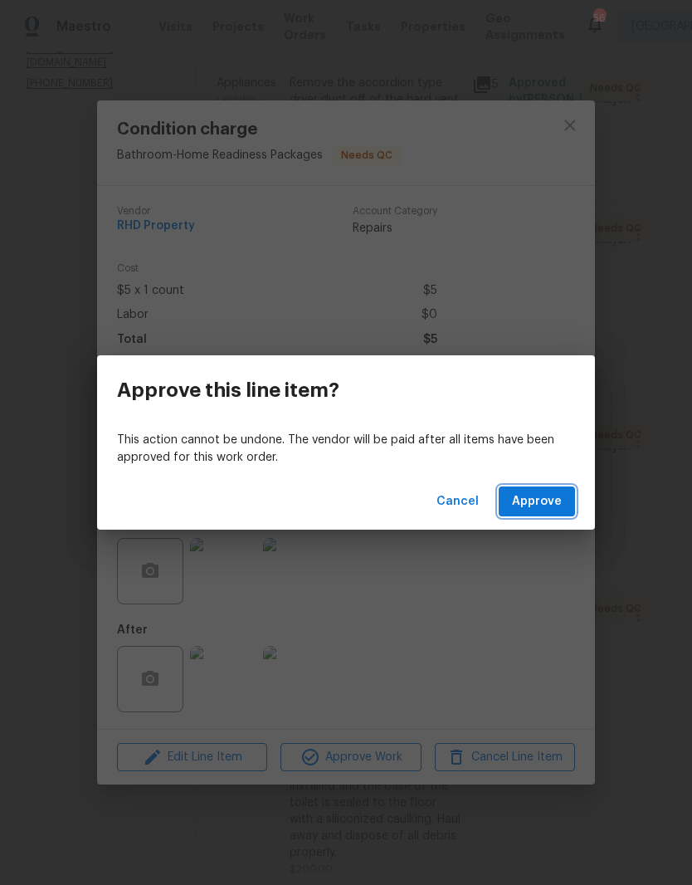
click at [550, 510] on span "Approve" at bounding box center [537, 501] width 50 height 21
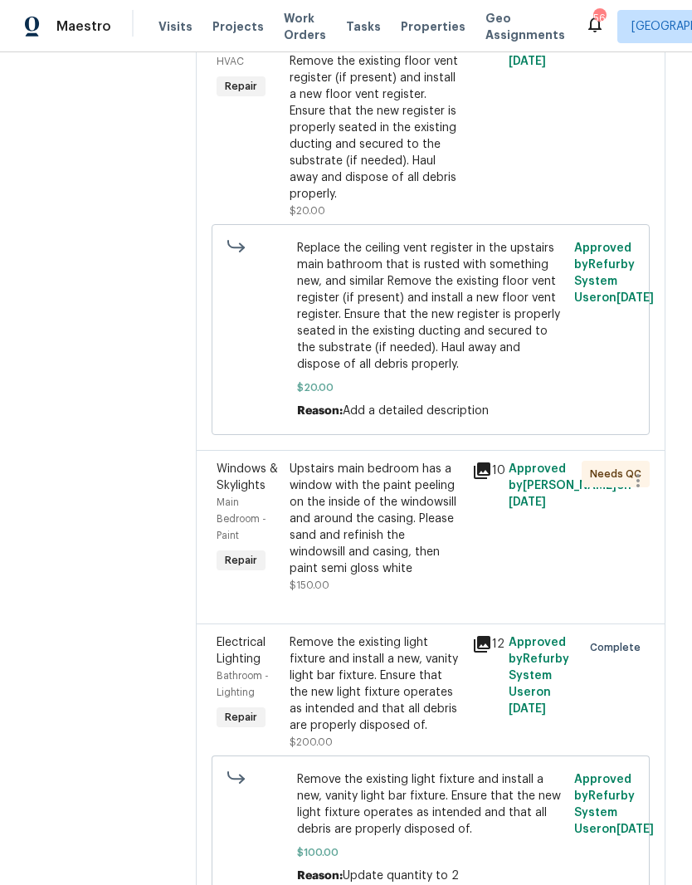
scroll to position [1260, 0]
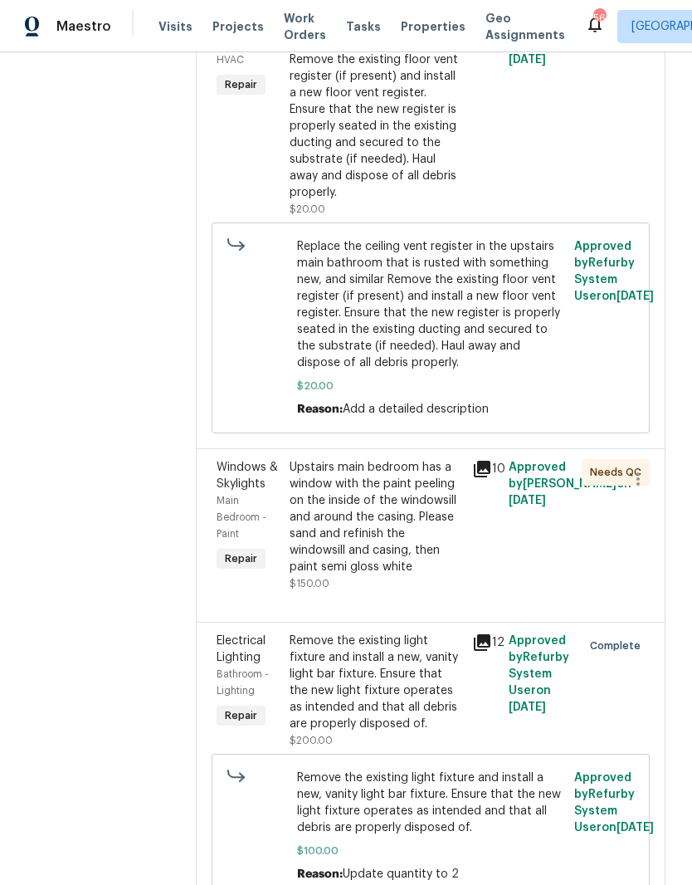
click at [336, 575] on div "Upstairs main bedroom has a window with the paint peeling on the inside of the …" at bounding box center [376, 517] width 173 height 116
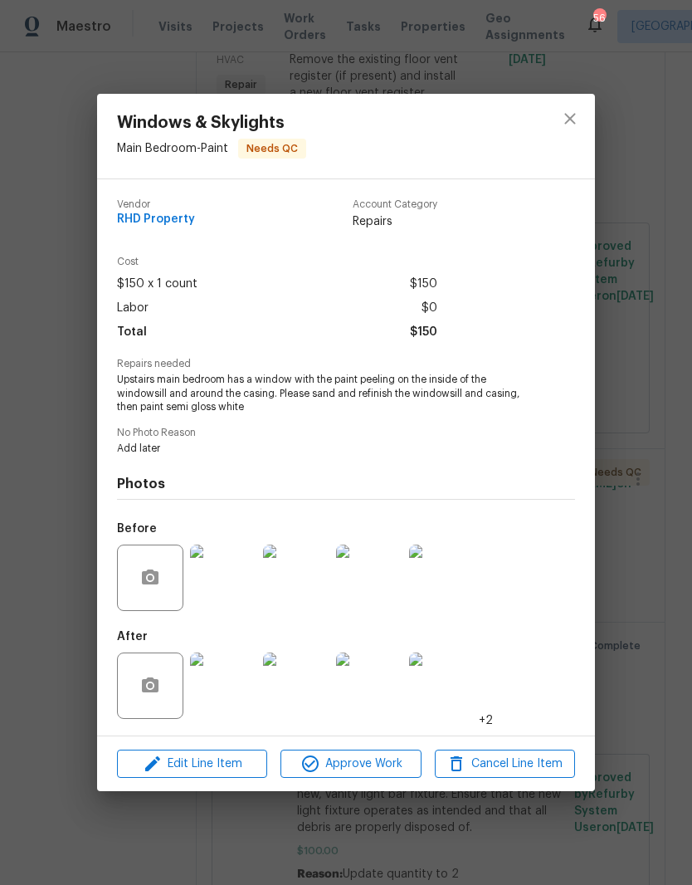
click at [204, 685] on img at bounding box center [223, 685] width 66 height 66
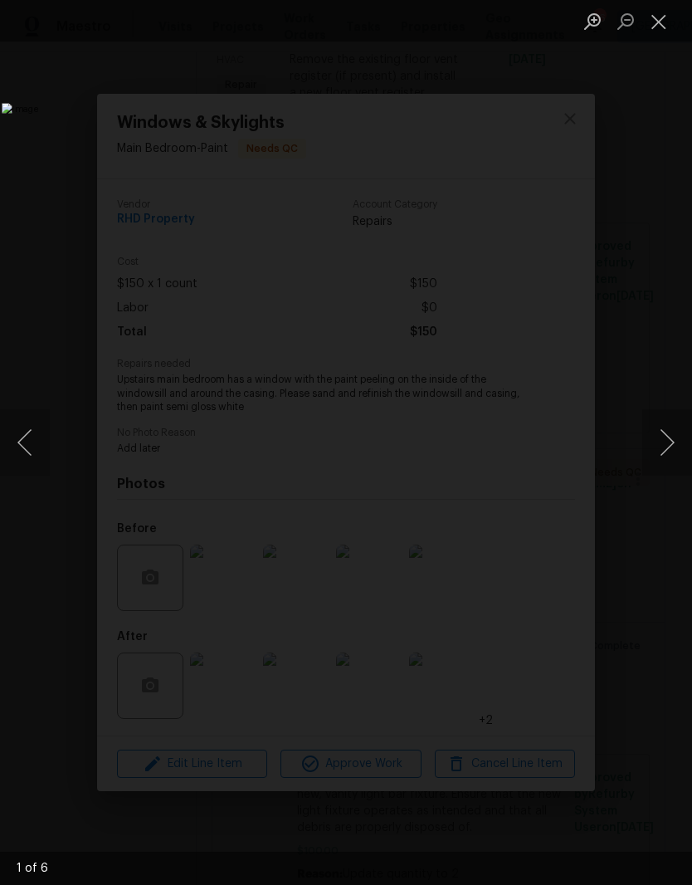
click at [670, 448] on button "Next image" at bounding box center [667, 442] width 50 height 66
click at [662, 446] on button "Next image" at bounding box center [667, 442] width 50 height 66
click at [663, 444] on button "Next image" at bounding box center [667, 442] width 50 height 66
click at [661, 448] on button "Next image" at bounding box center [667, 442] width 50 height 66
click at [660, 446] on button "Next image" at bounding box center [667, 442] width 50 height 66
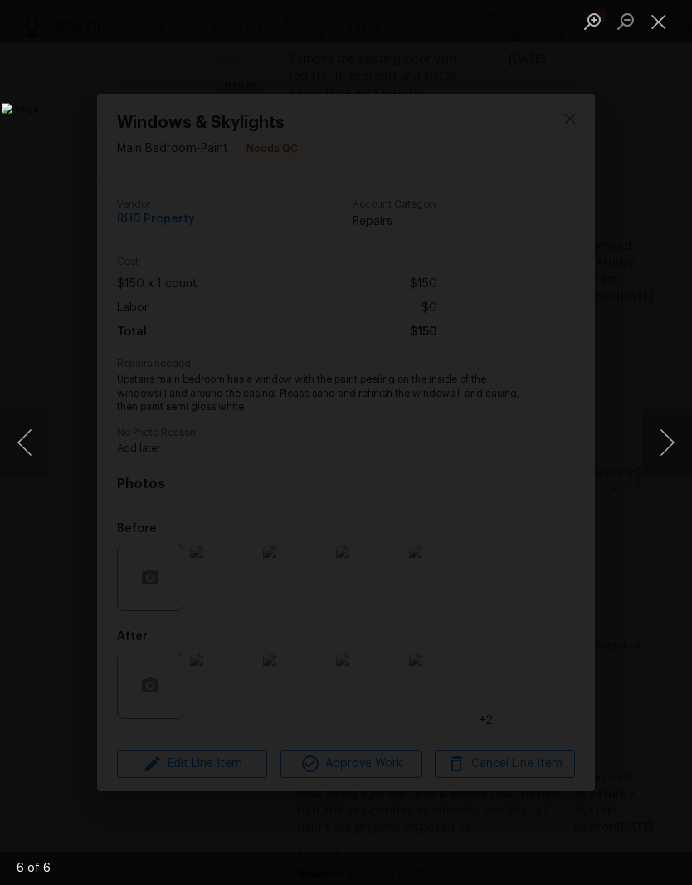
click at [664, 443] on button "Next image" at bounding box center [667, 442] width 50 height 66
click at [664, 444] on button "Next image" at bounding box center [667, 442] width 50 height 66
click at [669, 22] on button "Close lightbox" at bounding box center [658, 21] width 33 height 29
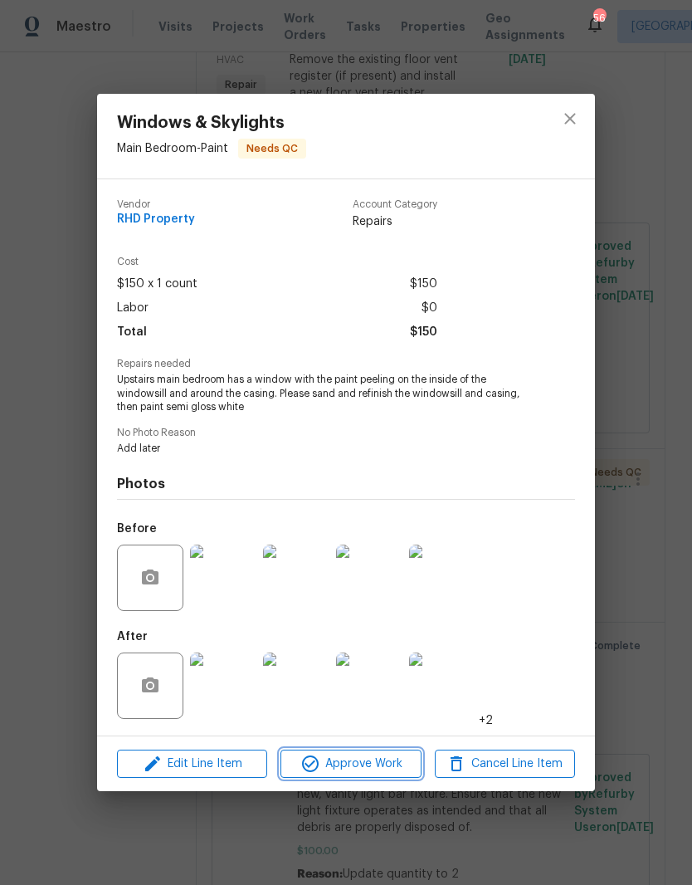
click at [387, 771] on span "Approve Work" at bounding box center [350, 763] width 130 height 21
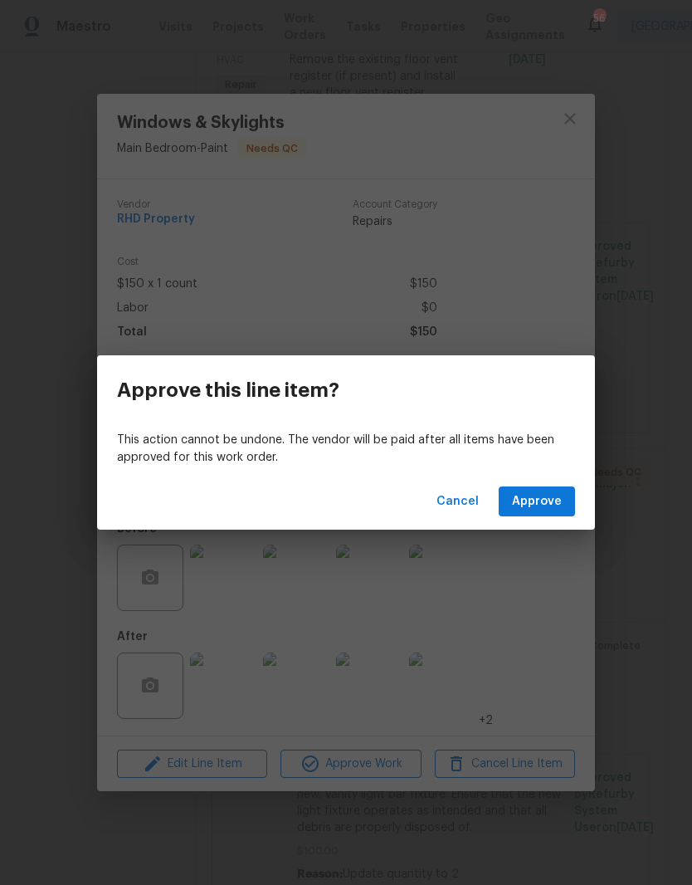
click at [563, 503] on button "Approve" at bounding box center [537, 501] width 76 height 31
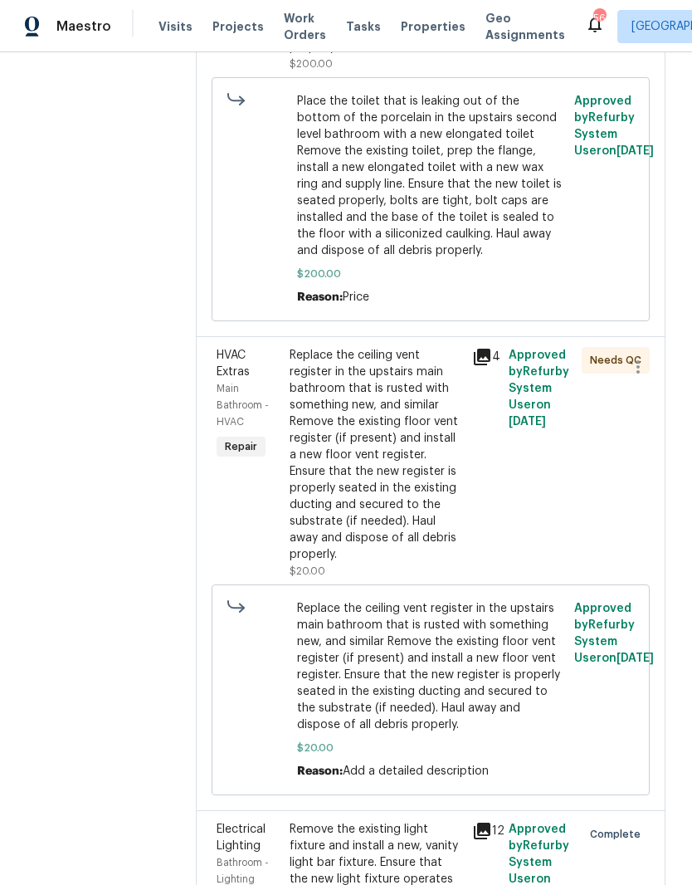
scroll to position [887, 0]
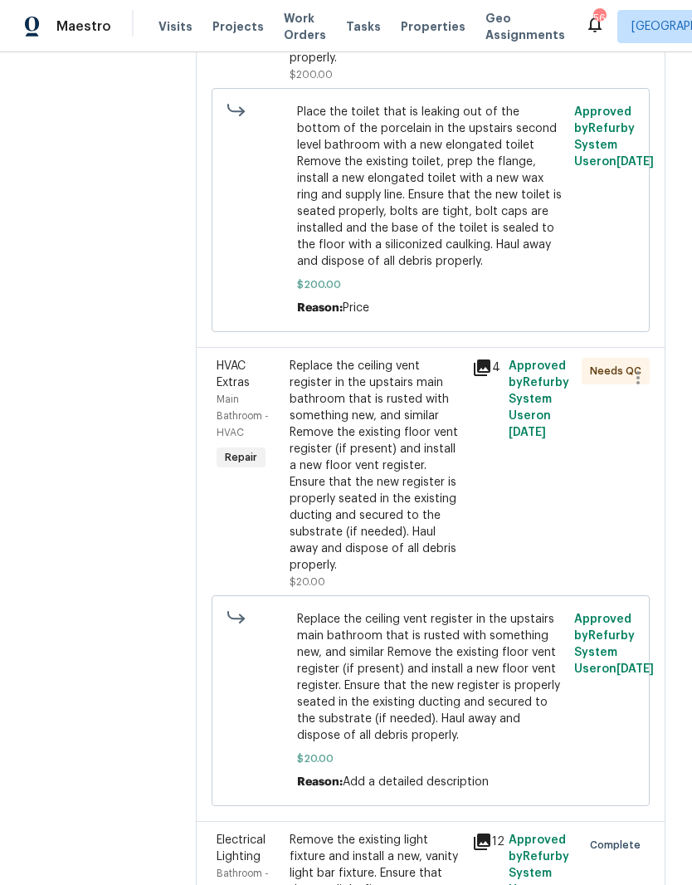
click at [444, 544] on div "Replace the ceiling vent register in the upstairs main bathroom that is rusted …" at bounding box center [376, 466] width 173 height 216
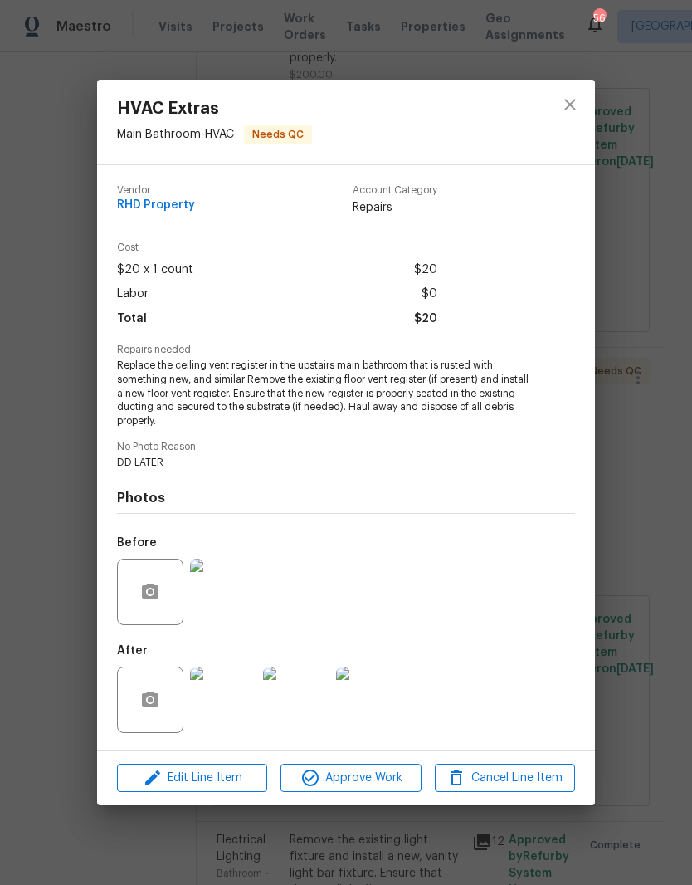
click at [217, 709] on img at bounding box center [223, 699] width 66 height 66
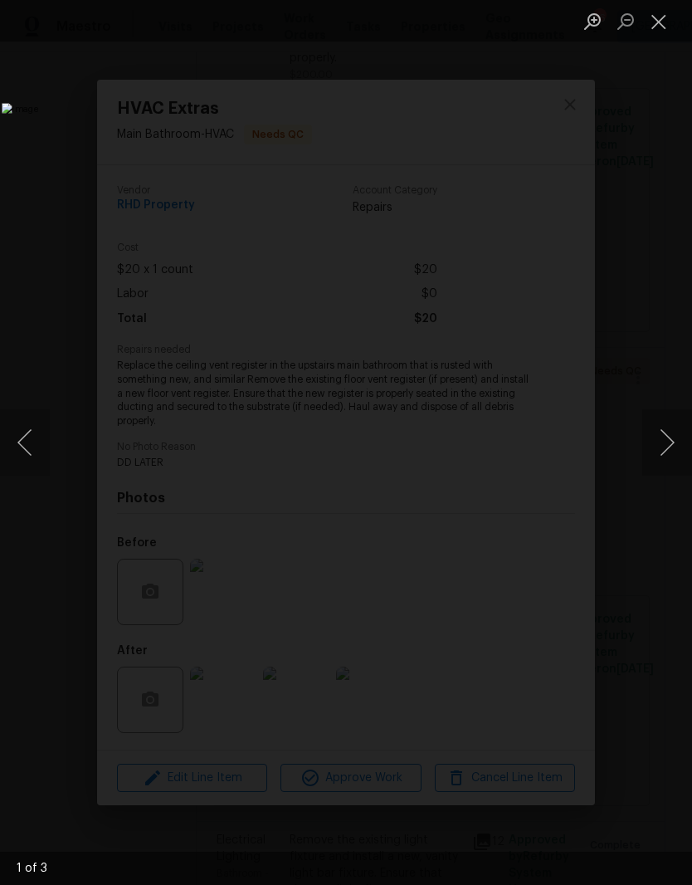
click at [665, 461] on button "Next image" at bounding box center [667, 442] width 50 height 66
click at [667, 454] on button "Next image" at bounding box center [667, 442] width 50 height 66
click at [666, 442] on button "Next image" at bounding box center [667, 442] width 50 height 66
click at [664, 441] on button "Next image" at bounding box center [667, 442] width 50 height 66
click at [666, 23] on button "Close lightbox" at bounding box center [658, 21] width 33 height 29
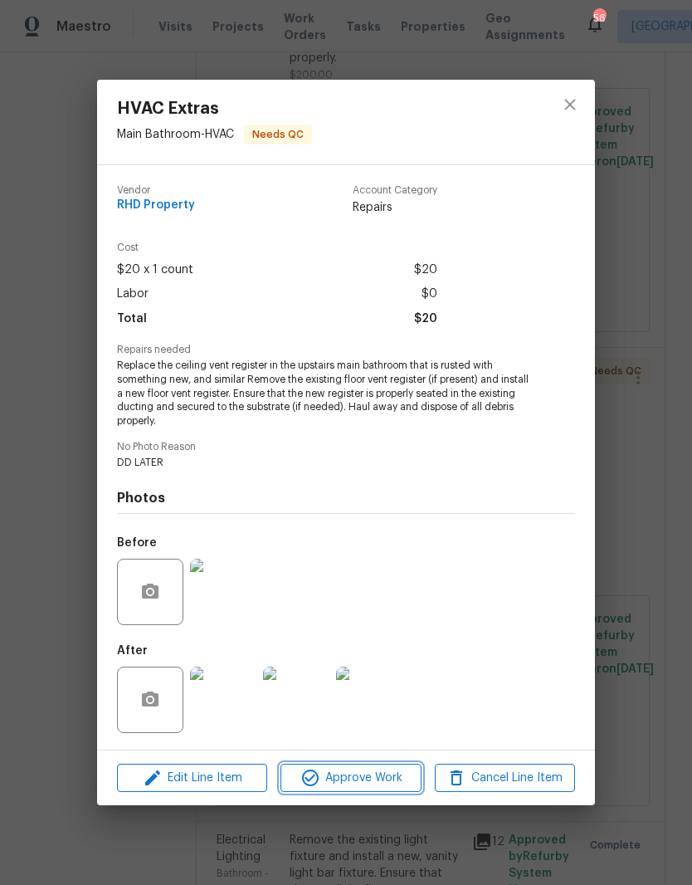
click at [377, 785] on span "Approve Work" at bounding box center [350, 778] width 130 height 21
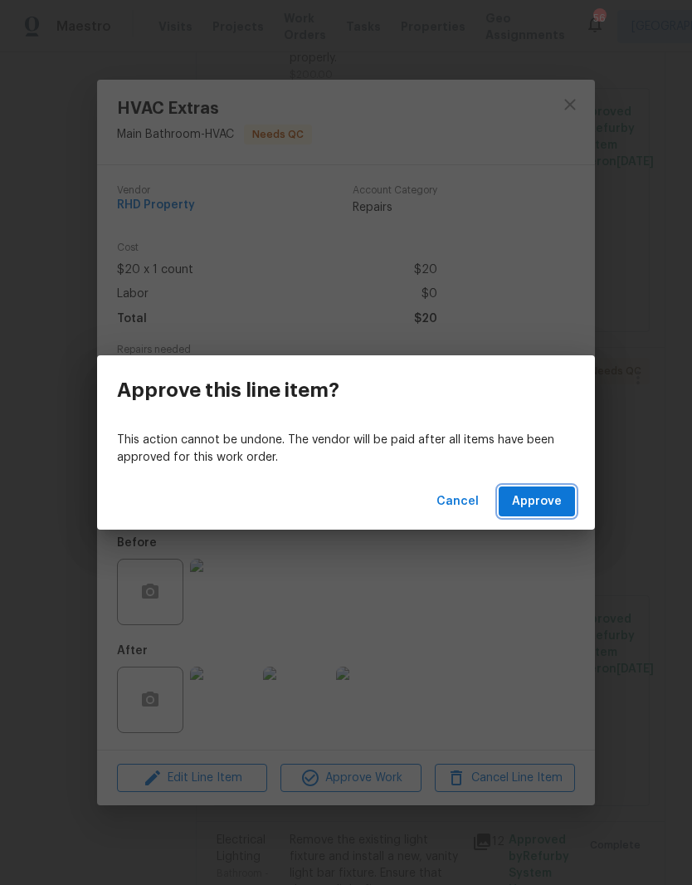
click at [554, 504] on span "Approve" at bounding box center [537, 501] width 50 height 21
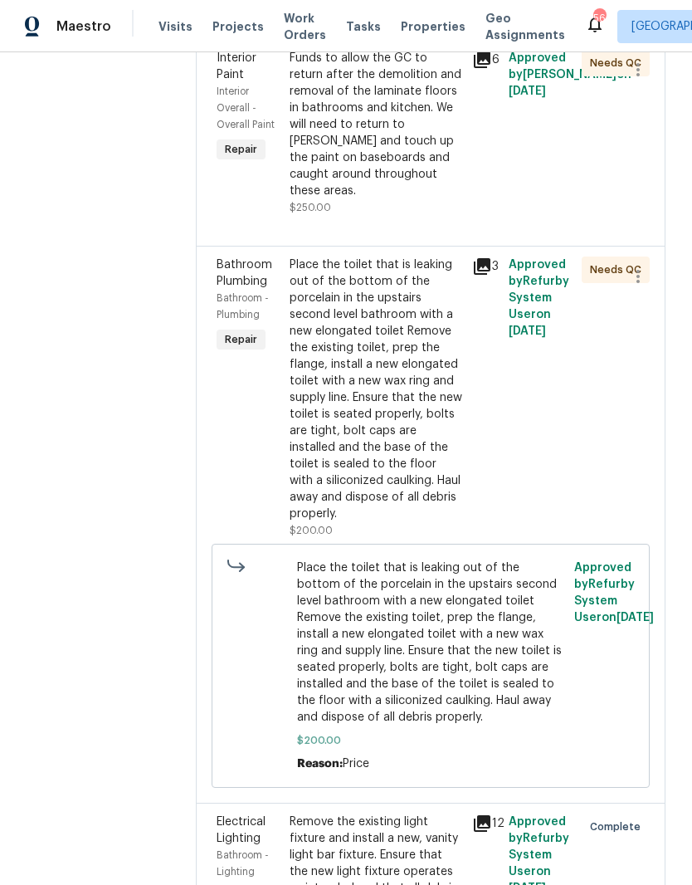
scroll to position [438, 0]
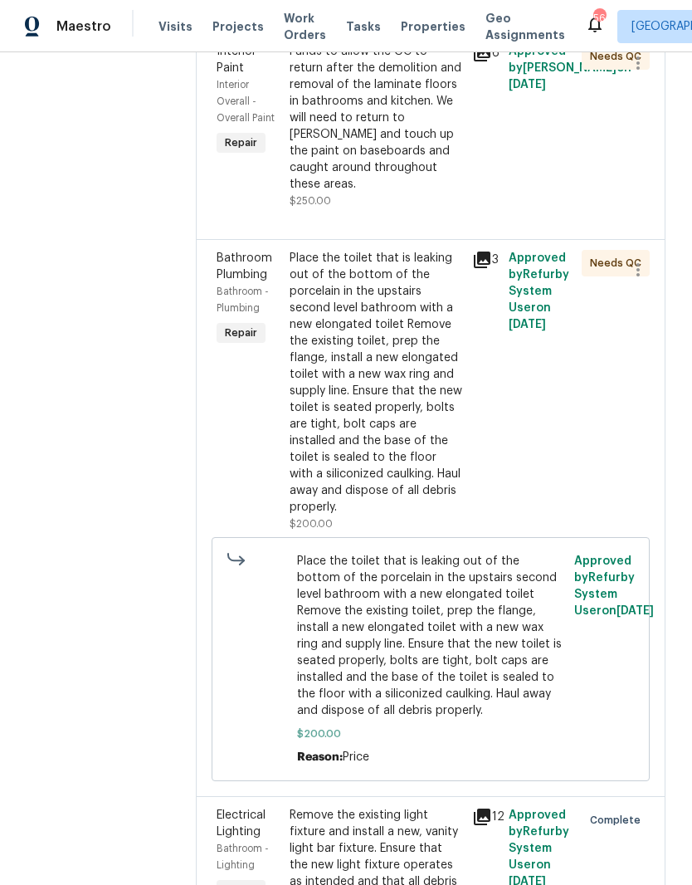
click at [442, 496] on div "Place the toilet that is leaking out of the bottom of the porcelain in the upst…" at bounding box center [376, 383] width 173 height 266
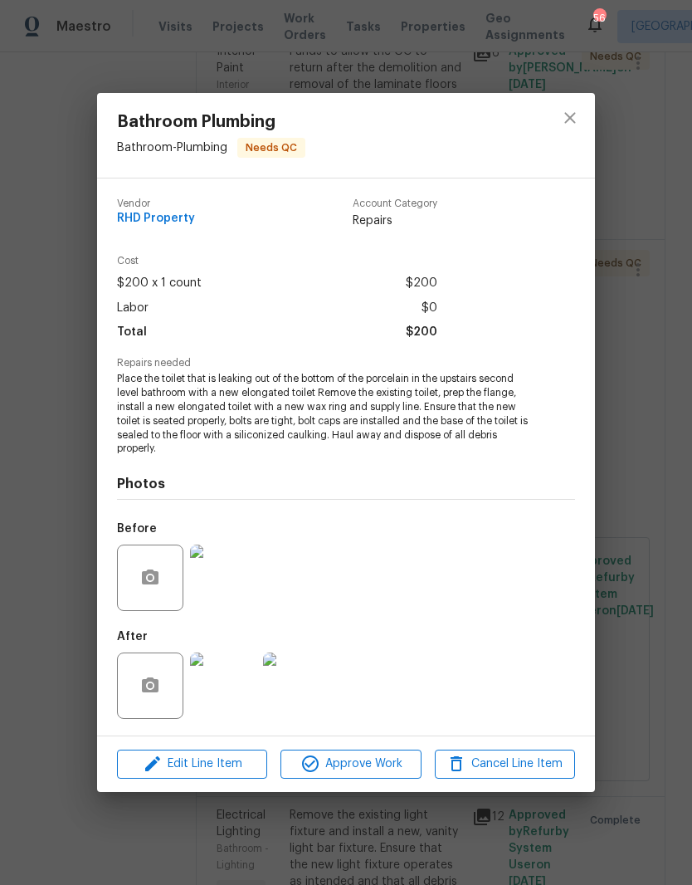
click at [231, 700] on img at bounding box center [223, 685] width 66 height 66
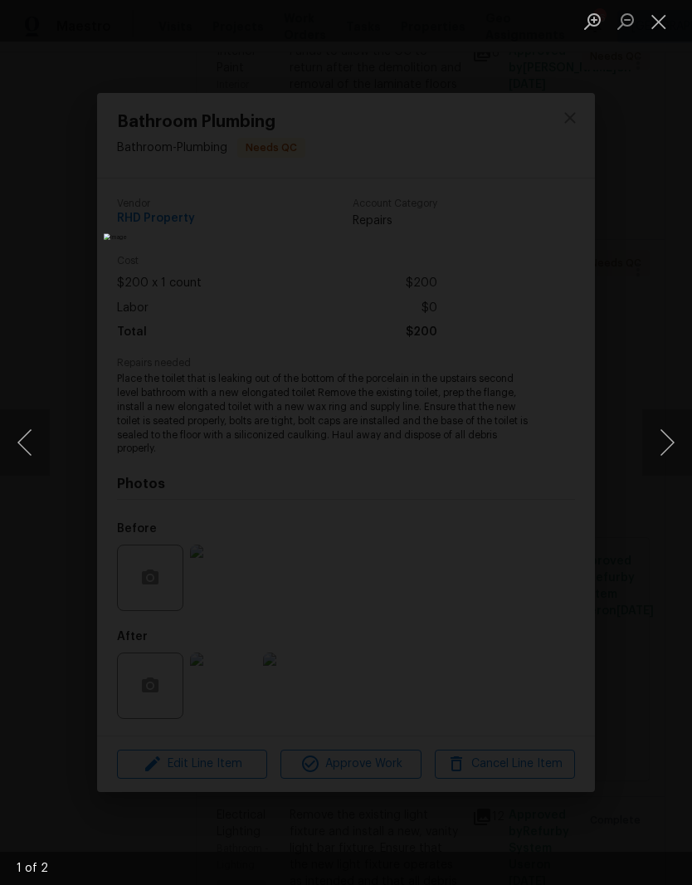
click at [667, 436] on button "Next image" at bounding box center [667, 442] width 50 height 66
click at [652, 446] on button "Next image" at bounding box center [667, 442] width 50 height 66
click at [669, 23] on button "Close lightbox" at bounding box center [658, 21] width 33 height 29
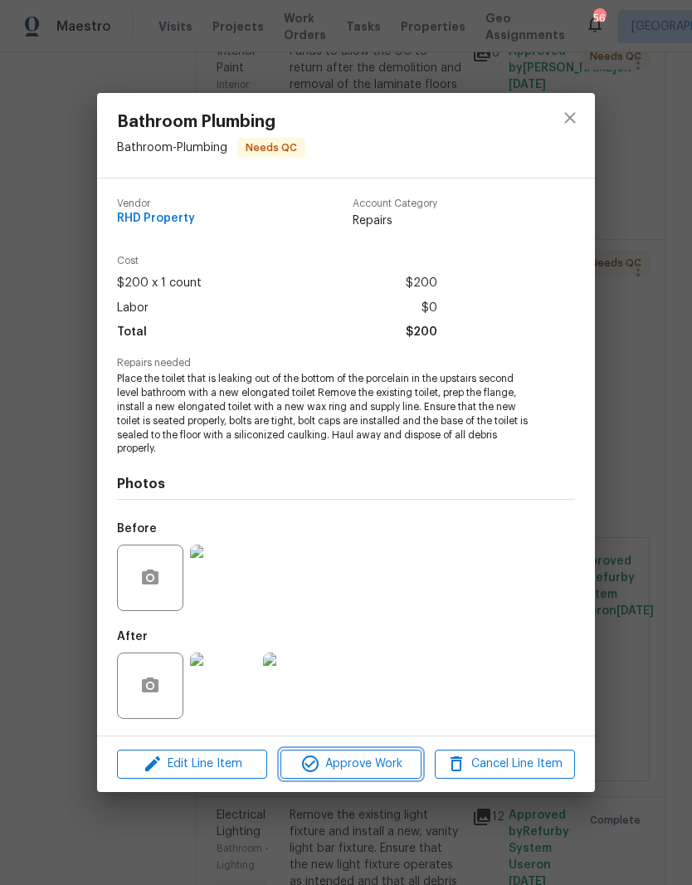
click at [370, 770] on span "Approve Work" at bounding box center [350, 763] width 130 height 21
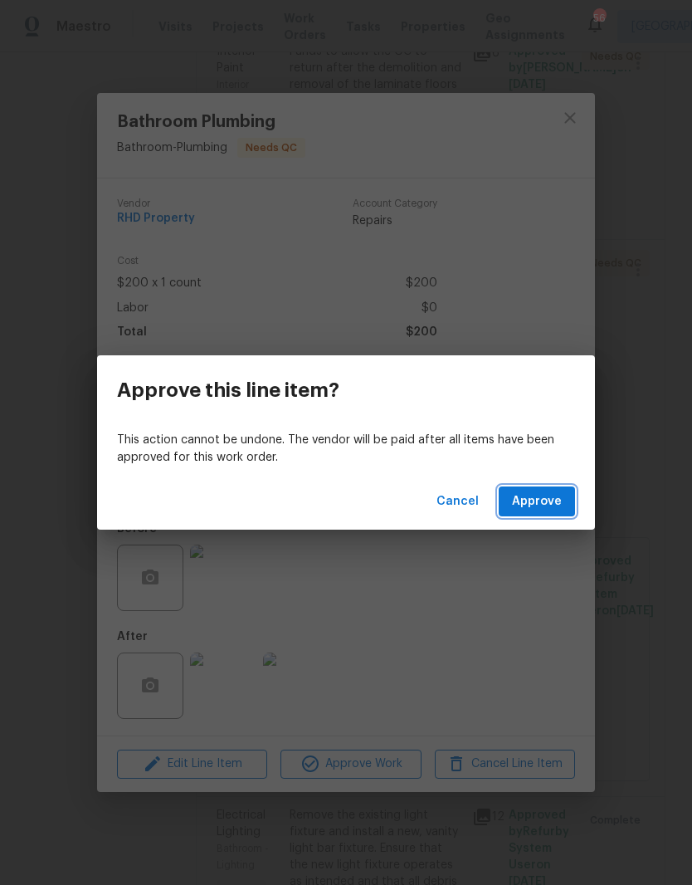
click at [560, 503] on span "Approve" at bounding box center [537, 501] width 50 height 21
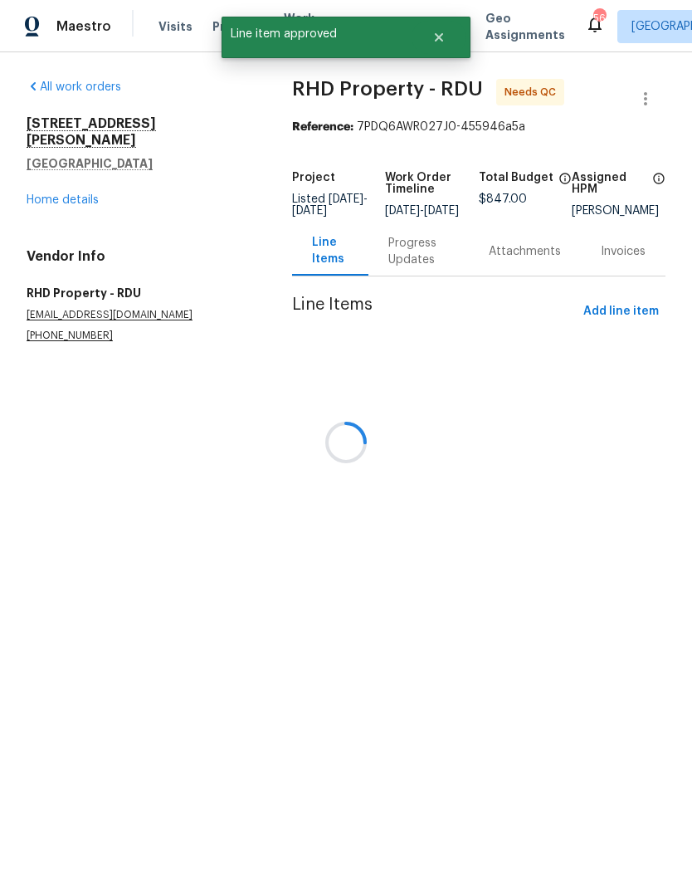
scroll to position [0, 0]
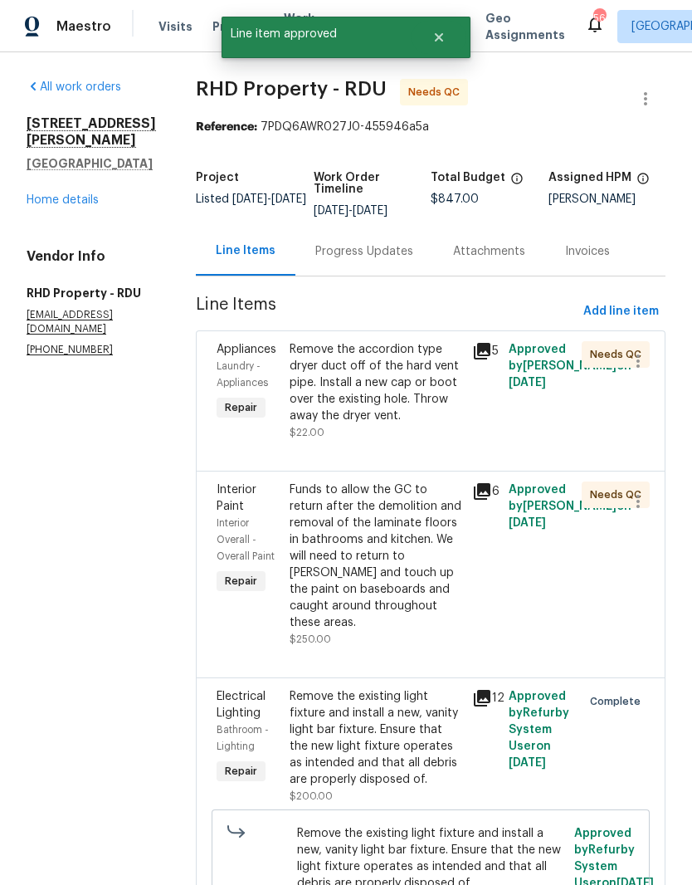
click at [44, 202] on link "Home details" at bounding box center [63, 200] width 72 height 12
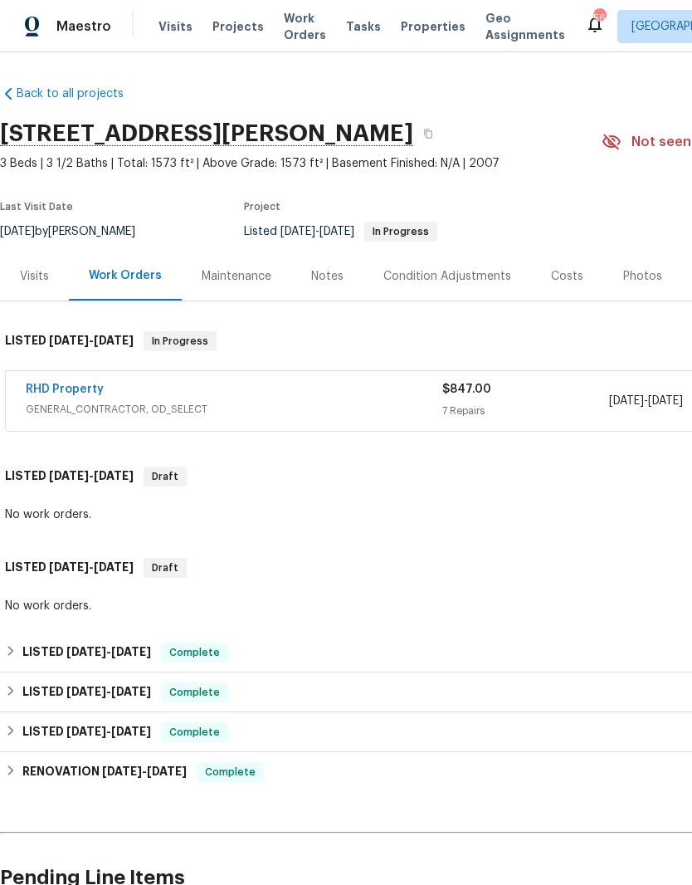
click at [23, 616] on div "No work orders." at bounding box center [469, 606] width 938 height 25
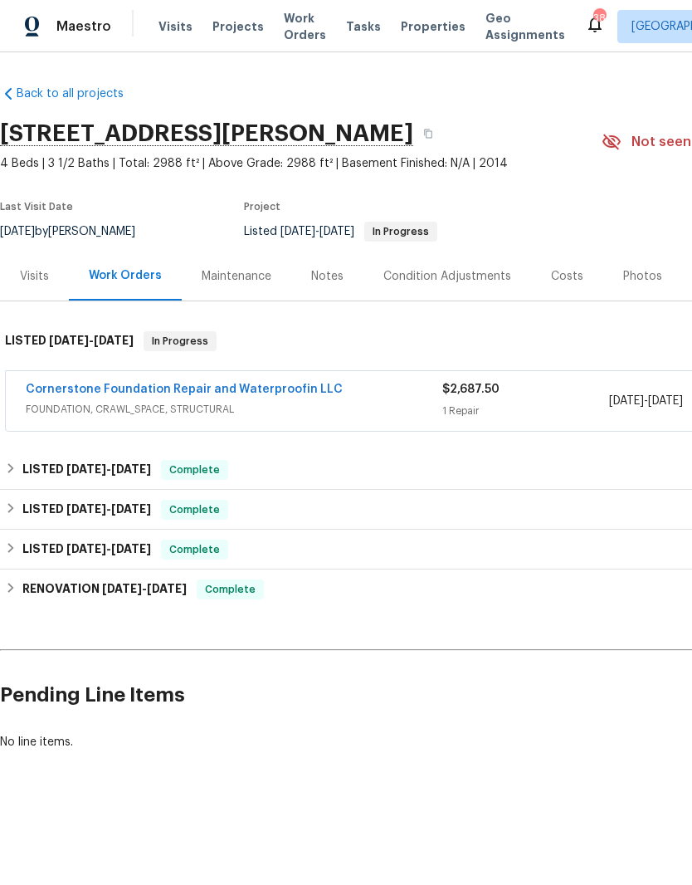
click at [113, 389] on link "Cornerstone Foundation Repair and Waterproofin LLC" at bounding box center [184, 389] width 317 height 12
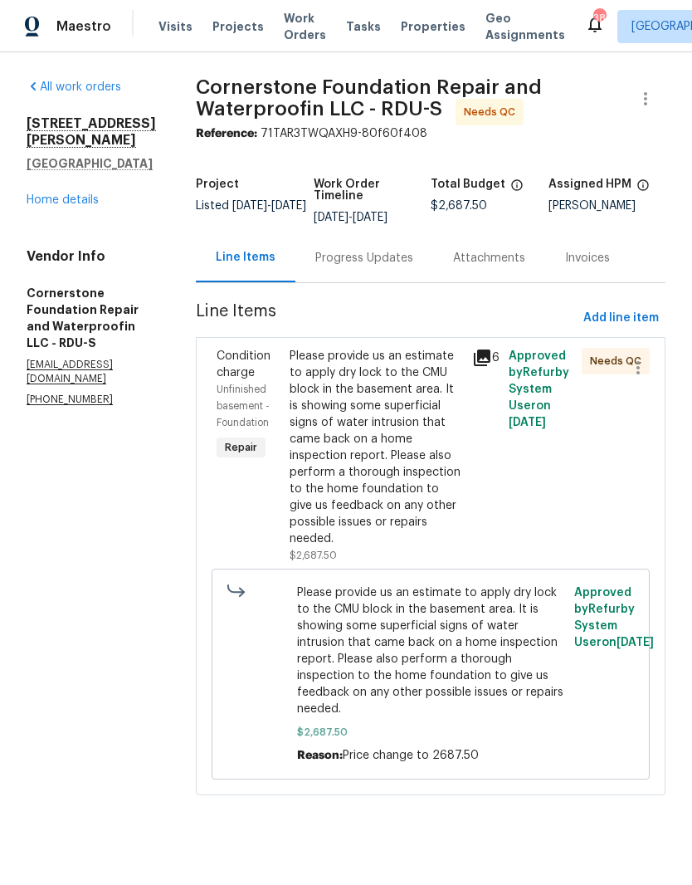
click at [320, 444] on div "Please provide us an estimate to apply dry lock to the CMU block in the basemen…" at bounding box center [376, 447] width 173 height 199
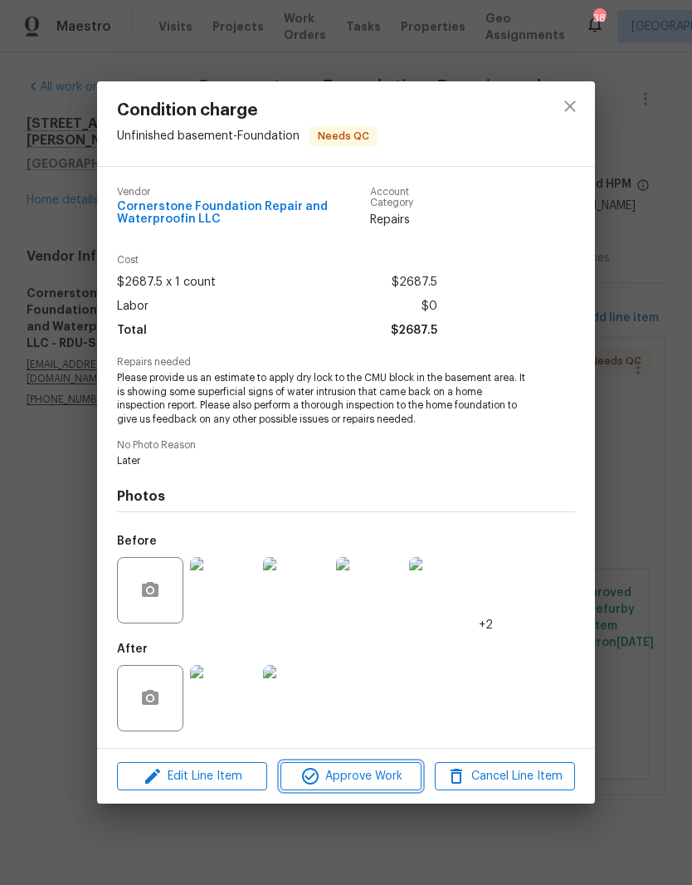
click at [375, 784] on span "Approve Work" at bounding box center [350, 776] width 130 height 21
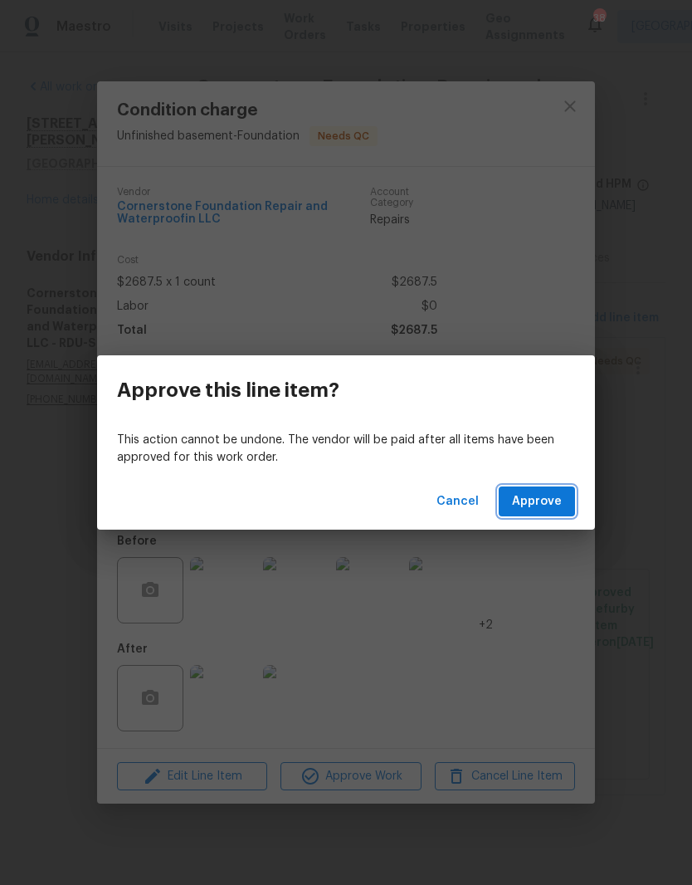
click at [551, 500] on span "Approve" at bounding box center [537, 501] width 50 height 21
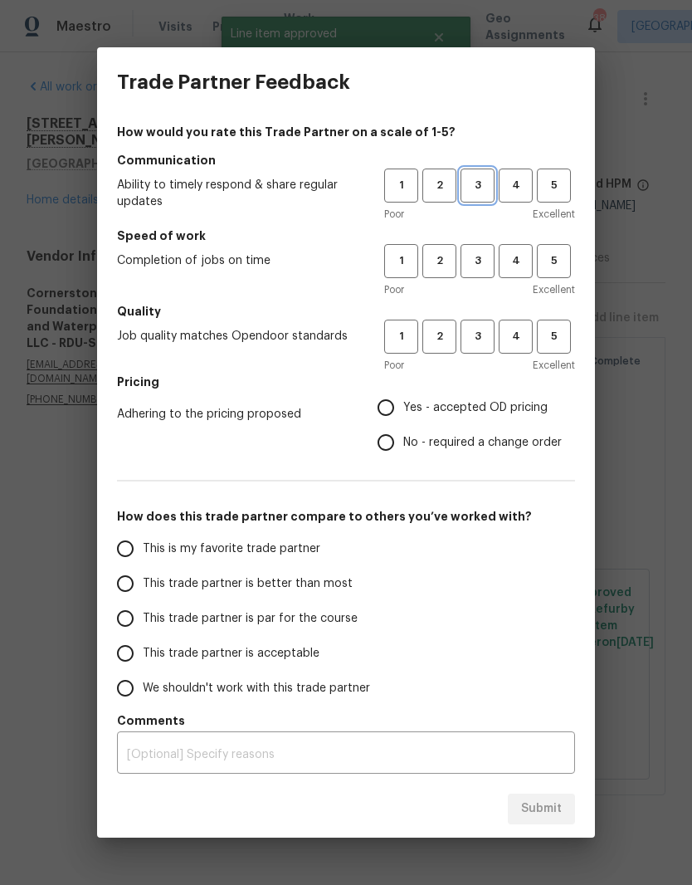
click at [488, 194] on span "3" at bounding box center [477, 185] width 31 height 19
click at [408, 349] on button "1" at bounding box center [401, 336] width 34 height 34
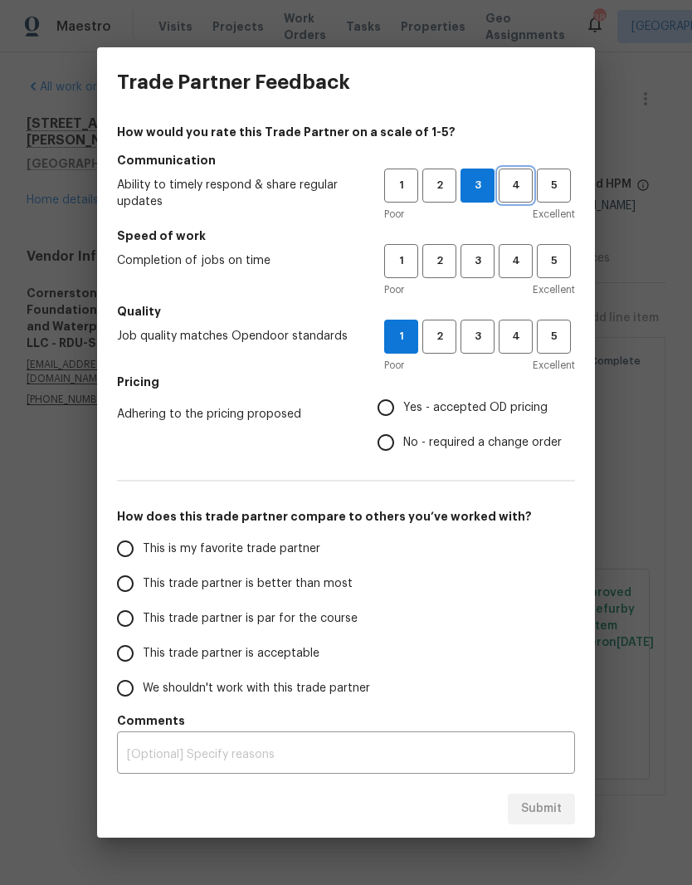
click at [519, 195] on button "4" at bounding box center [516, 185] width 34 height 34
click at [478, 192] on span "3" at bounding box center [477, 185] width 31 height 19
click at [480, 265] on span "3" at bounding box center [477, 260] width 31 height 19
click at [444, 343] on span "2" at bounding box center [439, 336] width 31 height 19
click at [523, 454] on label "No - required a change order" at bounding box center [464, 442] width 193 height 35
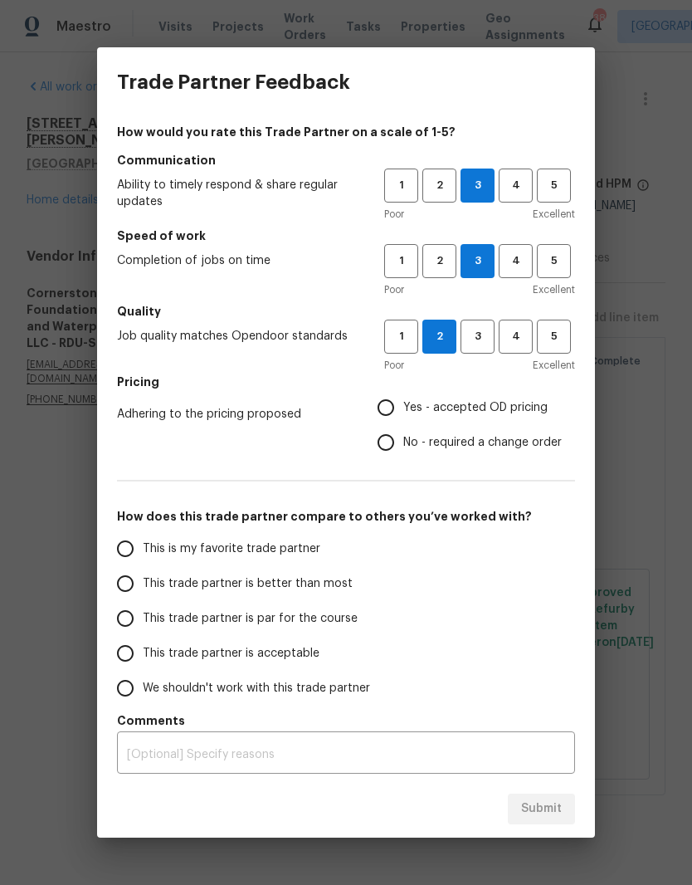
click at [403, 454] on input "No - required a change order" at bounding box center [385, 442] width 35 height 35
radio input "true"
click at [110, 623] on input "This trade partner is par for the course" at bounding box center [125, 618] width 35 height 35
radio input "false"
click at [110, 663] on input "This trade partner is acceptable" at bounding box center [125, 653] width 35 height 35
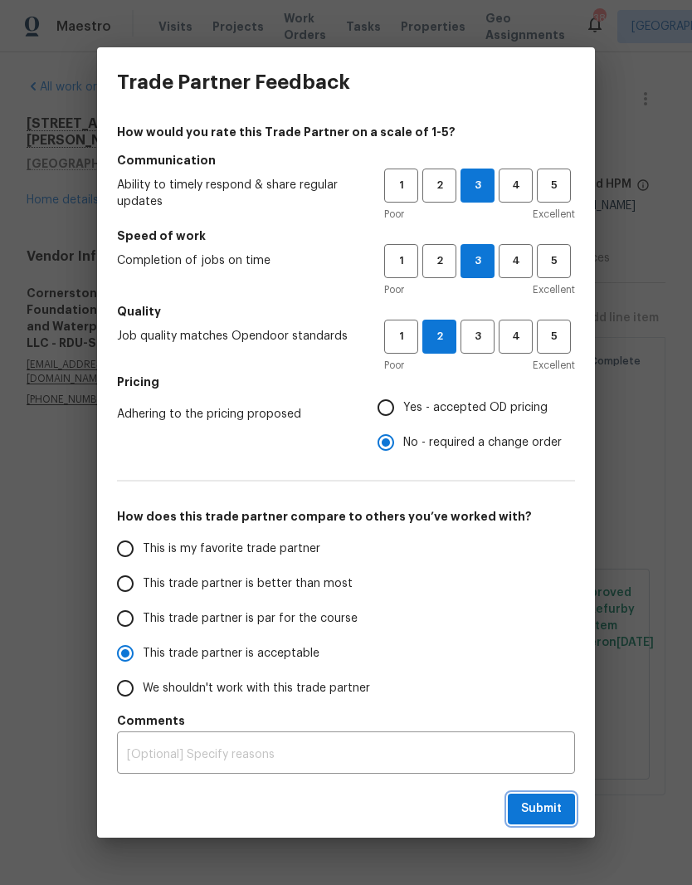
click at [548, 811] on span "Submit" at bounding box center [541, 808] width 41 height 21
radio input "true"
radio input "false"
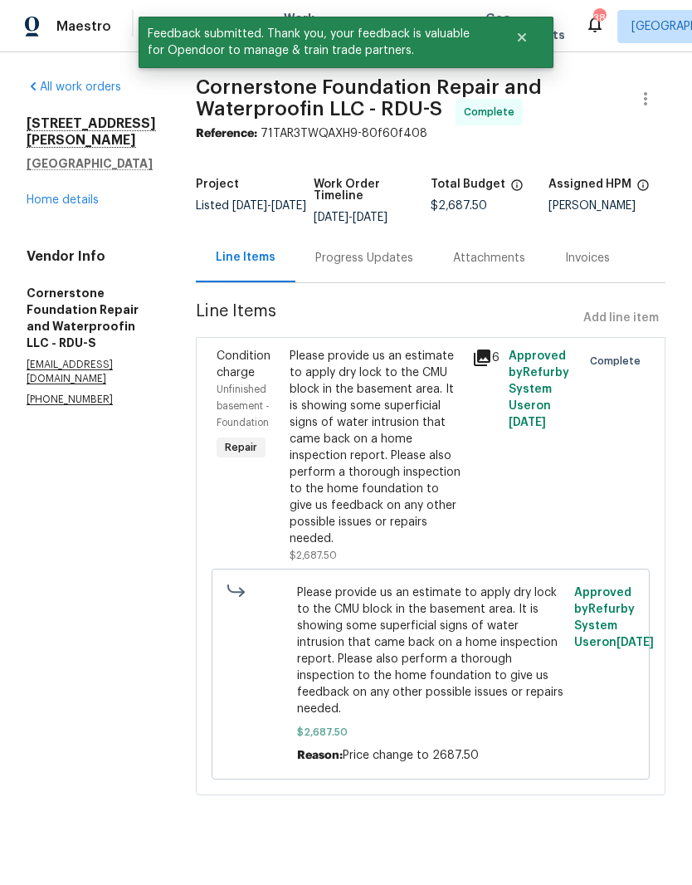
click at [32, 206] on link "Home details" at bounding box center [63, 200] width 72 height 12
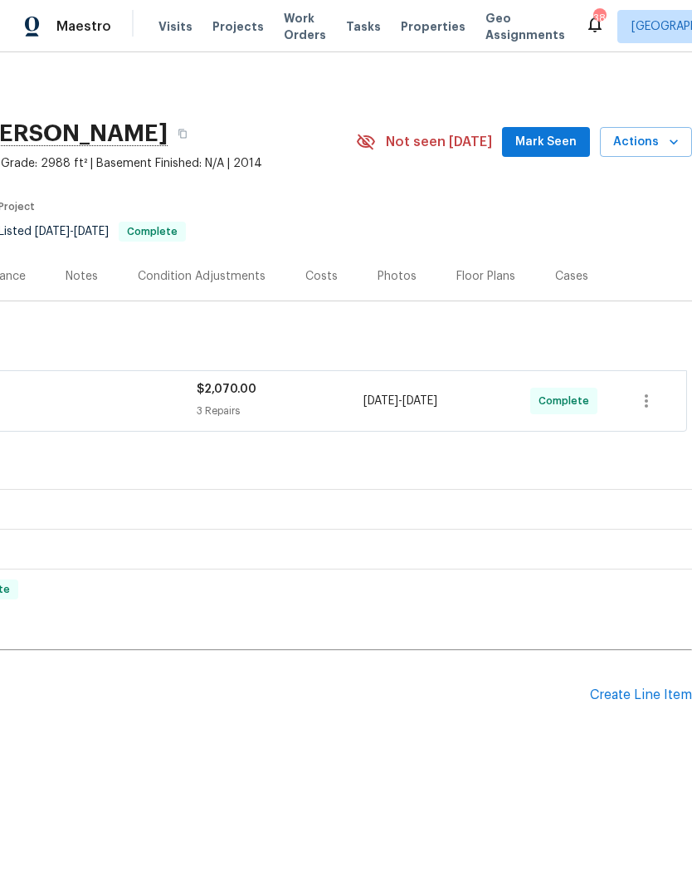
scroll to position [0, 246]
click at [658, 151] on span "Actions" at bounding box center [646, 142] width 66 height 21
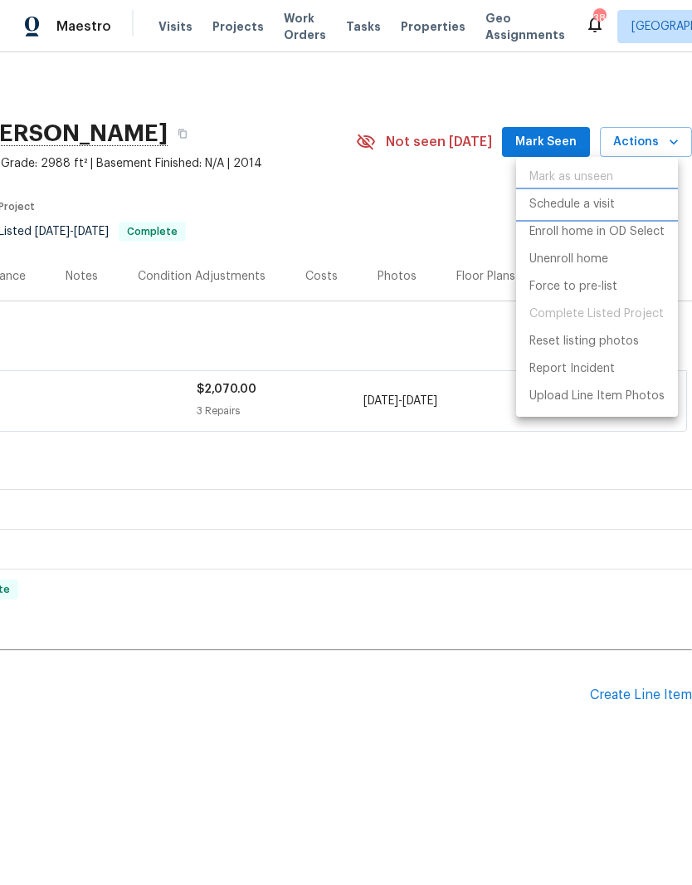
click at [602, 210] on p "Schedule a visit" at bounding box center [571, 204] width 85 height 17
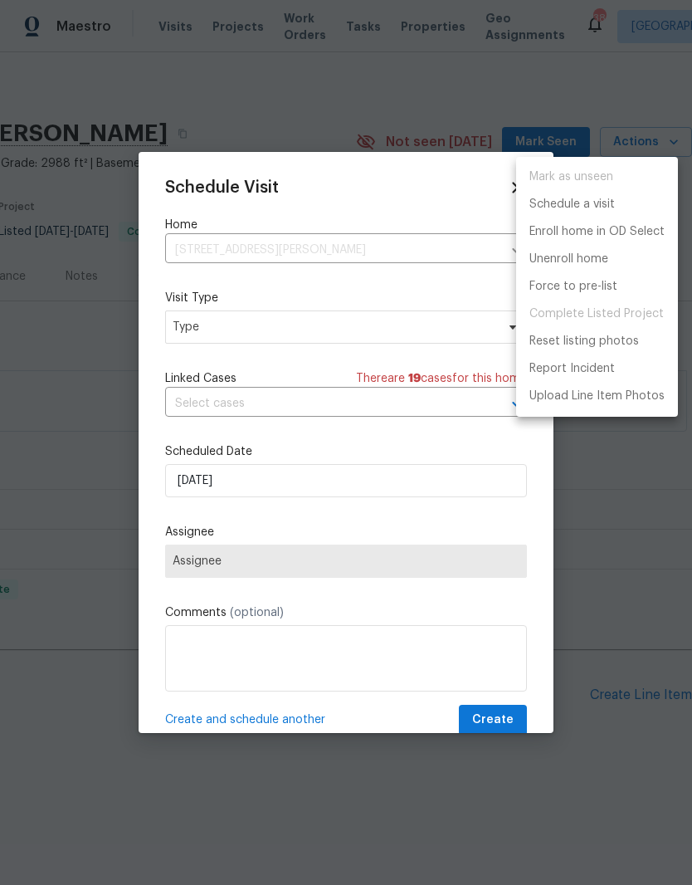
click at [186, 393] on div at bounding box center [346, 442] width 692 height 885
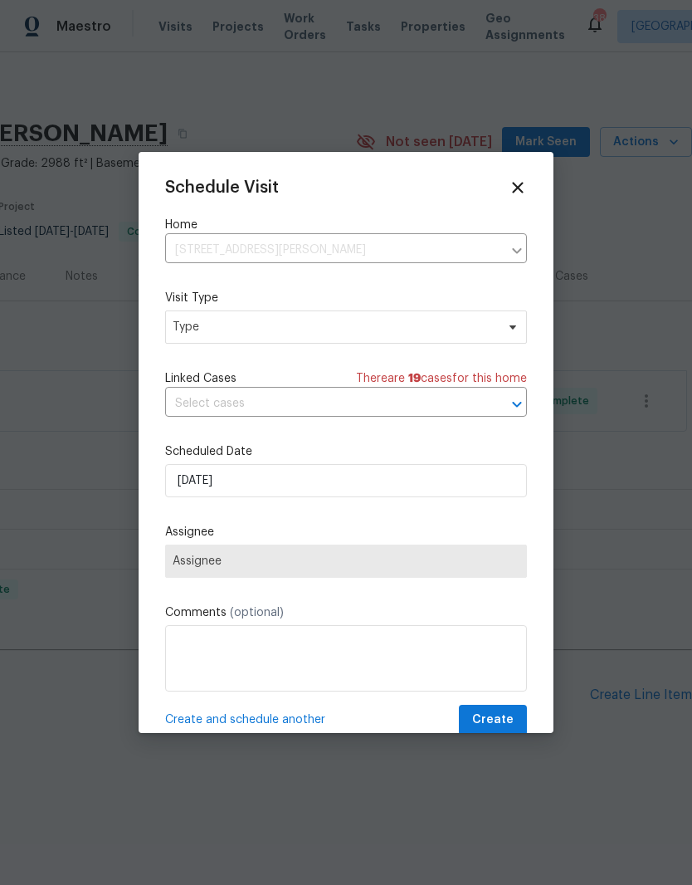
click at [186, 403] on input "text" at bounding box center [322, 404] width 315 height 26
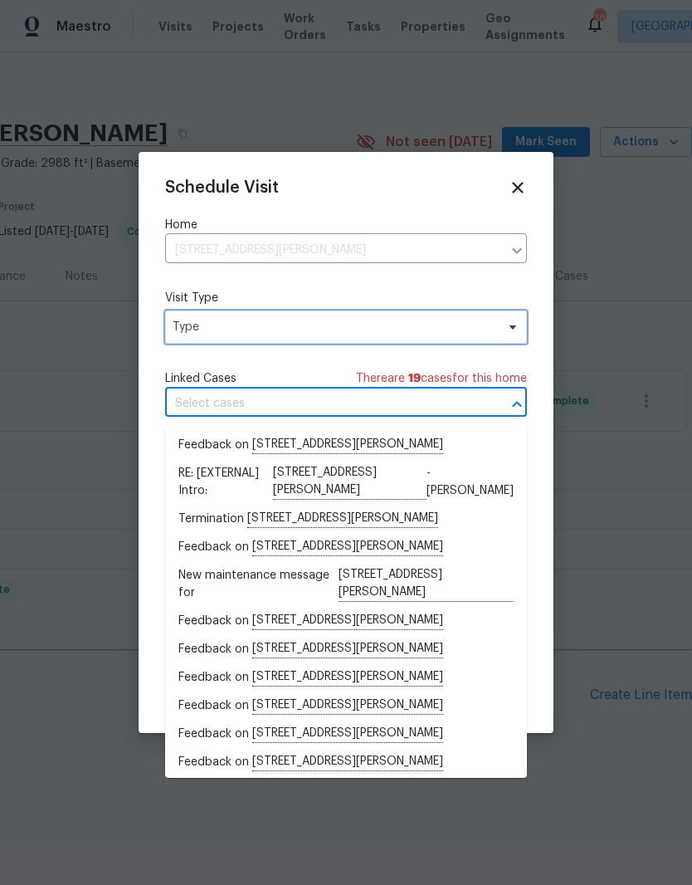
click at [172, 344] on span "Type" at bounding box center [346, 326] width 362 height 33
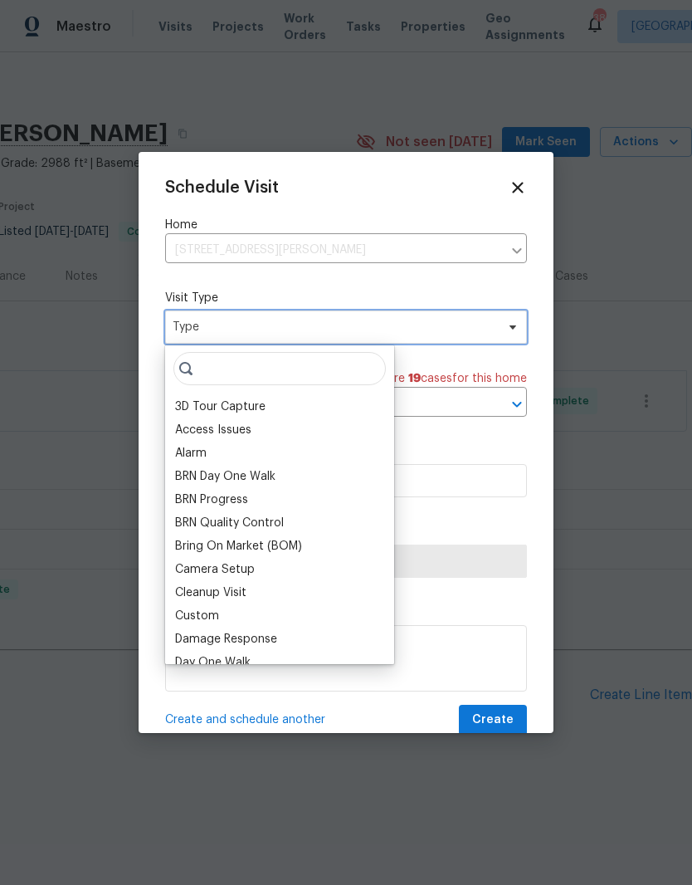
click at [505, 334] on span at bounding box center [510, 326] width 18 height 13
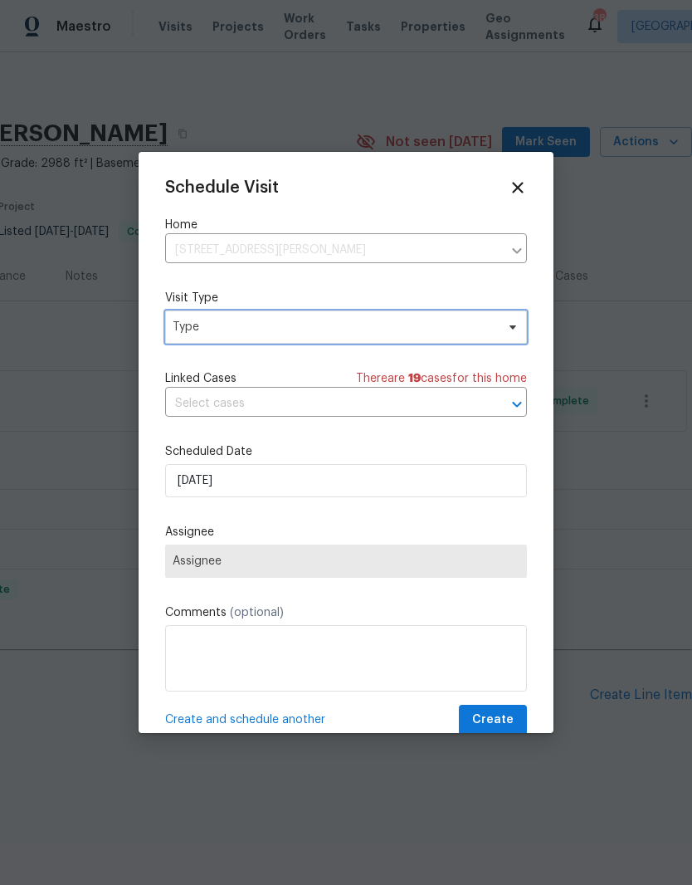
click at [510, 336] on span "Type" at bounding box center [346, 326] width 362 height 33
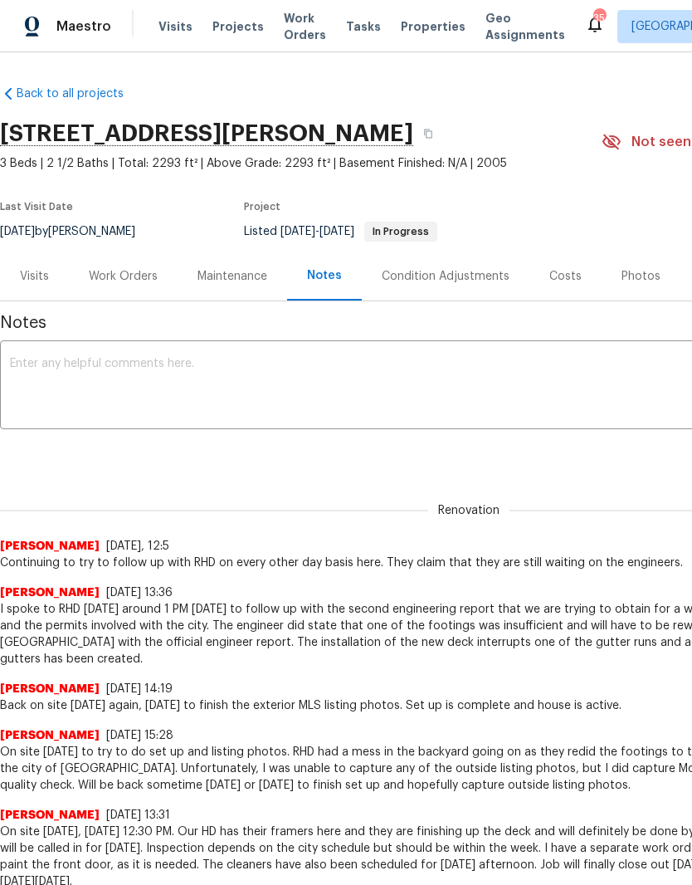
click at [119, 276] on div "Work Orders" at bounding box center [123, 276] width 69 height 17
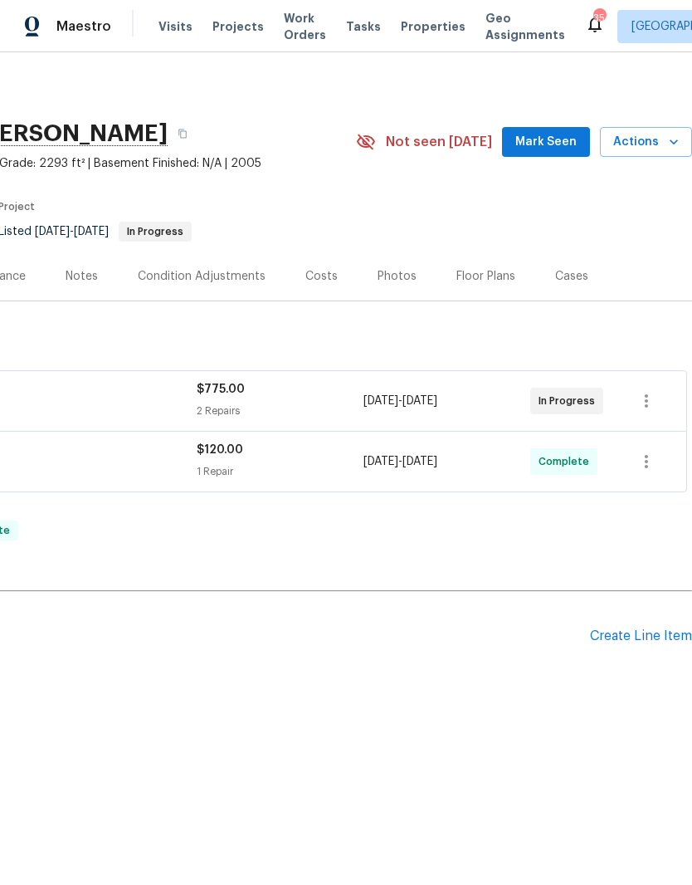
scroll to position [0, 246]
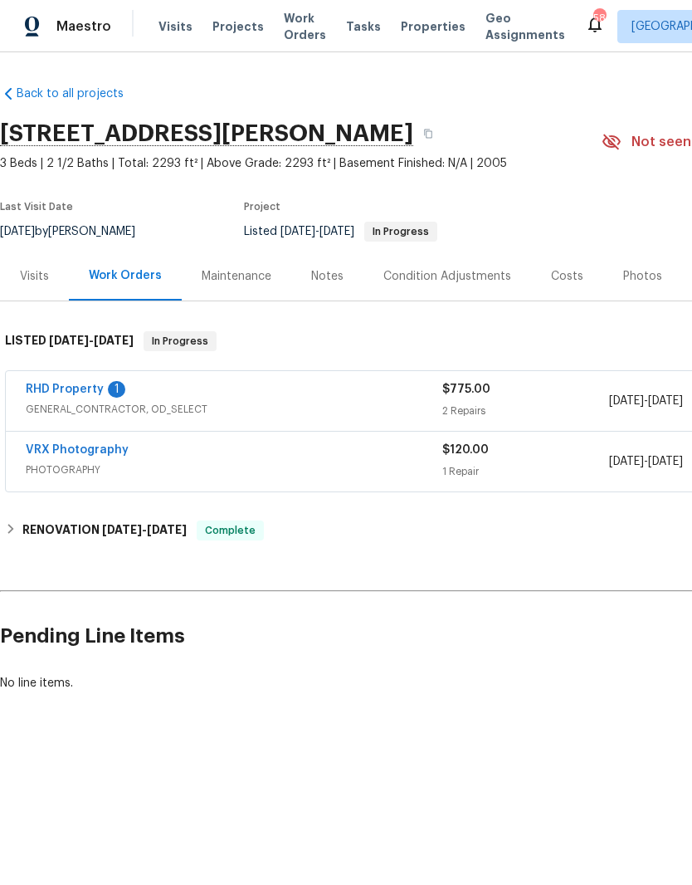
click at [51, 386] on link "RHD Property" at bounding box center [65, 389] width 78 height 12
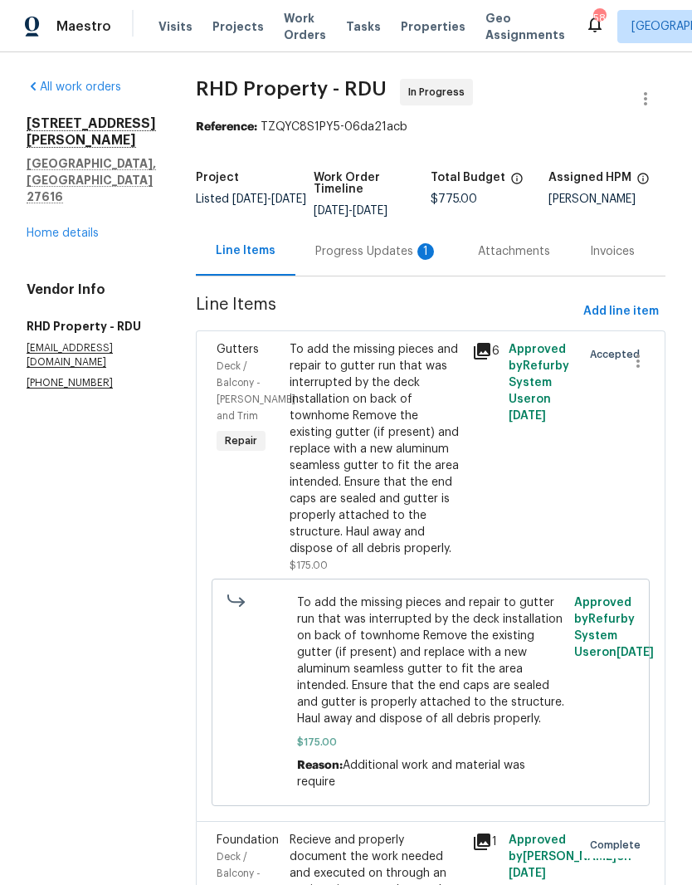
click at [346, 256] on div "Progress Updates 1" at bounding box center [376, 251] width 123 height 17
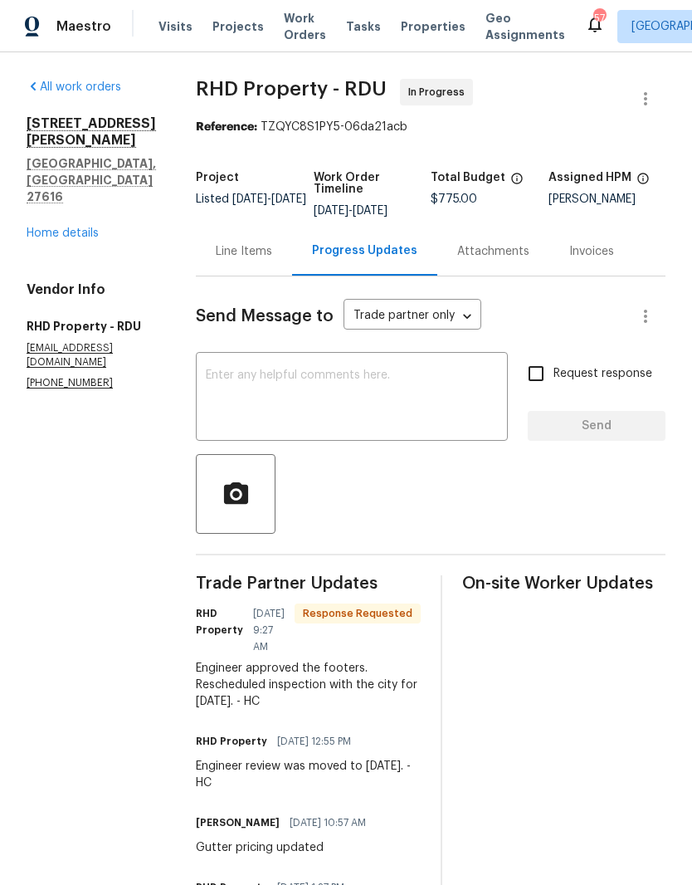
scroll to position [-1, 0]
click at [267, 427] on textarea at bounding box center [352, 398] width 292 height 58
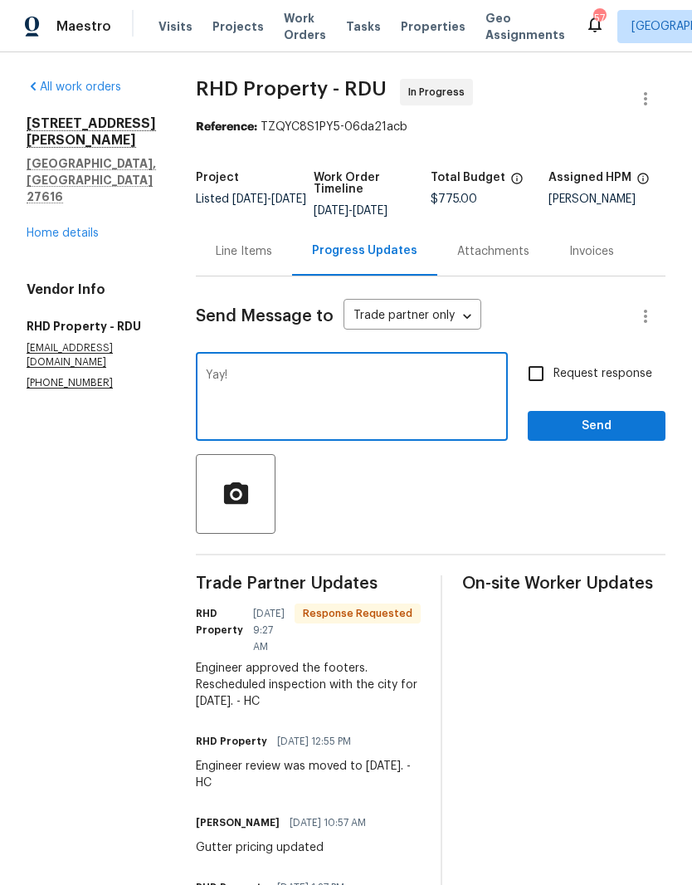
type textarea "Yay!"
click at [533, 391] on input "Request response" at bounding box center [536, 373] width 35 height 35
checkbox input "true"
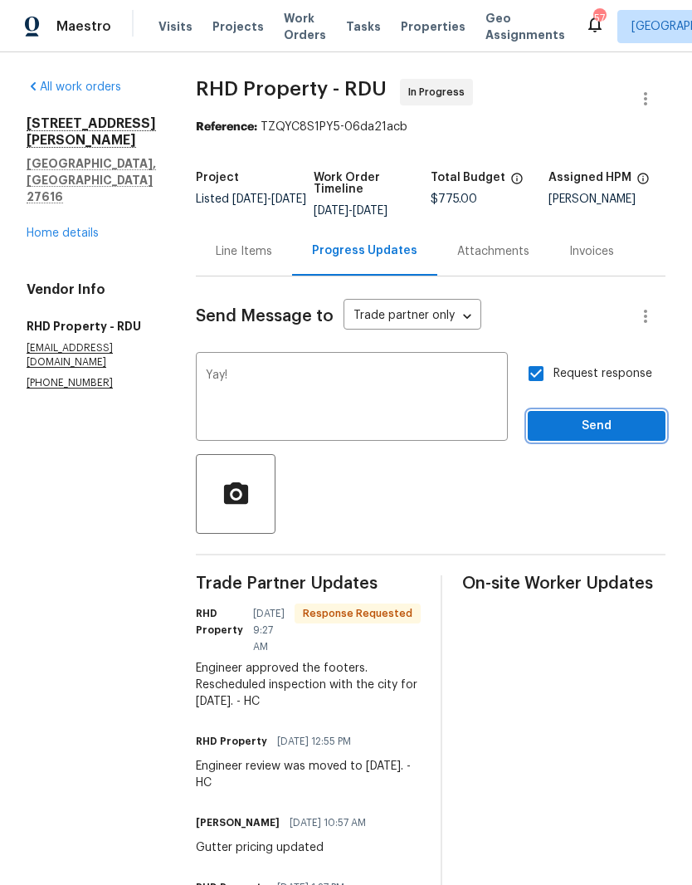
click at [580, 430] on span "Send" at bounding box center [596, 426] width 111 height 21
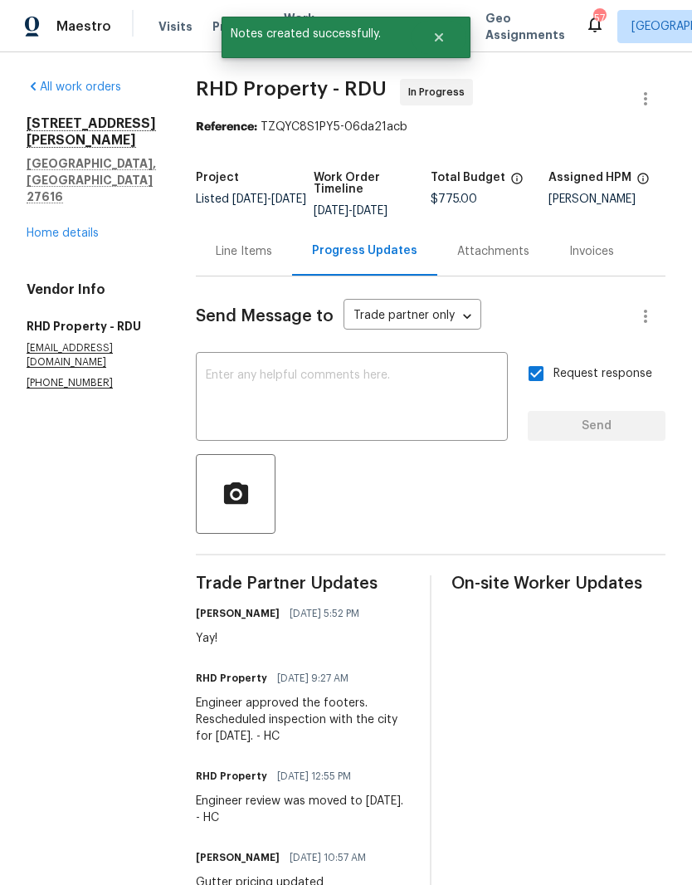
click at [30, 227] on link "Home details" at bounding box center [63, 233] width 72 height 12
